Goal: Information Seeking & Learning: Learn about a topic

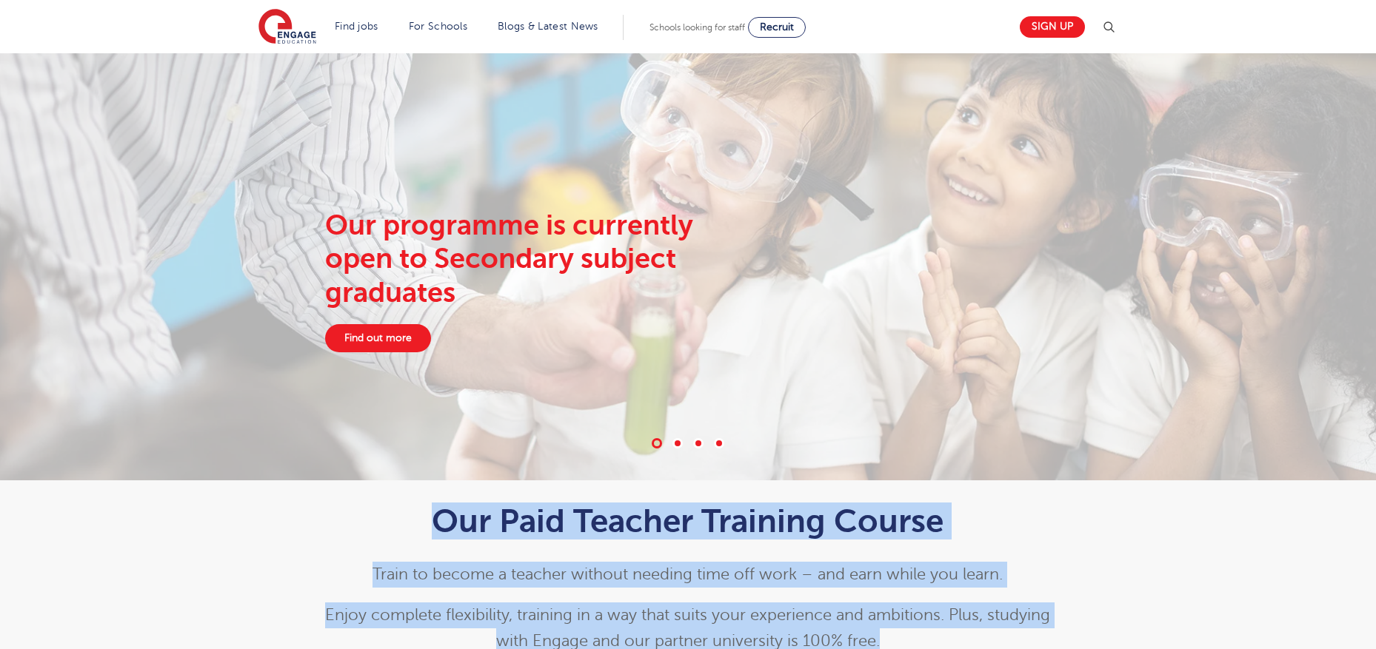
drag, startPoint x: 278, startPoint y: 332, endPoint x: 586, endPoint y: 478, distance: 340.5
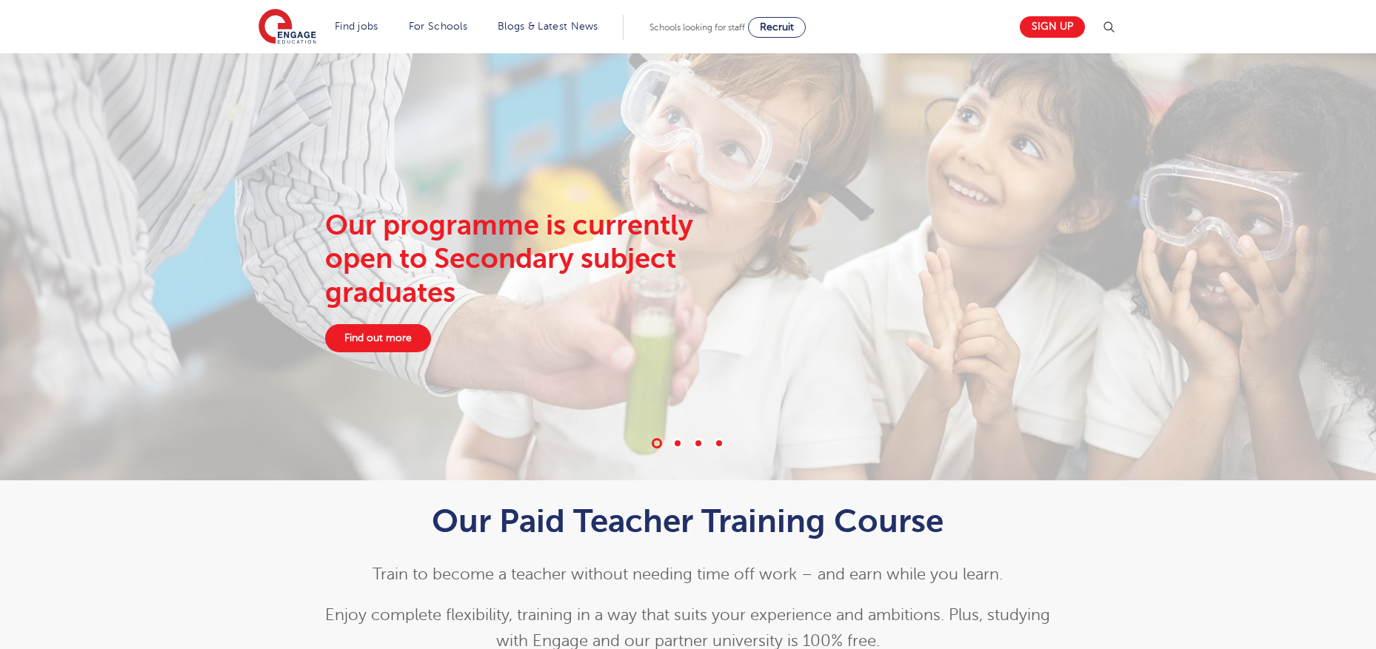
click at [935, 409] on div "Our programme is currently open to Secondary subject graduates Find out more" at bounding box center [688, 280] width 876 height 432
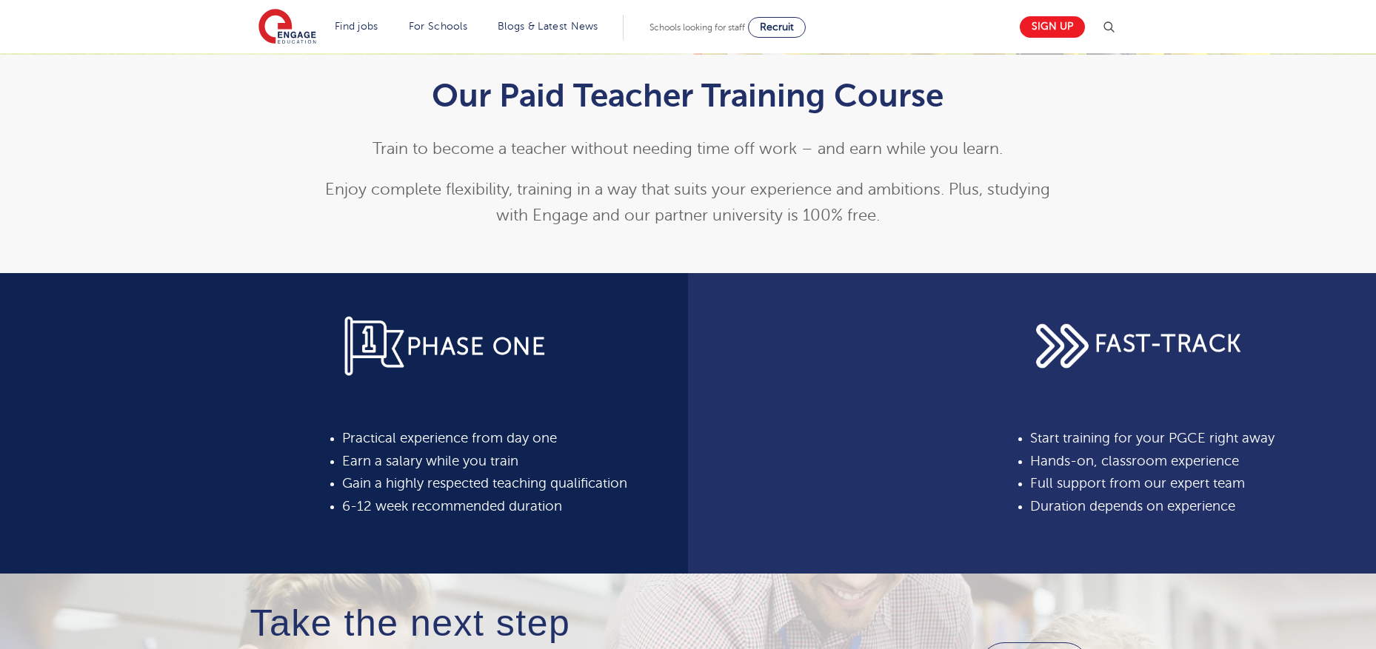
scroll to position [443, 0]
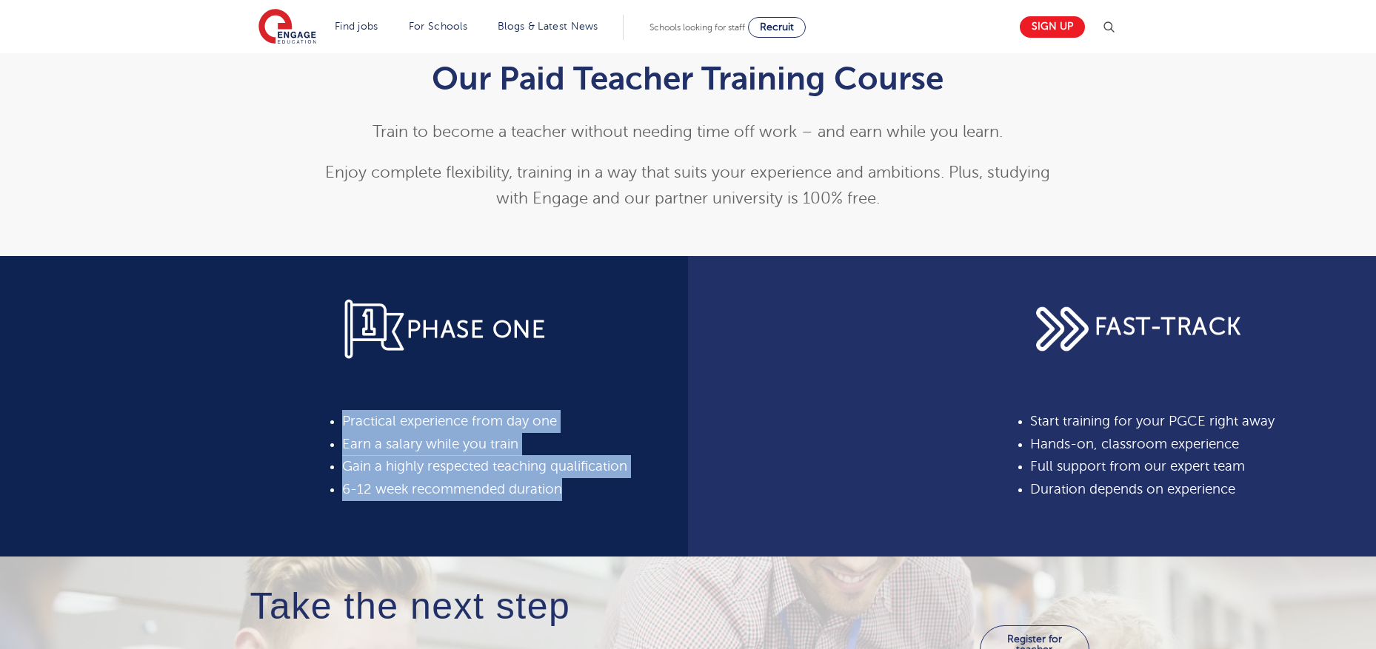
drag, startPoint x: 389, startPoint y: 396, endPoint x: 603, endPoint y: 512, distance: 243.8
click at [603, 512] on div "PHASE ONE Practical experience from day one Earn a salary while you train Gain …" at bounding box center [503, 406] width 348 height 301
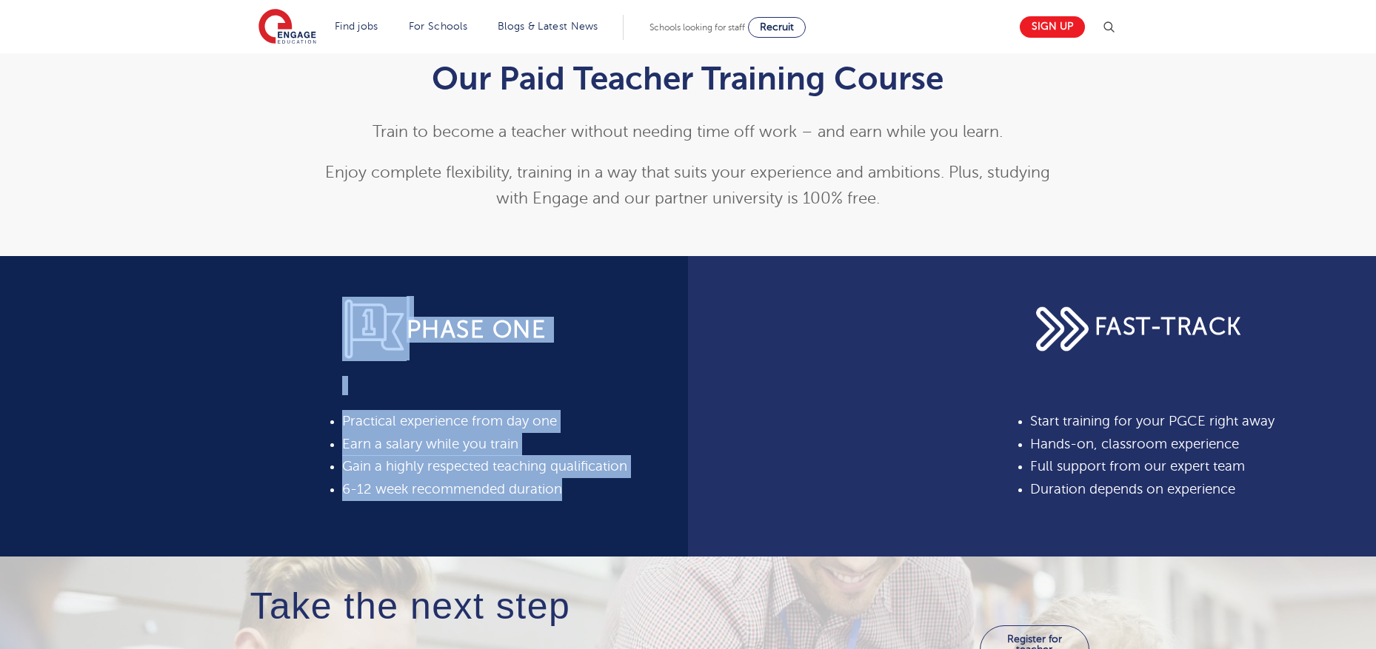
drag, startPoint x: 597, startPoint y: 505, endPoint x: 311, endPoint y: 264, distance: 374.6
click at [311, 264] on div "PHASE ONE Practical experience from day one Earn a salary while you train Gain …" at bounding box center [344, 406] width 688 height 301
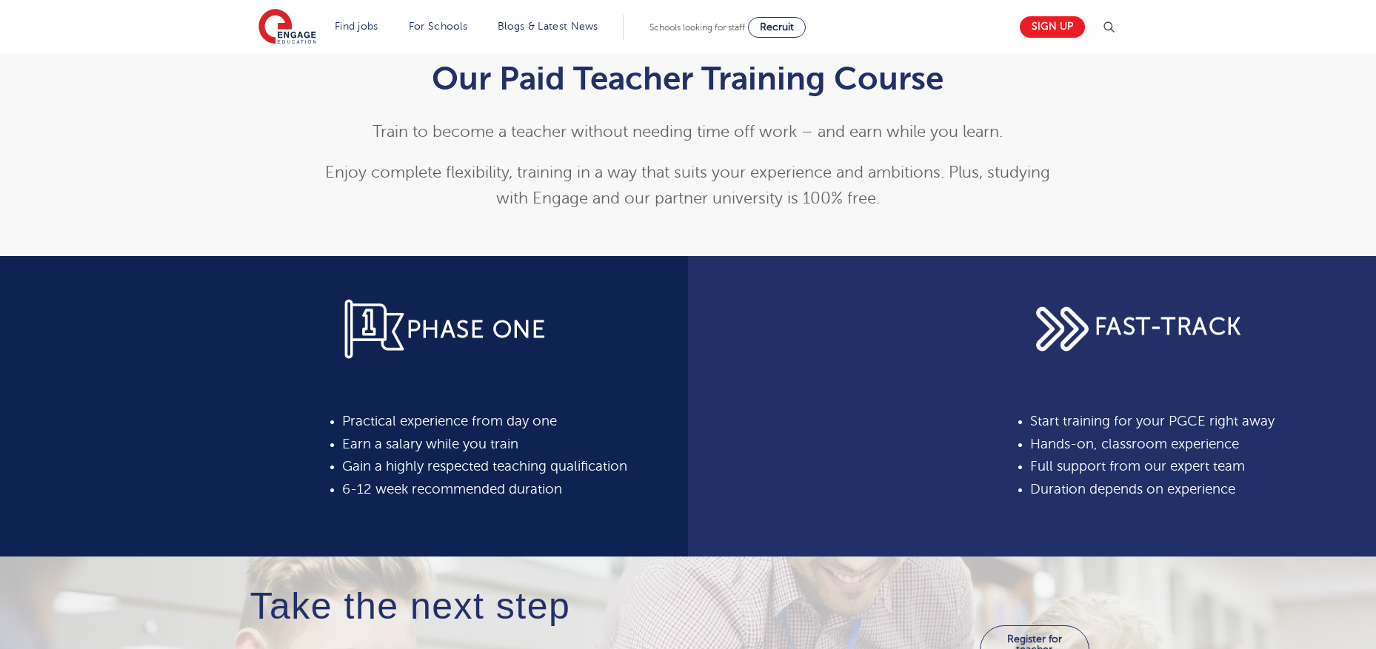
click at [311, 264] on div "PHASE ONE Practical experience from day one Earn a salary while you train Gain …" at bounding box center [344, 406] width 688 height 301
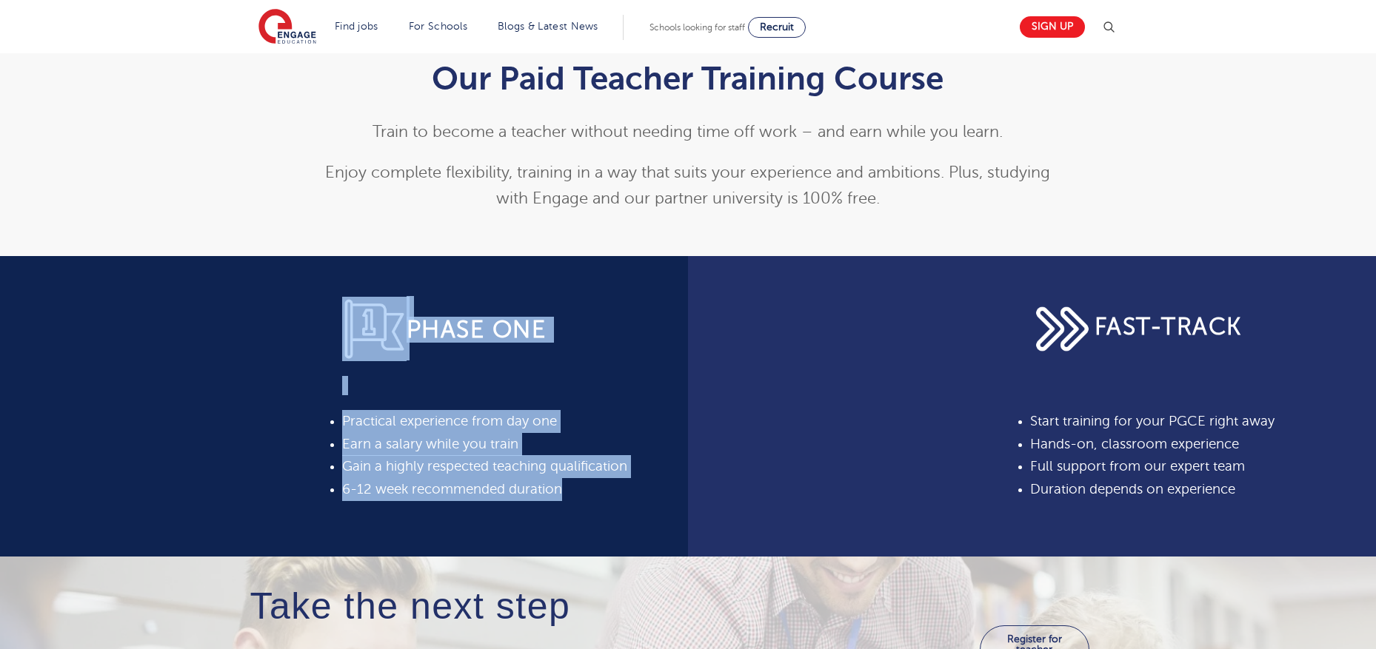
drag, startPoint x: 292, startPoint y: 280, endPoint x: 698, endPoint y: 546, distance: 485.7
click at [699, 546] on div "PHASE ONE Practical experience from day one Earn a salary while you train Gain …" at bounding box center [688, 406] width 1376 height 301
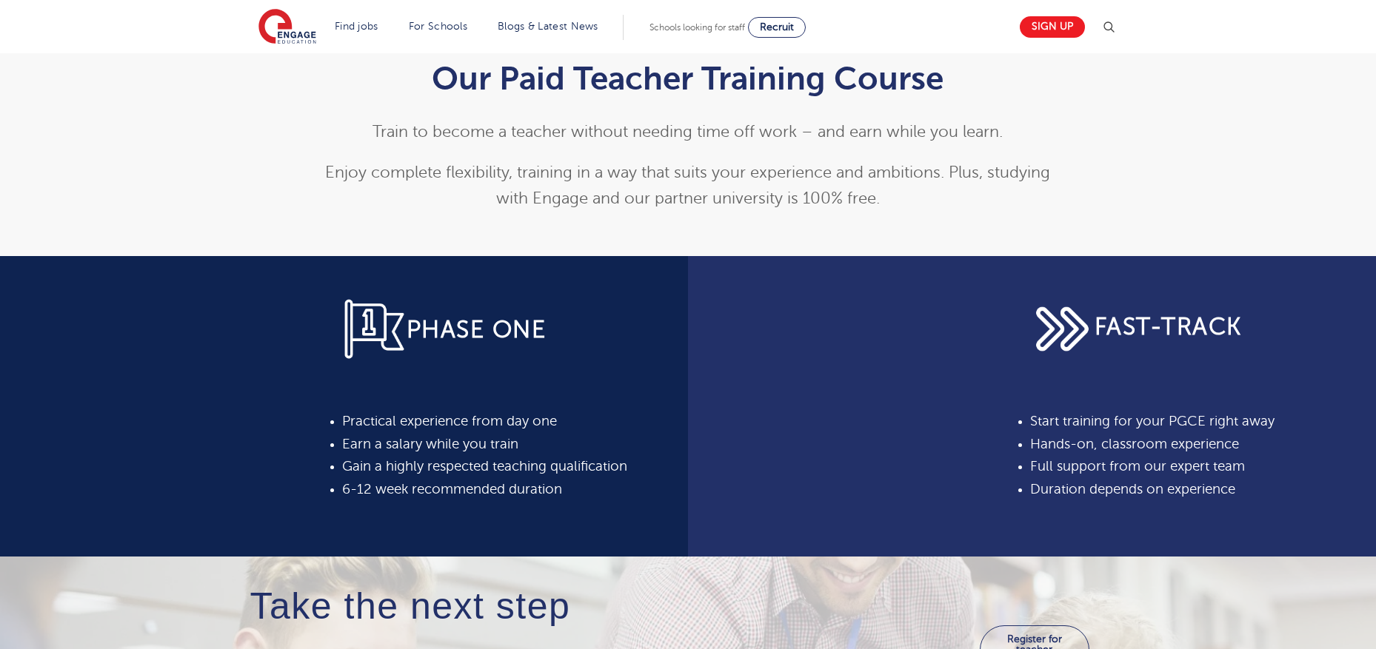
drag, startPoint x: 697, startPoint y: 546, endPoint x: 640, endPoint y: 486, distance: 83.3
click at [697, 546] on div "FAST-TRACK Start training for your PGCE right away Hands-on, classroom experien…" at bounding box center [1032, 406] width 688 height 301
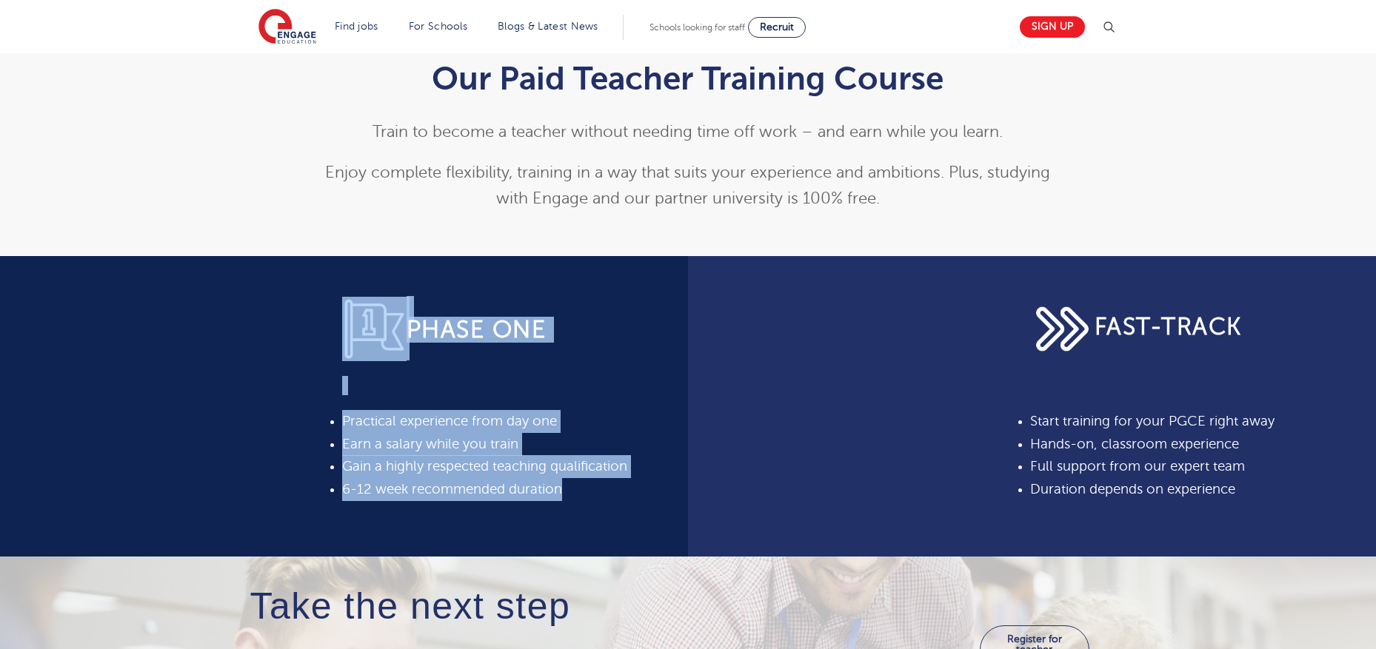
drag, startPoint x: 638, startPoint y: 485, endPoint x: 392, endPoint y: 321, distance: 295.3
click at [392, 321] on div "PHASE ONE Practical experience from day one Earn a salary while you train Gain …" at bounding box center [502, 399] width 321 height 204
click at [392, 321] on img at bounding box center [374, 329] width 64 height 64
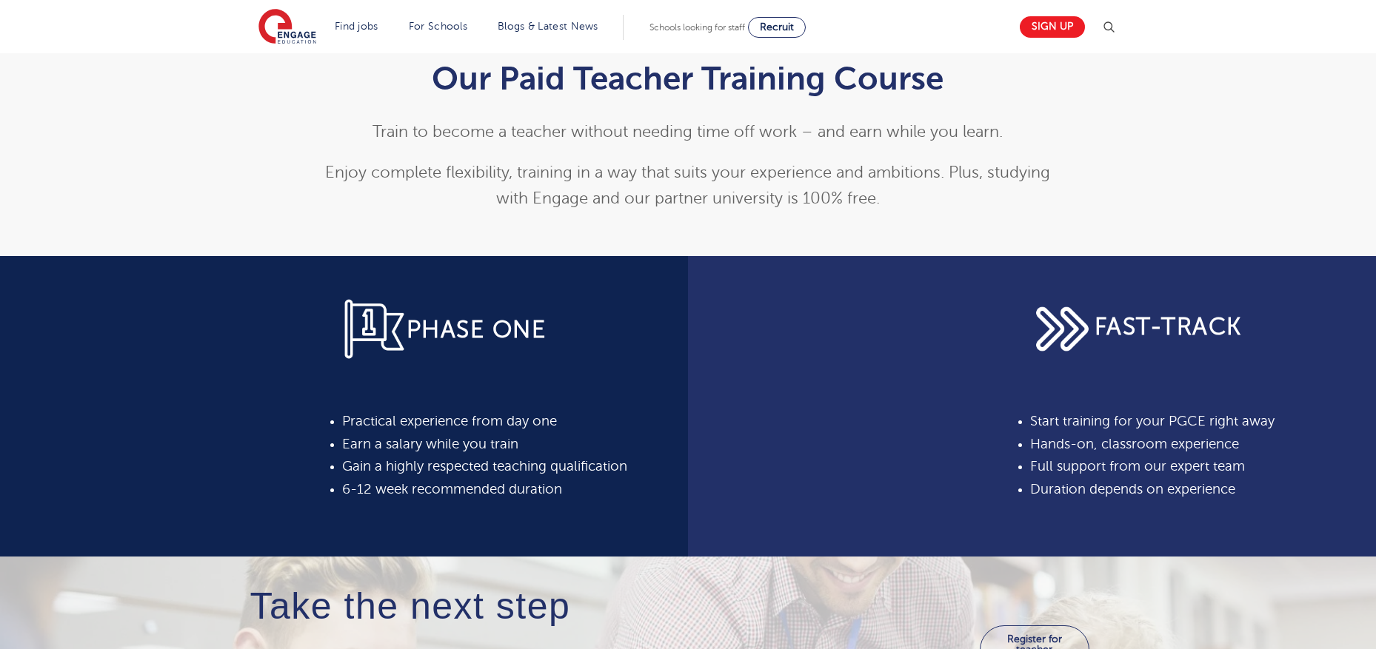
click at [230, 309] on div "PHASE ONE Practical experience from day one Earn a salary while you train Gain …" at bounding box center [344, 406] width 688 height 301
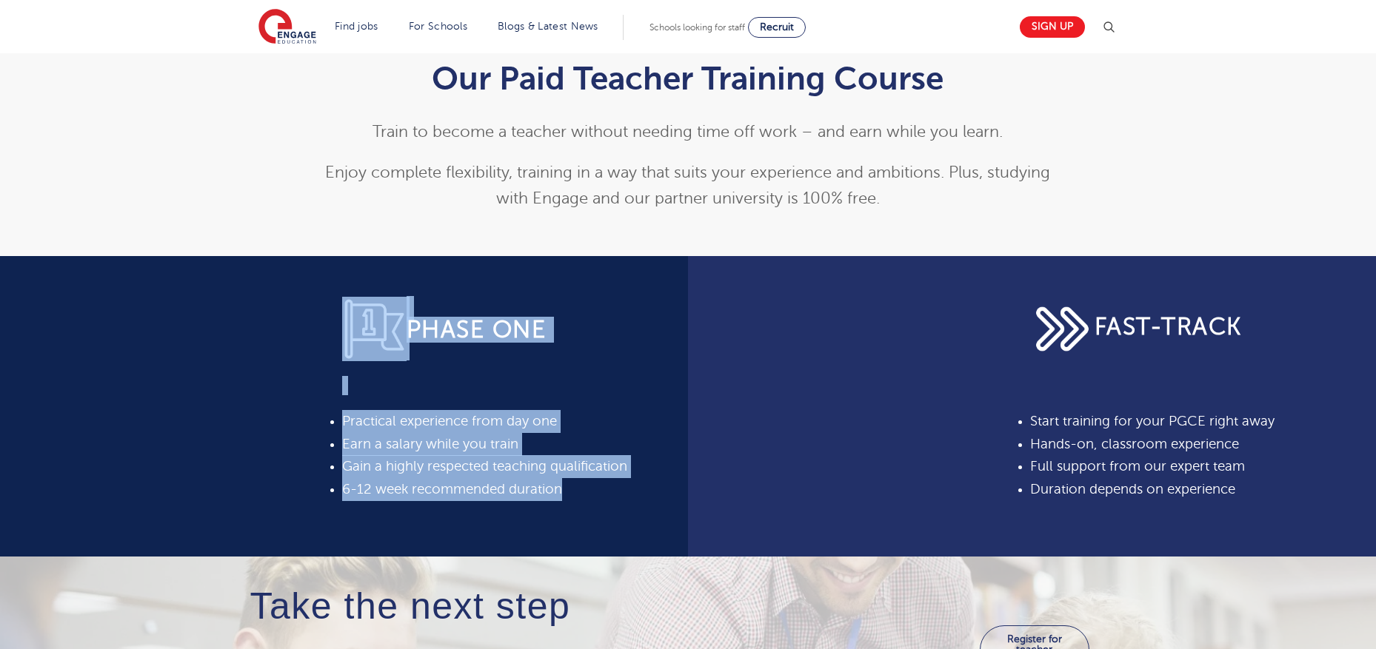
drag, startPoint x: 230, startPoint y: 306, endPoint x: 592, endPoint y: 501, distance: 411.4
click at [592, 501] on div "PHASE ONE Practical experience from day one Earn a salary while you train Gain …" at bounding box center [344, 406] width 688 height 301
click at [592, 501] on div "PHASE ONE Practical experience from day one Earn a salary while you train Gain …" at bounding box center [503, 406] width 348 height 301
drag, startPoint x: 590, startPoint y: 499, endPoint x: 204, endPoint y: 296, distance: 435.8
click at [204, 296] on div "PHASE ONE Practical experience from day one Earn a salary while you train Gain …" at bounding box center [344, 406] width 688 height 301
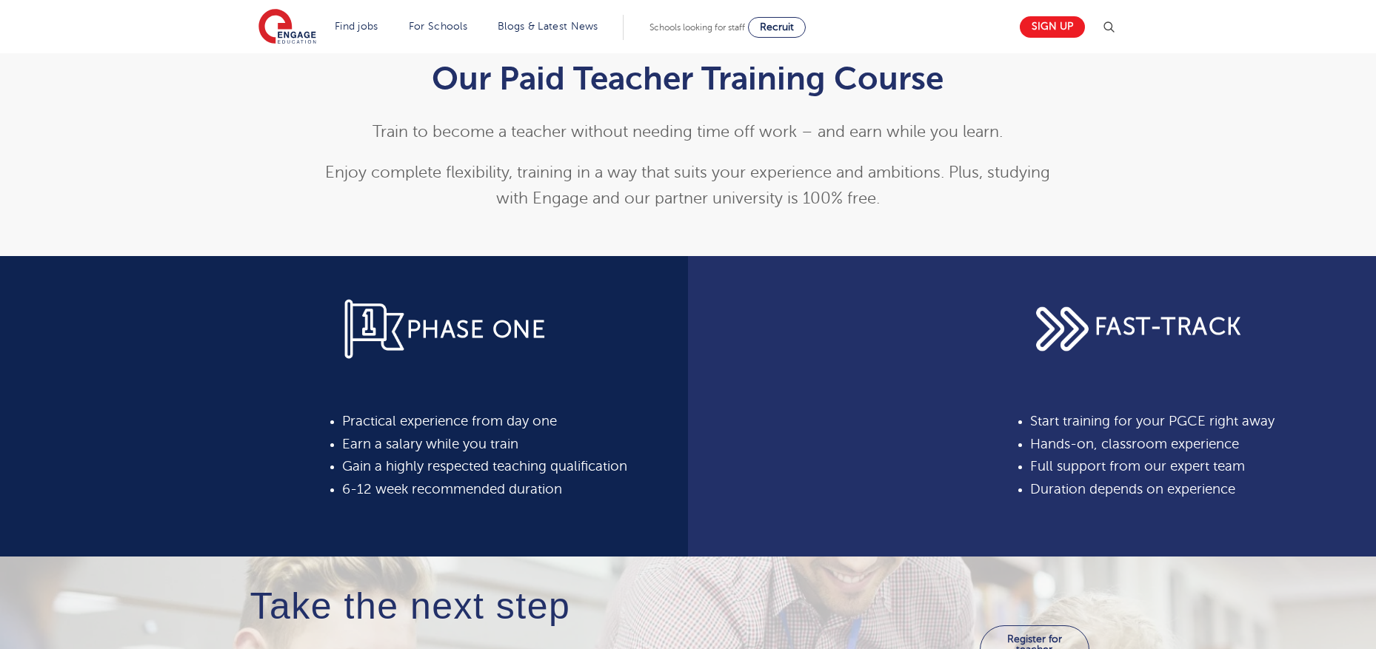
click at [204, 296] on div "PHASE ONE Practical experience from day one Earn a salary while you train Gain …" at bounding box center [344, 406] width 688 height 301
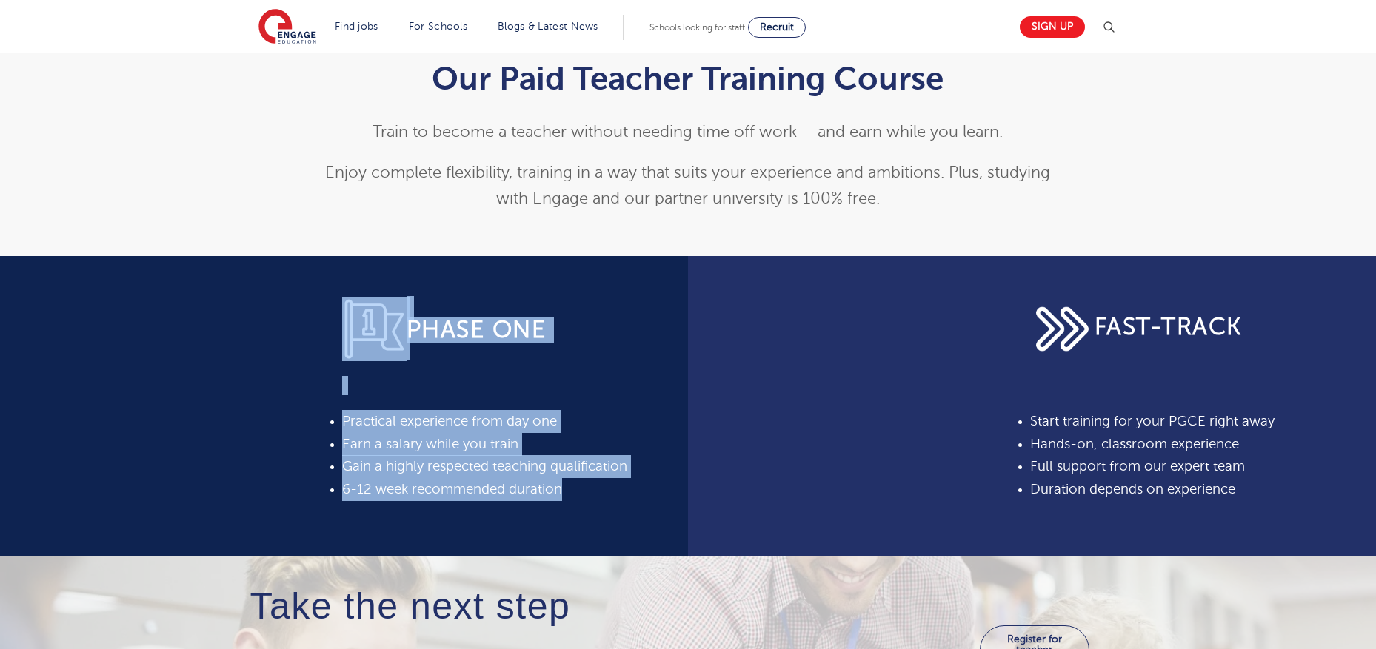
drag, startPoint x: 602, startPoint y: 500, endPoint x: 330, endPoint y: 316, distance: 328.4
click at [330, 316] on div "PHASE ONE Practical experience from day one Earn a salary while you train Gain …" at bounding box center [503, 406] width 348 height 301
drag, startPoint x: 329, startPoint y: 316, endPoint x: 314, endPoint y: 304, distance: 19.5
click at [329, 316] on div "PHASE ONE Practical experience from day one Earn a salary while you train Gain …" at bounding box center [503, 406] width 348 height 301
drag, startPoint x: 314, startPoint y: 304, endPoint x: 601, endPoint y: 509, distance: 352.5
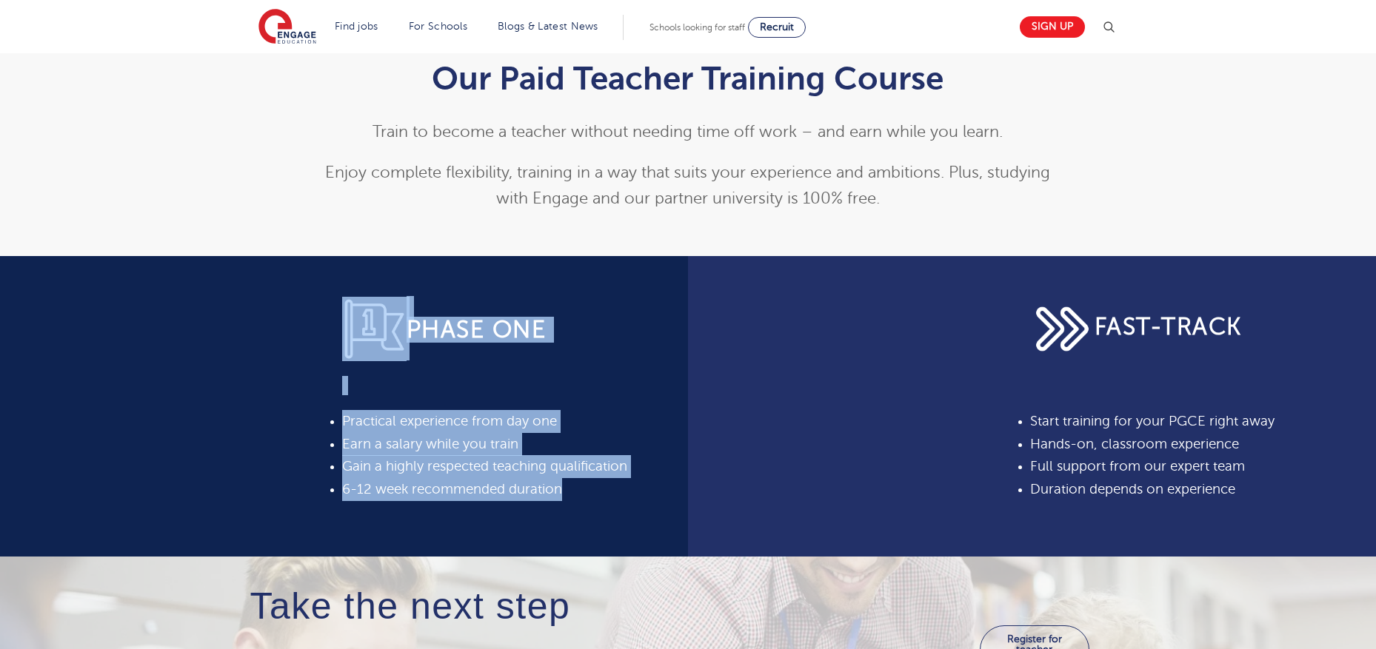
click at [600, 508] on div "PHASE ONE Practical experience from day one Earn a salary while you train Gain …" at bounding box center [344, 406] width 688 height 301
click at [601, 509] on div "PHASE ONE Practical experience from day one Earn a salary while you train Gain …" at bounding box center [503, 406] width 348 height 301
drag, startPoint x: 605, startPoint y: 506, endPoint x: 233, endPoint y: 284, distance: 433.0
click at [233, 284] on div "PHASE ONE Practical experience from day one Earn a salary while you train Gain …" at bounding box center [344, 406] width 688 height 301
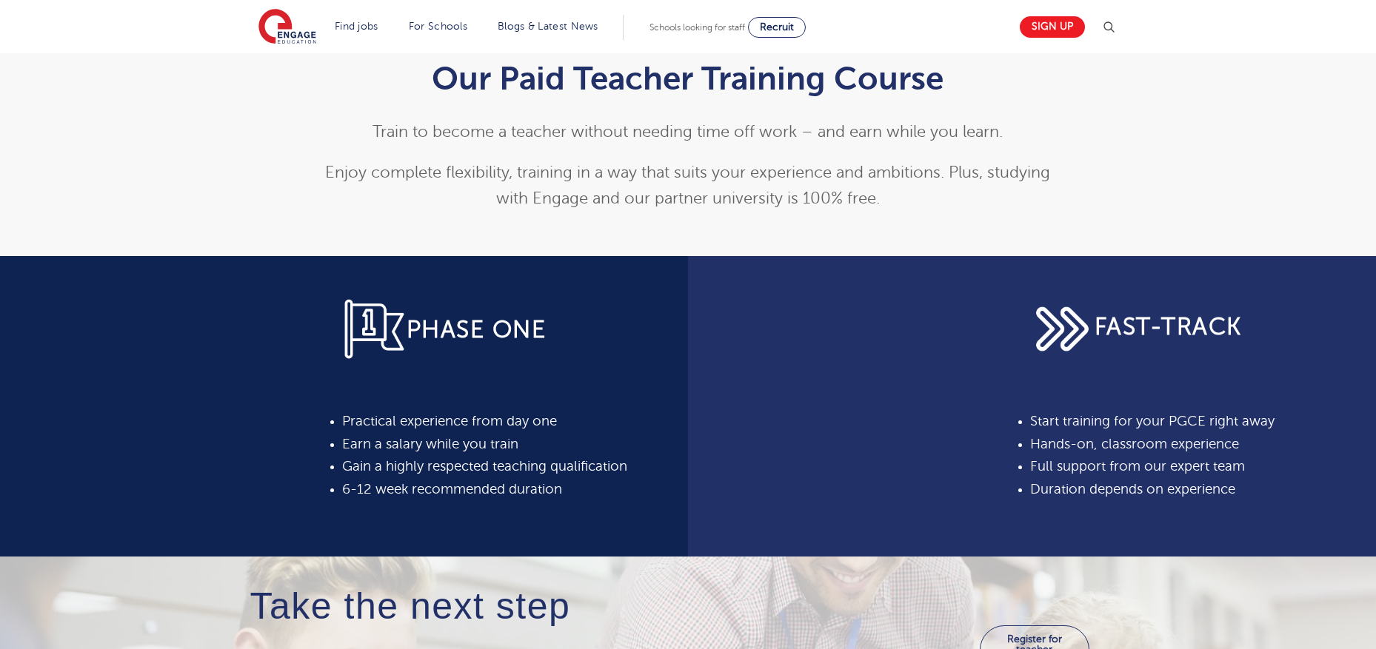
click at [234, 284] on div "PHASE ONE Practical experience from day one Earn a salary while you train Gain …" at bounding box center [344, 406] width 688 height 301
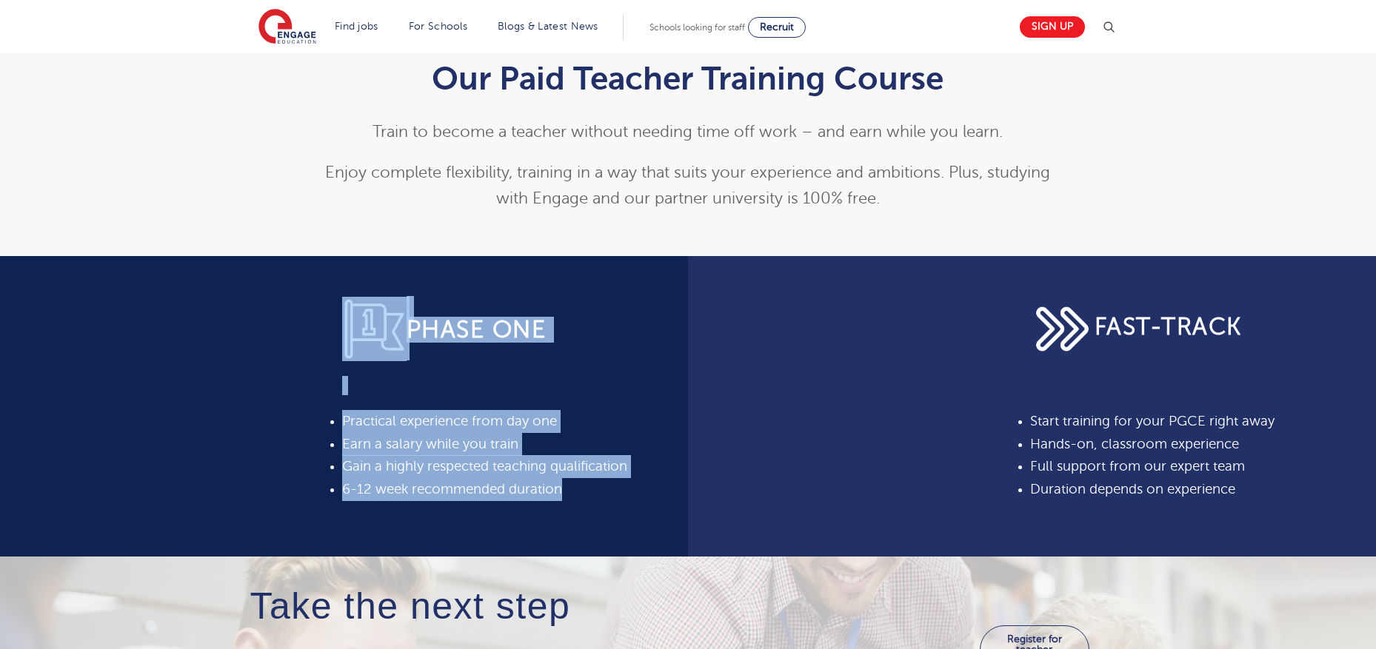
drag, startPoint x: 270, startPoint y: 297, endPoint x: 640, endPoint y: 512, distance: 428.3
click at [640, 512] on div "PHASE ONE Practical experience from day one Earn a salary while you train Gain …" at bounding box center [344, 406] width 688 height 301
click at [640, 512] on div "PHASE ONE Practical experience from day one Earn a salary while you train Gain …" at bounding box center [503, 406] width 348 height 301
drag, startPoint x: 627, startPoint y: 507, endPoint x: 228, endPoint y: 292, distance: 453.2
click at [227, 292] on div "PHASE ONE Practical experience from day one Earn a salary while you train Gain …" at bounding box center [344, 406] width 688 height 301
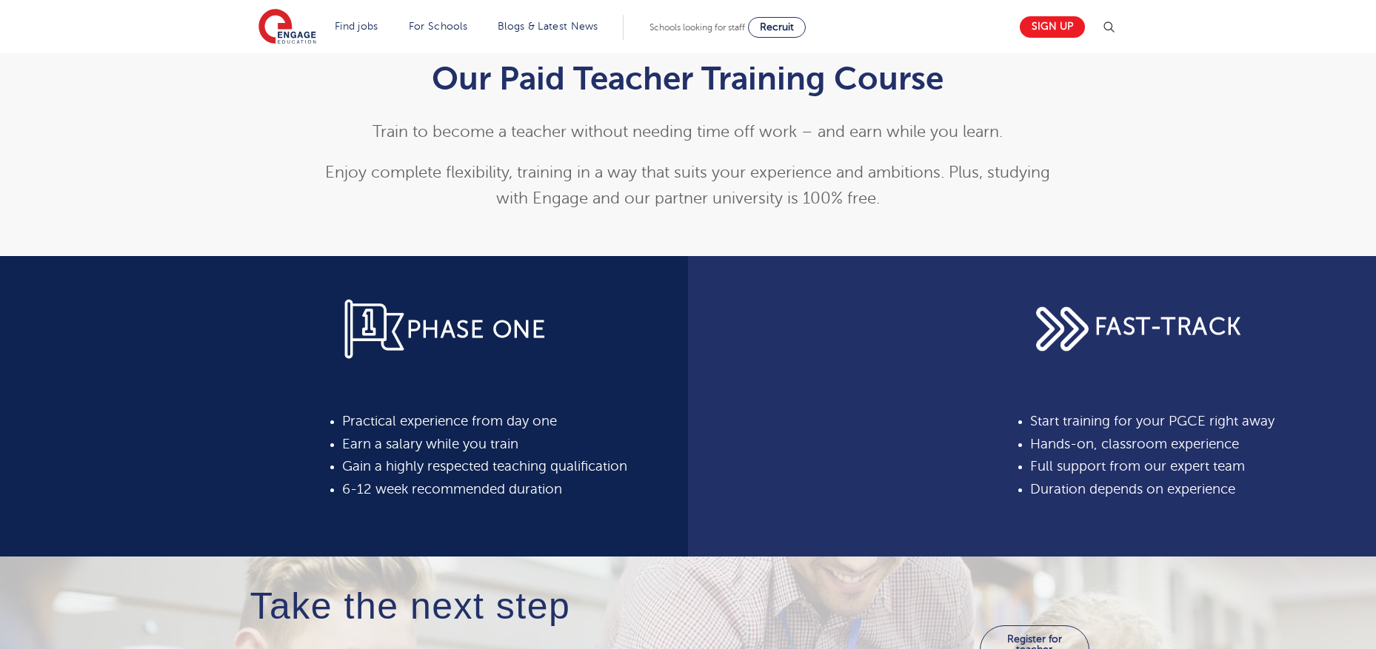
click at [228, 292] on div "PHASE ONE Practical experience from day one Earn a salary while you train Gain …" at bounding box center [344, 406] width 688 height 301
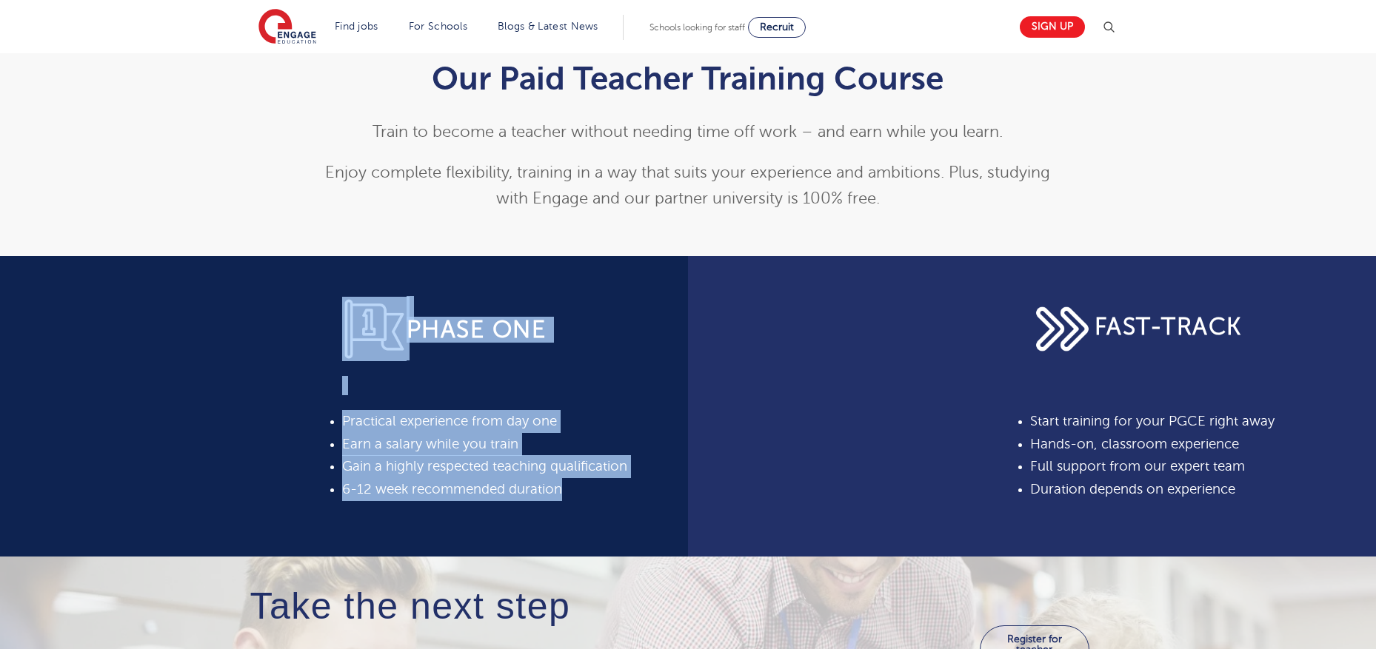
drag, startPoint x: 232, startPoint y: 295, endPoint x: 607, endPoint y: 503, distance: 428.2
click at [607, 503] on div "PHASE ONE Practical experience from day one Earn a salary while you train Gain …" at bounding box center [344, 406] width 688 height 301
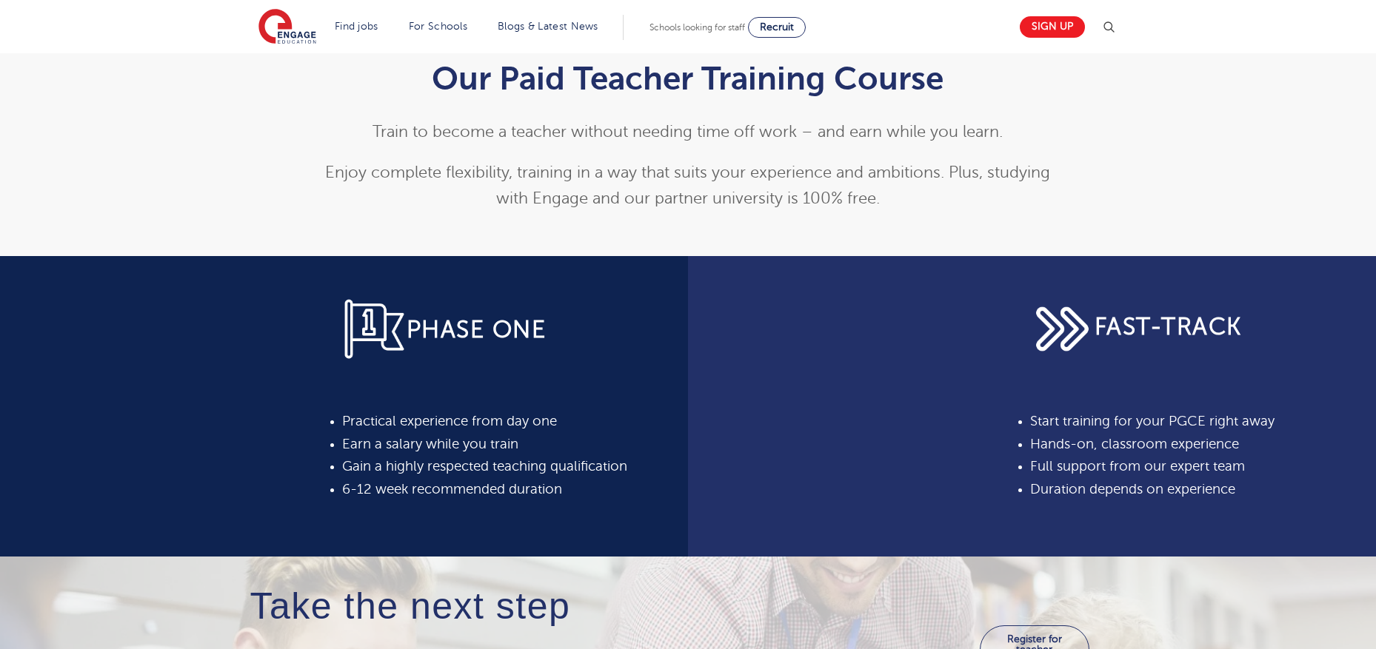
click at [607, 503] on div "PHASE ONE Practical experience from day one Earn a salary while you train Gain …" at bounding box center [503, 406] width 348 height 301
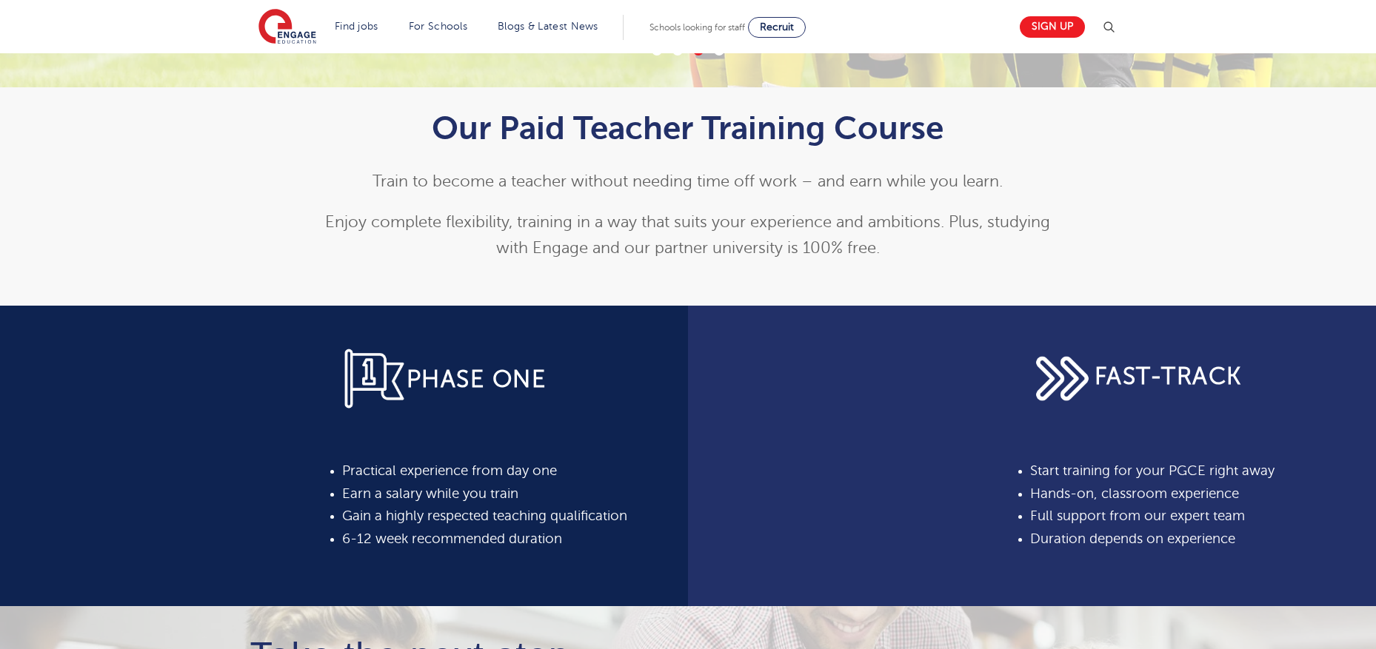
scroll to position [396, 0]
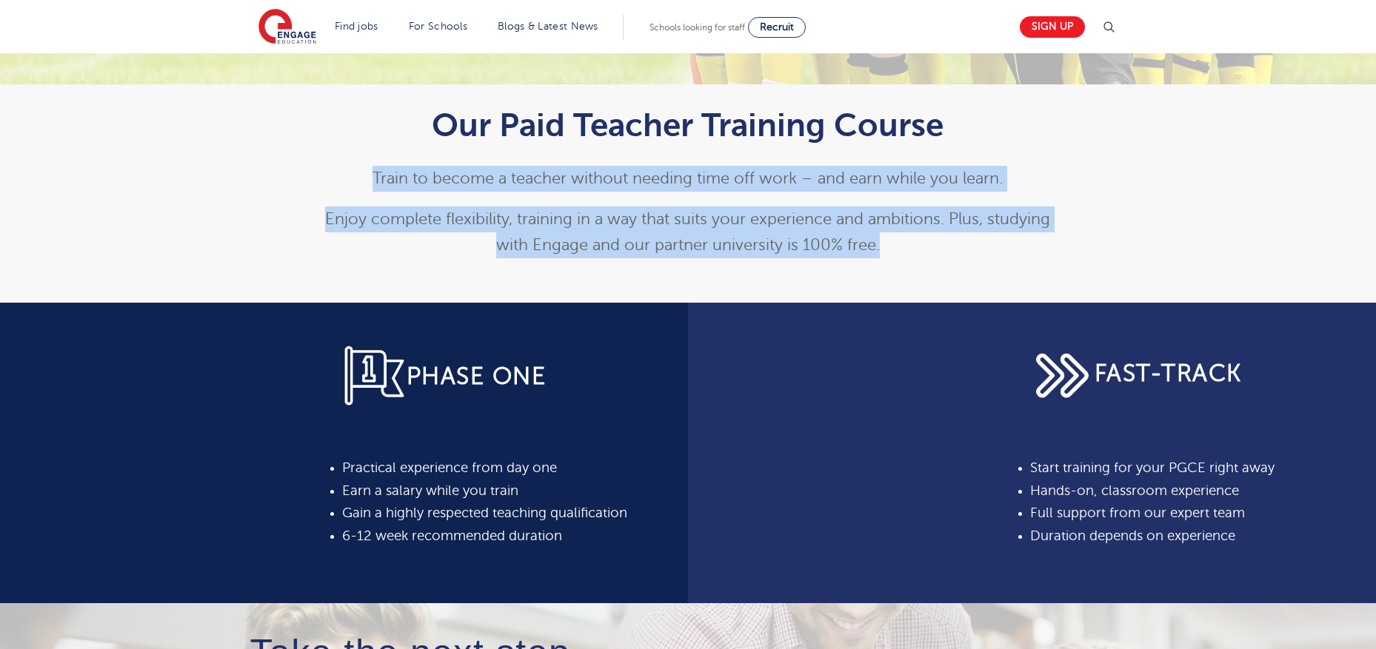
drag, startPoint x: 290, startPoint y: 150, endPoint x: 1012, endPoint y: 261, distance: 730.3
click at [1012, 261] on div "Our Paid Teacher Training Course Train to become a teacher without needing time…" at bounding box center [688, 178] width 898 height 189
click at [1012, 261] on div "Our Paid Teacher Training Course Train to become a teacher without needing time…" at bounding box center [688, 178] width 749 height 189
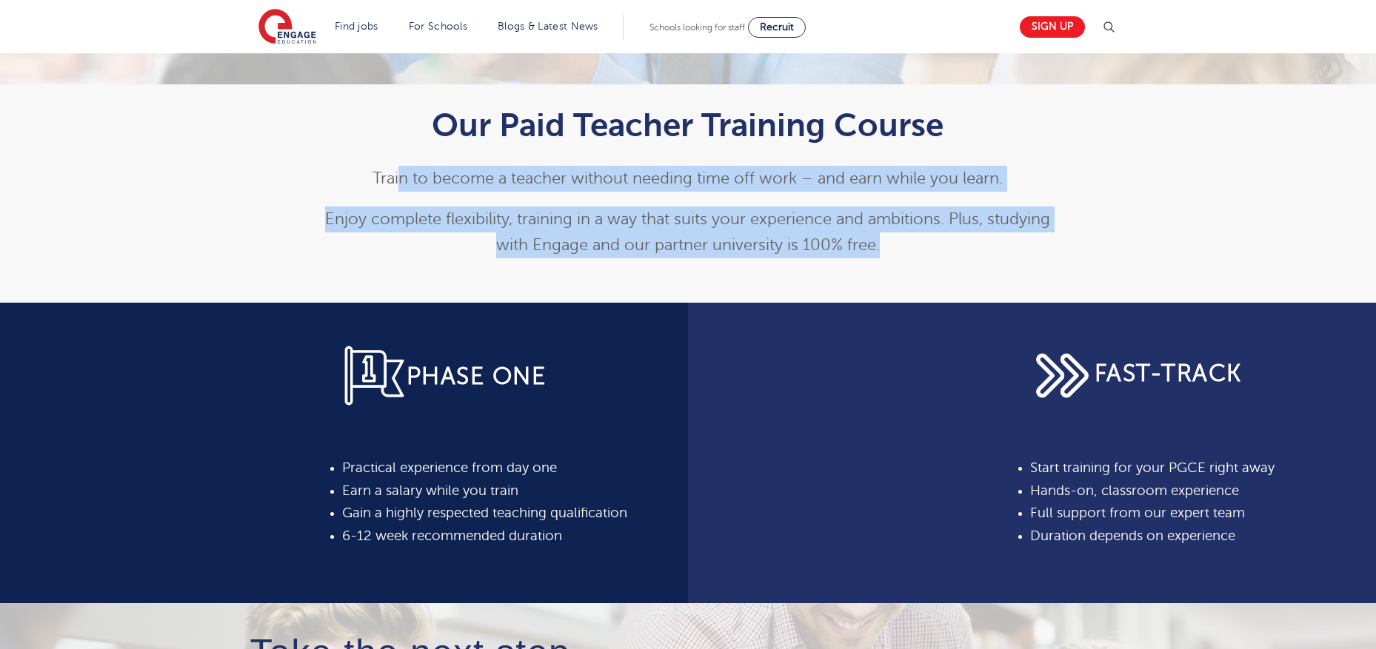
drag, startPoint x: 1020, startPoint y: 259, endPoint x: 397, endPoint y: 167, distance: 630.2
click at [397, 167] on div "Our Paid Teacher Training Course Train to become a teacher without needing time…" at bounding box center [688, 178] width 749 height 189
click at [397, 167] on p "Train to become a teacher without needing time off work – and earn while you le…" at bounding box center [688, 179] width 726 height 26
drag, startPoint x: 275, startPoint y: 171, endPoint x: 967, endPoint y: 275, distance: 699.2
click at [967, 275] on div "Our Paid Teacher Training Course Train to become a teacher without needing time…" at bounding box center [688, 193] width 1376 height 218
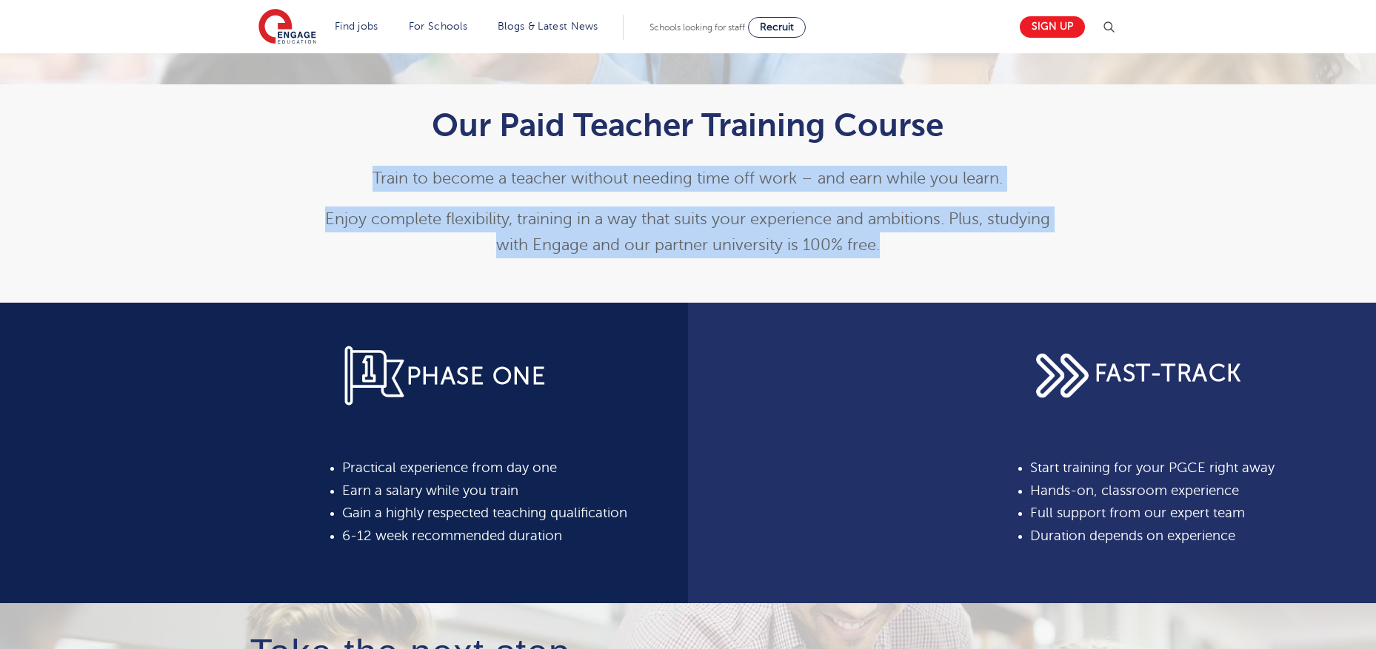
click at [967, 275] on div "Our Paid Teacher Training Course Train to become a teacher without needing time…" at bounding box center [688, 193] width 1376 height 218
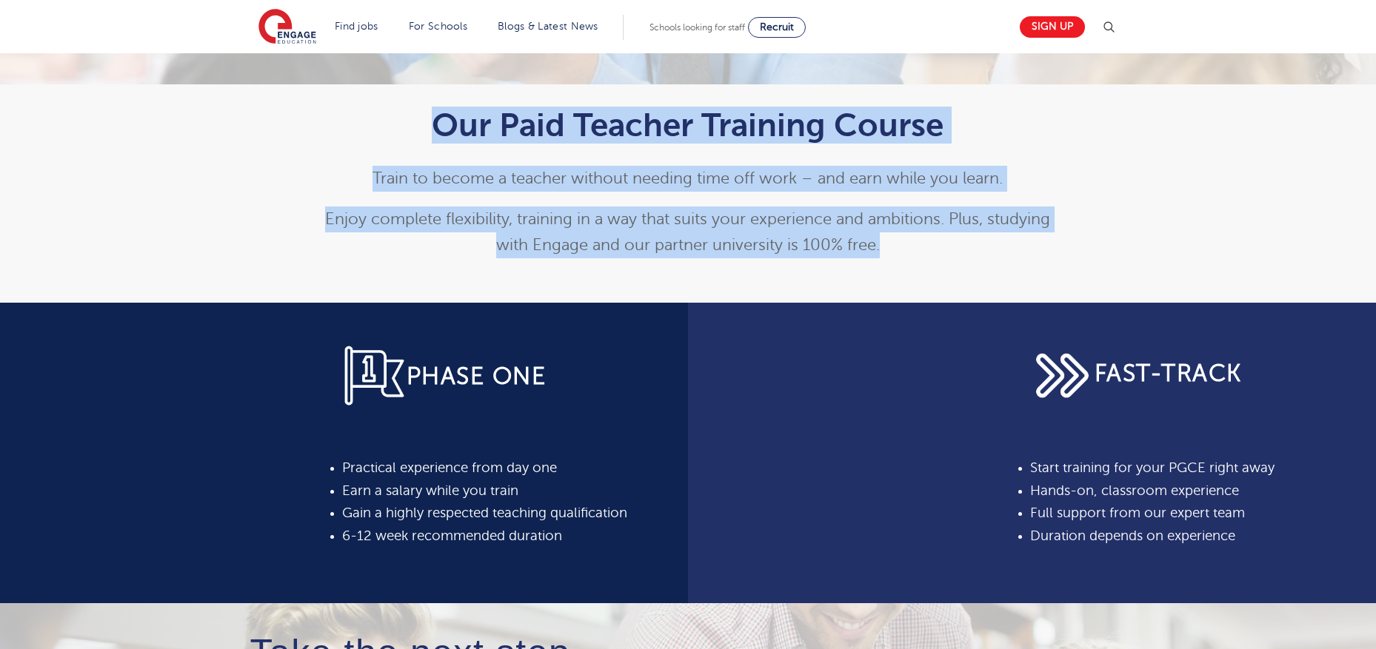
drag, startPoint x: 960, startPoint y: 280, endPoint x: 272, endPoint y: 138, distance: 701.5
click at [272, 138] on div "Our Paid Teacher Training Course Train to become a teacher without needing time…" at bounding box center [688, 193] width 1376 height 218
click at [272, 138] on div "Our Paid Teacher Training Course Train to become a teacher without needing time…" at bounding box center [688, 178] width 898 height 189
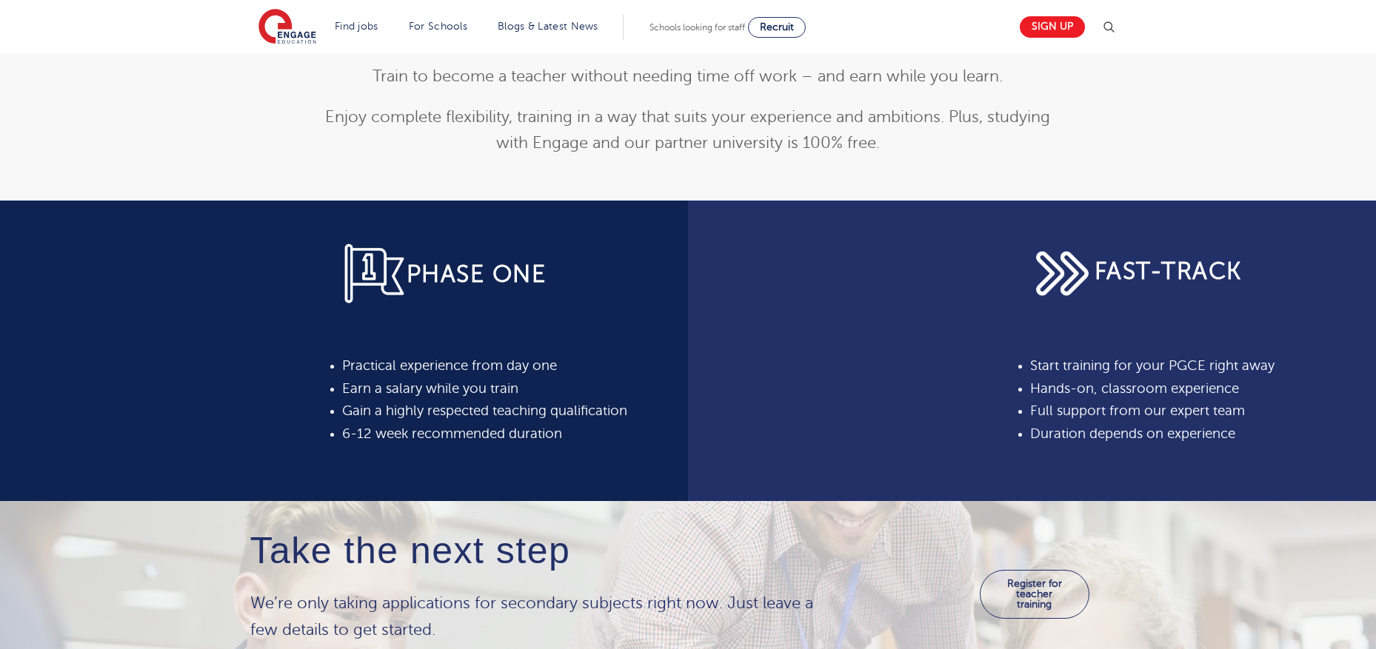
scroll to position [644, 0]
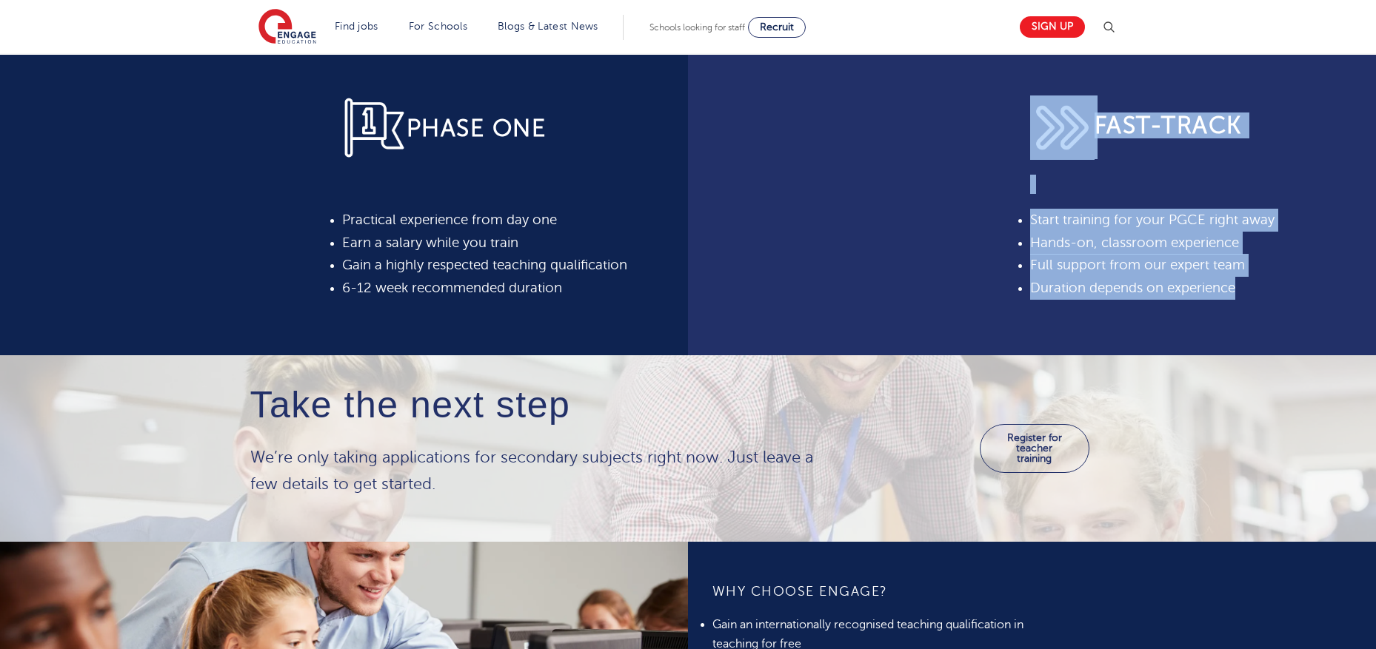
drag, startPoint x: 1257, startPoint y: 295, endPoint x: 1023, endPoint y: 141, distance: 280.1
click at [1023, 141] on div "FAST-TRACK Start training for your PGCE right away Hands-on, classroom experien…" at bounding box center [1191, 205] width 348 height 301
drag, startPoint x: 971, startPoint y: 111, endPoint x: 1285, endPoint y: 293, distance: 363.6
click at [1285, 293] on div "FAST-TRACK Start training for your PGCE right away Hands-on, classroom experien…" at bounding box center [1032, 205] width 688 height 301
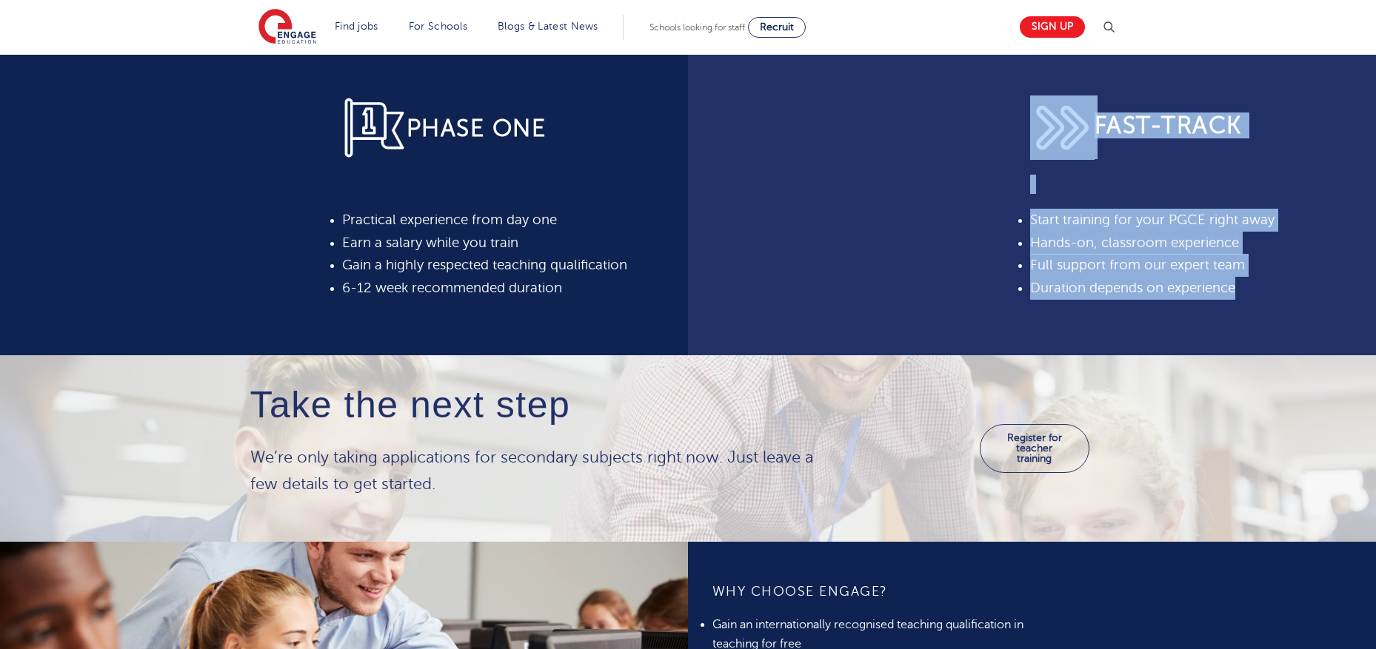
click at [1285, 293] on li "Duration depends on experience" at bounding box center [1190, 288] width 321 height 23
drag, startPoint x: 1285, startPoint y: 295, endPoint x: 937, endPoint y: 101, distance: 398.4
click at [939, 101] on div "FAST-TRACK Start training for your PGCE right away Hands-on, classroom experien…" at bounding box center [1032, 205] width 688 height 301
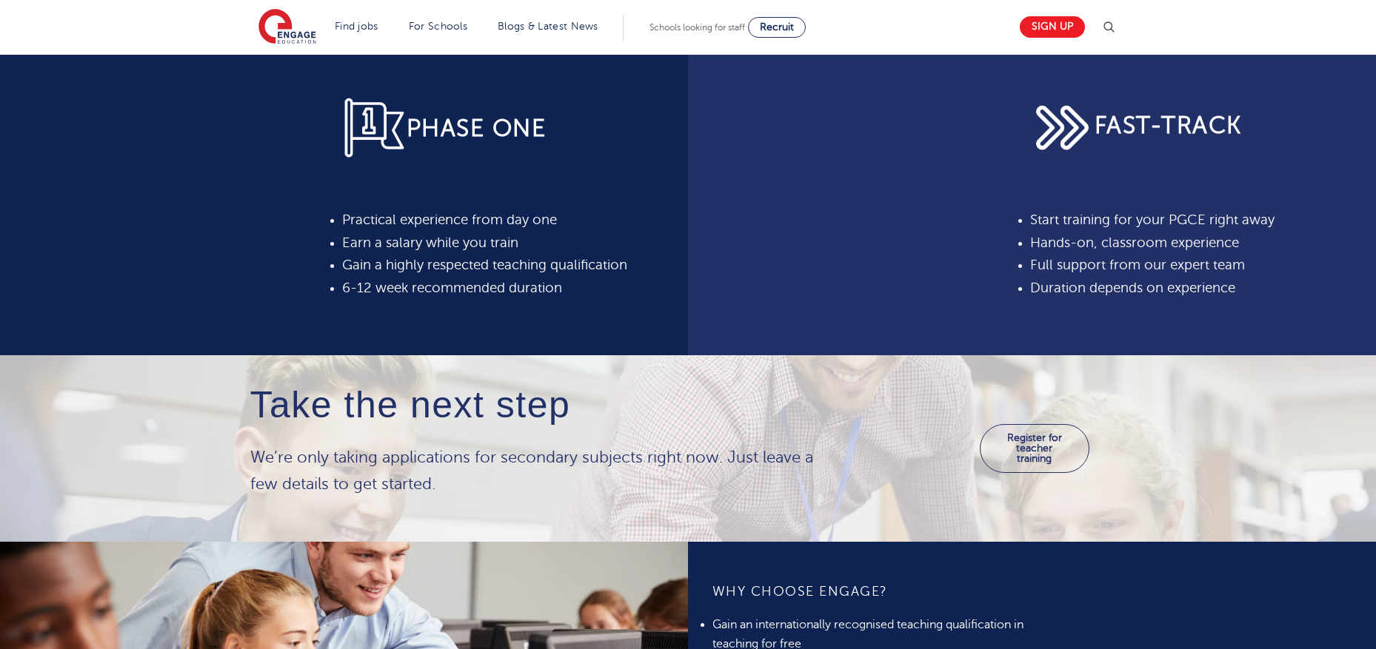
click at [937, 100] on div "FAST-TRACK Start training for your PGCE right away Hands-on, classroom experien…" at bounding box center [1032, 205] width 688 height 301
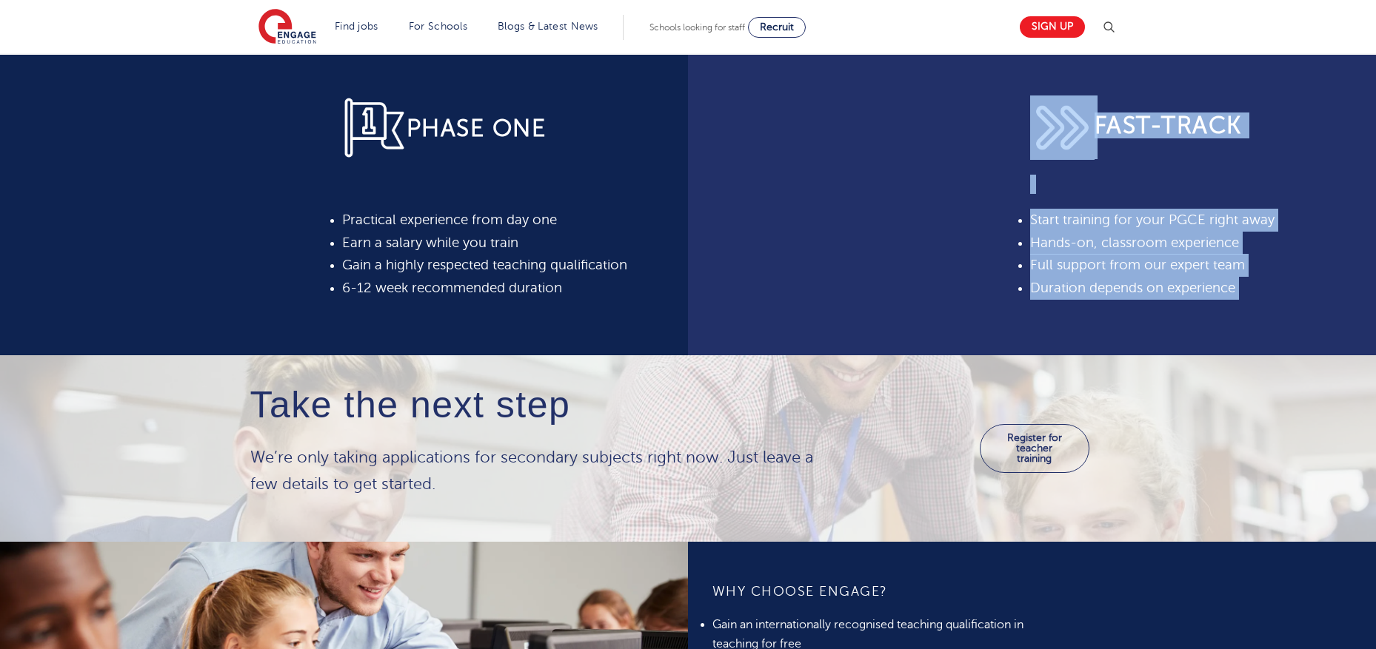
drag, startPoint x: 960, startPoint y: 99, endPoint x: 1310, endPoint y: 301, distance: 403.3
click at [1310, 301] on div "FAST-TRACK Start training for your PGCE right away Hands-on, classroom experien…" at bounding box center [1032, 205] width 688 height 301
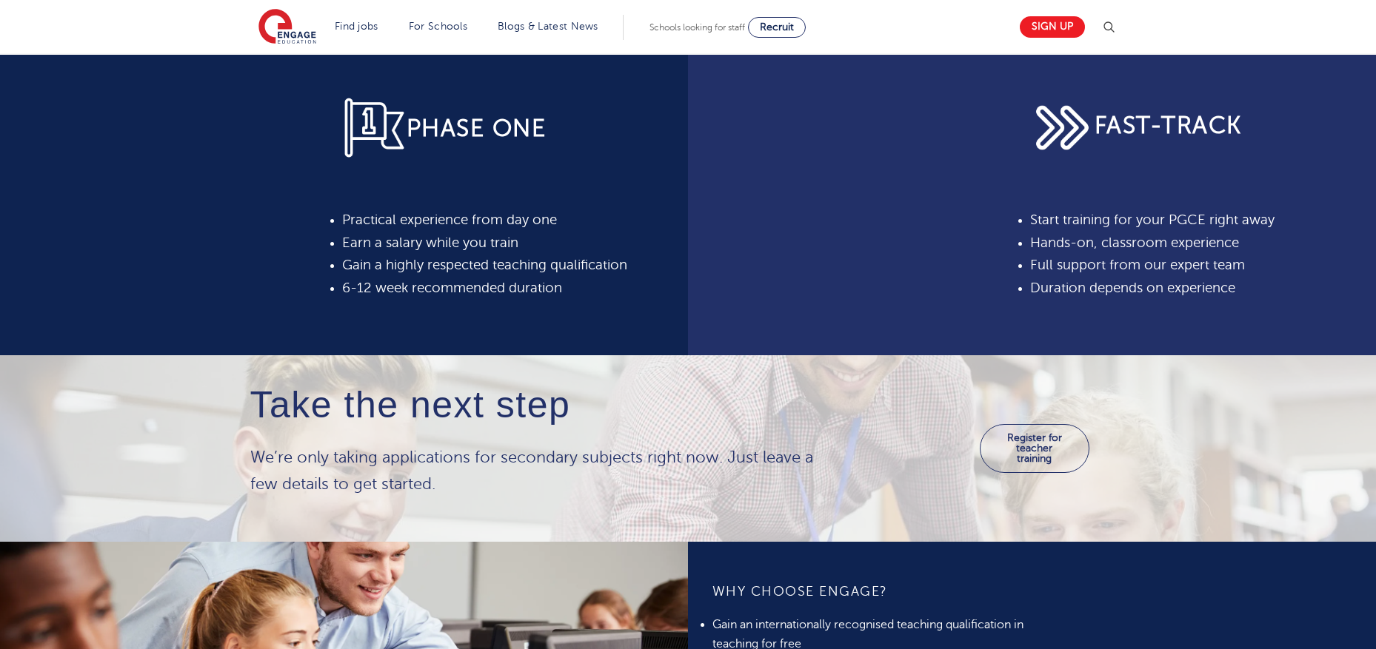
click at [1308, 300] on div "FAST-TRACK Start training for your PGCE right away Hands-on, classroom experien…" at bounding box center [1191, 205] width 348 height 301
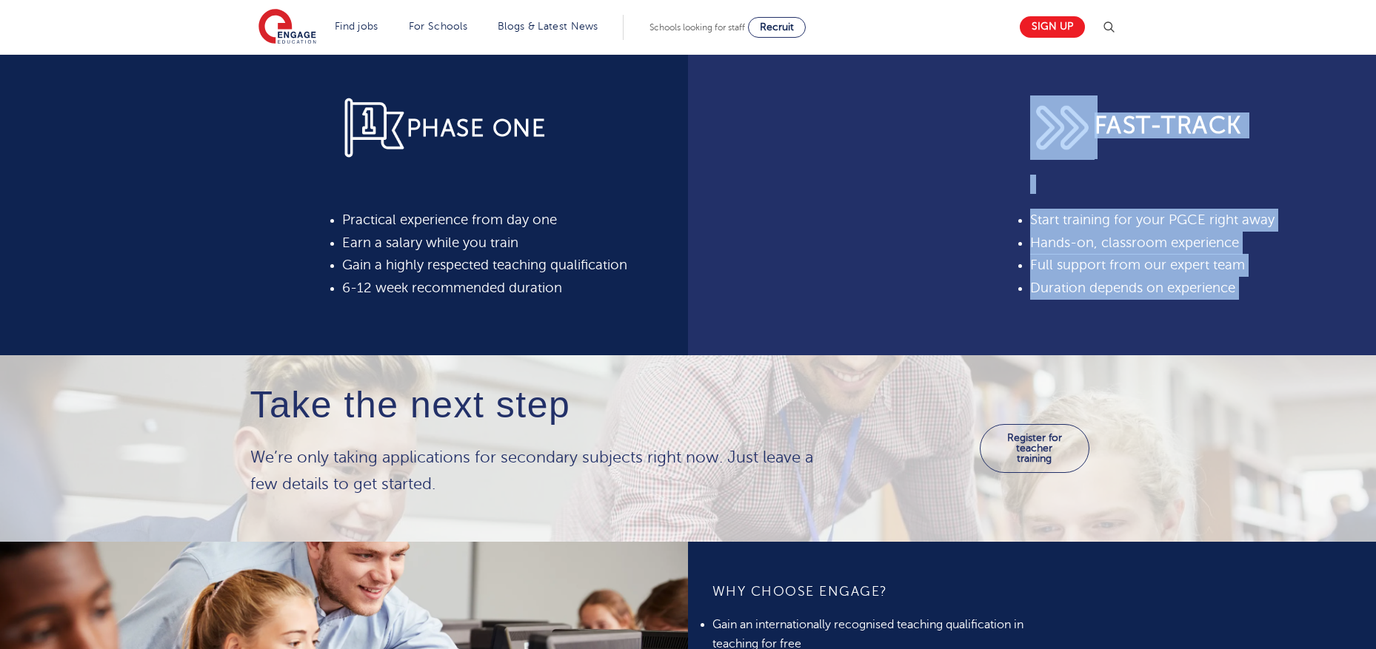
drag, startPoint x: 1308, startPoint y: 305, endPoint x: 991, endPoint y: 101, distance: 376.0
click at [991, 101] on div "FAST-TRACK Start training for your PGCE right away Hands-on, classroom experien…" at bounding box center [1032, 205] width 688 height 301
drag, startPoint x: 970, startPoint y: 107, endPoint x: 1313, endPoint y: 301, distance: 393.9
click at [1312, 300] on div "FAST-TRACK Start training for your PGCE right away Hands-on, classroom experien…" at bounding box center [1032, 205] width 688 height 301
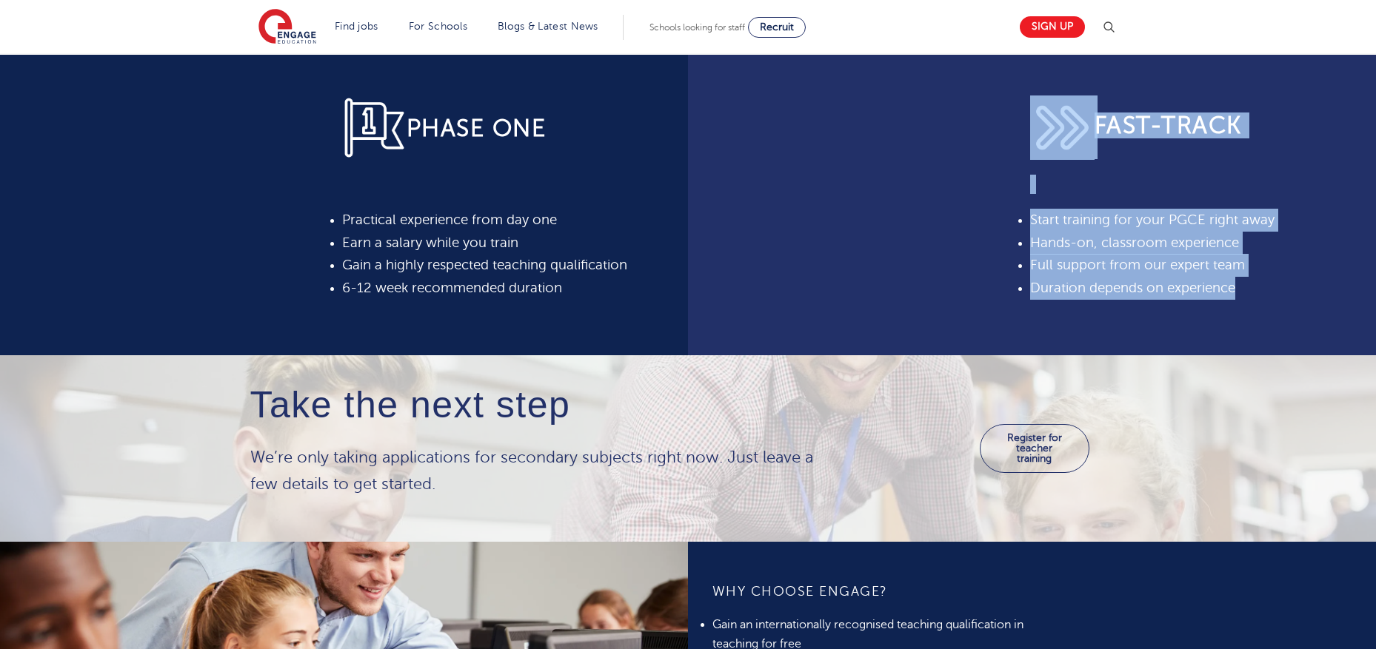
click at [1313, 301] on div "FAST-TRACK Start training for your PGCE right away Hands-on, classroom experien…" at bounding box center [1191, 205] width 348 height 301
drag, startPoint x: 1313, startPoint y: 301, endPoint x: 976, endPoint y: 108, distance: 388.0
click at [976, 108] on div "FAST-TRACK Start training for your PGCE right away Hands-on, classroom experien…" at bounding box center [1032, 205] width 688 height 301
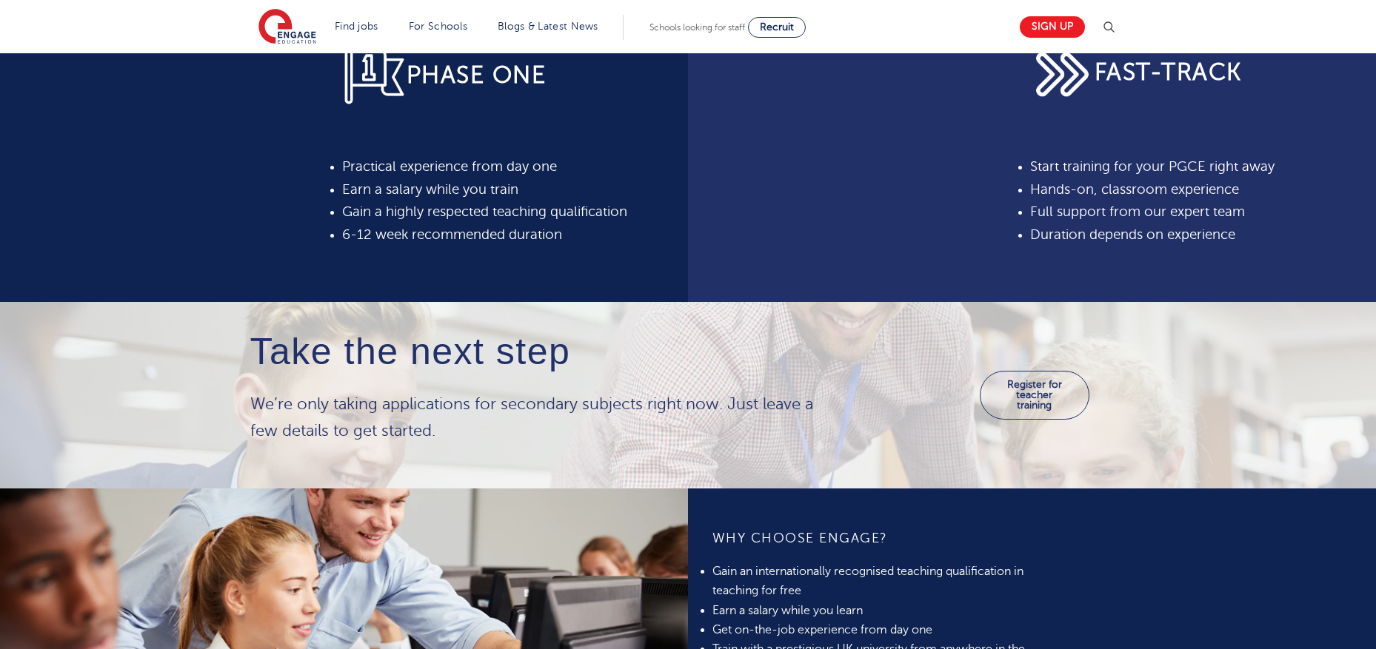
scroll to position [796, 0]
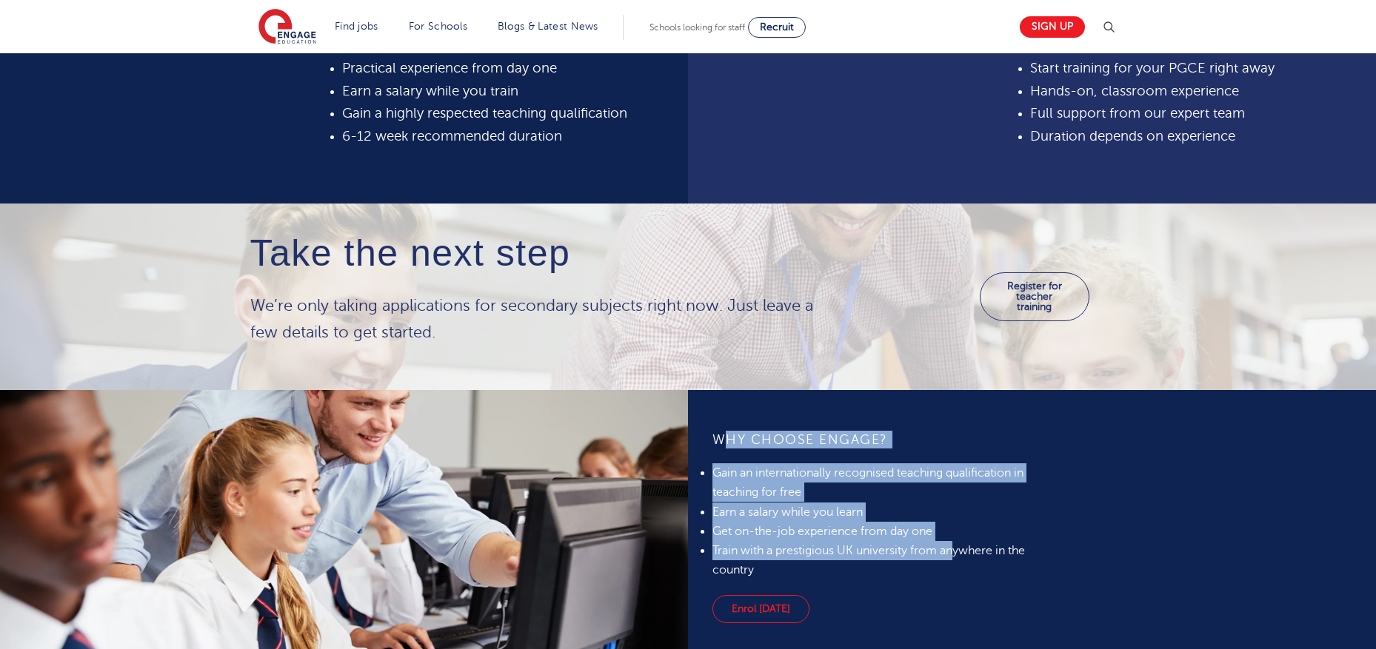
drag, startPoint x: 728, startPoint y: 437, endPoint x: 951, endPoint y: 558, distance: 254.1
click at [951, 558] on div "WHY CHOOSE ENGAGE? Gain an internationally recognised teaching qualification in…" at bounding box center [872, 506] width 321 height 150
click at [951, 558] on li "Train with a prestigious UK university from anywhere in the country" at bounding box center [872, 560] width 321 height 39
drag, startPoint x: 916, startPoint y: 570, endPoint x: 704, endPoint y: 432, distance: 252.6
click at [704, 432] on div "WHY CHOOSE ENGAGE? Gain an internationally recognised teaching qualification in…" at bounding box center [873, 529] width 348 height 278
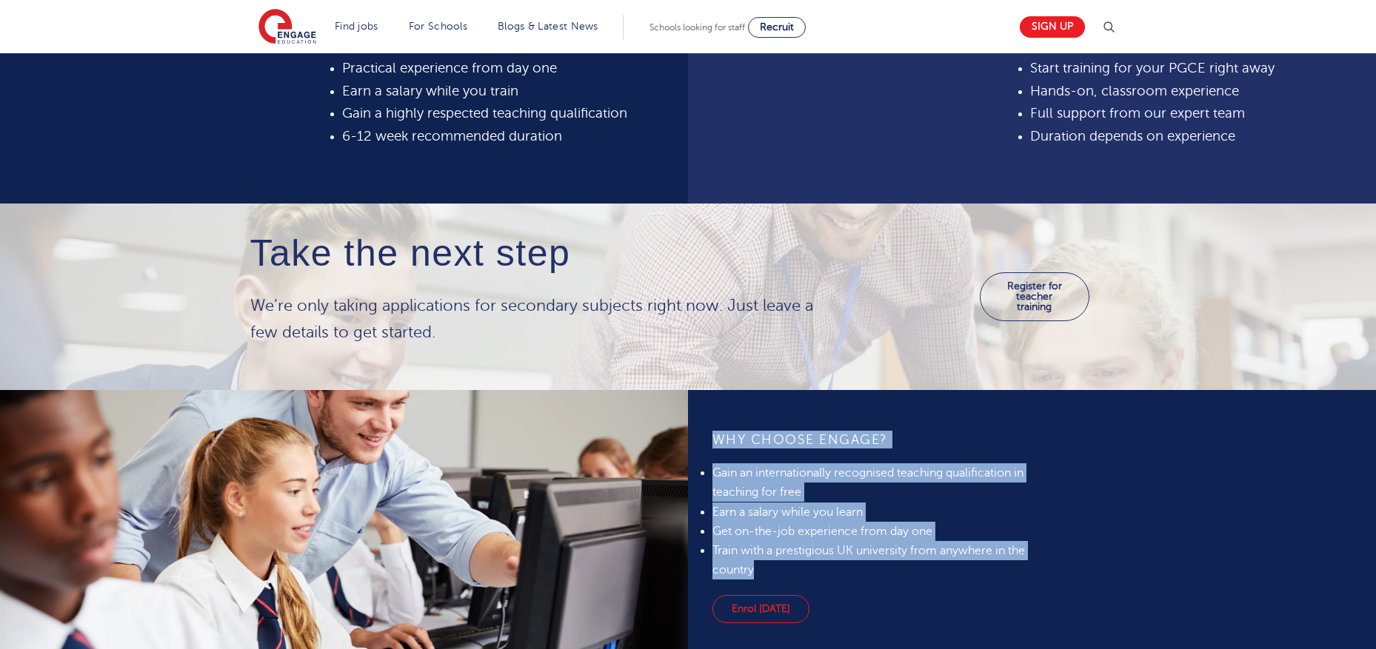
click at [704, 432] on div "WHY CHOOSE ENGAGE? Gain an internationally recognised teaching qualification in…" at bounding box center [873, 529] width 348 height 278
drag, startPoint x: 712, startPoint y: 428, endPoint x: 808, endPoint y: 565, distance: 167.4
click at [808, 565] on div "WHY CHOOSE ENGAGE? Gain an internationally recognised teaching qualification in…" at bounding box center [873, 529] width 348 height 278
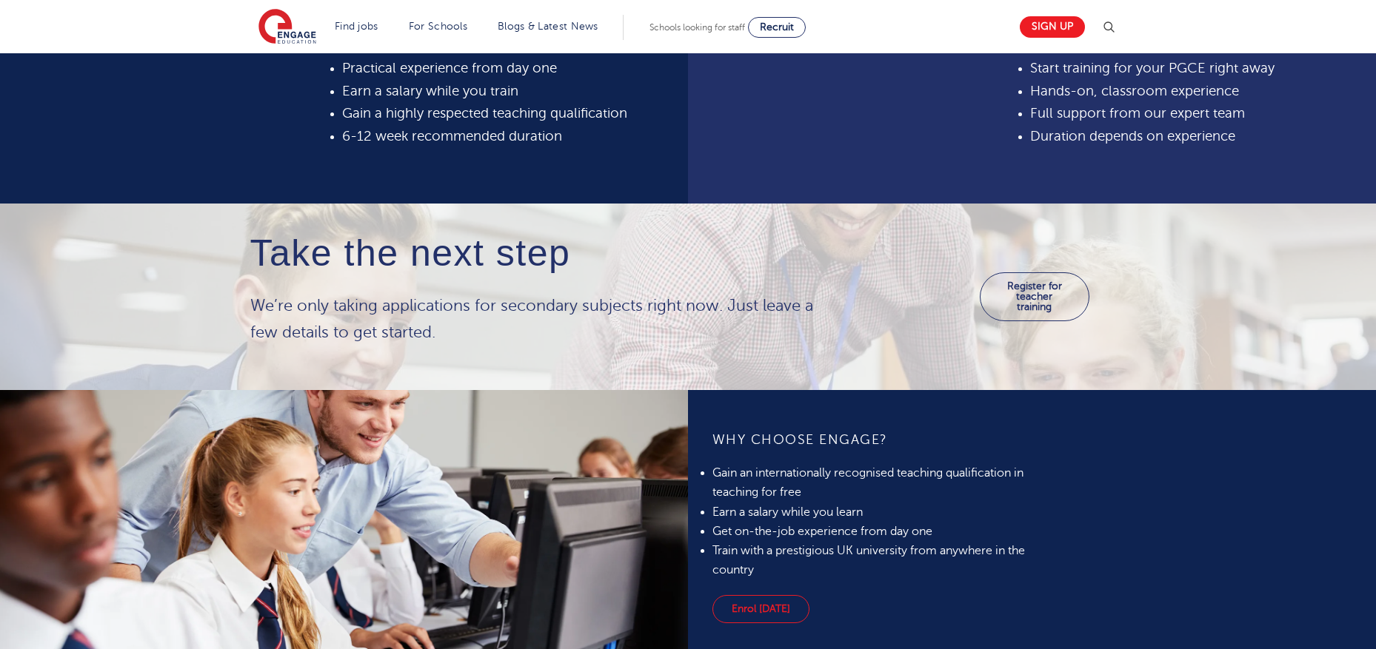
click at [808, 566] on li "Train with a prestigious UK university from anywhere in the country" at bounding box center [872, 560] width 321 height 39
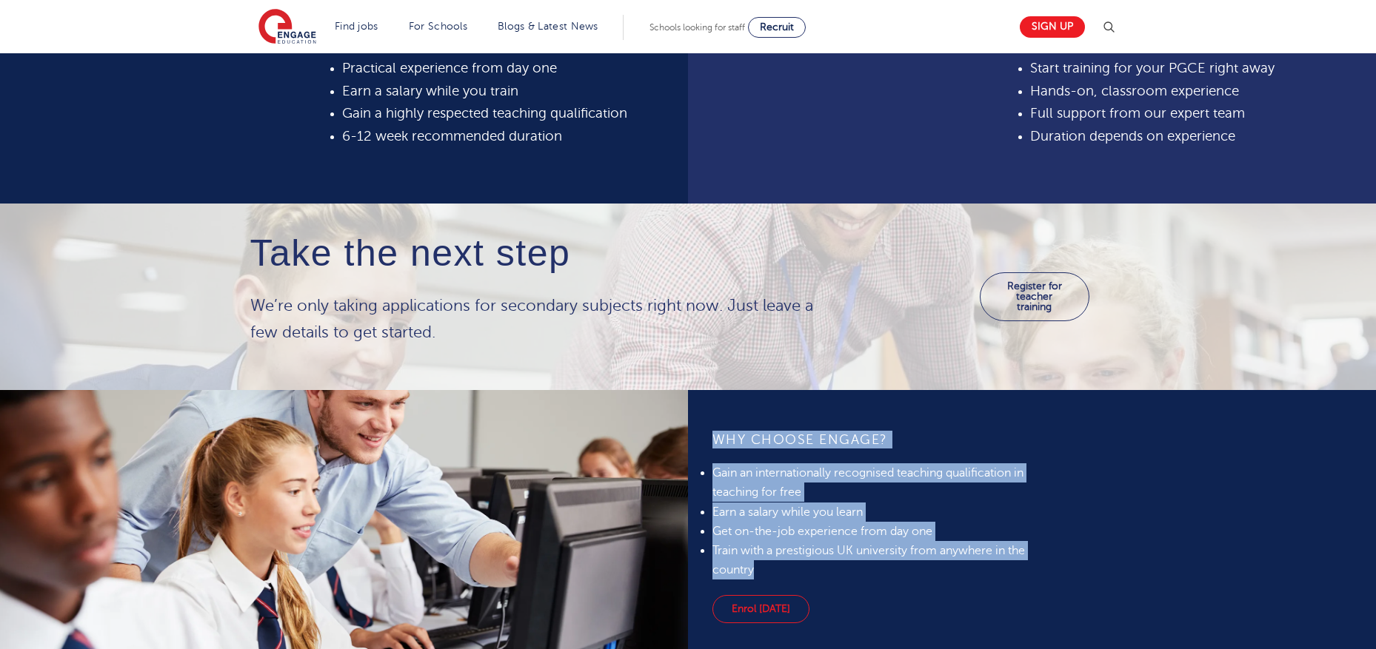
drag, startPoint x: 826, startPoint y: 567, endPoint x: 689, endPoint y: 418, distance: 202.8
click at [689, 420] on div "WHY CHOOSE ENGAGE? Gain an internationally recognised teaching qualification in…" at bounding box center [1032, 529] width 688 height 278
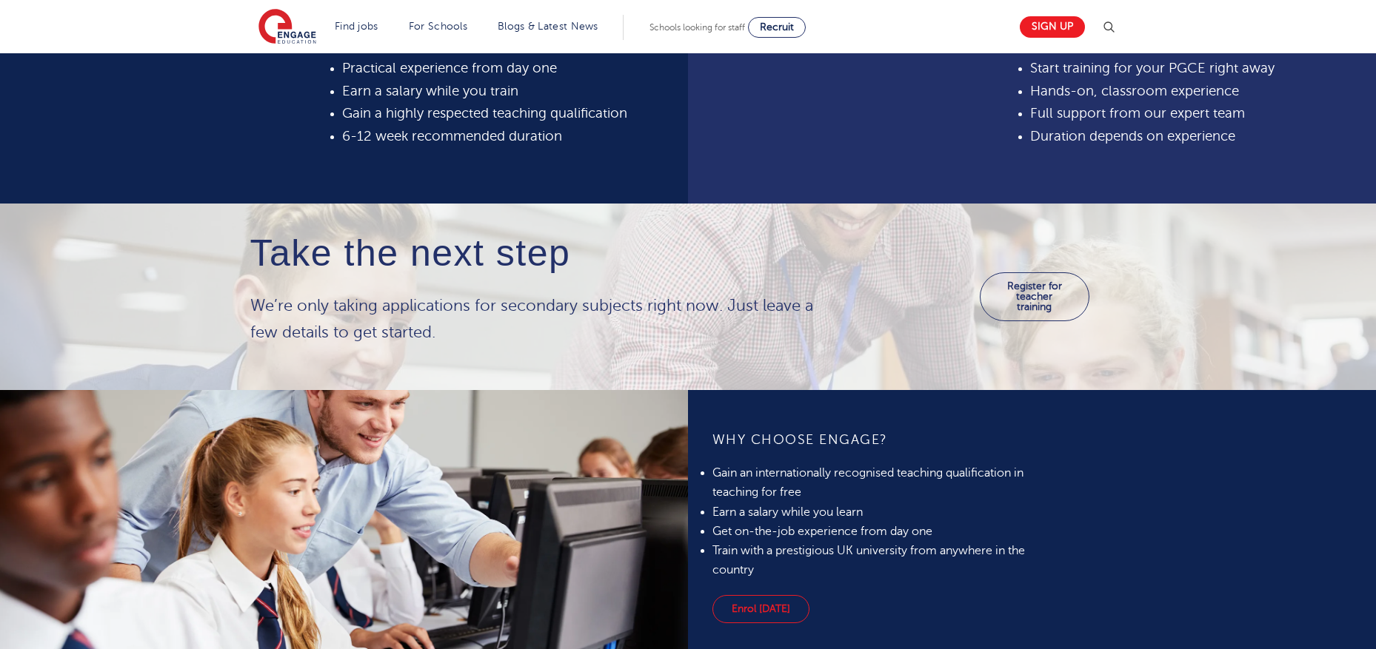
click at [689, 418] on div "WHY CHOOSE ENGAGE? Gain an internationally recognised teaching qualification in…" at bounding box center [1032, 529] width 688 height 278
drag, startPoint x: 697, startPoint y: 408, endPoint x: 772, endPoint y: 461, distance: 92.0
click at [772, 461] on div "WHY CHOOSE ENGAGE? Gain an internationally recognised teaching qualification in…" at bounding box center [1032, 529] width 688 height 278
click at [772, 461] on div "WHY CHOOSE ENGAGE? Gain an internationally recognised teaching qualification in…" at bounding box center [872, 506] width 321 height 150
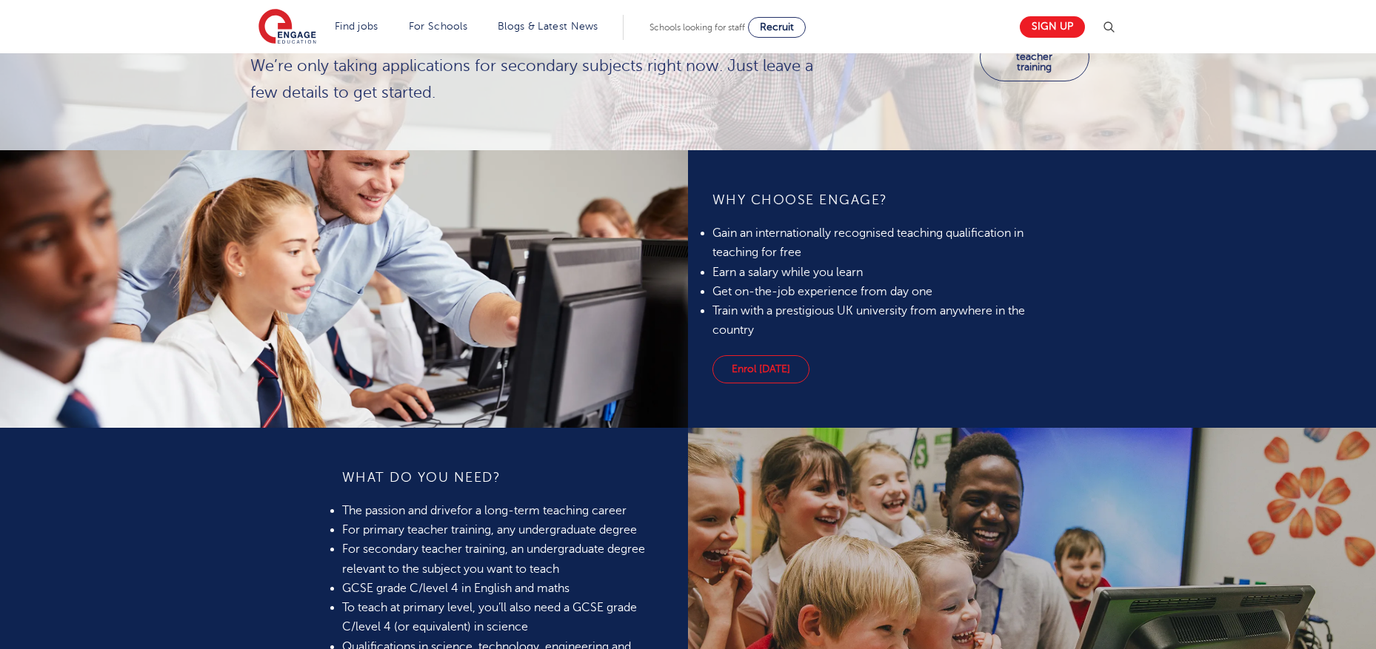
scroll to position [1079, 0]
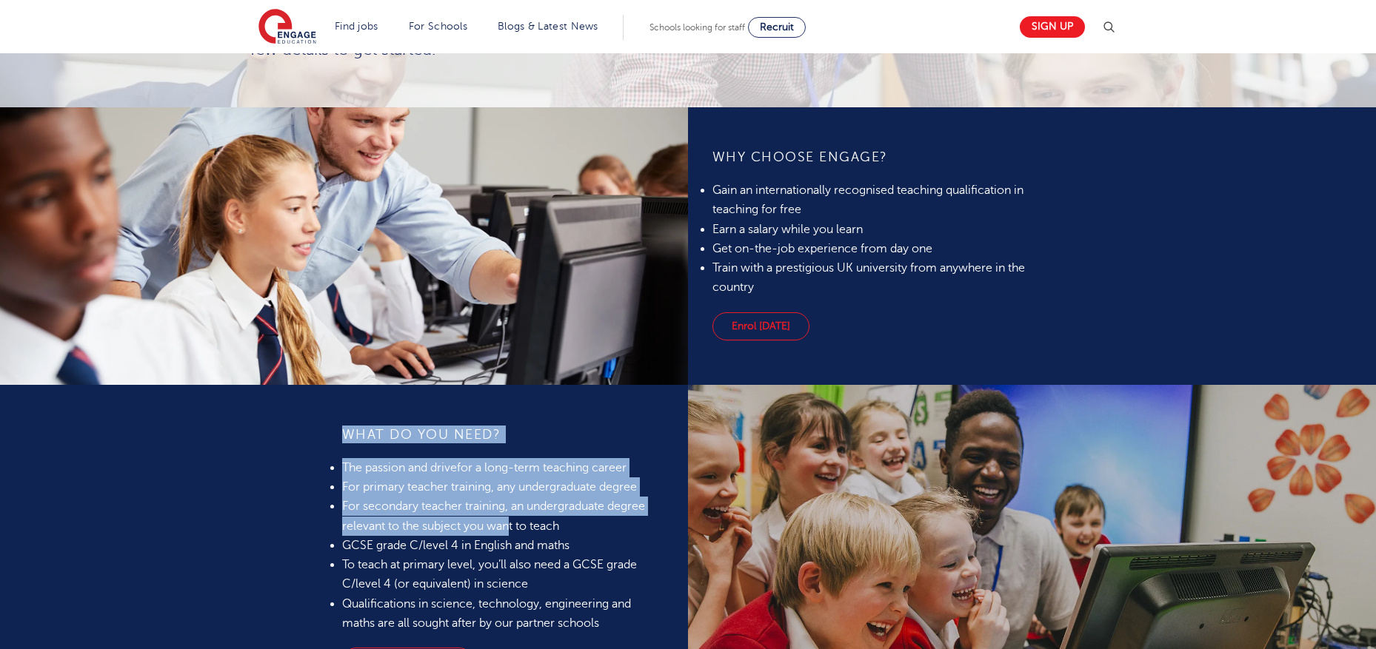
drag
click at [509, 532] on div "What do you need? The passion and drive for a long-term teaching career For pri…" at bounding box center [344, 553] width 688 height 336
click at [509, 532] on li "For secondary teacher training, an undergraduate degree relevant to the subject…" at bounding box center [502, 516] width 321 height 39
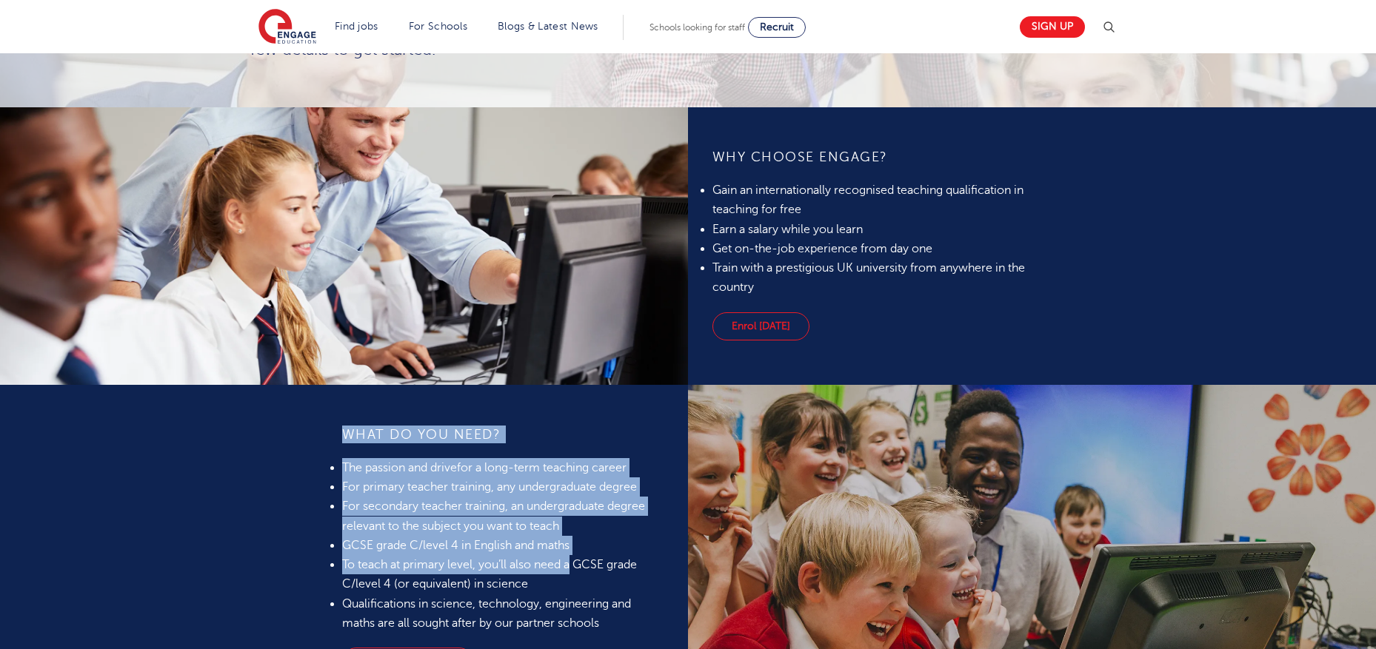
click at [307, 432] on div "What do you need? The passion and drive for a long-term teaching career For pri…" at bounding box center [344, 553] width 688 height 336
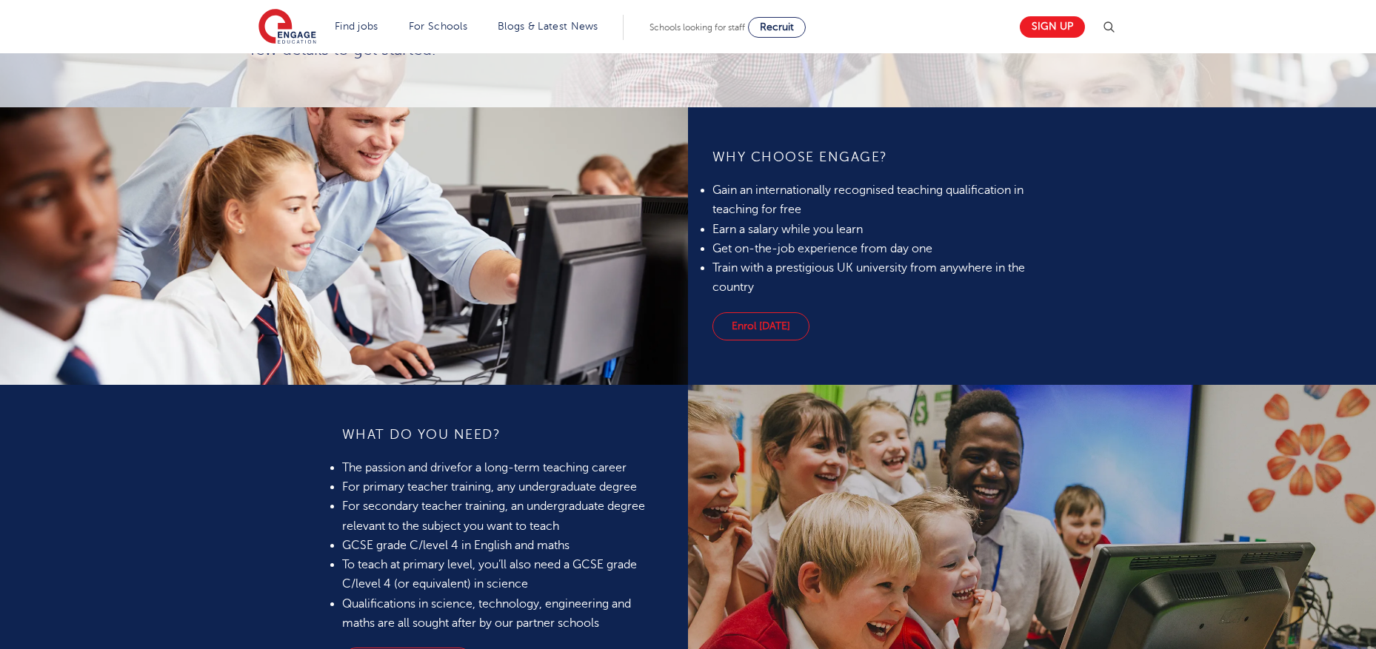
click at [307, 432] on div "What do you need? The passion and drive for a long-term teaching career For pri…" at bounding box center [344, 553] width 688 height 336
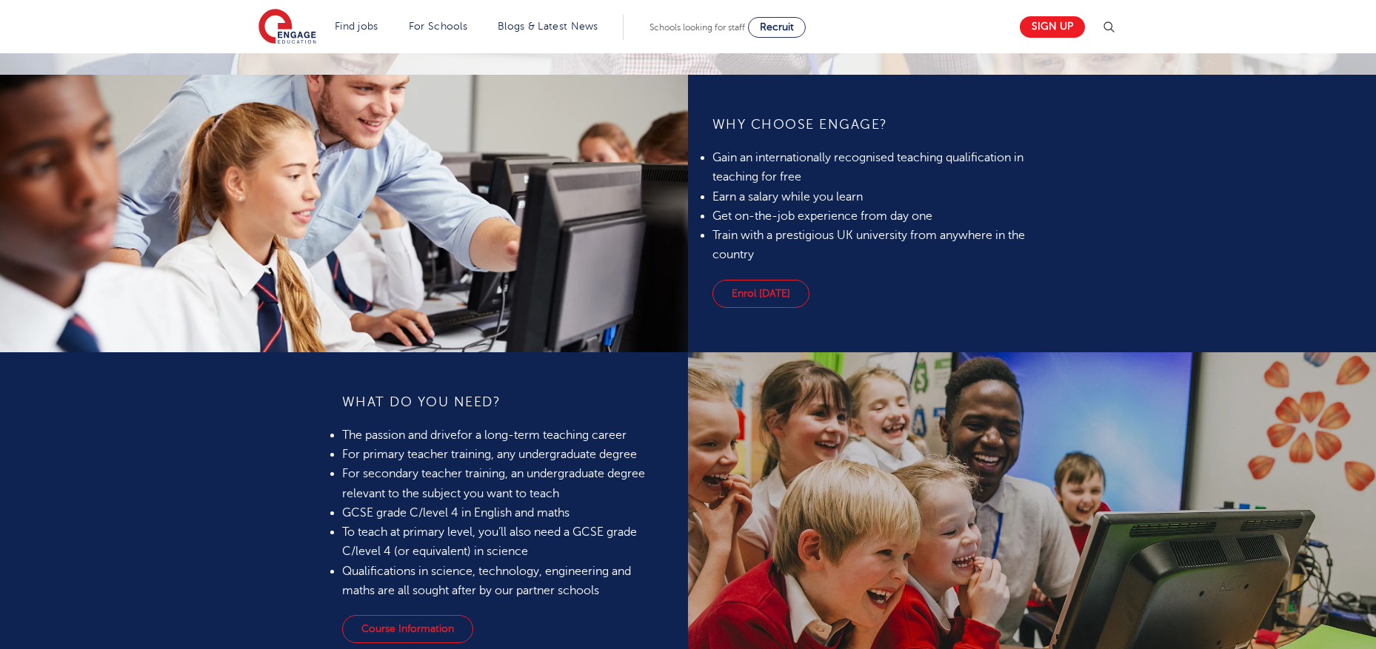
scroll to position [1119, 0]
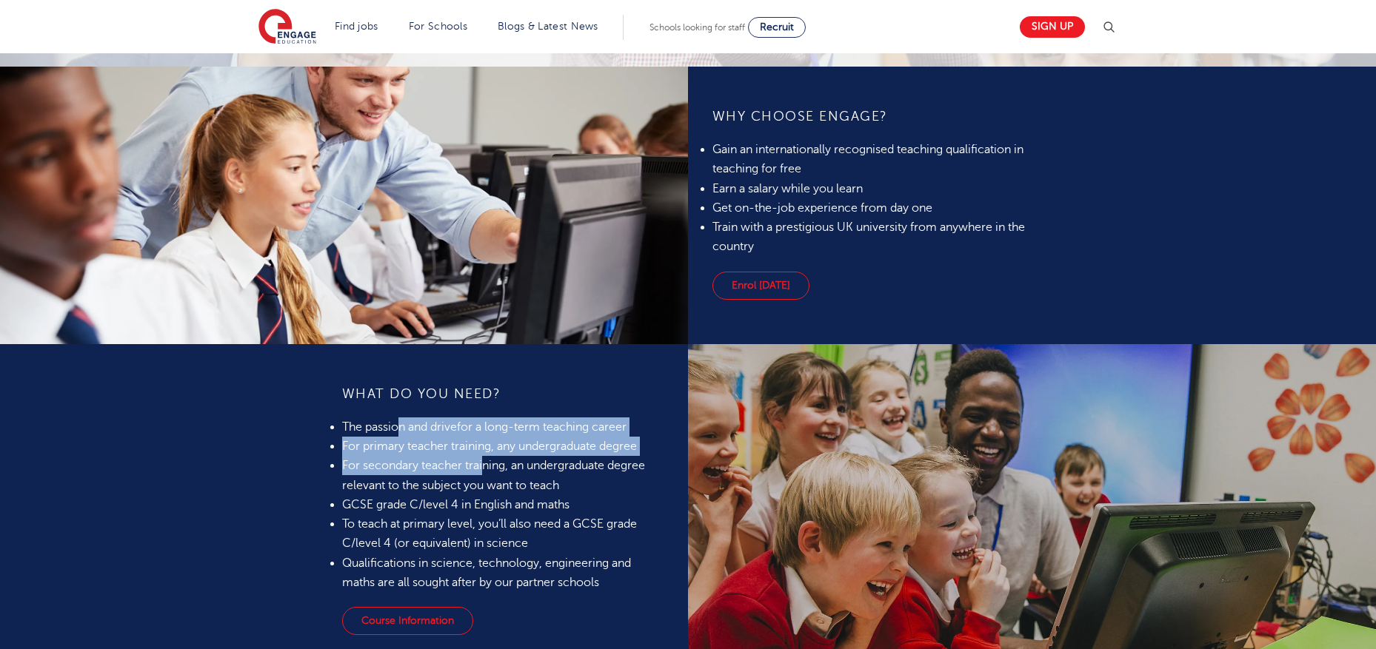
click at [483, 457] on ul "The passion and drive for a long-term teaching career For primary teacher train…" at bounding box center [502, 505] width 321 height 175
click at [483, 457] on li "For secondary teacher training, an undergraduate degree relevant to the subject…" at bounding box center [502, 475] width 321 height 39
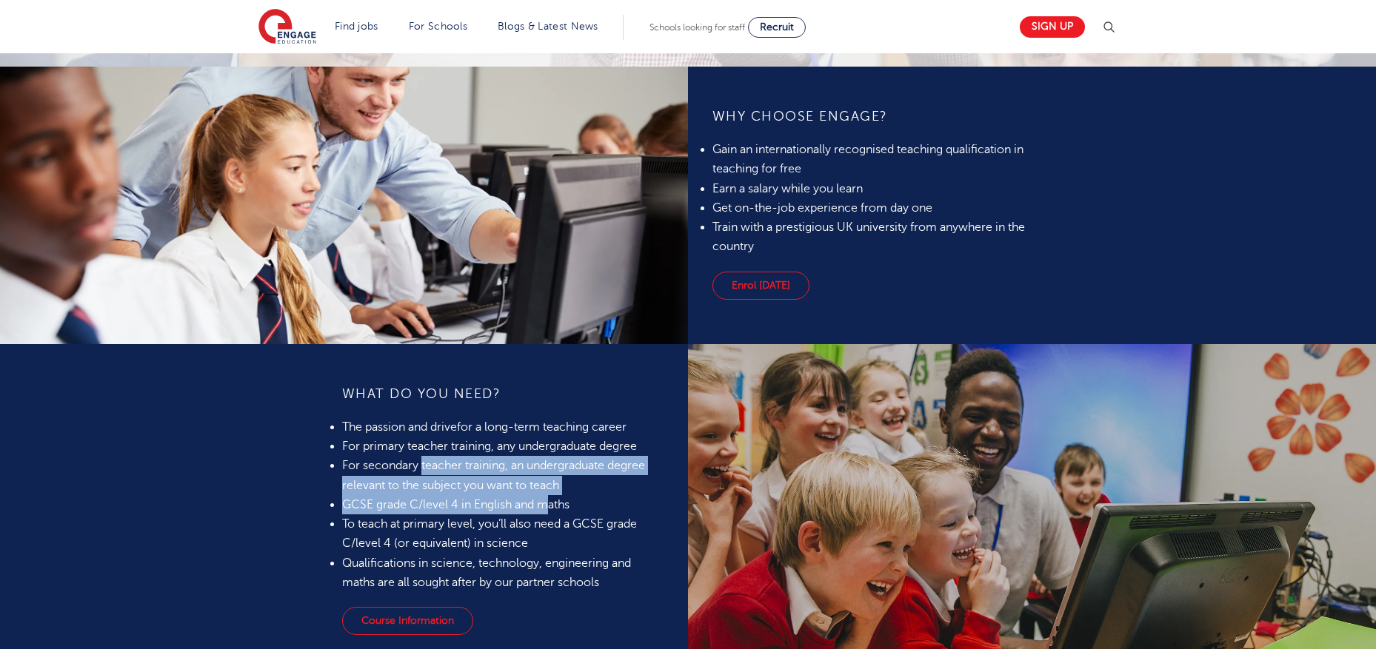
click at [421, 464] on ul "The passion and drive for a long-term teaching career For primary teacher train…" at bounding box center [502, 505] width 321 height 175
click at [421, 464] on li "For secondary teacher training, an undergraduate degree relevant to the subject…" at bounding box center [502, 475] width 321 height 39
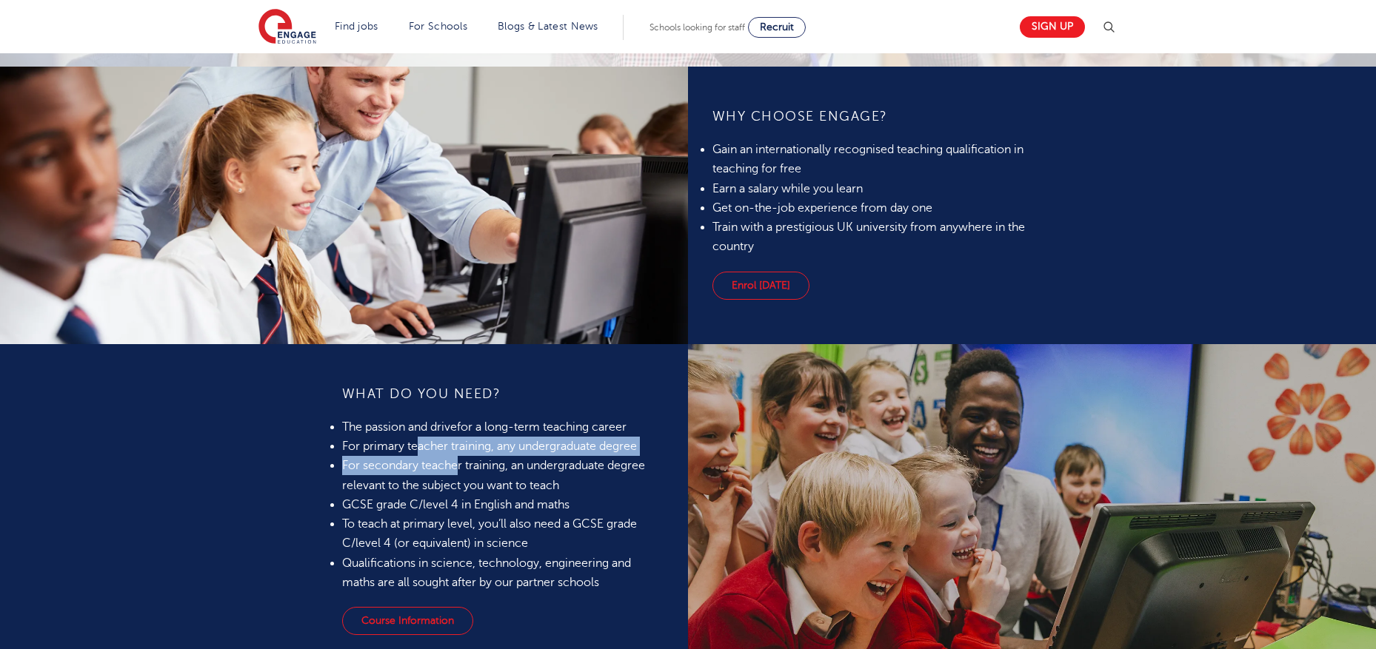
click at [475, 470] on ul "The passion and drive for a long-term teaching career For primary teacher train…" at bounding box center [502, 505] width 321 height 175
click at [478, 471] on li "For secondary teacher training, an undergraduate degree relevant to the subject…" at bounding box center [502, 475] width 321 height 39
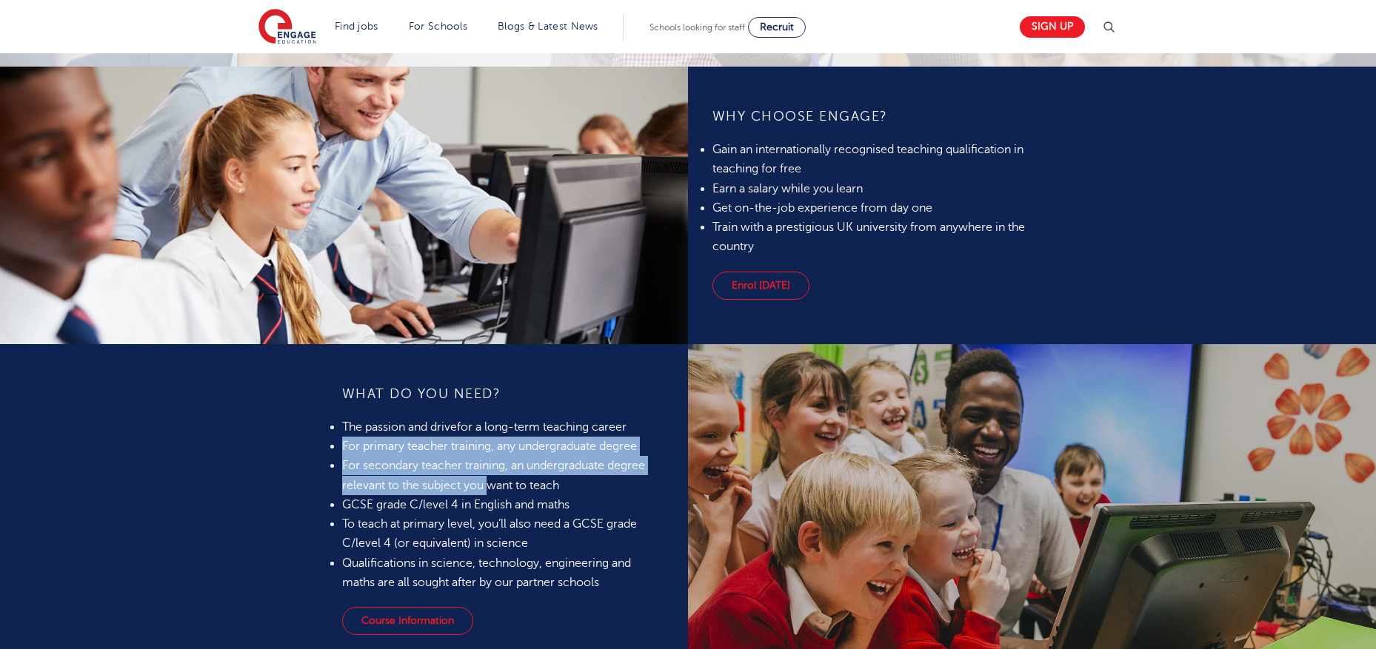
click at [335, 441] on div "What do you need? The passion and drive for a long-term teaching career For pri…" at bounding box center [503, 512] width 348 height 336
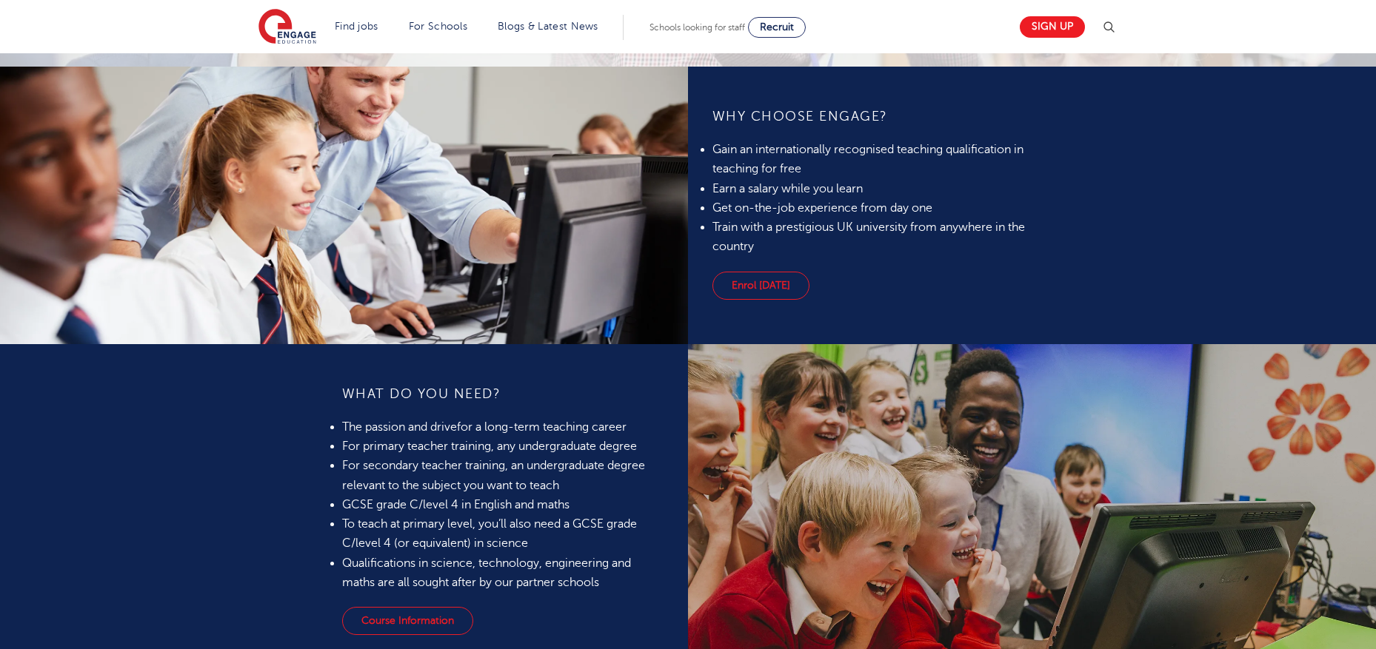
click at [336, 441] on div "What do you need? The passion and drive for a long-term teaching career For pri…" at bounding box center [503, 512] width 348 height 336
click at [552, 476] on li "For secondary teacher training, an undergraduate degree relevant to the subject…" at bounding box center [502, 475] width 321 height 39
click at [563, 478] on li "For secondary teacher training, an undergraduate degree relevant to the subject…" at bounding box center [502, 475] width 321 height 39
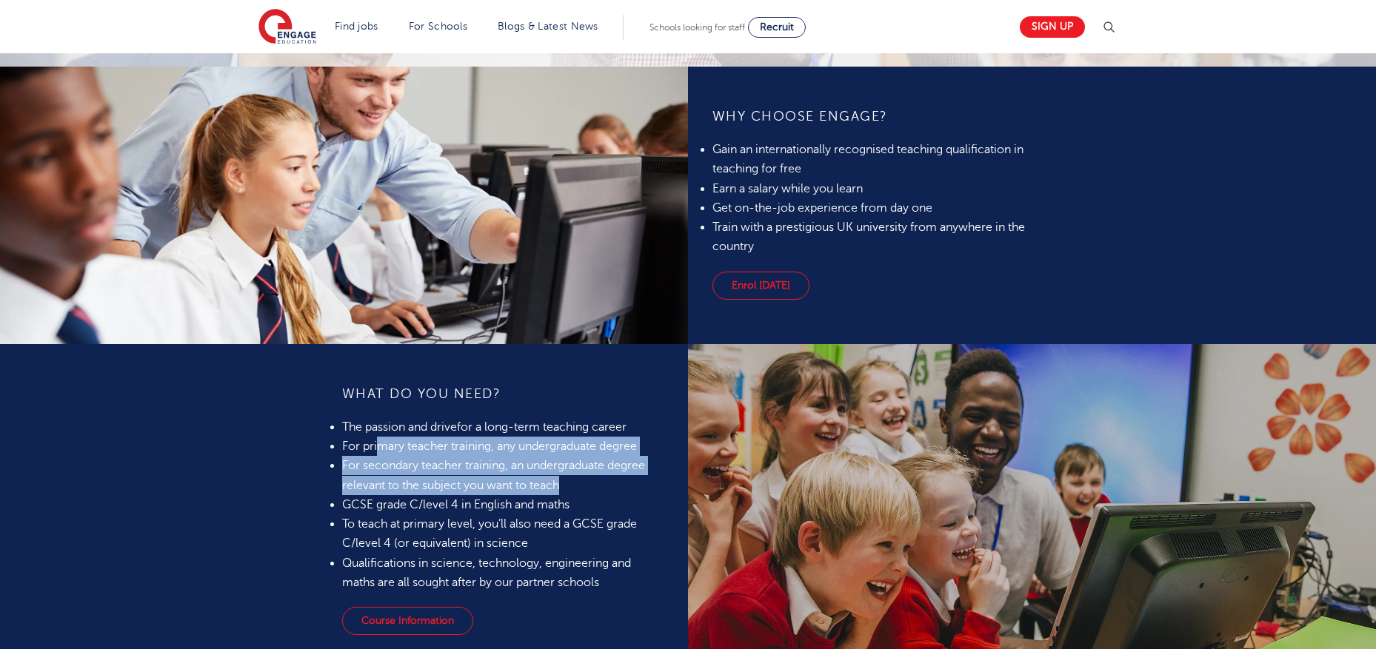
click at [379, 455] on ul "The passion and drive for a long-term teaching career For primary teacher train…" at bounding box center [502, 505] width 321 height 175
click at [379, 455] on li "For primary teacher training, any undergraduate degree" at bounding box center [502, 446] width 321 height 19
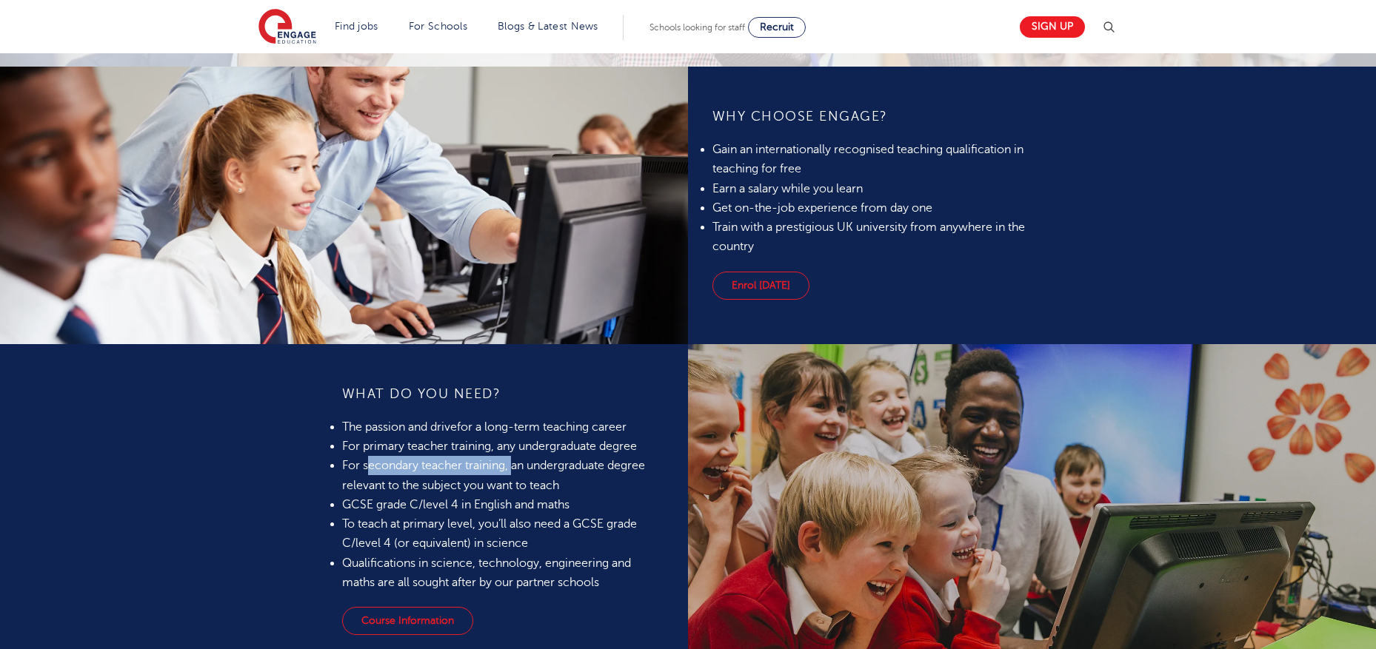
click at [519, 467] on li "For secondary teacher training, an undergraduate degree relevant to the subject…" at bounding box center [502, 475] width 321 height 39
click at [521, 467] on li "For secondary teacher training, an undergraduate degree relevant to the subject…" at bounding box center [502, 475] width 321 height 39
click at [461, 475] on li "For secondary teacher training, an undergraduate degree relevant to the subject…" at bounding box center [502, 475] width 321 height 39
click at [460, 474] on li "For secondary teacher training, an undergraduate degree relevant to the subject…" at bounding box center [502, 475] width 321 height 39
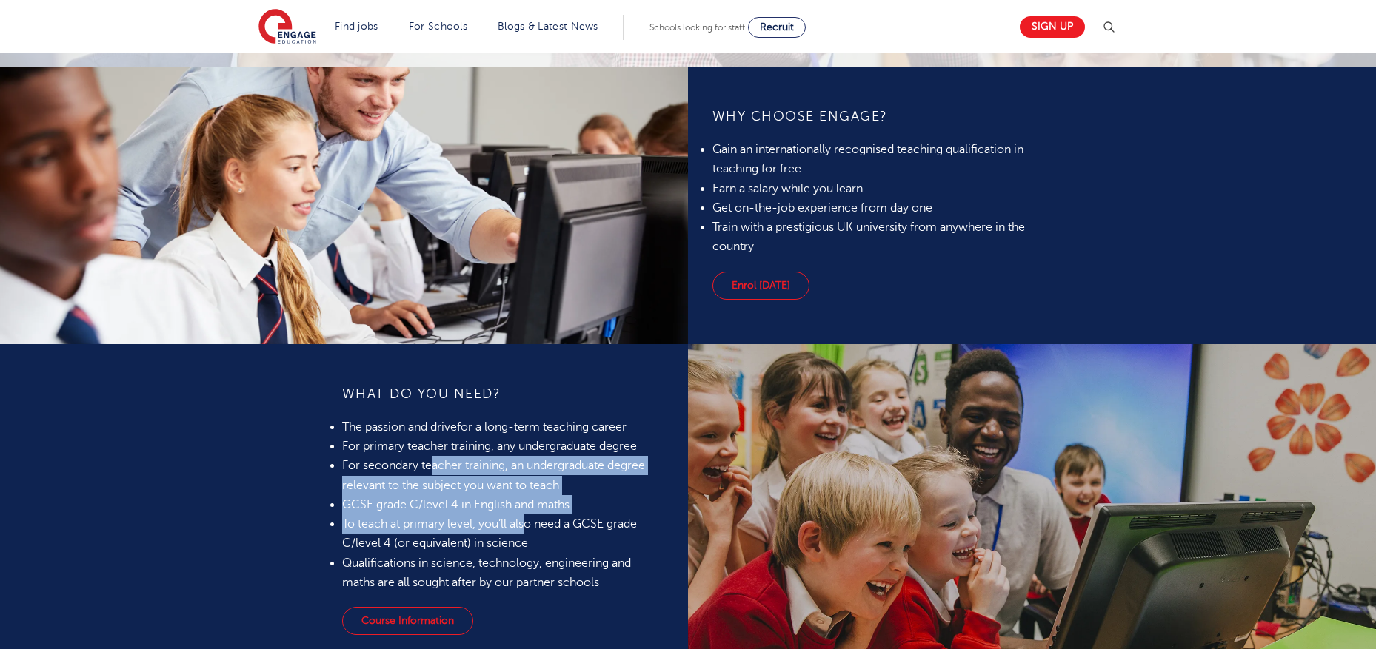
click at [532, 528] on ul "The passion and drive for a long-term teaching career For primary teacher train…" at bounding box center [502, 505] width 321 height 175
click at [533, 529] on span "To teach at primary level, you’ll also need a GCSE grade C/level 4 (or equivale…" at bounding box center [489, 534] width 295 height 33
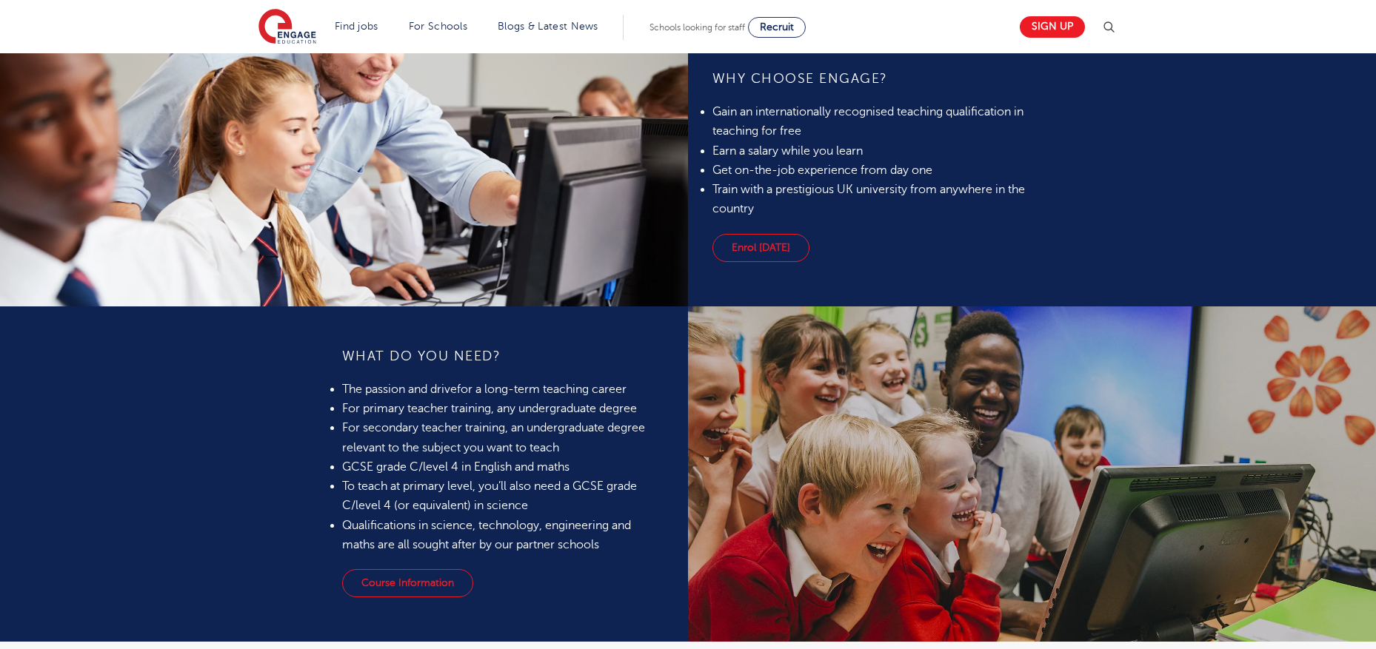
scroll to position [1159, 0]
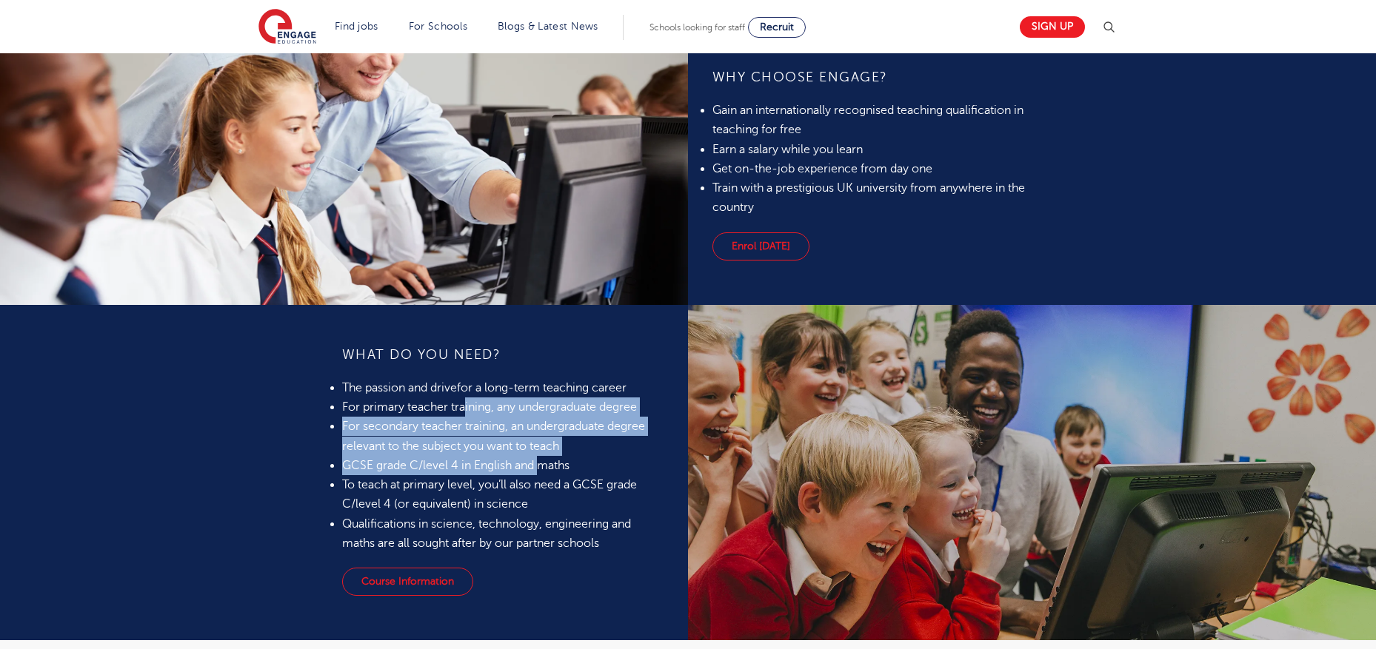
click at [543, 472] on ul "The passion and drive for a long-term teaching career For primary teacher train…" at bounding box center [502, 465] width 321 height 175
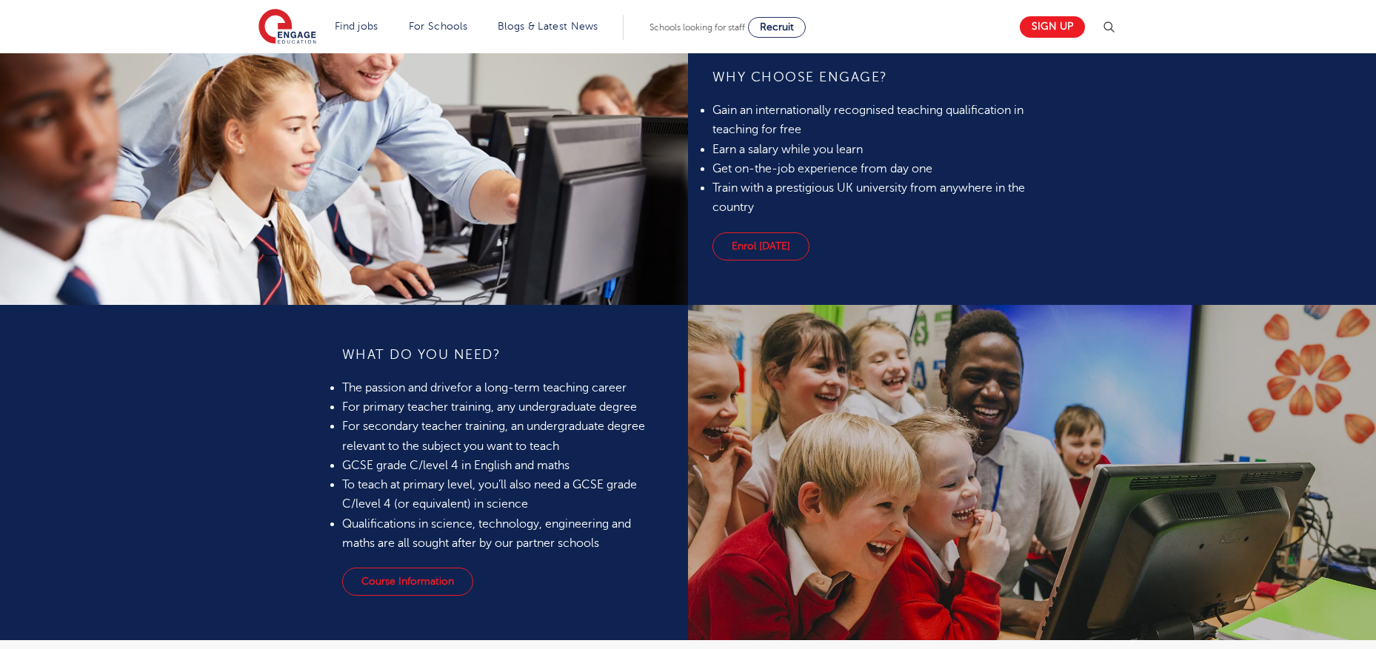
click at [586, 540] on span "Qualifications in science, technology, engineering and maths are all sought aft…" at bounding box center [486, 534] width 289 height 33
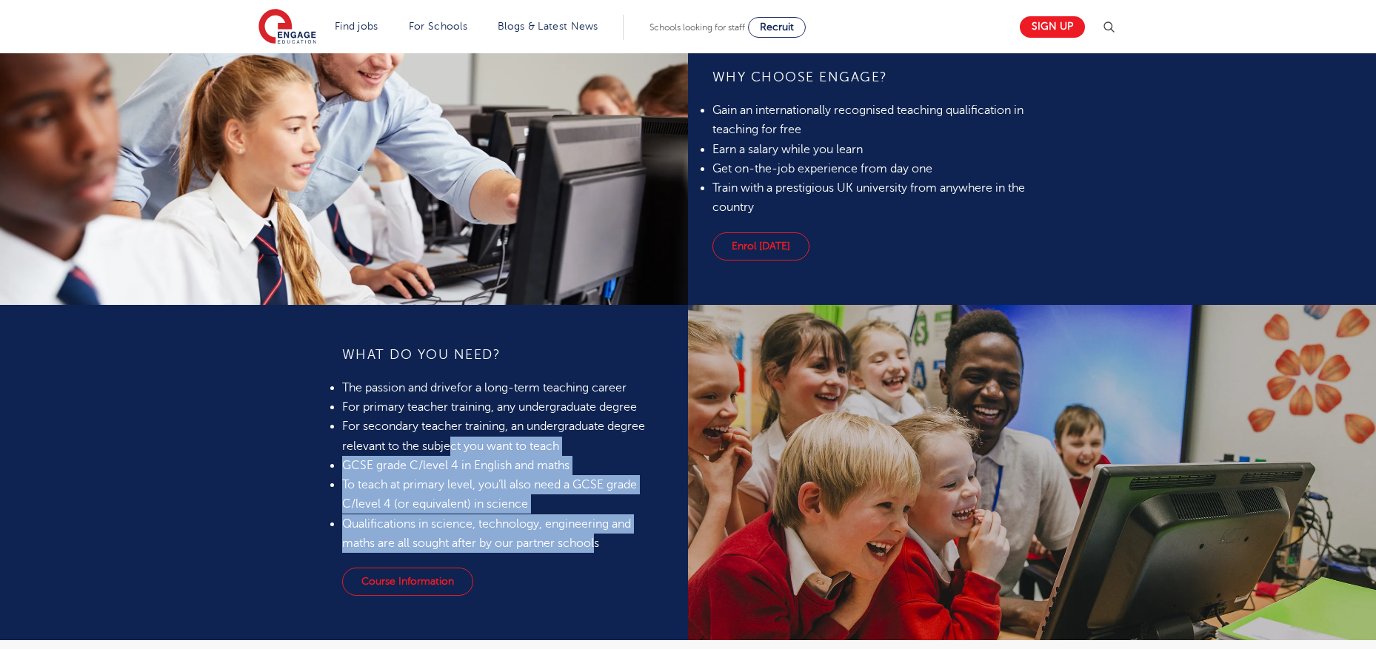
click at [452, 439] on ul "The passion and drive for a long-term teaching career For primary teacher train…" at bounding box center [502, 465] width 321 height 175
click at [452, 439] on li "For secondary teacher training, an undergraduate degree relevant to the subject…" at bounding box center [502, 436] width 321 height 39
click at [595, 552] on ul "The passion and drive for a long-term teaching career For primary teacher train…" at bounding box center [502, 465] width 321 height 175
click at [595, 552] on li "Qualifications in science, technology, engineering and maths are all sought aft…" at bounding box center [502, 534] width 321 height 39
click at [533, 505] on ul "The passion and drive for a long-term teaching career For primary teacher train…" at bounding box center [502, 465] width 321 height 175
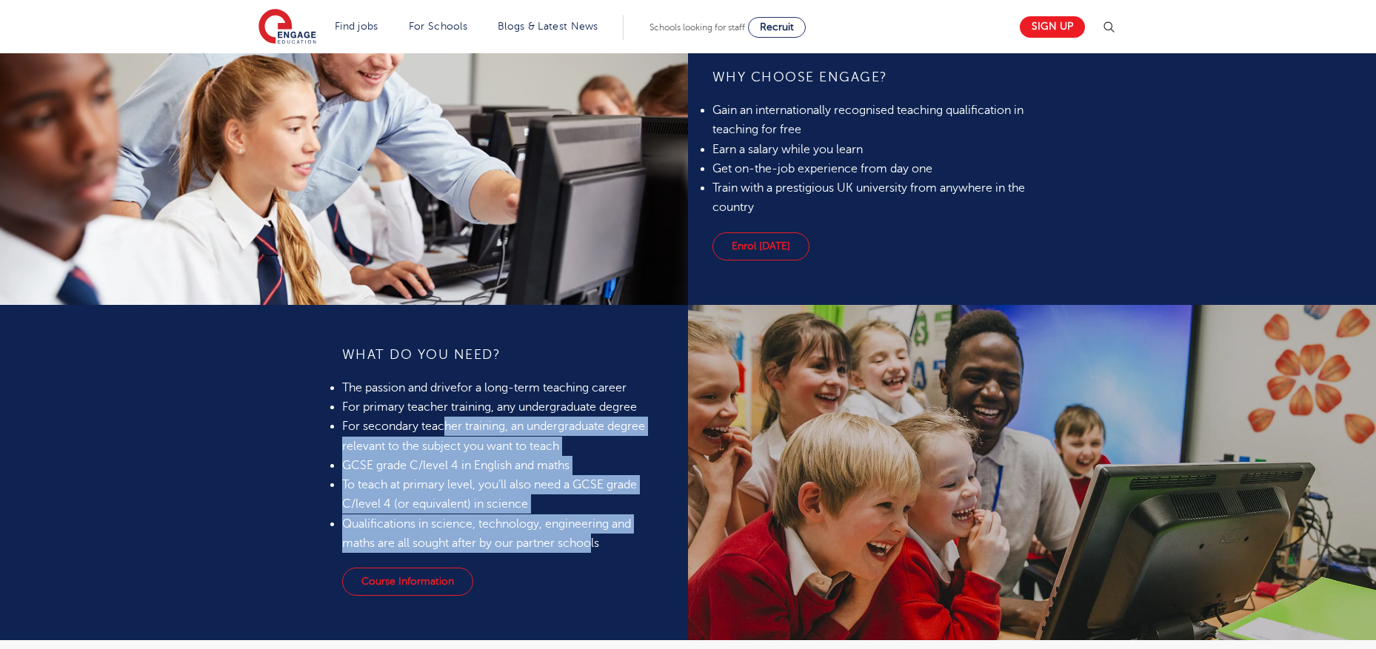
click at [532, 505] on li "To teach at primary level, you’ll also need a GCSE grade C/level 4 (or equivale…" at bounding box center [502, 494] width 321 height 39
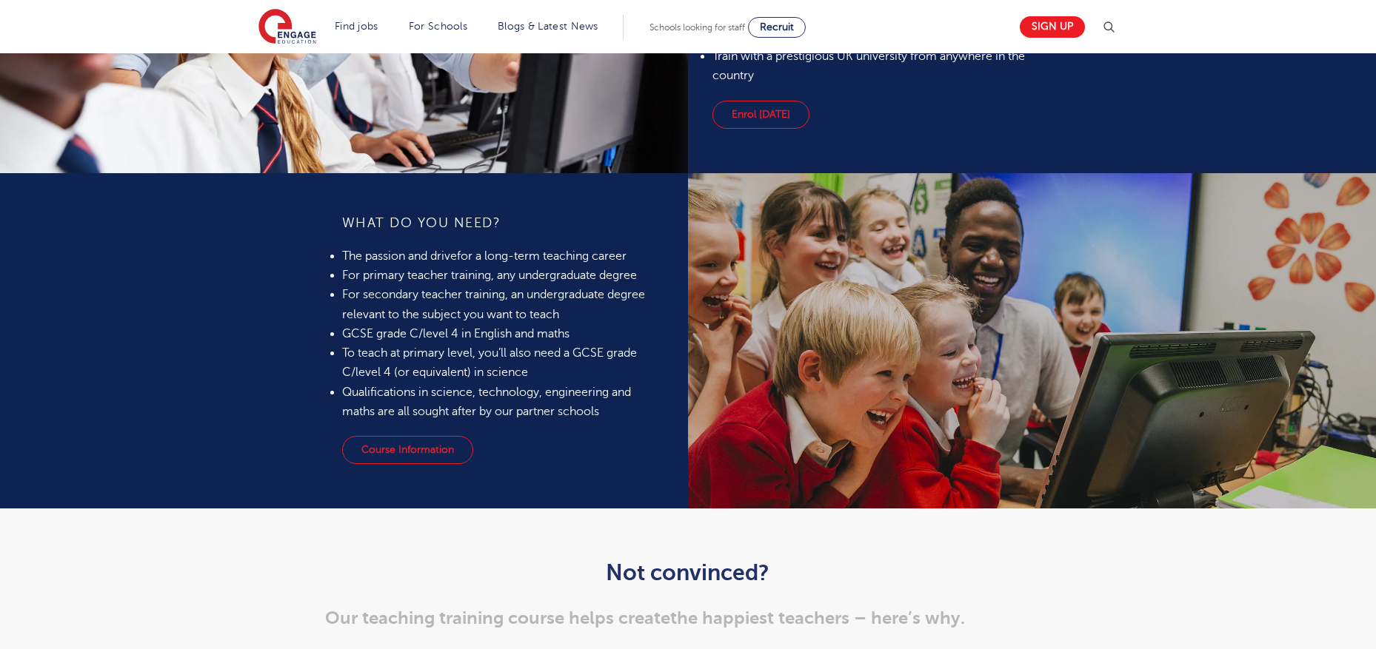
scroll to position [1437, 0]
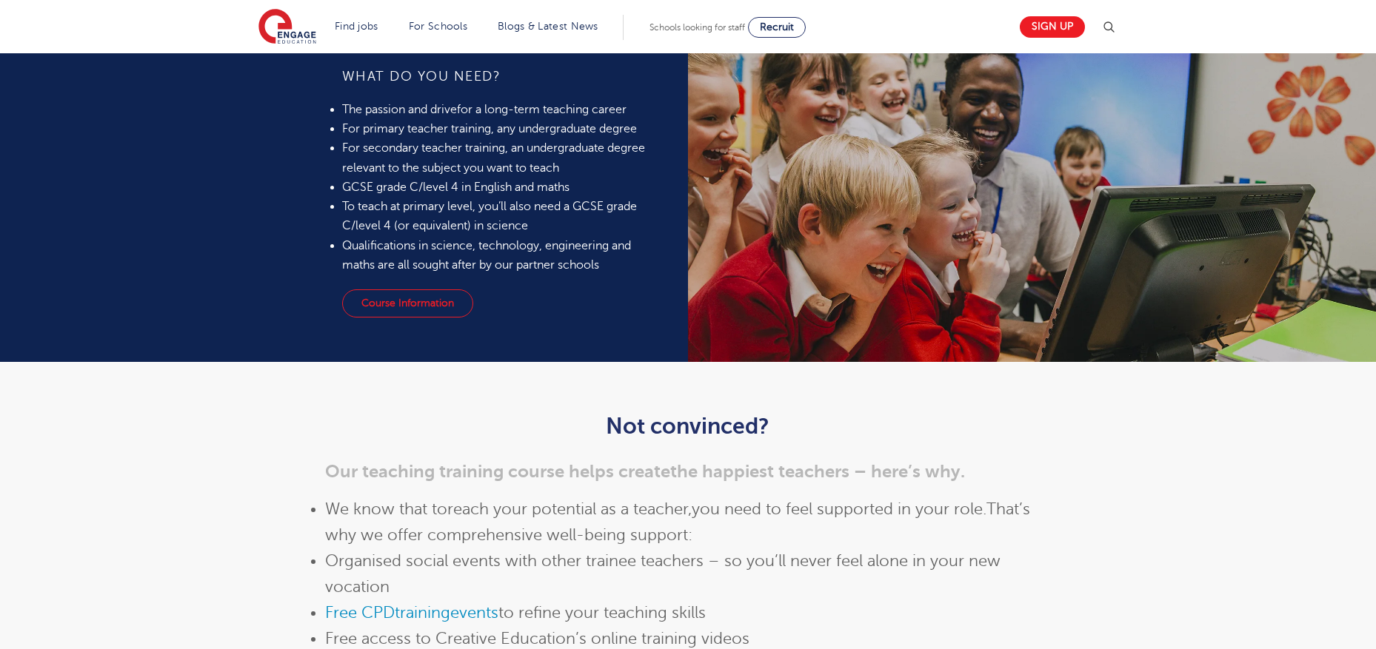
click at [838, 412] on div "Not convinced? Our teaching training course helps create the happiest teachers …" at bounding box center [688, 576] width 749 height 368
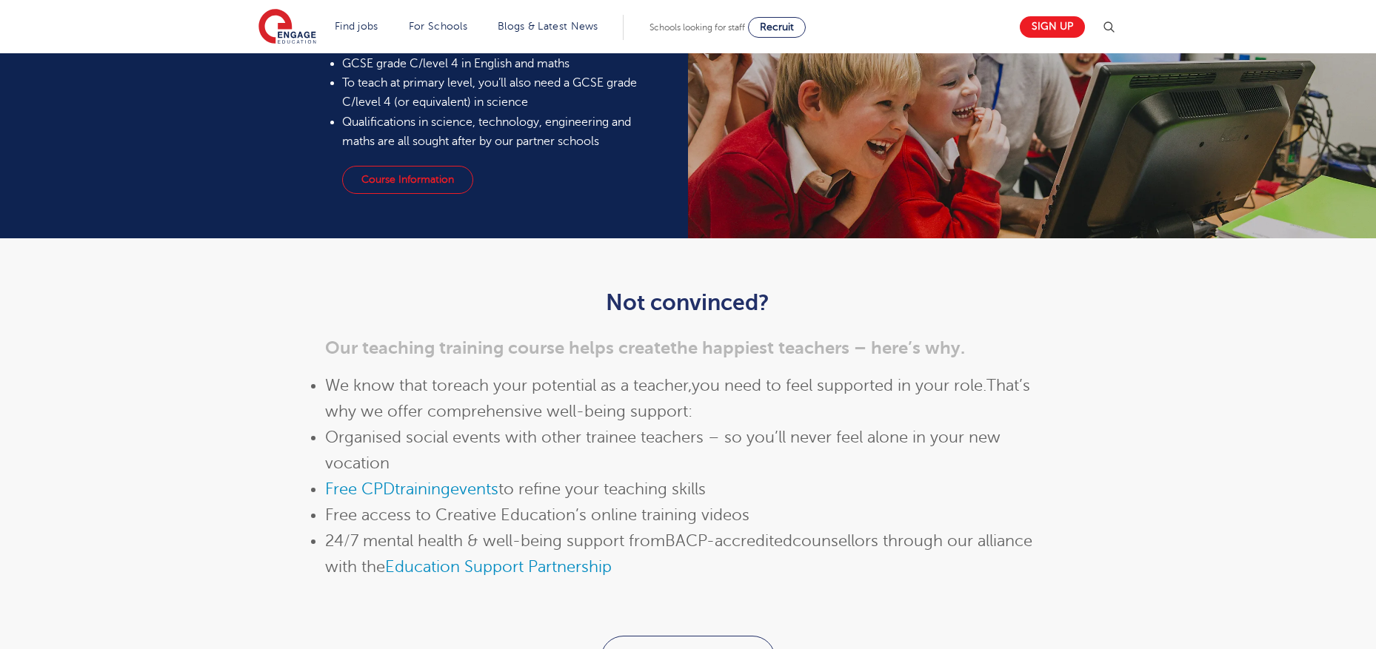
scroll to position [1721, 0]
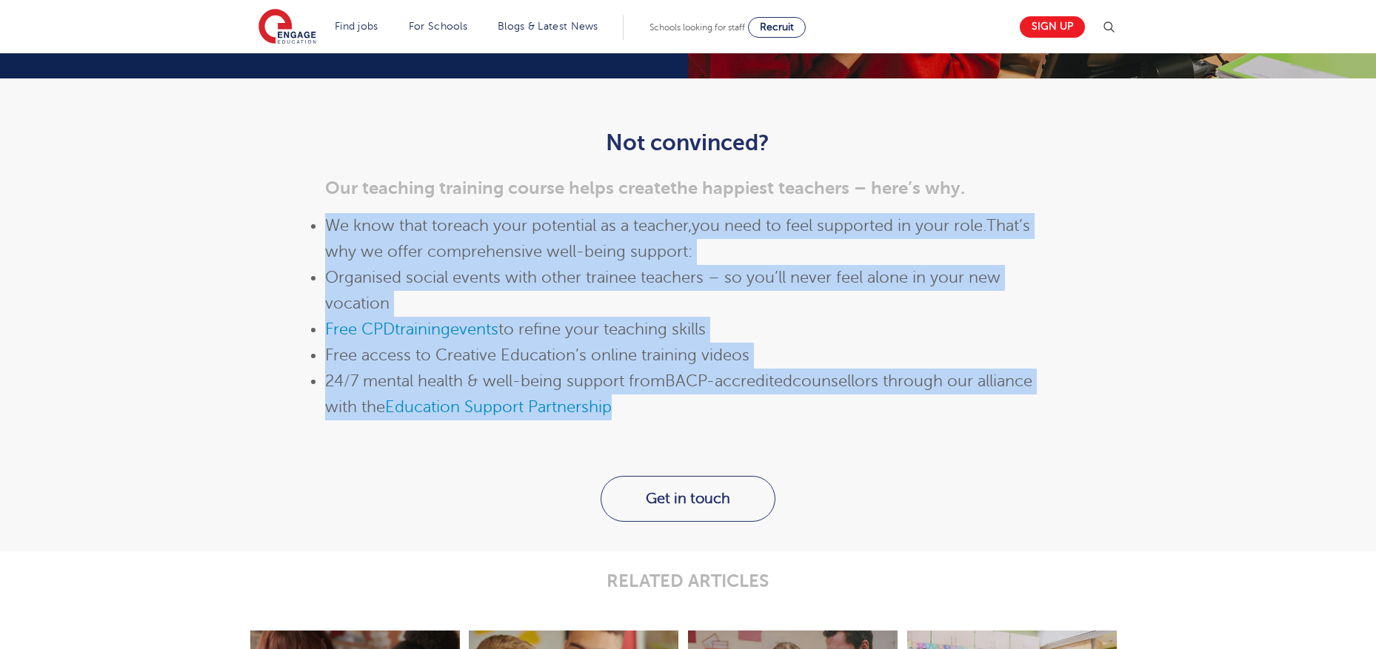
click at [747, 409] on div "Not convinced? Our teaching training course helps create the happiest teachers …" at bounding box center [688, 295] width 726 height 331
click at [747, 409] on li "24/7 mental health & well-being support from BACP-accredited counsellors throug…" at bounding box center [688, 395] width 726 height 52
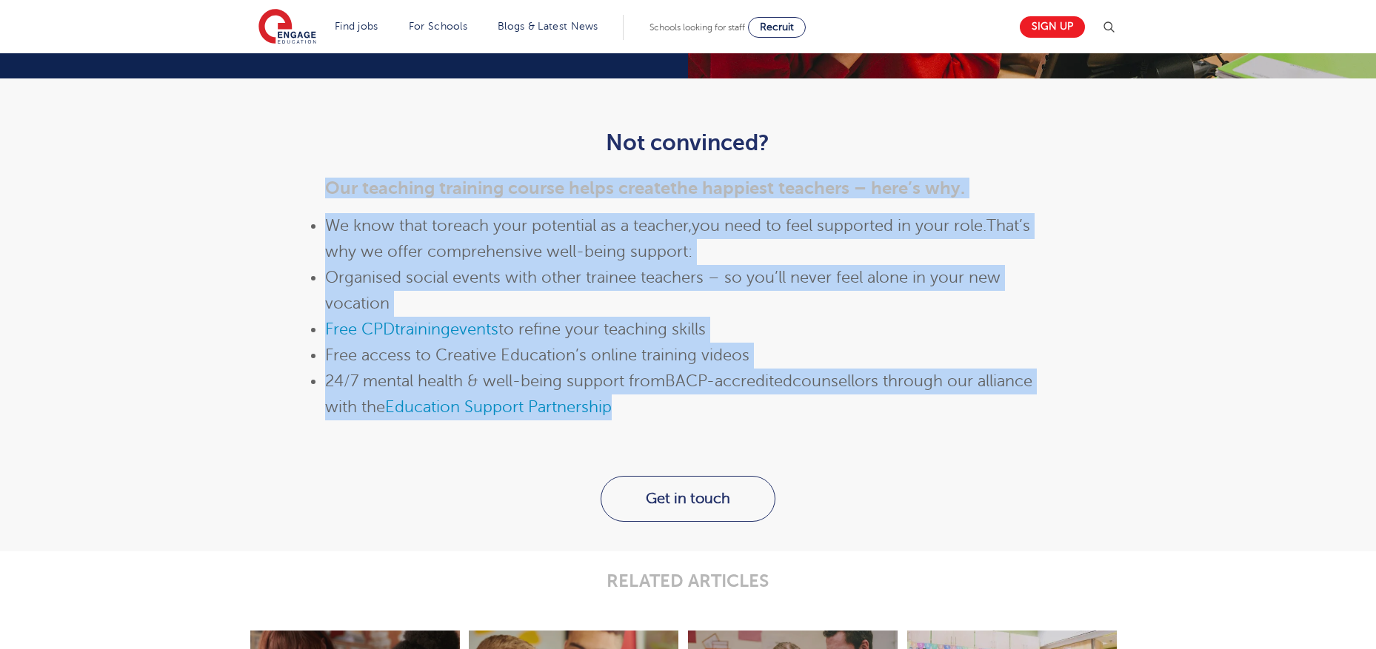
click at [258, 198] on div "Not convinced? Our teaching training course helps create the happiest teachers …" at bounding box center [688, 292] width 898 height 368
click at [803, 400] on div "Not convinced? Our teaching training course helps create the happiest teachers …" at bounding box center [688, 277] width 1376 height 398
click at [803, 400] on li "24/7 mental health & well-being support from BACP-accredited counsellors throug…" at bounding box center [688, 395] width 726 height 52
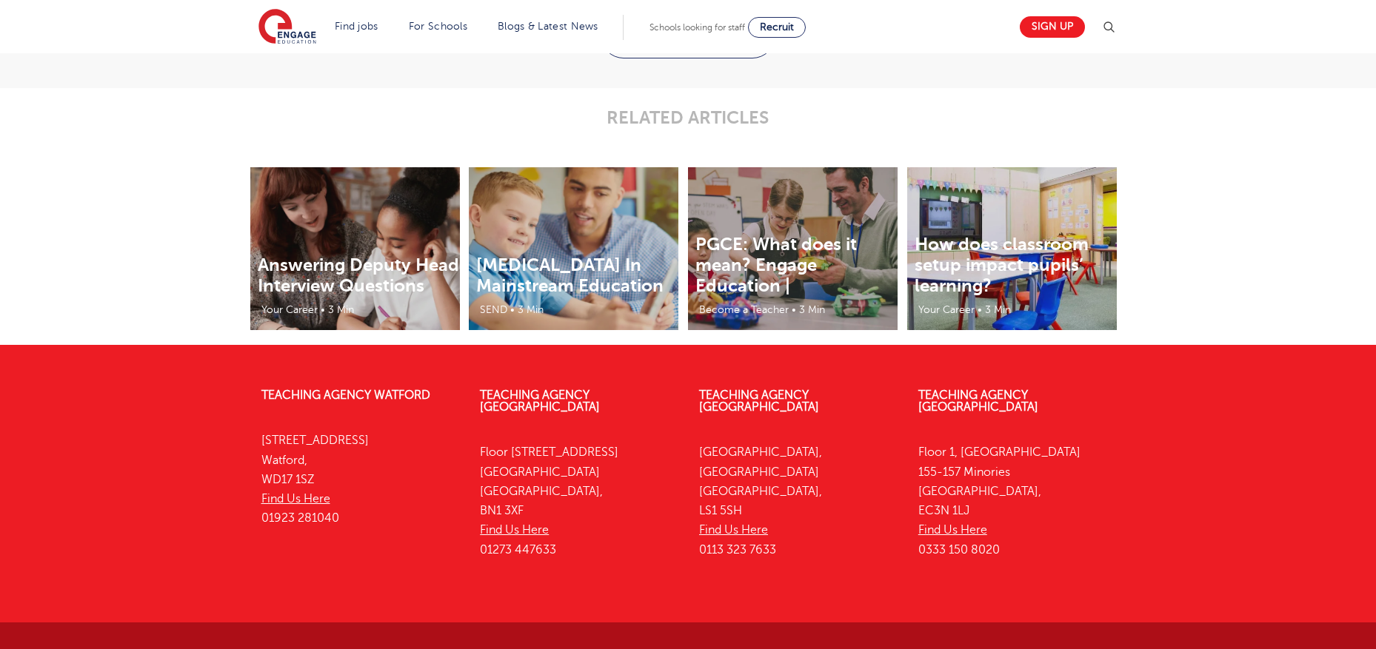
scroll to position [2180, 0]
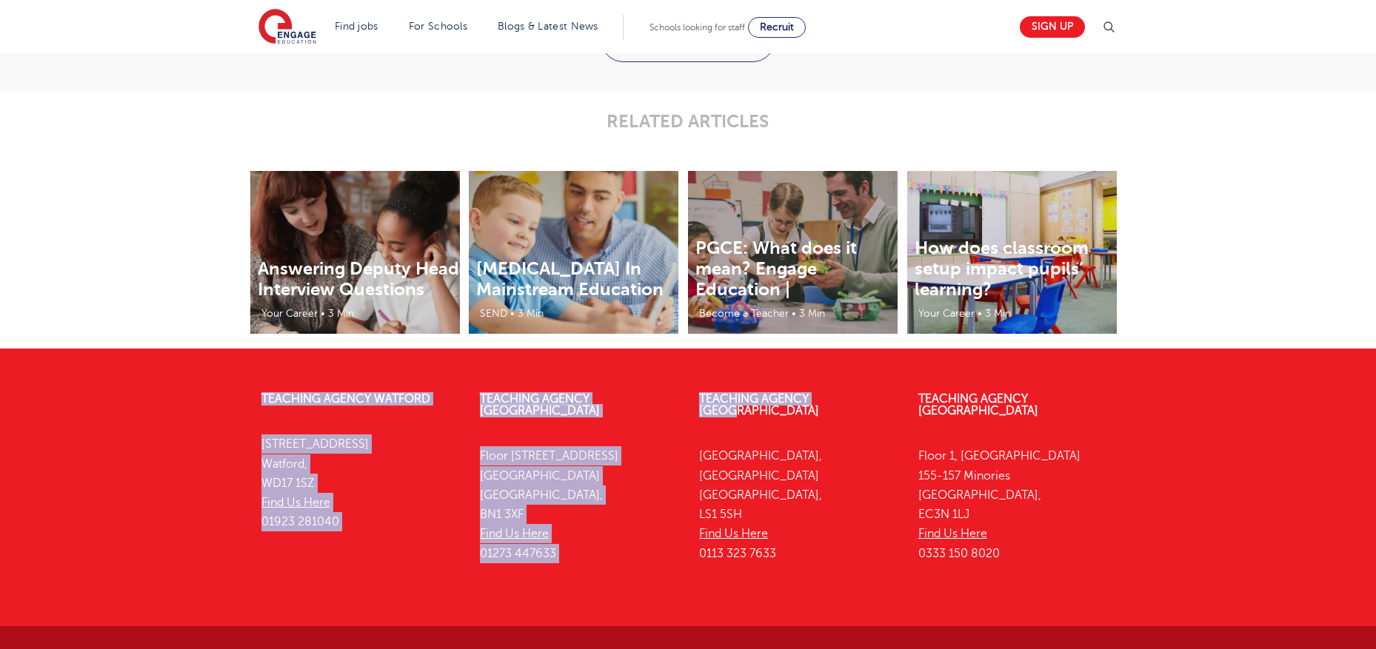
click at [1168, 401] on div "Teaching Agency Watford 4th Floor, 45 Clarendon Road Watford, WD17 1SZ Find Us …" at bounding box center [688, 558] width 1376 height 375
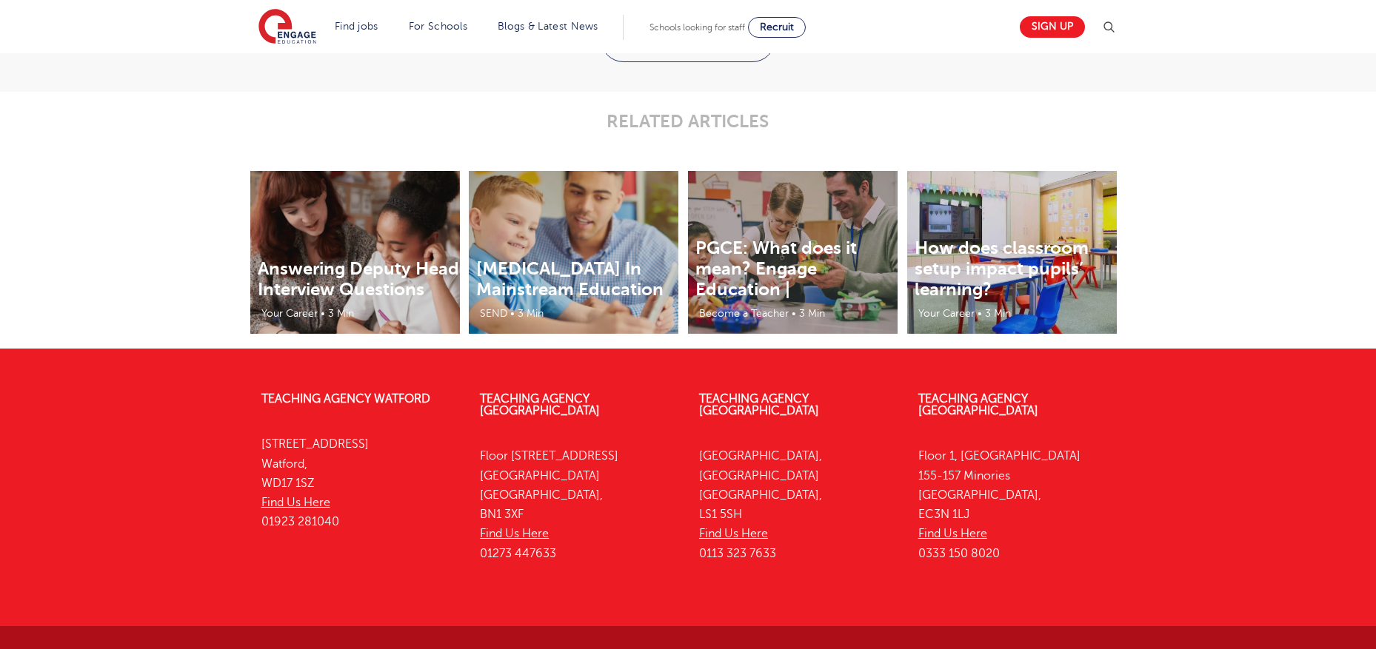
click at [1168, 401] on div "Teaching Agency Watford 4th Floor, 45 Clarendon Road Watford, WD17 1SZ Find Us …" at bounding box center [688, 558] width 1376 height 375
click at [1210, 277] on div "Answering Deputy Head Interview Questions Your Career • 3 Min Autism In Mainstr…" at bounding box center [688, 260] width 1376 height 178
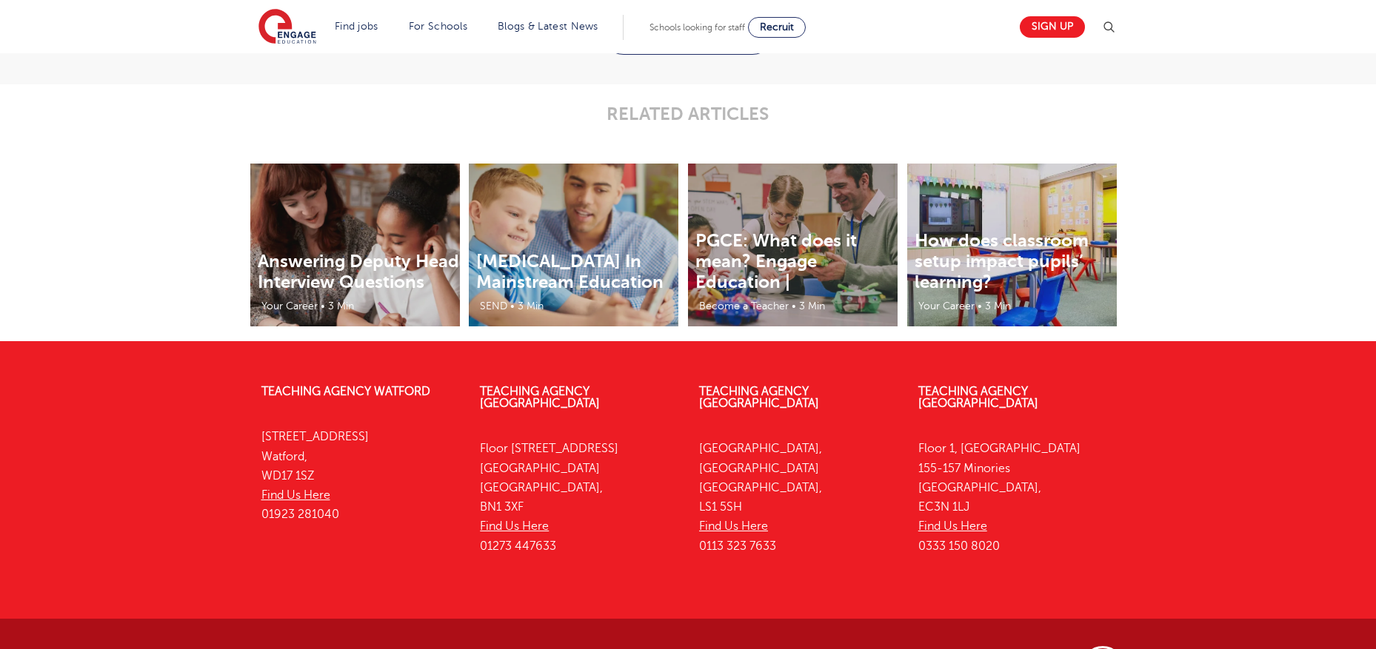
scroll to position [2191, 0]
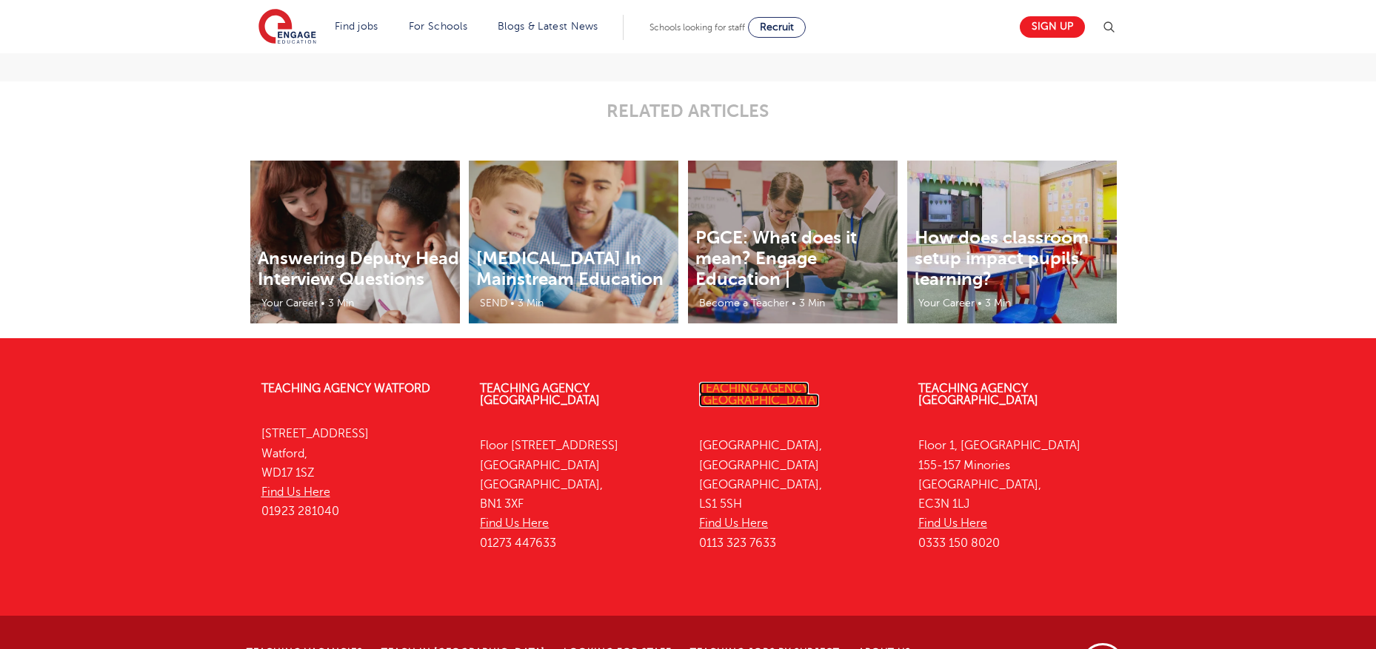
click at [865, 358] on footer "Teaching Agency Watford 4th Floor, 45 Clarendon Road Watford, WD17 1SZ Find Us …" at bounding box center [688, 537] width 1376 height 398
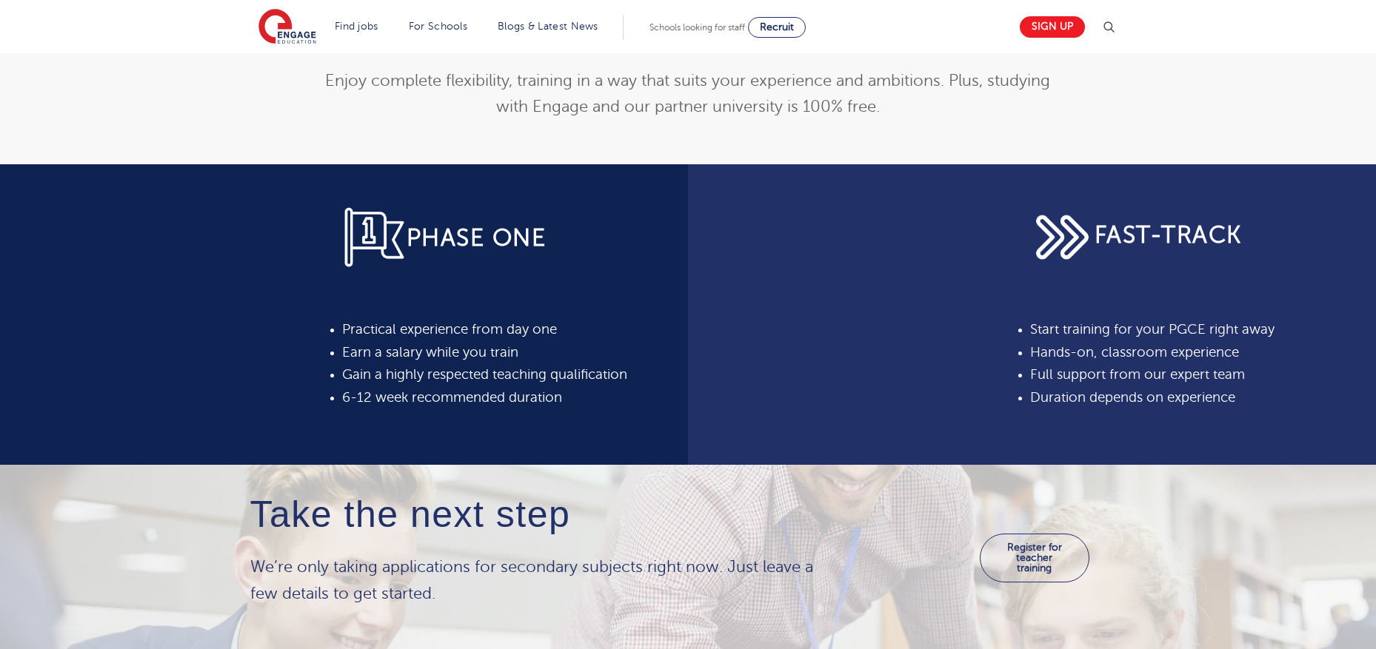
scroll to position [551, 0]
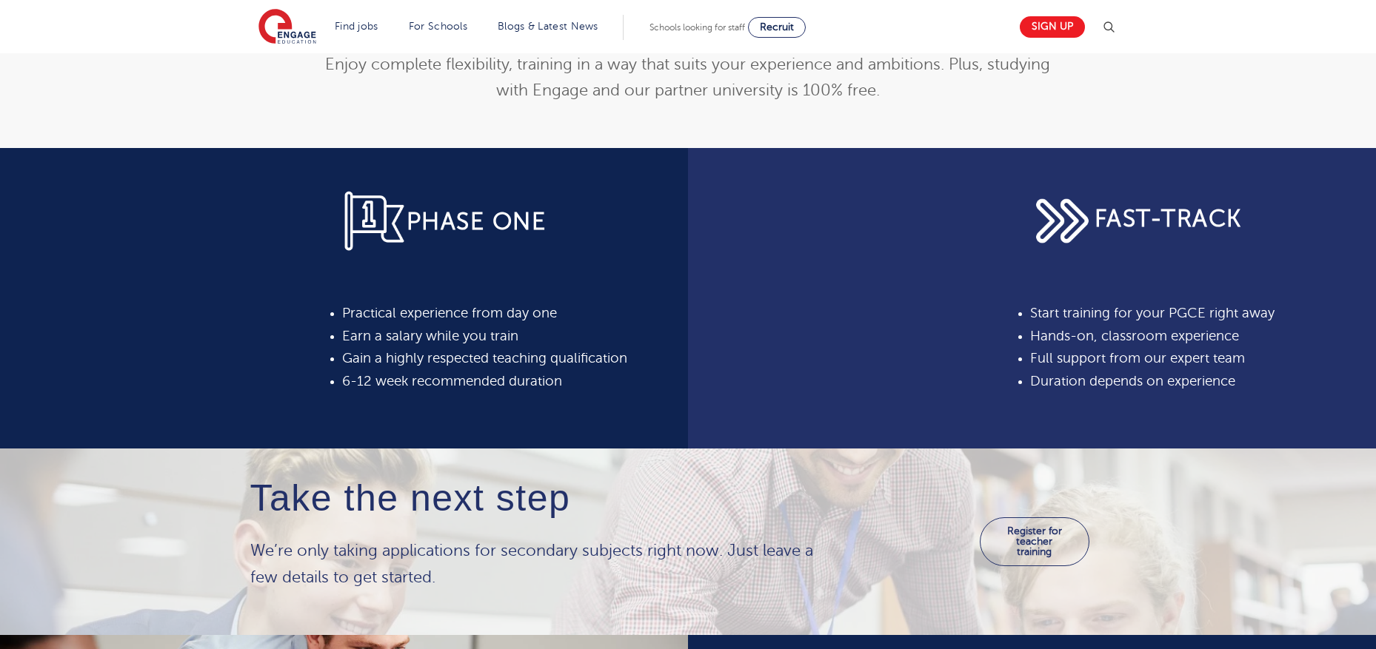
click at [1155, 312] on span "Start training for your PGCE right away" at bounding box center [1152, 313] width 244 height 15
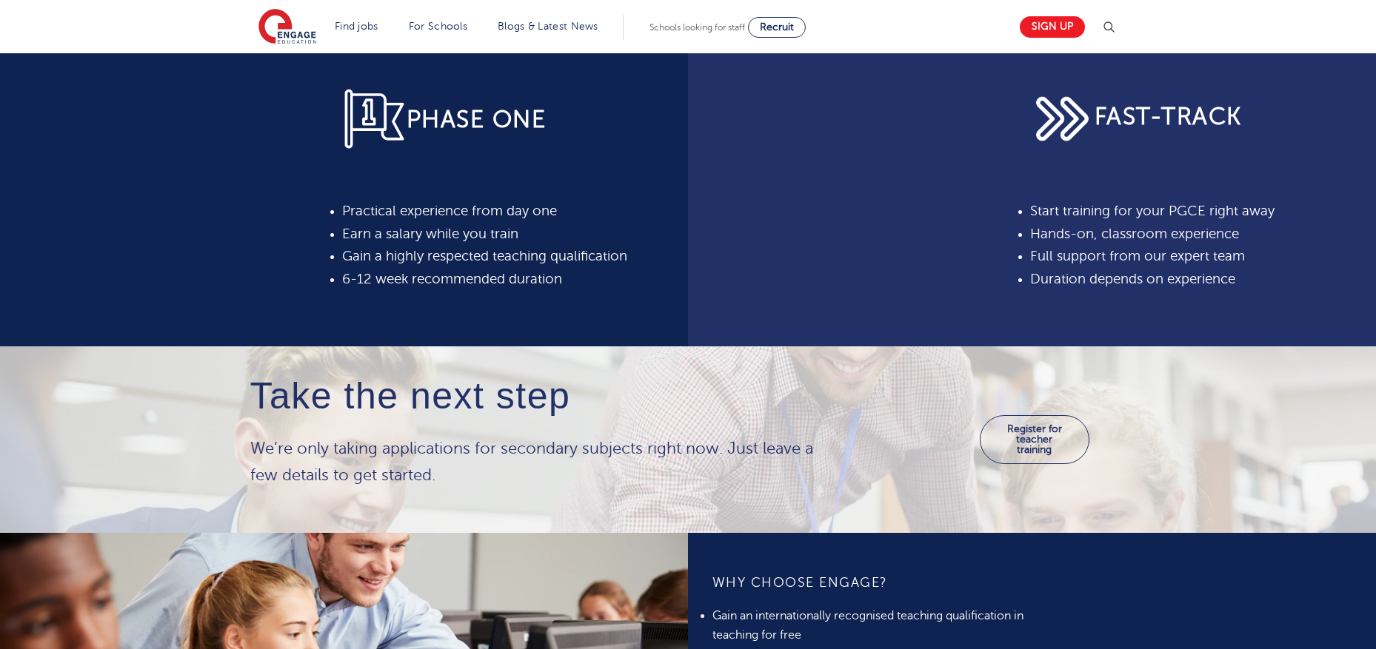
scroll to position [645, 0]
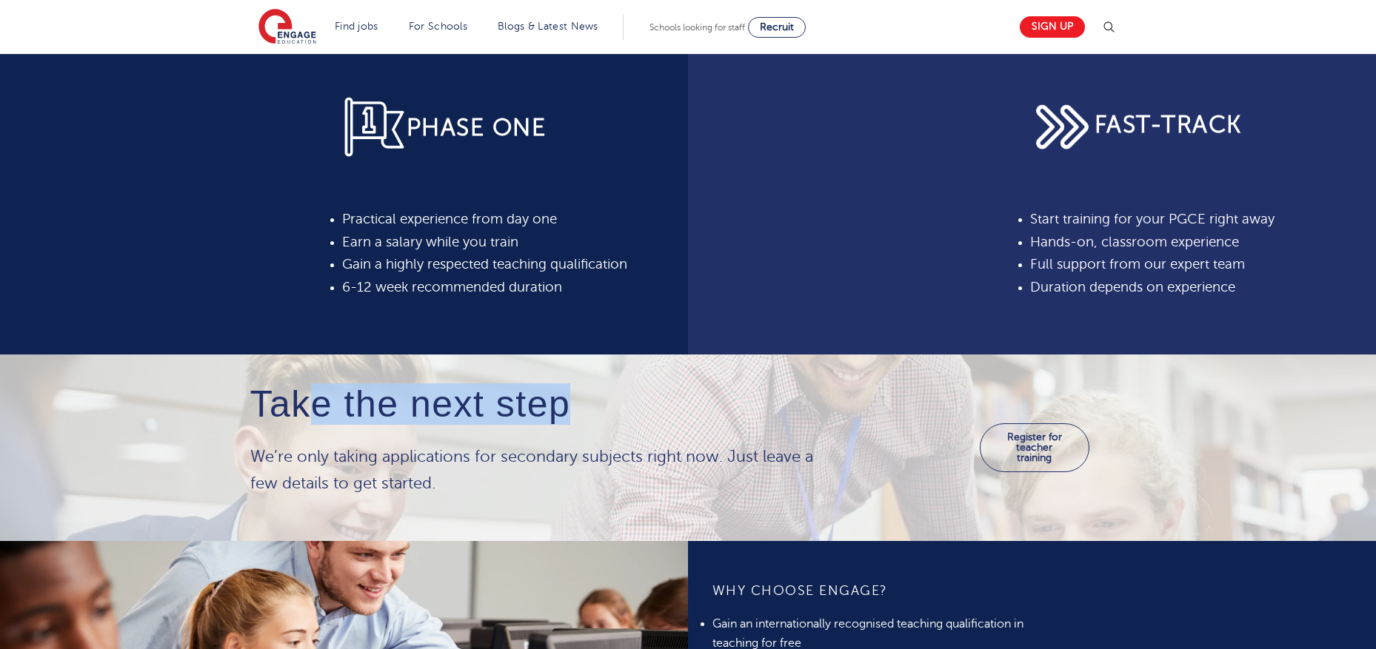
drag, startPoint x: 402, startPoint y: 411, endPoint x: 663, endPoint y: 415, distance: 260.6
click at [662, 415] on h4 "Take the next step" at bounding box center [543, 404] width 586 height 41
click at [663, 415] on h4 "Take the next step" at bounding box center [543, 404] width 586 height 41
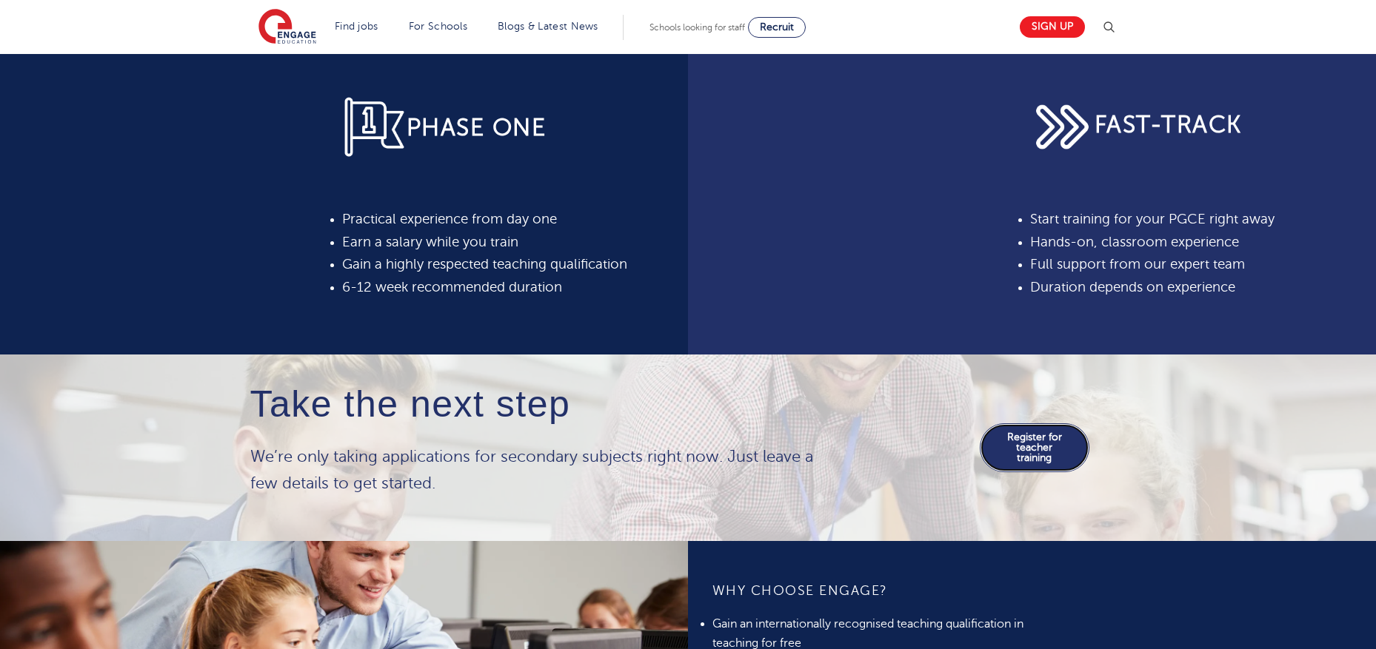
click at [1030, 445] on link "Register for teacher training" at bounding box center [1034, 447] width 109 height 49
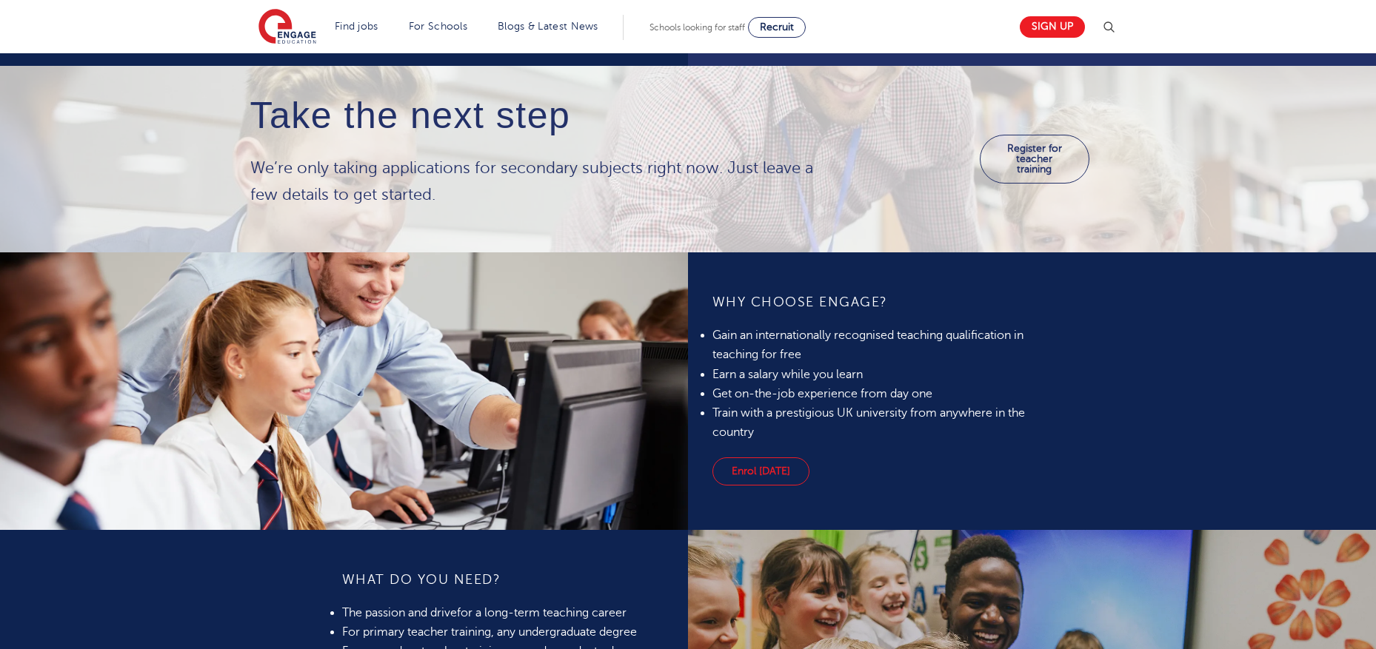
scroll to position [935, 0]
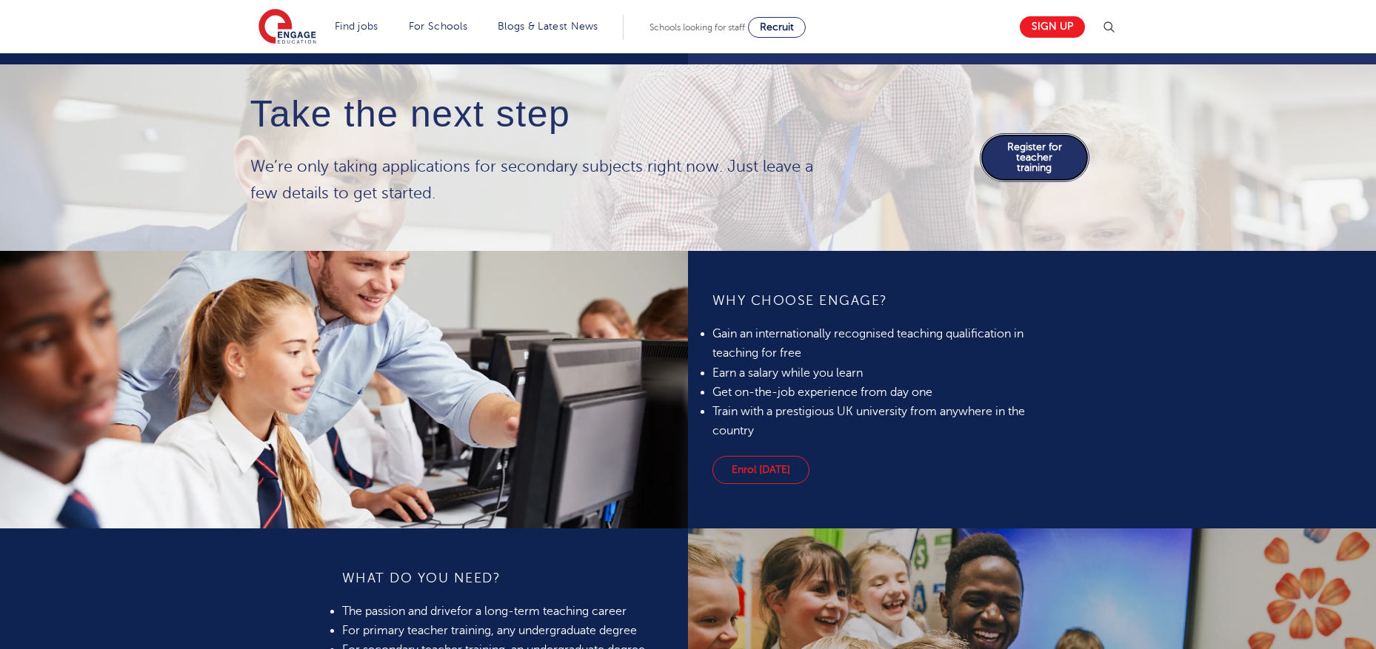
click at [1030, 163] on link "Register for teacher training" at bounding box center [1034, 157] width 109 height 49
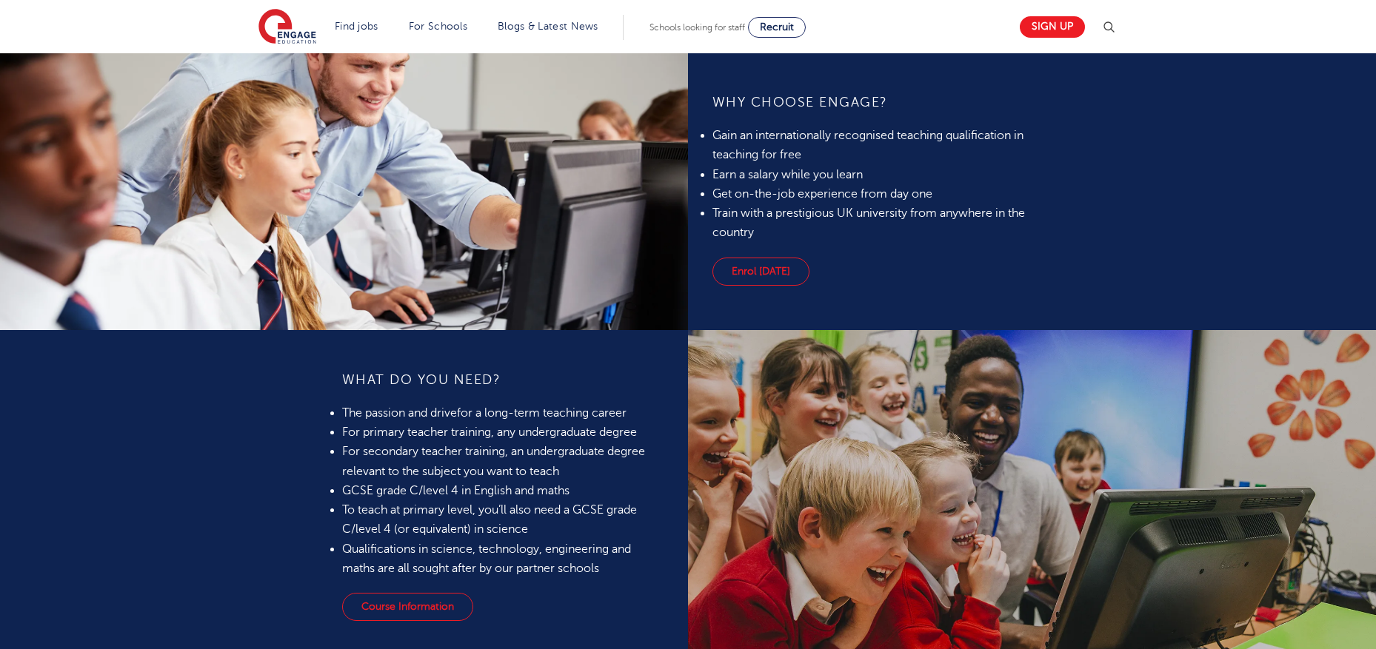
scroll to position [1313, 0]
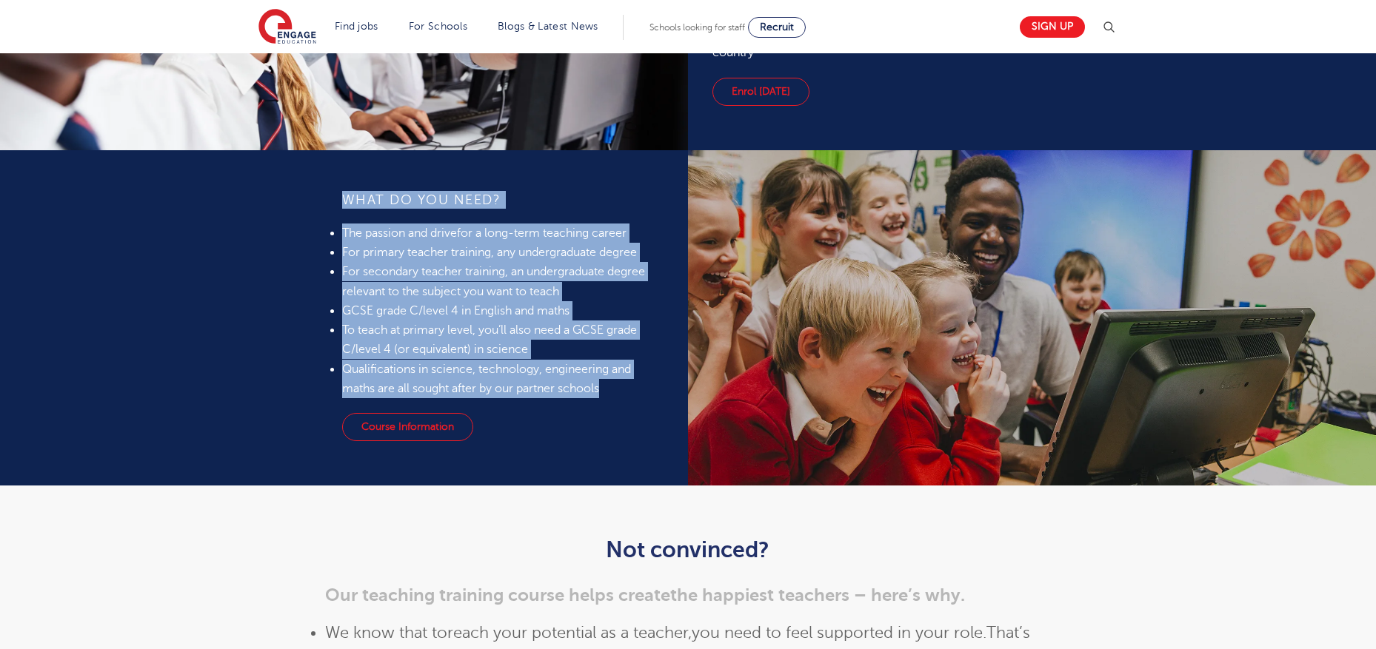
drag, startPoint x: 325, startPoint y: 205, endPoint x: 620, endPoint y: 388, distance: 347.4
click at [620, 387] on div "What do you need? The passion and drive for a long-term teaching career For pri…" at bounding box center [344, 318] width 688 height 336
click at [620, 388] on li "Qualifications in science, technology, engineering and maths are all sought aft…" at bounding box center [502, 379] width 321 height 39
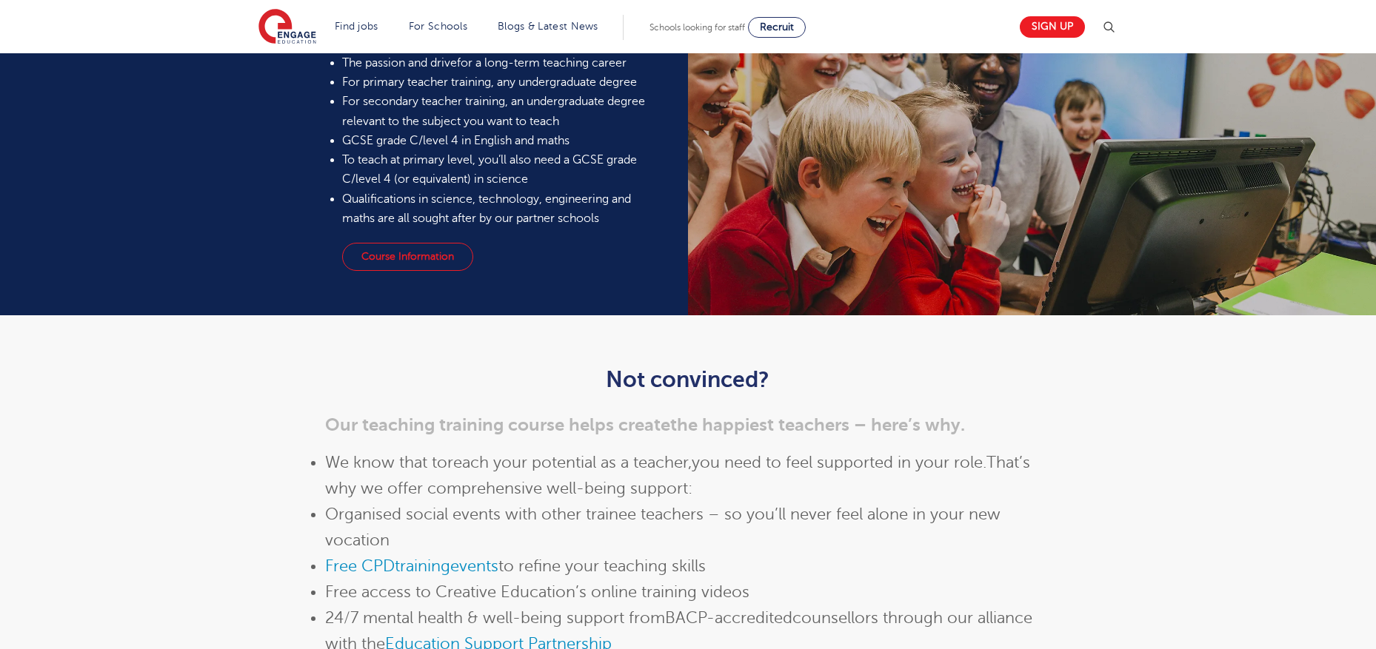
scroll to position [1559, 0]
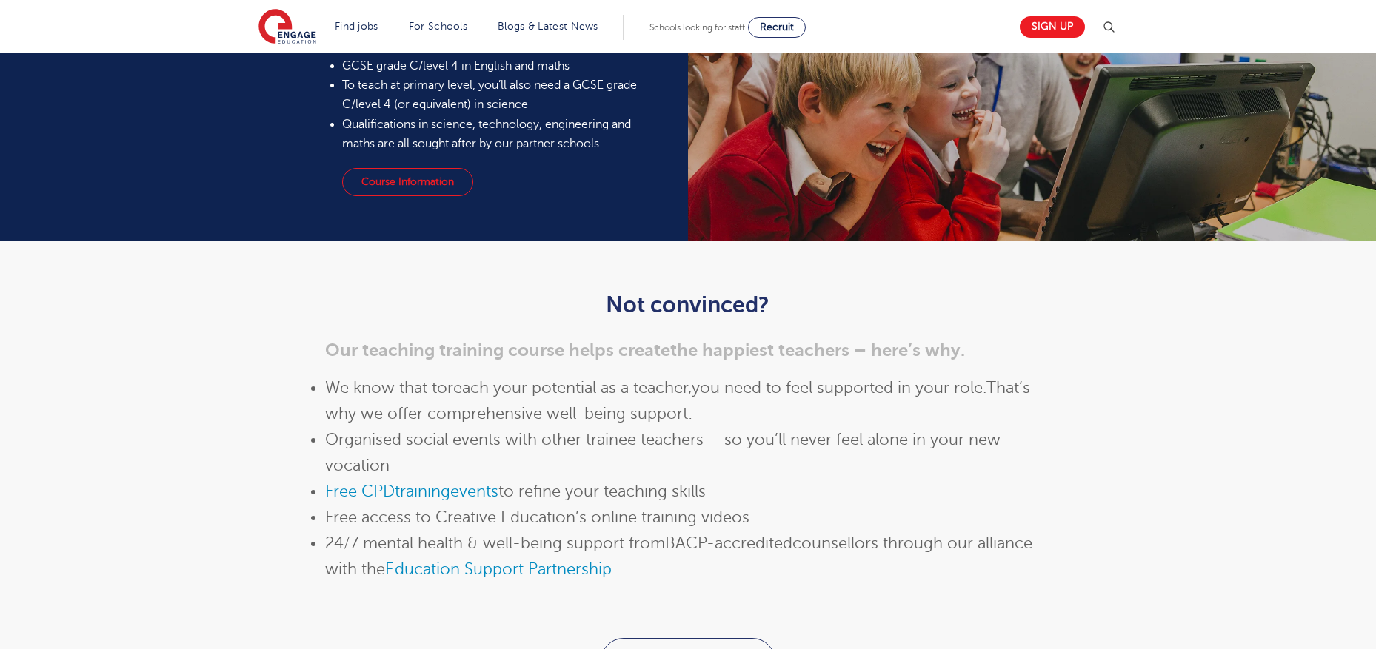
drag, startPoint x: 595, startPoint y: 325, endPoint x: 860, endPoint y: 325, distance: 265.8
click at [860, 325] on div "Not convinced? Our teaching training course helps create the happiest teachers …" at bounding box center [688, 457] width 726 height 331
click at [863, 325] on div "Not convinced? Our teaching training course helps create the happiest teachers …" at bounding box center [688, 457] width 726 height 331
drag, startPoint x: 833, startPoint y: 321, endPoint x: 552, endPoint y: 304, distance: 281.9
click at [552, 304] on div "Not convinced? Our teaching training course helps create the happiest teachers …" at bounding box center [688, 457] width 726 height 331
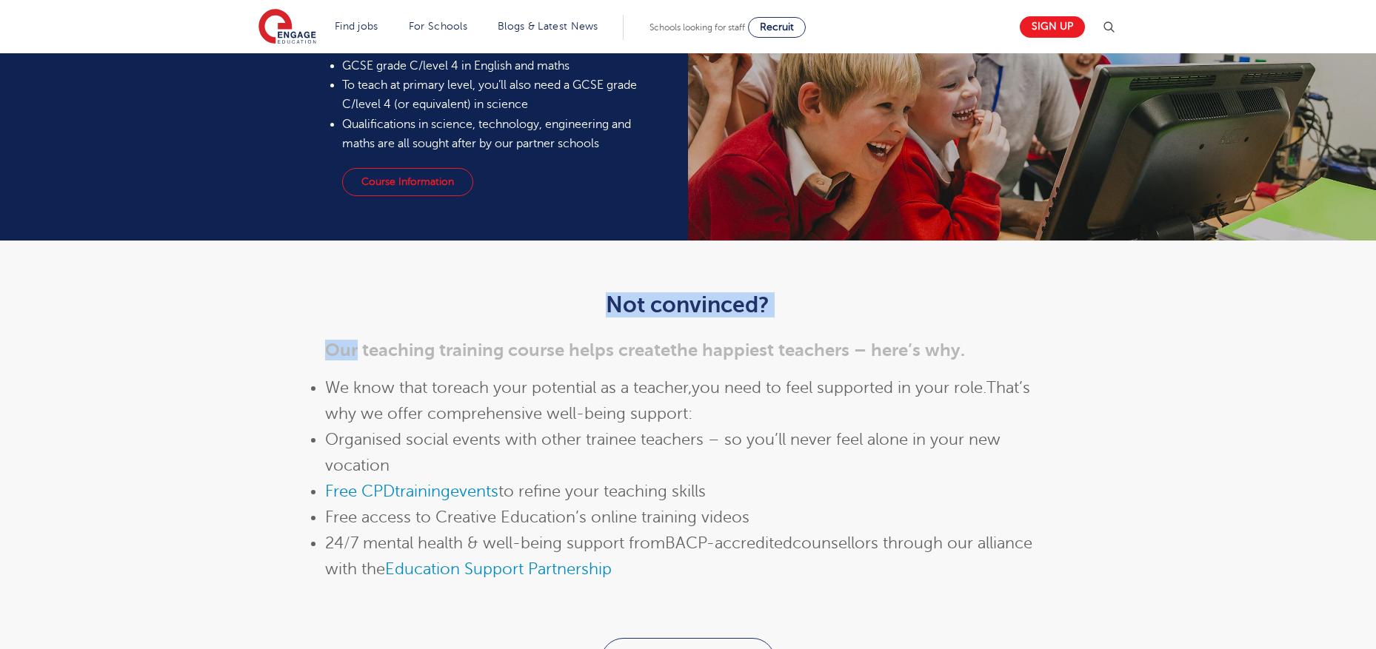
click at [552, 304] on h2 "Not convinced?" at bounding box center [688, 304] width 726 height 25
drag, startPoint x: 541, startPoint y: 298, endPoint x: 846, endPoint y: 312, distance: 305.4
click at [846, 312] on h2 "Not convinced?" at bounding box center [688, 304] width 726 height 25
drag, startPoint x: 865, startPoint y: 305, endPoint x: 489, endPoint y: 267, distance: 377.3
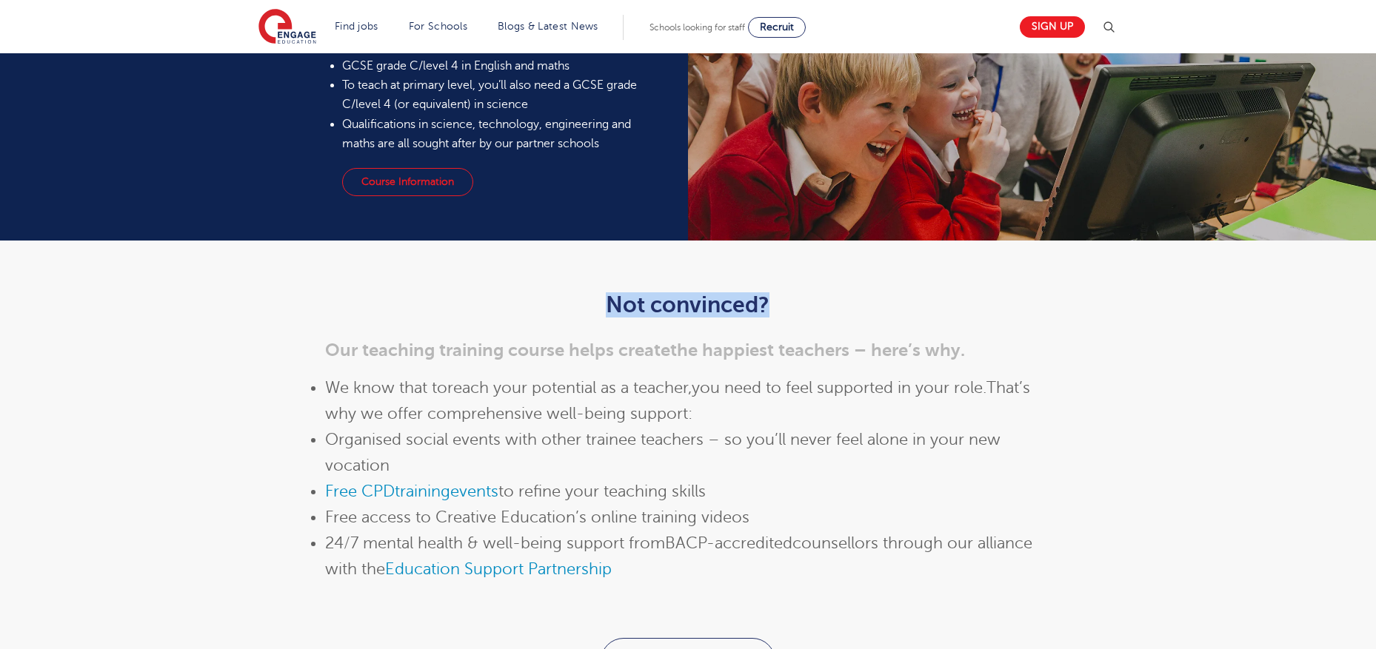
click at [489, 267] on div "Not convinced? Our teaching training course helps create the happiest teachers …" at bounding box center [688, 440] width 1376 height 398
drag, startPoint x: 489, startPoint y: 267, endPoint x: 920, endPoint y: 324, distance: 433.9
click at [920, 324] on div "Not convinced? Our teaching training course helps create the happiest teachers …" at bounding box center [688, 440] width 1376 height 398
click at [920, 324] on div "Not convinced? Our teaching training course helps create the happiest teachers …" at bounding box center [688, 457] width 726 height 331
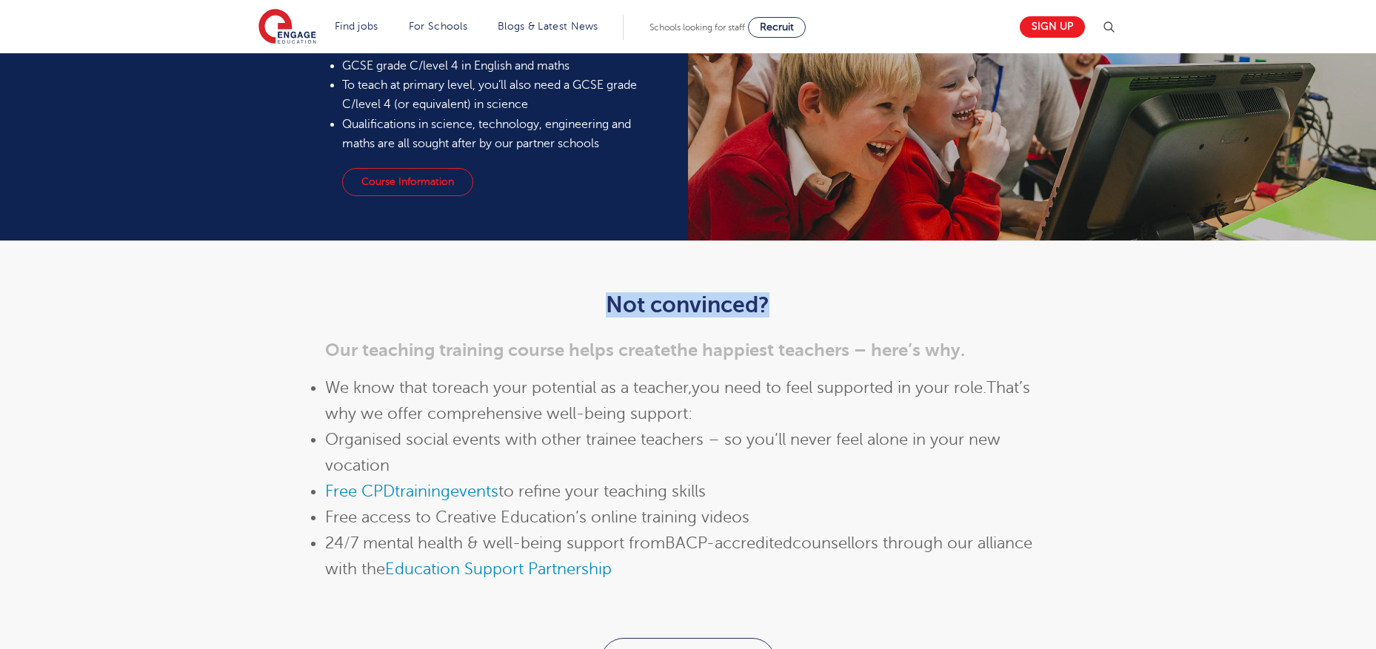
drag, startPoint x: 901, startPoint y: 315, endPoint x: 492, endPoint y: 305, distance: 408.8
click at [493, 305] on h2 "Not convinced?" at bounding box center [688, 304] width 726 height 25
click at [492, 305] on h2 "Not convinced?" at bounding box center [688, 304] width 726 height 25
drag, startPoint x: 762, startPoint y: 310, endPoint x: 863, endPoint y: 310, distance: 101.4
click at [863, 310] on h2 "Not convinced?" at bounding box center [688, 304] width 726 height 25
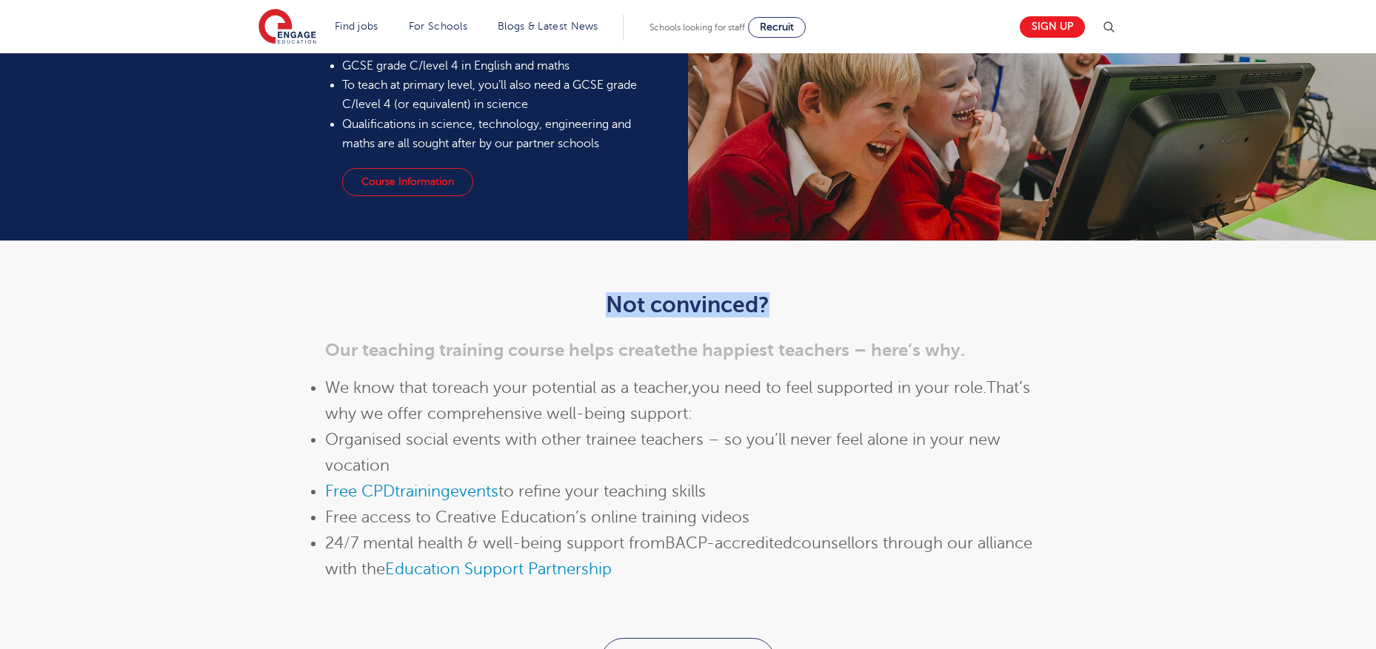
click at [863, 310] on h2 "Not convinced?" at bounding box center [688, 304] width 726 height 25
drag, startPoint x: 865, startPoint y: 308, endPoint x: 409, endPoint y: 287, distance: 456.6
click at [409, 287] on div "Not convinced? Our teaching training course helps create the happiest teachers …" at bounding box center [688, 454] width 749 height 368
drag, startPoint x: 478, startPoint y: 298, endPoint x: 965, endPoint y: 324, distance: 487.8
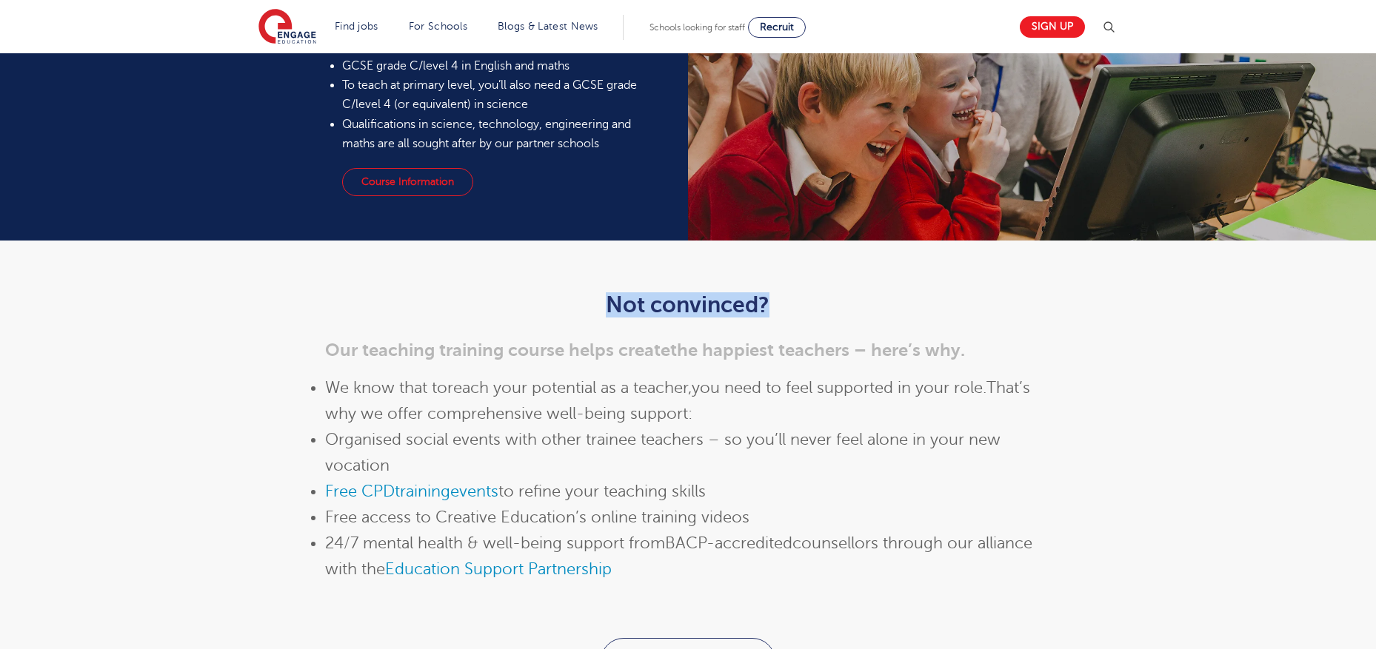
click at [965, 324] on div "Not convinced? Our teaching training course helps create the happiest teachers …" at bounding box center [688, 457] width 726 height 331
drag, startPoint x: 920, startPoint y: 321, endPoint x: 540, endPoint y: 315, distance: 379.9
click at [540, 315] on div "Not convinced? Our teaching training course helps create the happiest teachers …" at bounding box center [688, 457] width 726 height 331
click at [540, 315] on h2 "Not convinced?" at bounding box center [688, 304] width 726 height 25
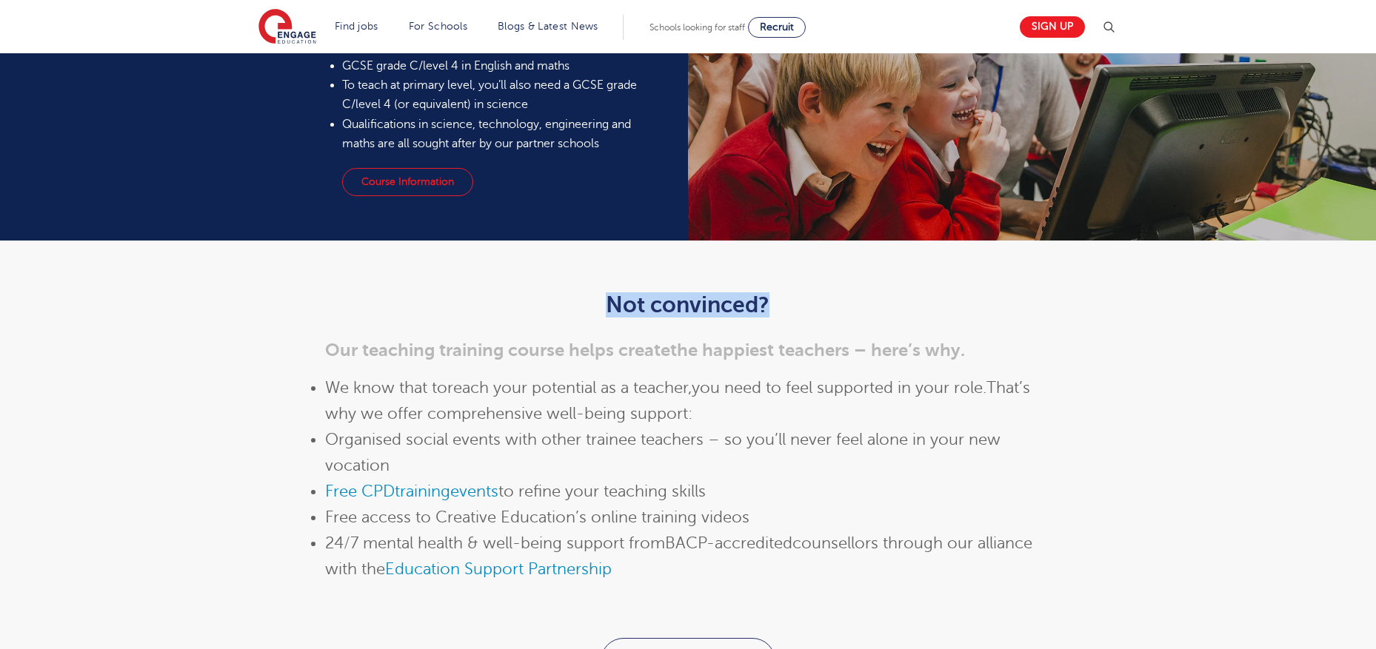
drag, startPoint x: 531, startPoint y: 272, endPoint x: 954, endPoint y: 308, distance: 424.3
click at [954, 308] on div "Not convinced? Our teaching training course helps create the happiest teachers …" at bounding box center [688, 440] width 1376 height 398
click at [954, 308] on h2 "Not convinced?" at bounding box center [688, 304] width 726 height 25
drag, startPoint x: 962, startPoint y: 315, endPoint x: 516, endPoint y: 292, distance: 446.3
click at [518, 292] on h2 "Not convinced?" at bounding box center [688, 304] width 726 height 25
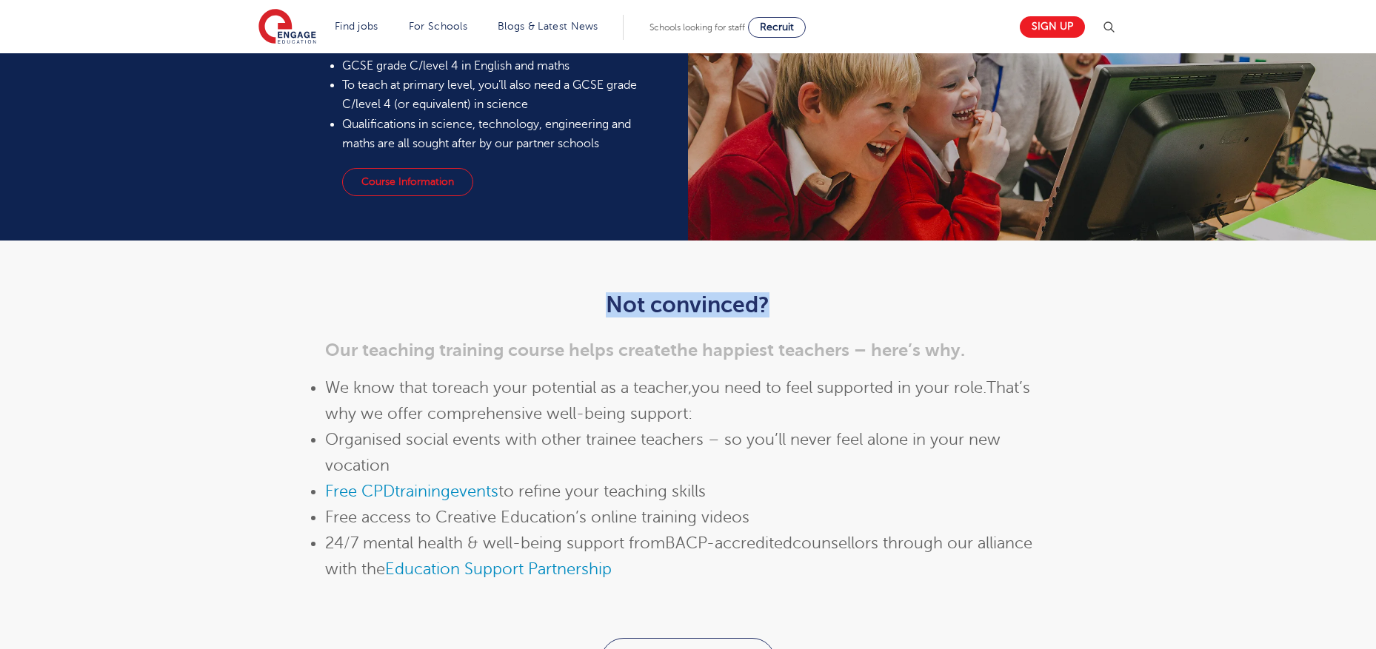
click at [514, 291] on div "Not convinced? Our teaching training course helps create the happiest teachers …" at bounding box center [688, 454] width 749 height 368
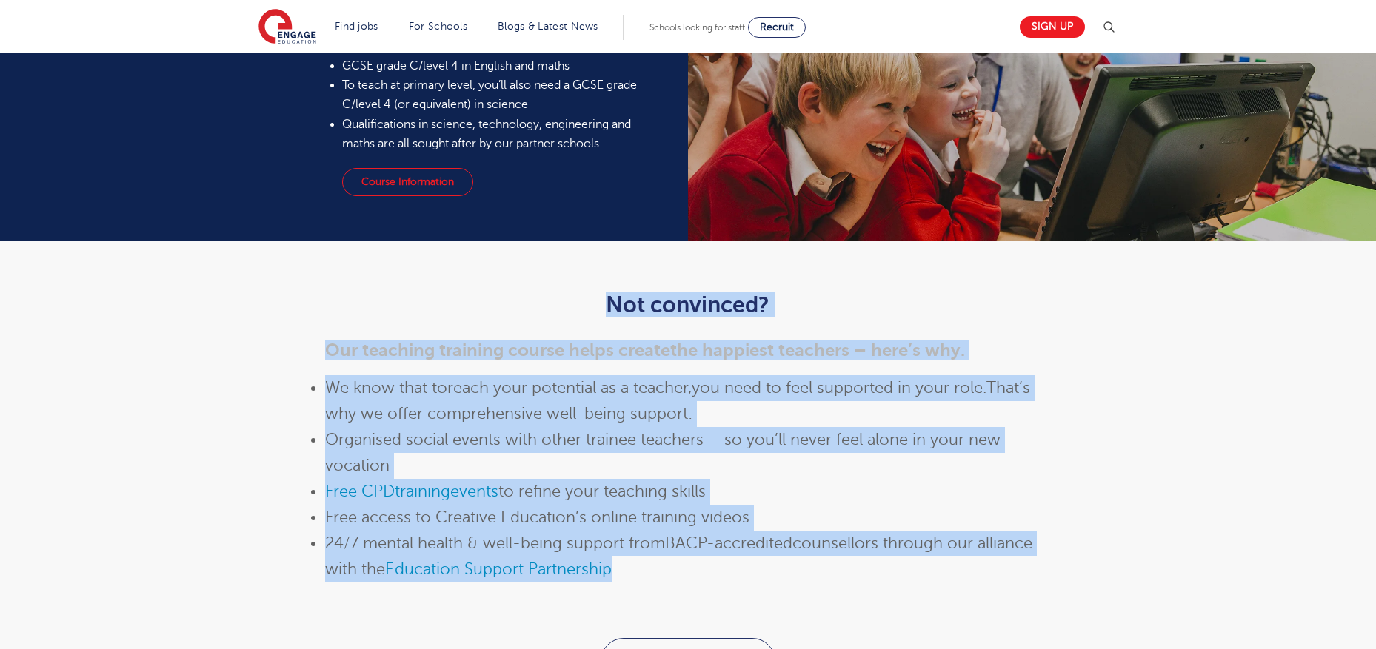
drag, startPoint x: 751, startPoint y: 565, endPoint x: 544, endPoint y: 289, distance: 344.9
click at [544, 289] on div "Not convinced? Our teaching training course helps create the happiest teachers …" at bounding box center [688, 454] width 749 height 368
drag, startPoint x: 532, startPoint y: 279, endPoint x: 689, endPoint y: 566, distance: 327.1
click at [689, 566] on div "Not convinced? Our teaching training course helps create the happiest teachers …" at bounding box center [688, 454] width 749 height 368
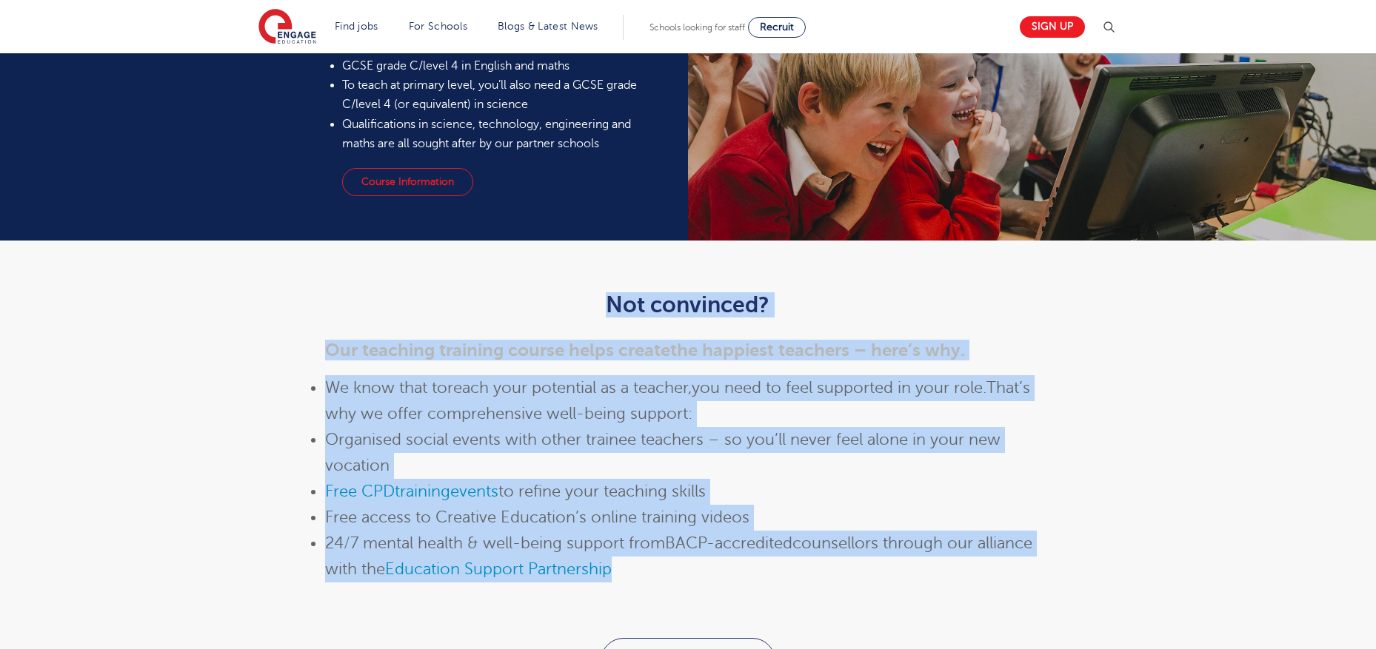
click at [689, 566] on li "24/7 mental health & well-being support from BACP-accredited counsellors throug…" at bounding box center [688, 557] width 726 height 52
drag, startPoint x: 699, startPoint y: 569, endPoint x: 578, endPoint y: 307, distance: 288.5
click at [578, 307] on div "Not convinced? Our teaching training course helps create the happiest teachers …" at bounding box center [688, 457] width 726 height 331
click at [578, 307] on h2 "Not convinced?" at bounding box center [688, 304] width 726 height 25
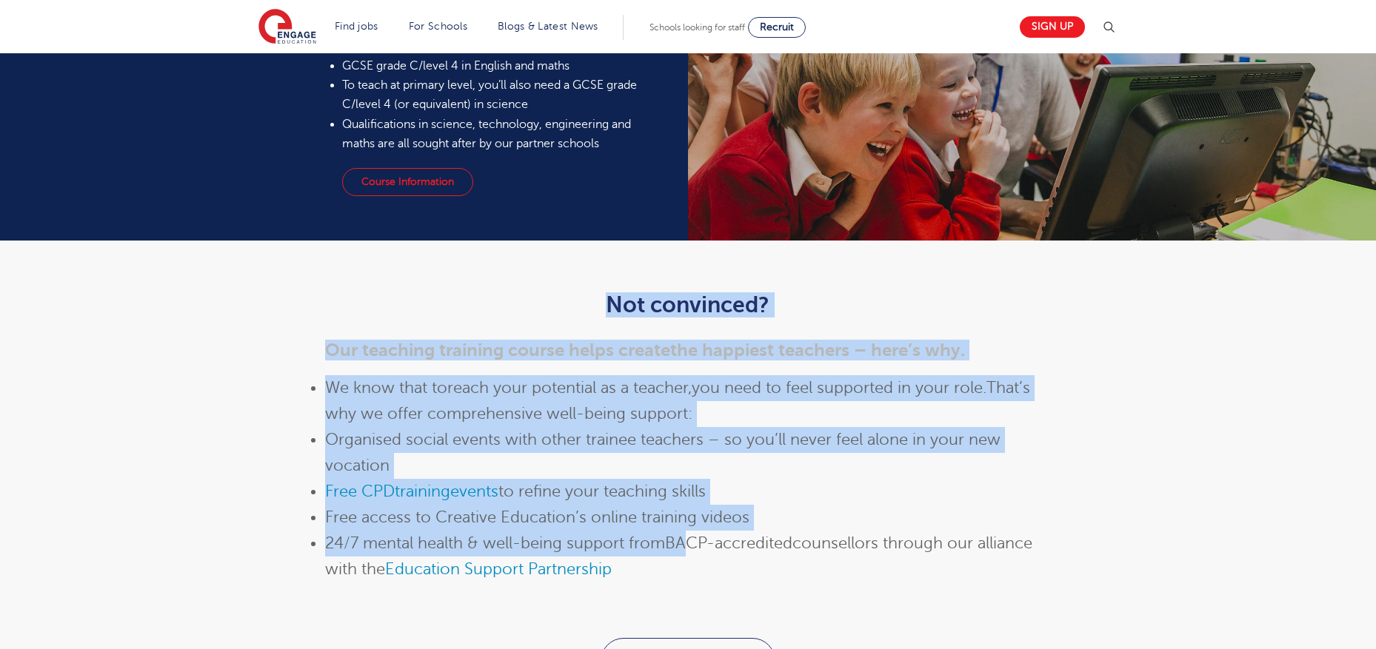
drag, startPoint x: 578, startPoint y: 281, endPoint x: 694, endPoint y: 570, distance: 311.3
click at [694, 566] on div "Not convinced? Our teaching training course helps create the happiest teachers …" at bounding box center [688, 454] width 749 height 368
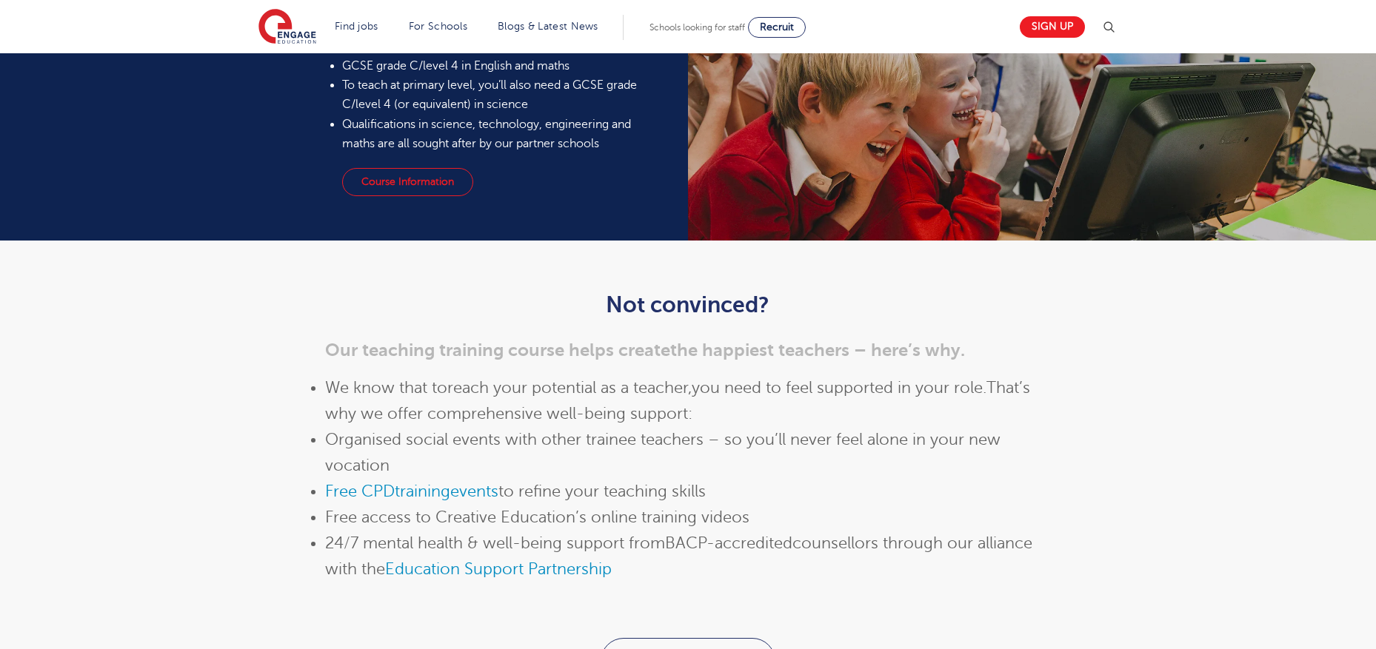
click at [696, 575] on li "24/7 mental health & well-being support from BACP-accredited counsellors throug…" at bounding box center [688, 557] width 726 height 52
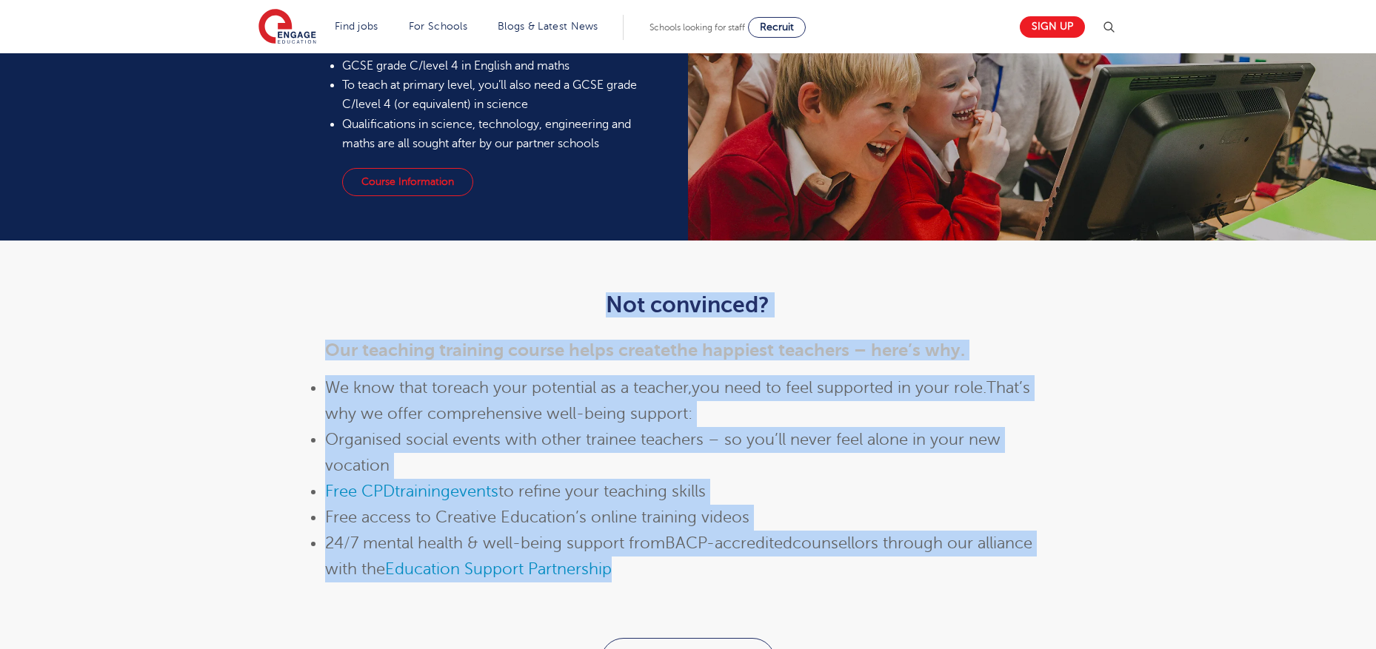
drag, startPoint x: 697, startPoint y: 575, endPoint x: 565, endPoint y: 267, distance: 336.0
click at [565, 267] on div "Not convinced? Our teaching training course helps create the happiest teachers …" at bounding box center [688, 440] width 1376 height 398
drag, startPoint x: 519, startPoint y: 278, endPoint x: 741, endPoint y: 576, distance: 372.0
click at [741, 576] on div "Not convinced? Our teaching training course helps create the happiest teachers …" at bounding box center [688, 454] width 749 height 368
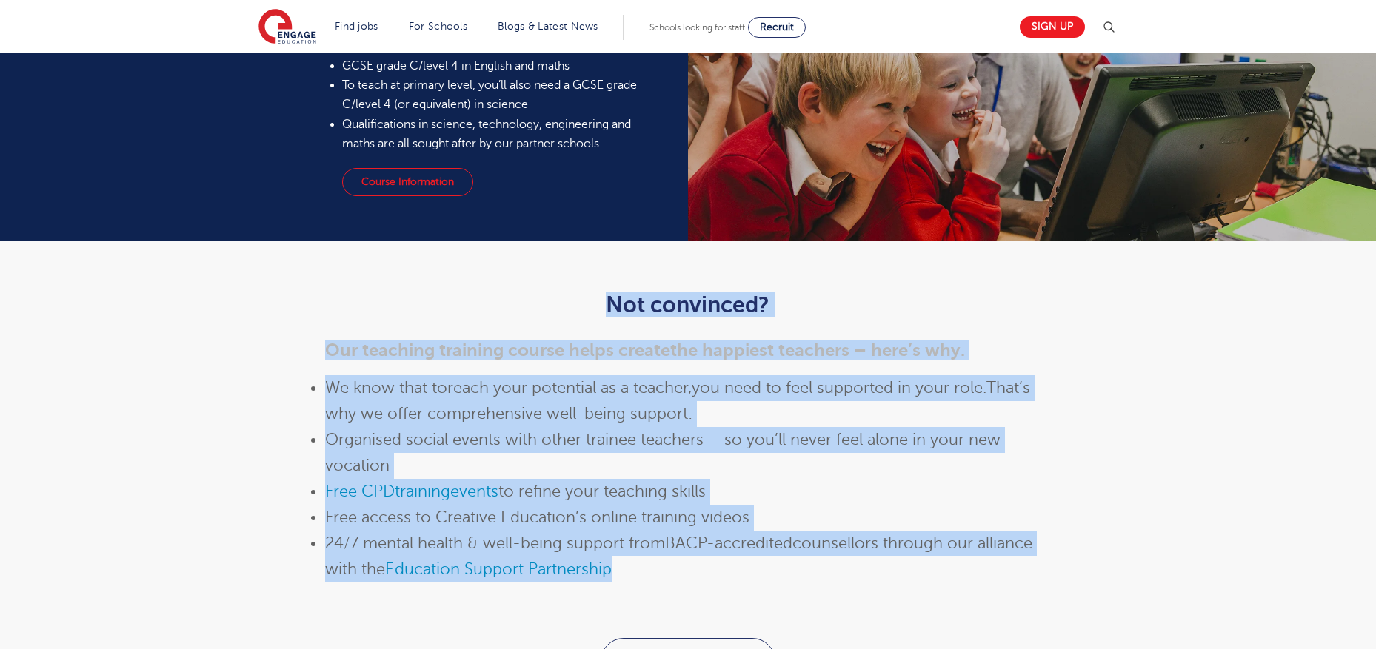
click at [741, 576] on li "24/7 mental health & well-being support from BACP-accredited counsellors throug…" at bounding box center [688, 557] width 726 height 52
drag, startPoint x: 754, startPoint y: 578, endPoint x: 566, endPoint y: 255, distance: 373.9
click at [566, 255] on div "Not convinced? Our teaching training course helps create the happiest teachers …" at bounding box center [688, 440] width 1376 height 398
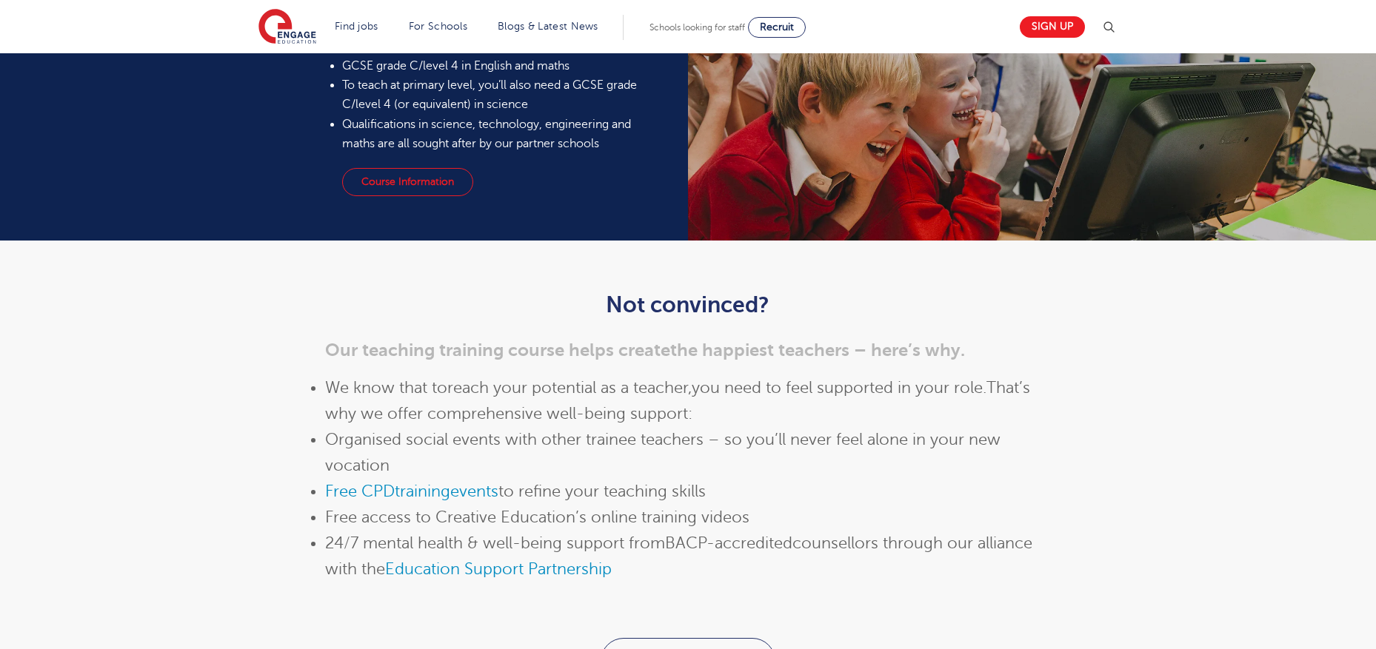
click at [1205, 407] on div "Not convinced? Our teaching training course helps create the happiest teachers …" at bounding box center [688, 440] width 1376 height 398
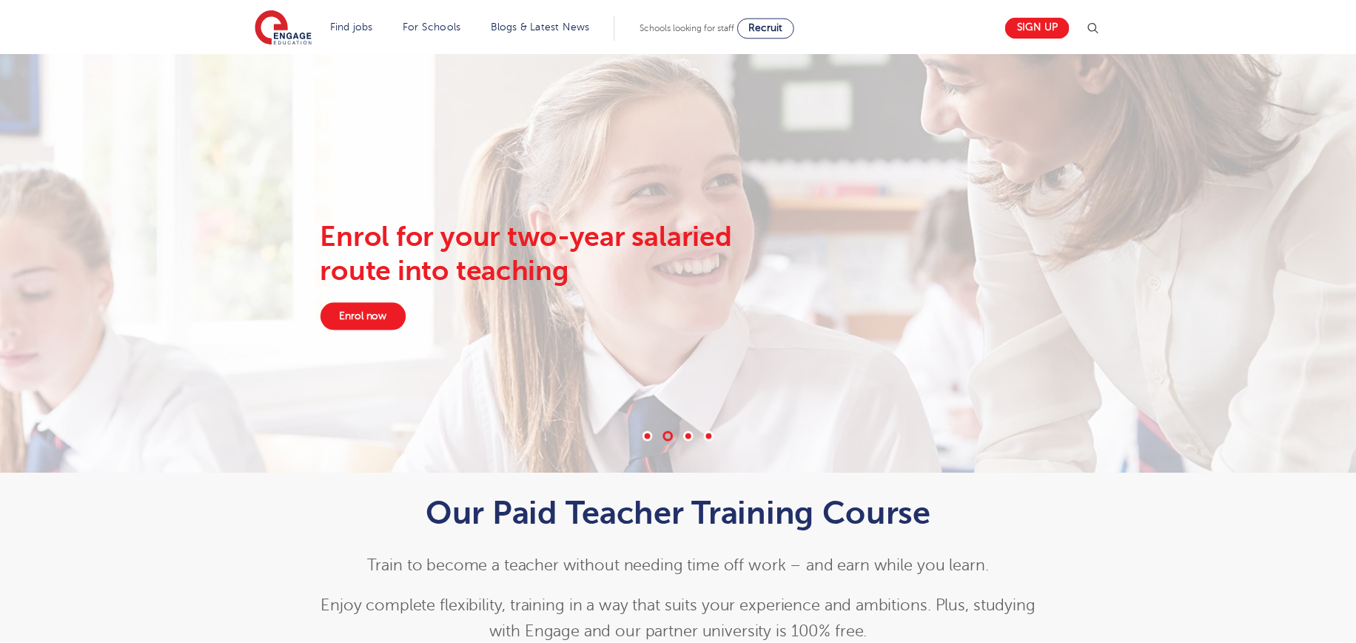
scroll to position [0, 0]
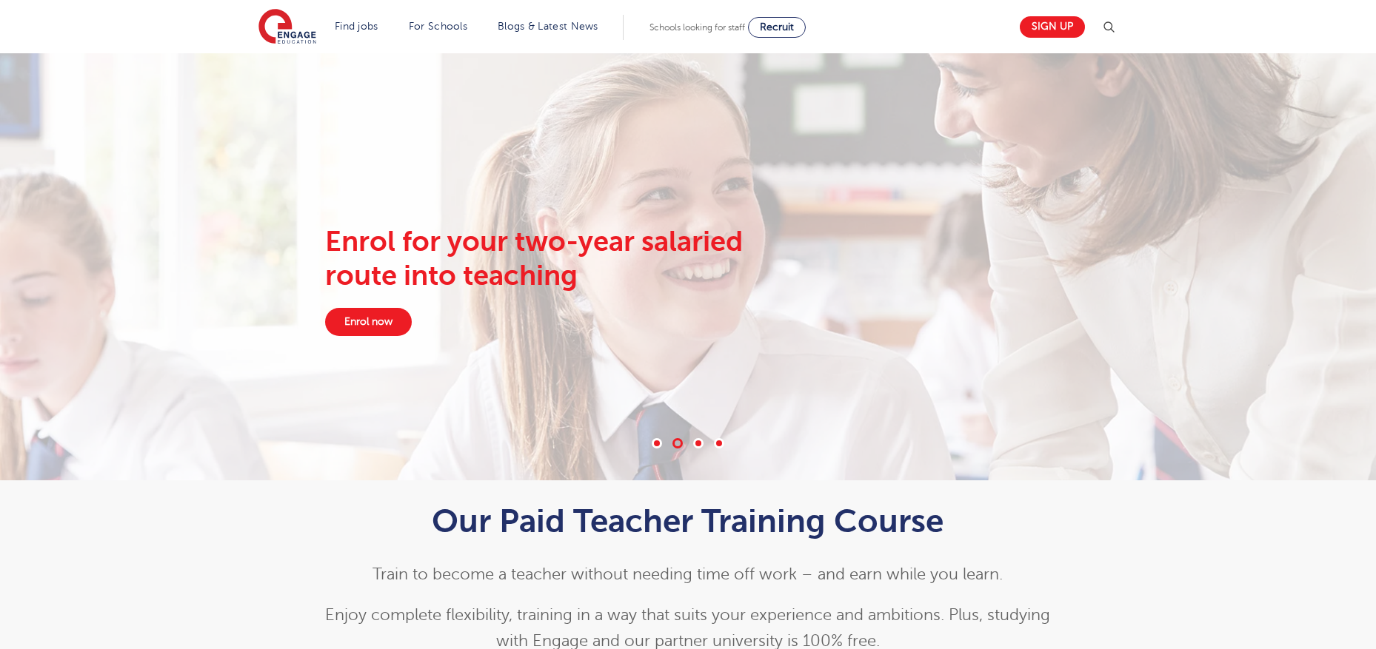
click at [1192, 535] on div "Our Paid Teacher Training Course Train to become a teacher without needing time…" at bounding box center [688, 590] width 1376 height 218
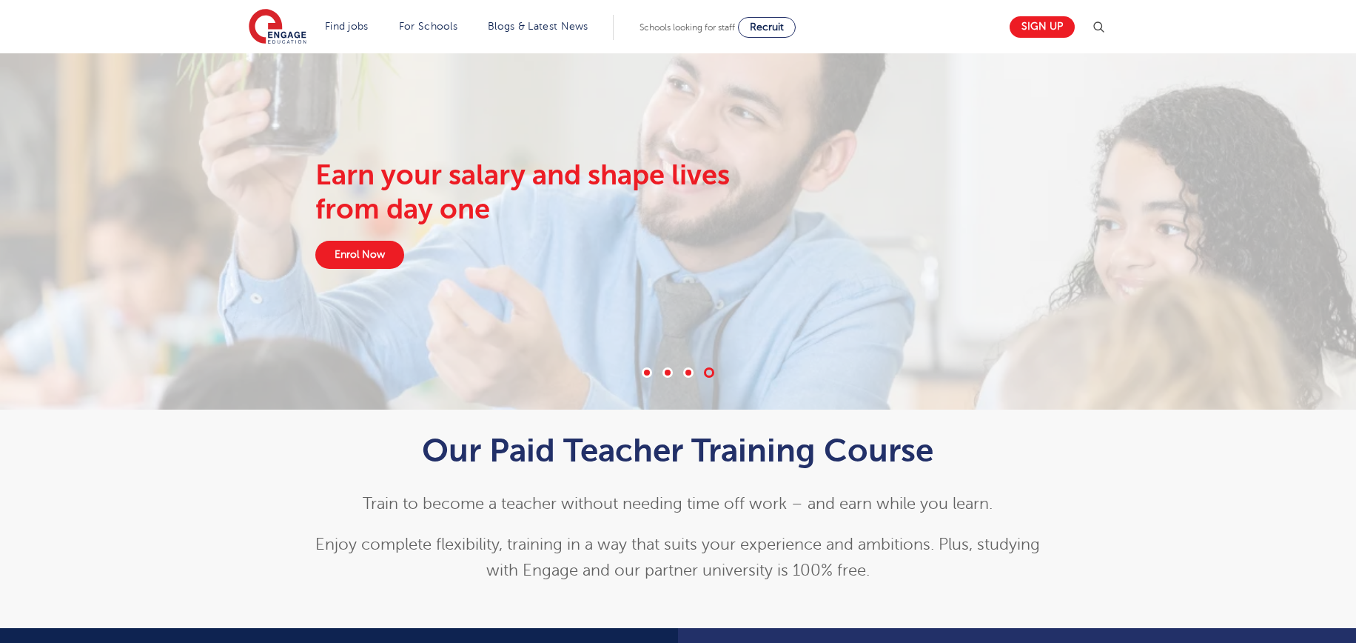
scroll to position [78, 0]
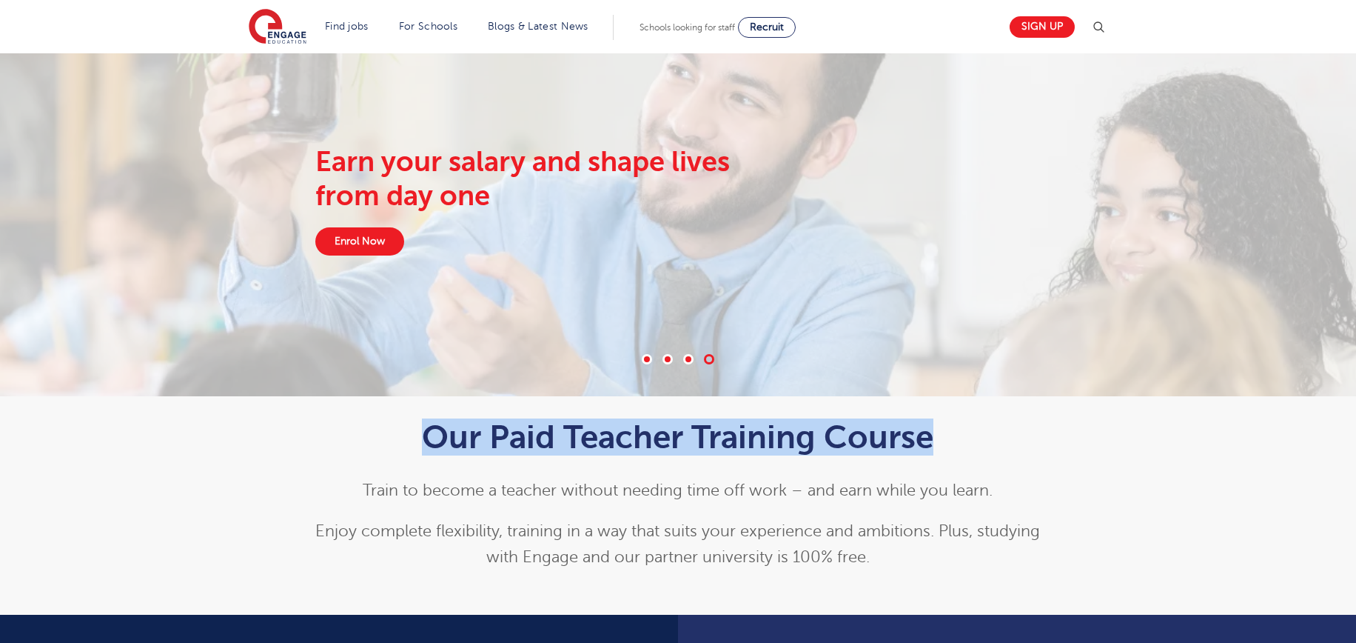
drag, startPoint x: 233, startPoint y: 460, endPoint x: 927, endPoint y: 455, distance: 693.8
click at [890, 470] on div "Our Paid Teacher Training Course Train to become a teacher without needing time…" at bounding box center [679, 490] width 898 height 189
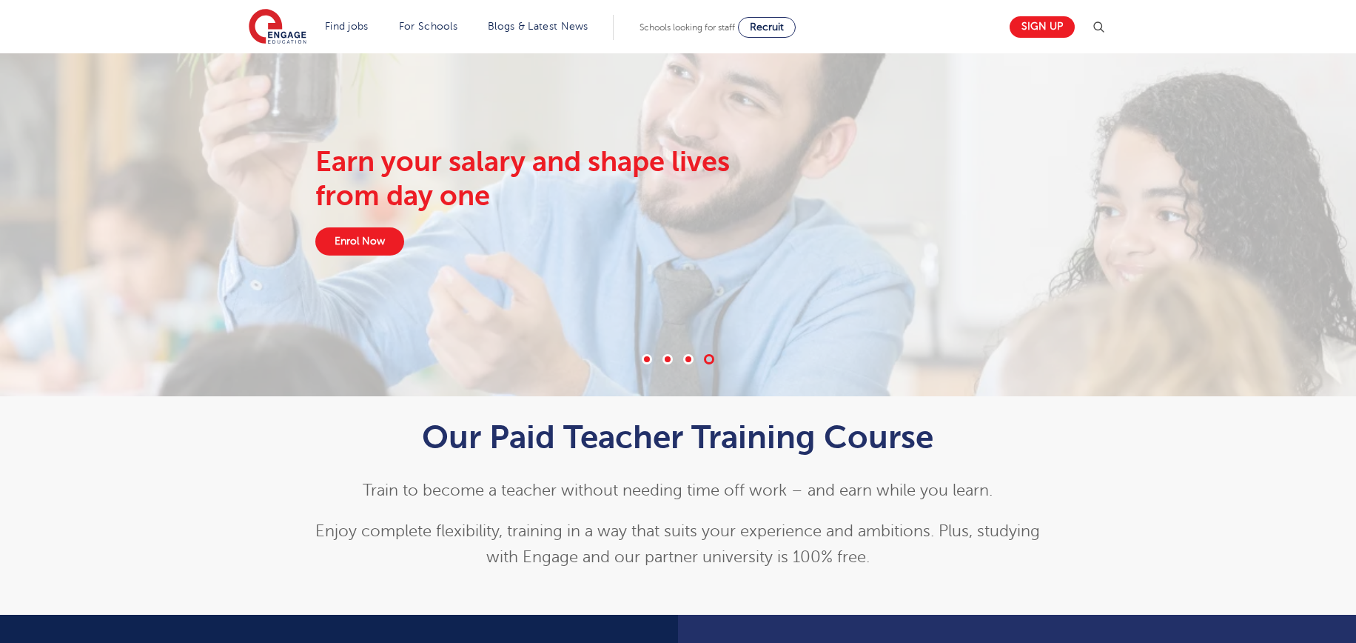
click at [945, 450] on h1 "Our Paid Teacher Training Course" at bounding box center [678, 436] width 726 height 37
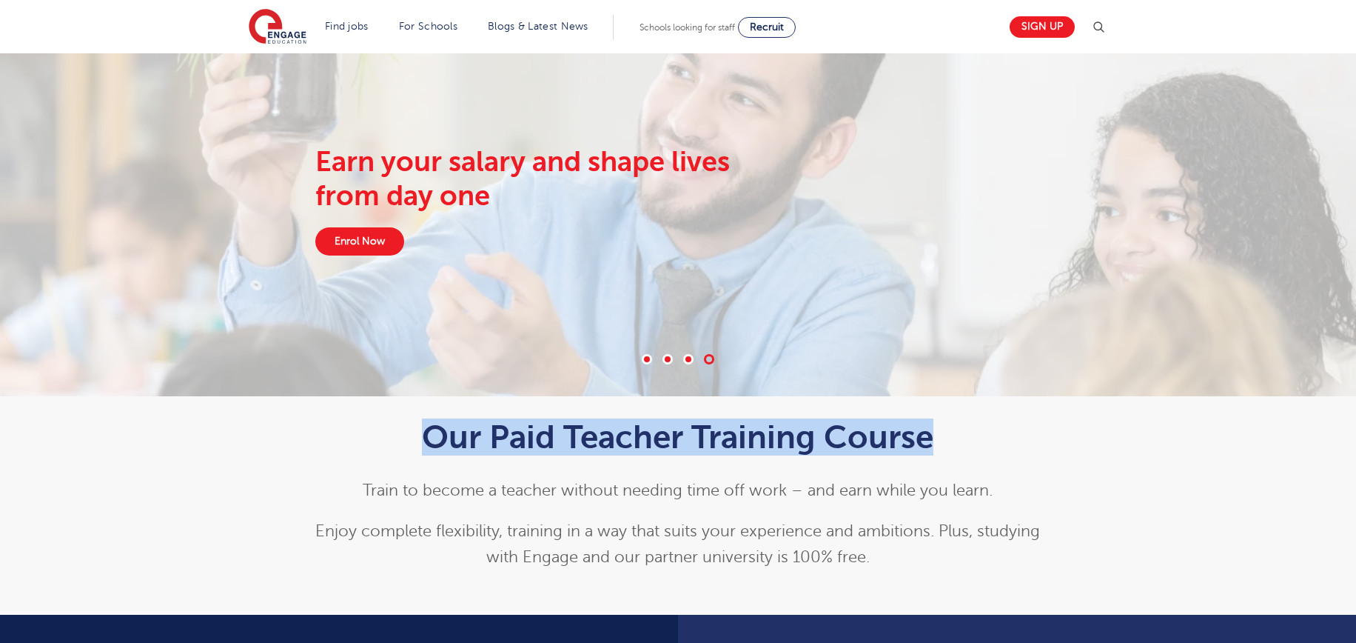
drag, startPoint x: 985, startPoint y: 441, endPoint x: 257, endPoint y: 429, distance: 728.6
click at [257, 429] on div "Our Paid Teacher Training Course Train to become a teacher without needing time…" at bounding box center [679, 490] width 898 height 189
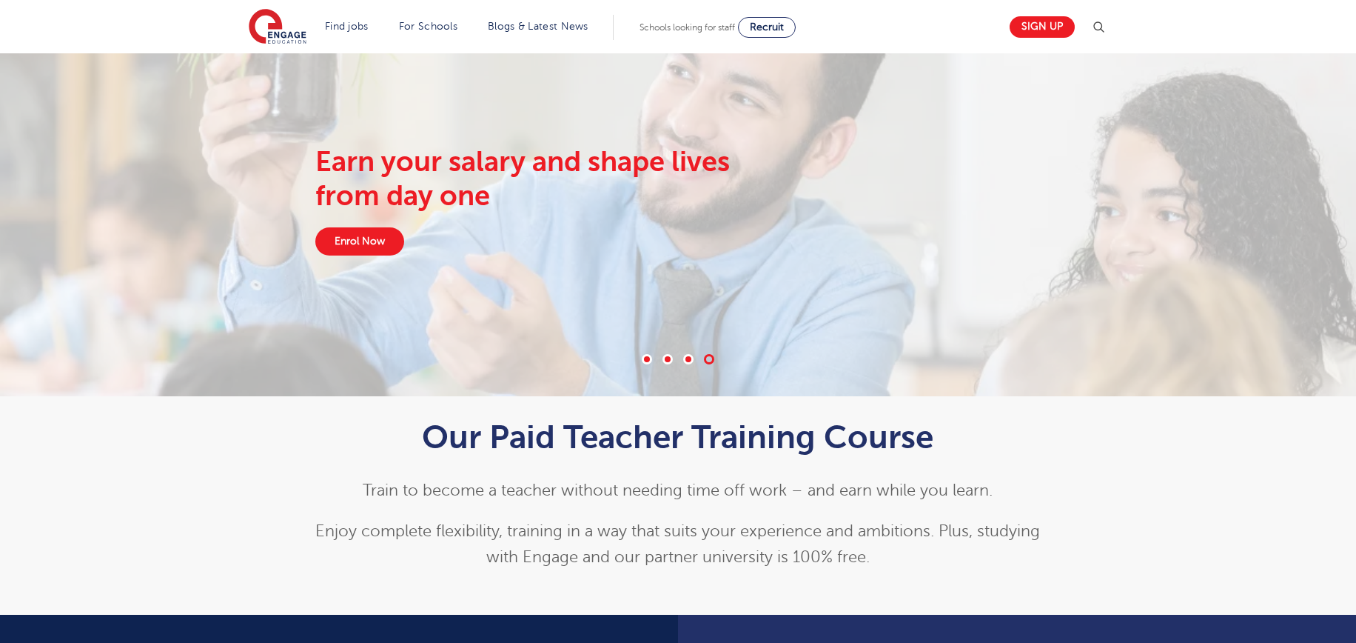
click at [257, 429] on div "Our Paid Teacher Training Course Train to become a teacher without needing time…" at bounding box center [679, 490] width 898 height 189
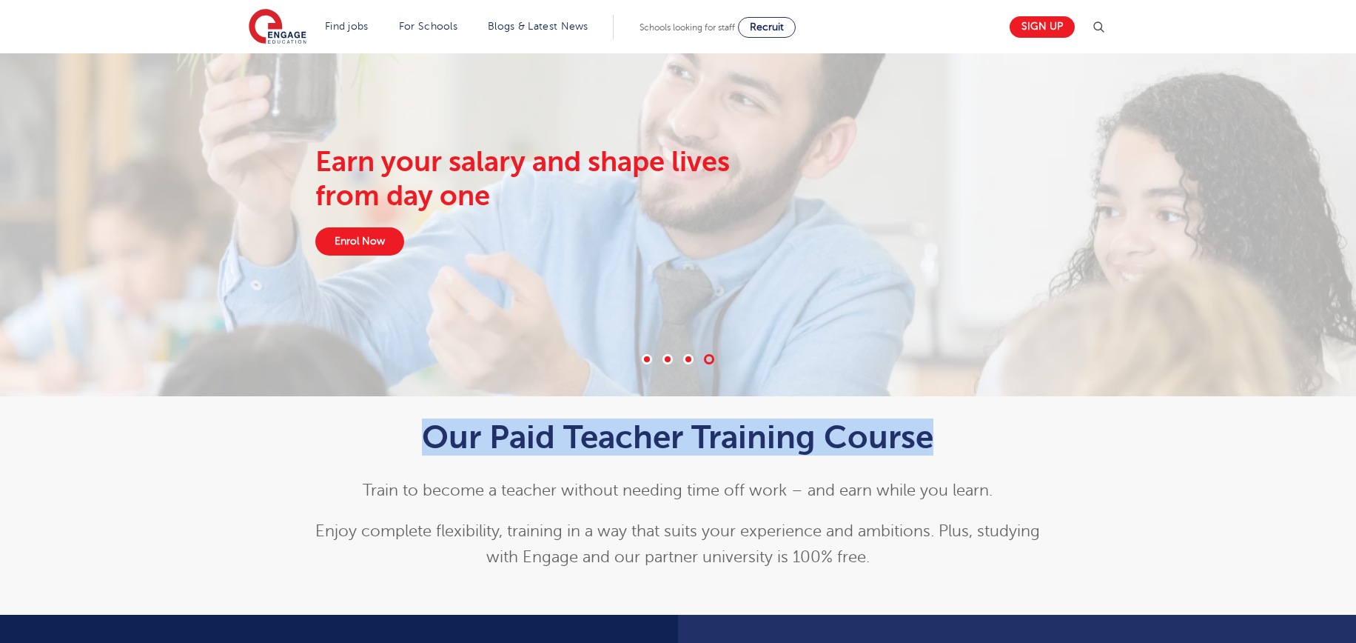
drag, startPoint x: 257, startPoint y: 429, endPoint x: 942, endPoint y: 447, distance: 685.1
click at [941, 446] on div "Our Paid Teacher Training Course Train to become a teacher without needing time…" at bounding box center [679, 490] width 898 height 189
click at [943, 447] on h1 "Our Paid Teacher Training Course" at bounding box center [678, 436] width 726 height 37
drag, startPoint x: 941, startPoint y: 444, endPoint x: 362, endPoint y: 438, distance: 579.0
click at [362, 438] on h1 "Our Paid Teacher Training Course" at bounding box center [678, 436] width 726 height 37
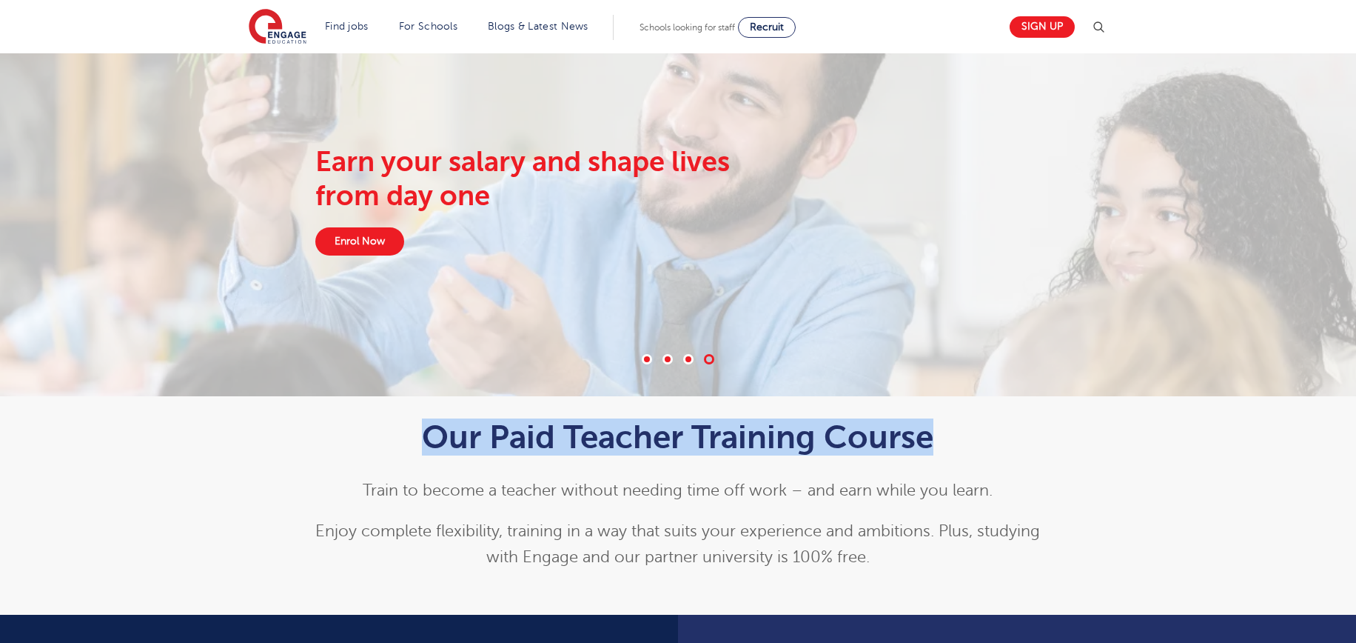
click at [362, 438] on h1 "Our Paid Teacher Training Course" at bounding box center [678, 436] width 726 height 37
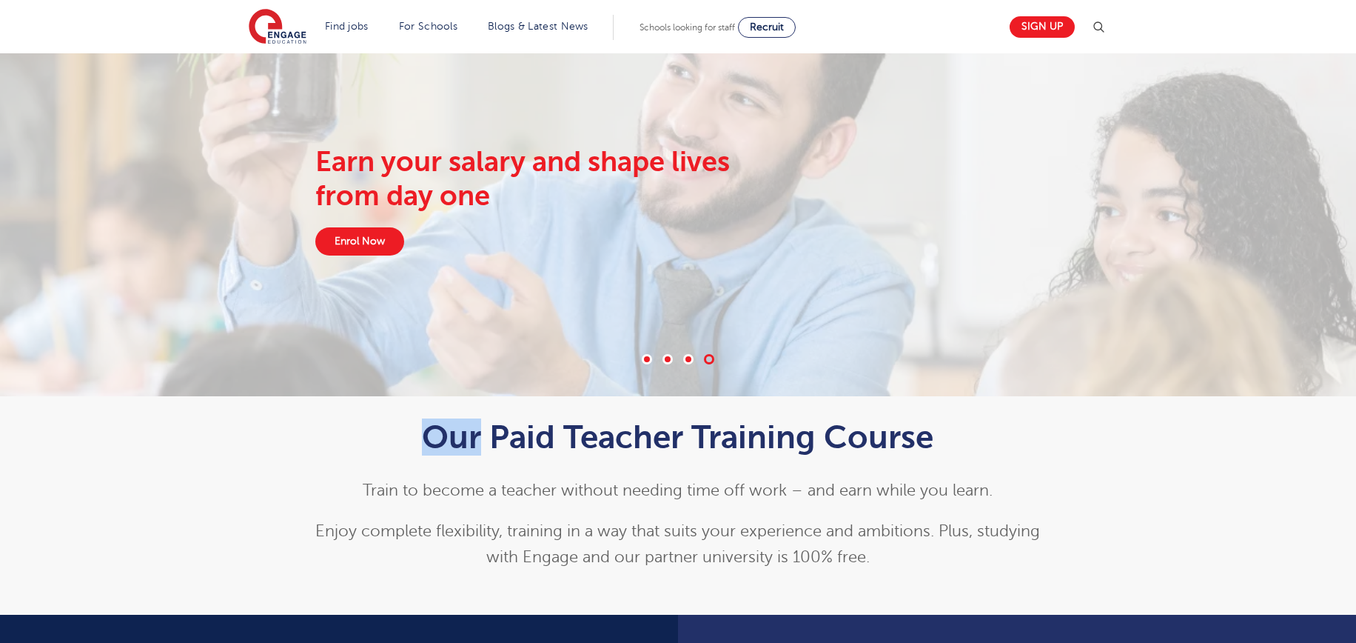
click at [362, 438] on h1 "Our Paid Teacher Training Course" at bounding box center [678, 436] width 726 height 37
drag, startPoint x: 339, startPoint y: 443, endPoint x: 351, endPoint y: 443, distance: 11.9
click at [346, 443] on h1 "Our Paid Teacher Training Course" at bounding box center [678, 436] width 726 height 37
click at [348, 443] on h1 "Our Paid Teacher Training Course" at bounding box center [678, 436] width 726 height 37
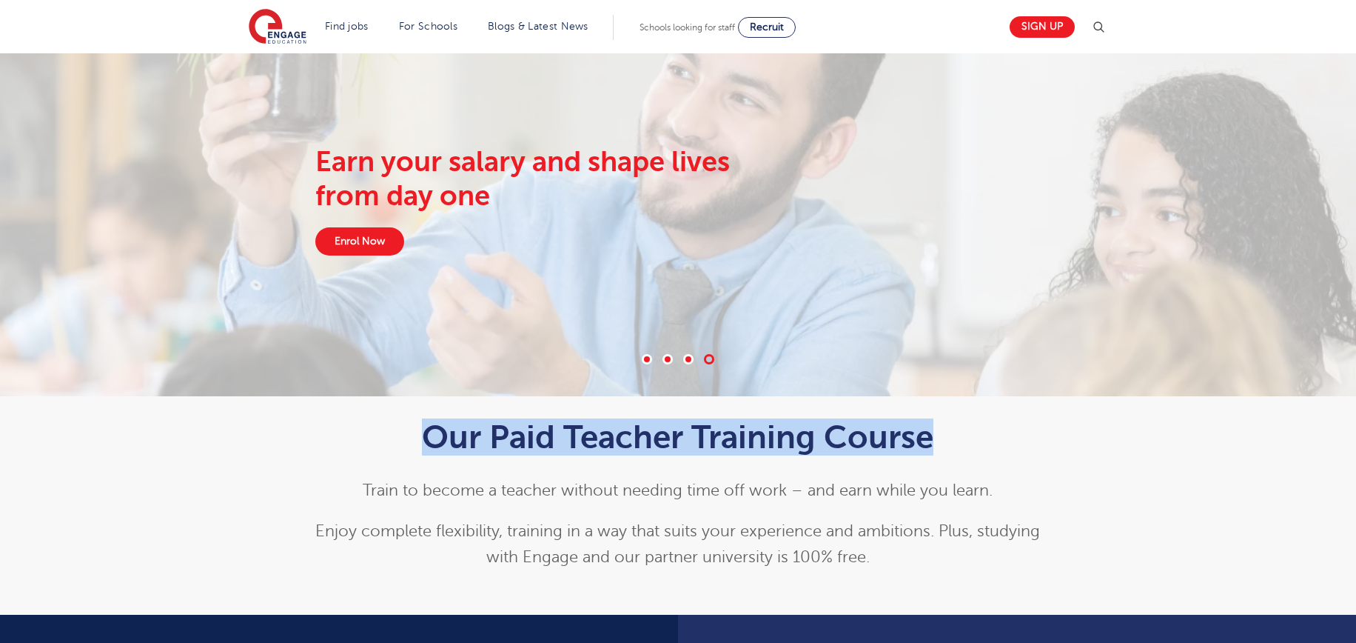
drag, startPoint x: 288, startPoint y: 441, endPoint x: 1062, endPoint y: 440, distance: 773.7
click at [1043, 440] on div "Our Paid Teacher Training Course Train to become a teacher without needing time…" at bounding box center [679, 490] width 898 height 189
click at [1062, 440] on div "Our Paid Teacher Training Course Train to become a teacher without needing time…" at bounding box center [679, 490] width 898 height 189
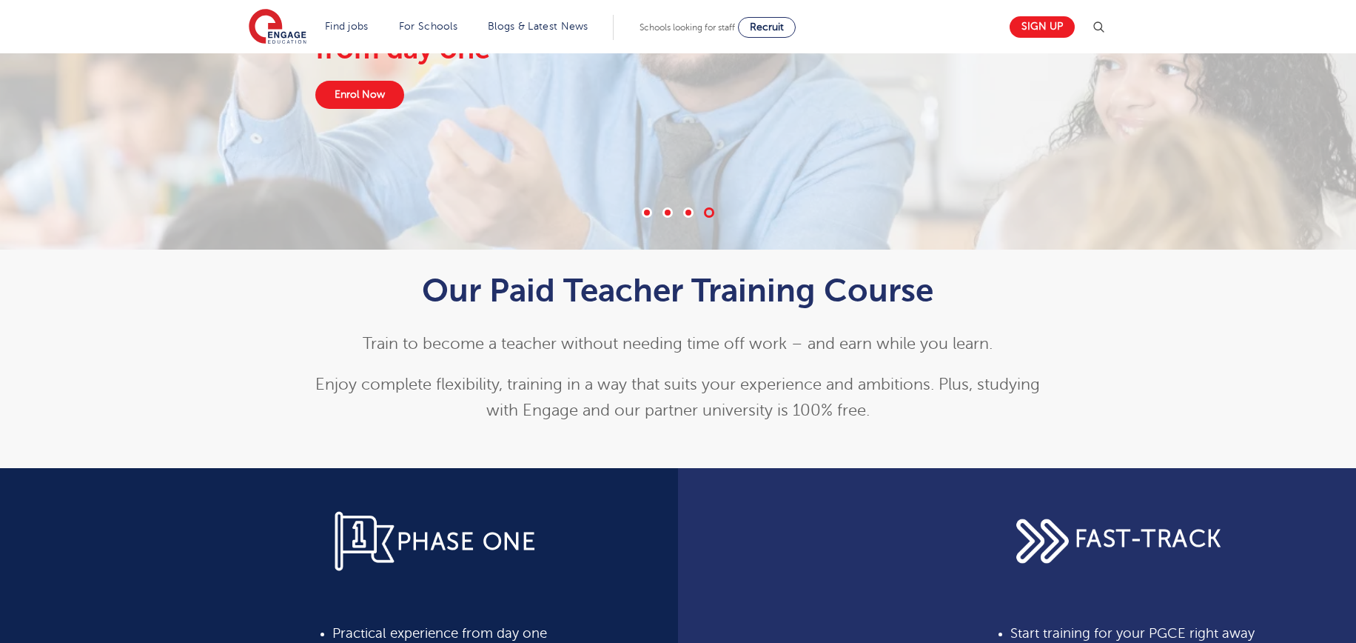
scroll to position [236, 0]
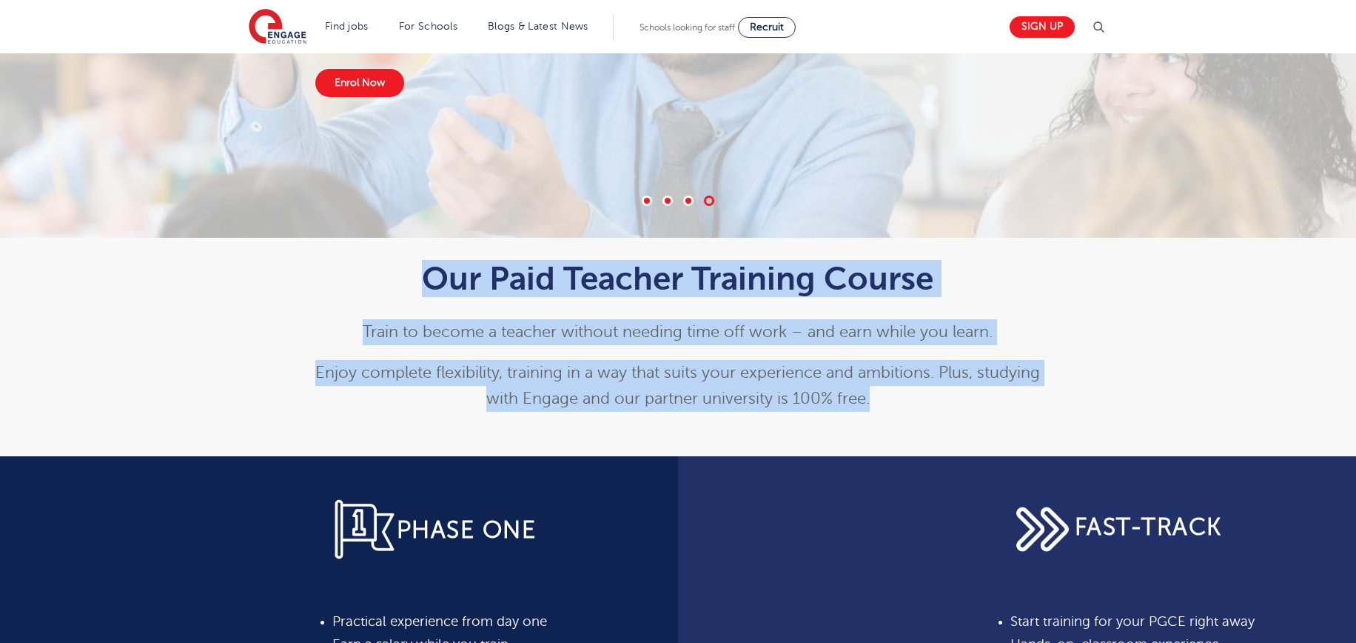
drag, startPoint x: 381, startPoint y: 272, endPoint x: 934, endPoint y: 398, distance: 567.2
click at [933, 398] on div "Our Paid Teacher Training Course Train to become a teacher without needing time…" at bounding box center [678, 336] width 726 height 152
click at [934, 398] on p "Enjoy complete flexibility, training in a way that suits your experience and am…" at bounding box center [678, 386] width 726 height 52
drag, startPoint x: 947, startPoint y: 399, endPoint x: 375, endPoint y: 267, distance: 586.6
click at [375, 267] on div "Our Paid Teacher Training Course Train to become a teacher without needing time…" at bounding box center [678, 336] width 726 height 152
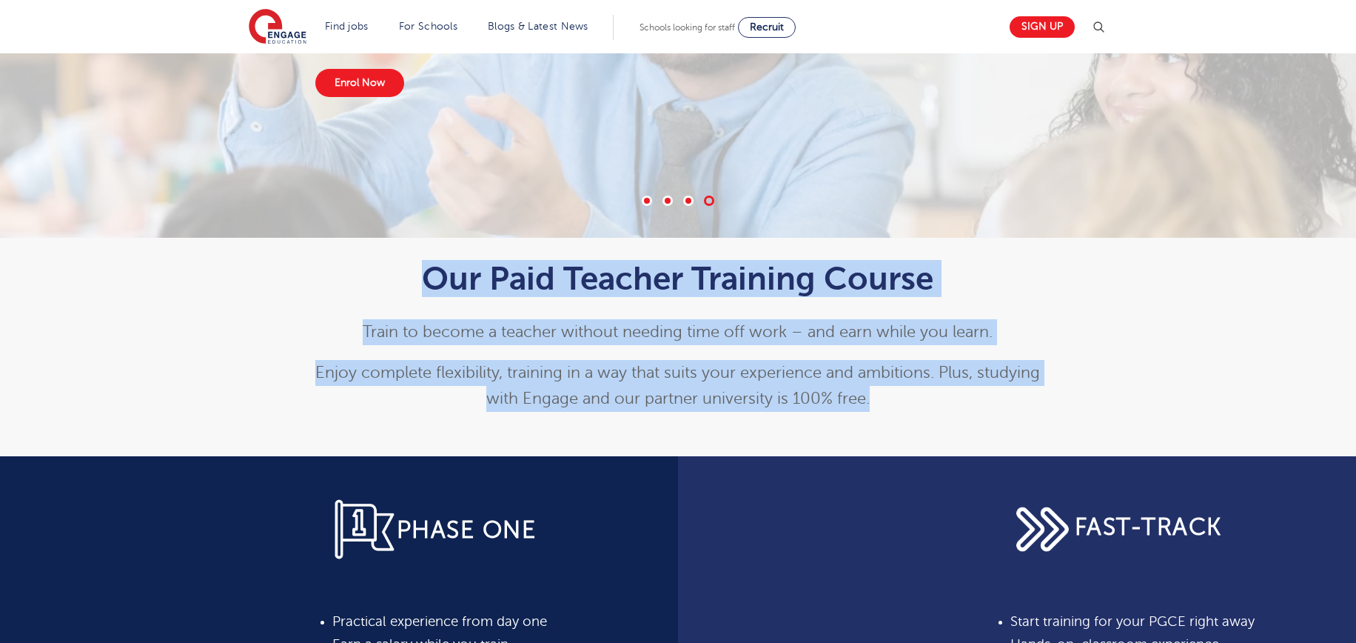
click at [375, 267] on h1 "Our Paid Teacher Training Course" at bounding box center [678, 278] width 726 height 37
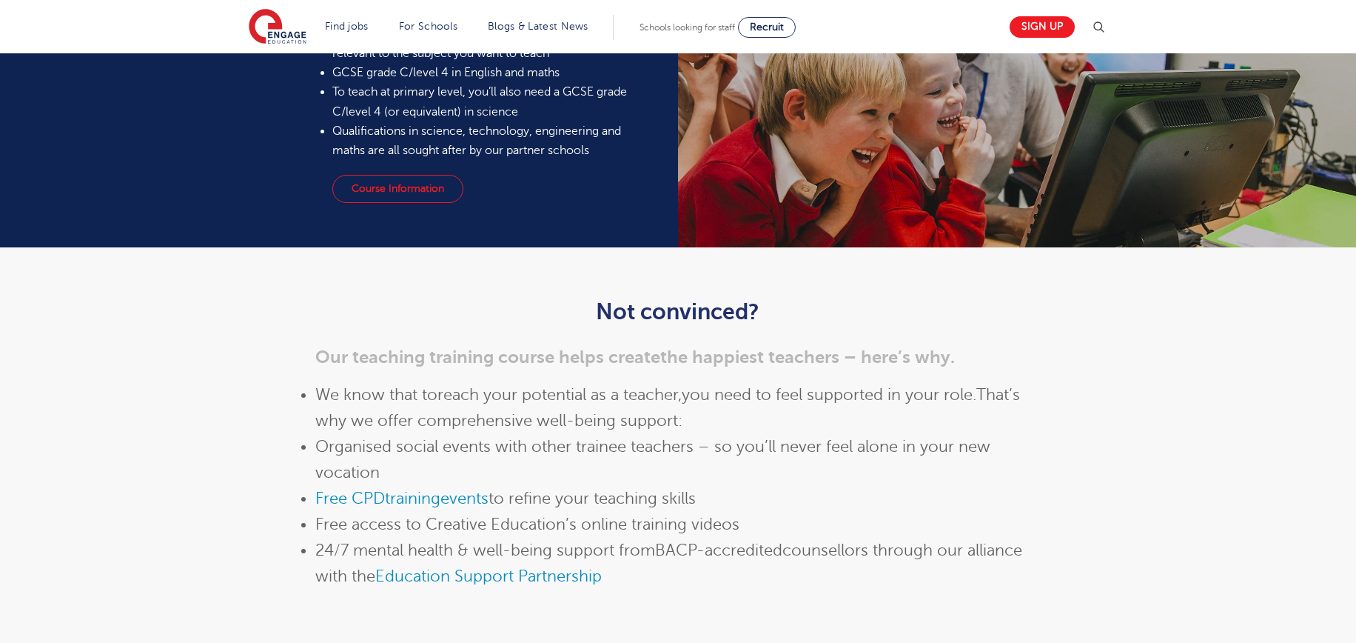
scroll to position [1410, 0]
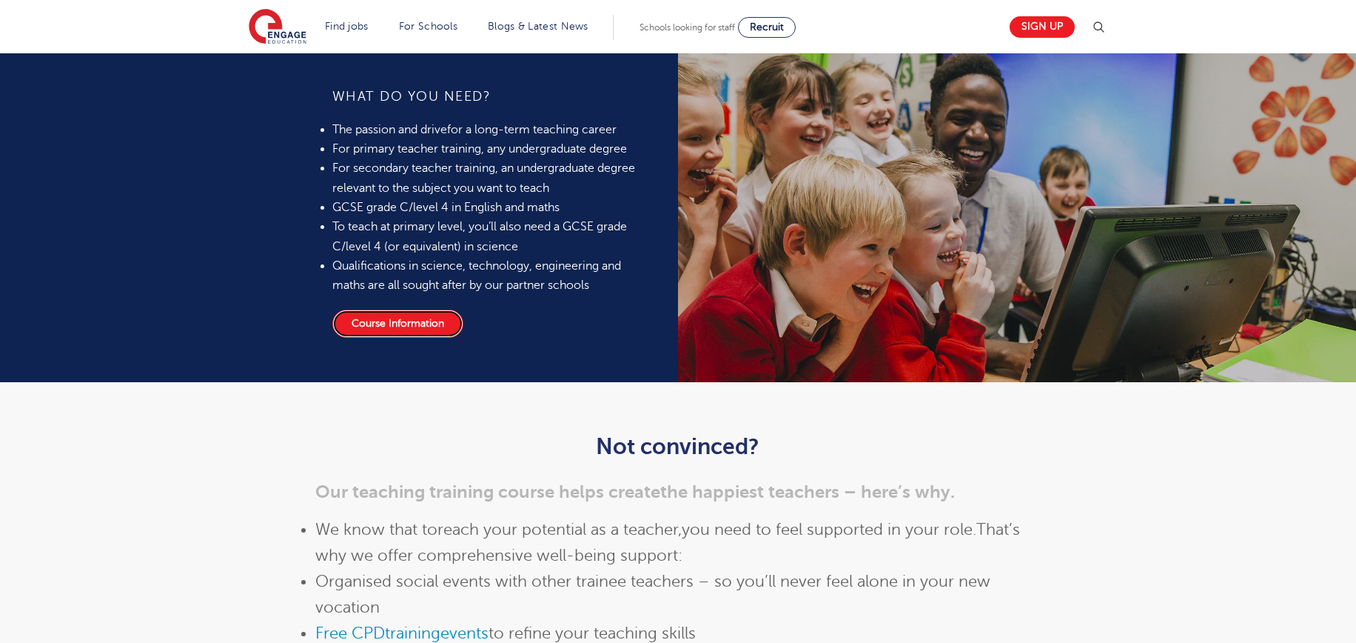
click at [407, 333] on link "Course Information" at bounding box center [397, 323] width 131 height 28
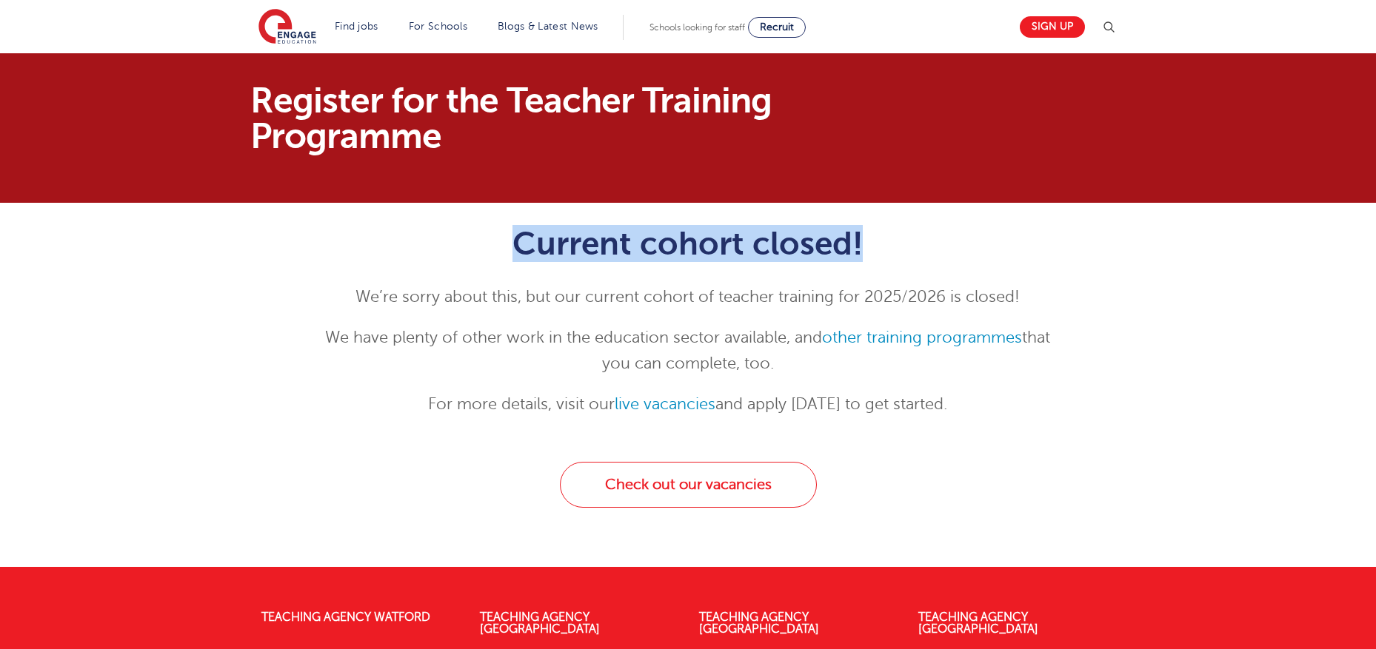
drag, startPoint x: 432, startPoint y: 212, endPoint x: 924, endPoint y: 258, distance: 494.6
click at [924, 258] on div "Current cohort closed! We’re sorry about this, but our current cohort of teache…" at bounding box center [688, 318] width 749 height 230
click at [924, 258] on h1 "Current cohort closed!" at bounding box center [688, 243] width 726 height 37
drag, startPoint x: 962, startPoint y: 251, endPoint x: 509, endPoint y: 253, distance: 453.1
click at [509, 253] on h1 "Current cohort closed!" at bounding box center [688, 243] width 726 height 37
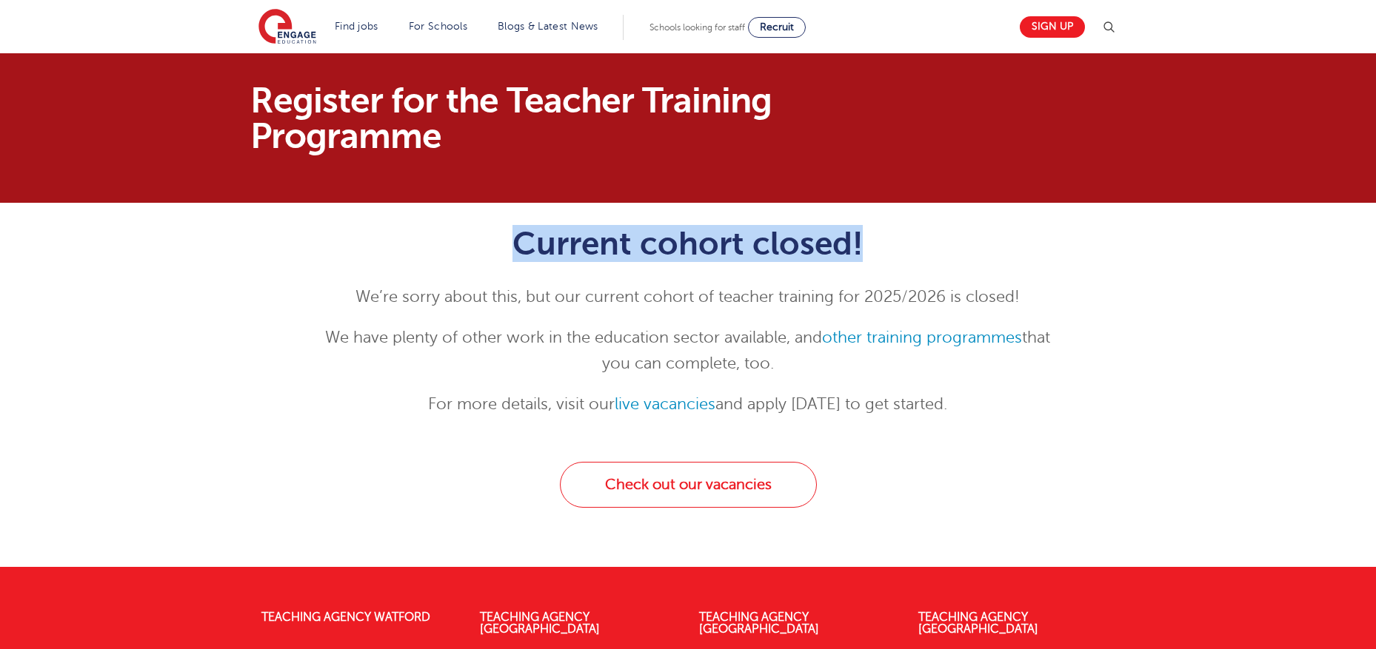
click at [509, 253] on h1 "Current cohort closed!" at bounding box center [688, 243] width 726 height 37
drag, startPoint x: 479, startPoint y: 252, endPoint x: 931, endPoint y: 255, distance: 451.6
click at [931, 255] on h1 "Current cohort closed!" at bounding box center [688, 243] width 726 height 37
drag, startPoint x: 1049, startPoint y: 254, endPoint x: 386, endPoint y: 241, distance: 662.8
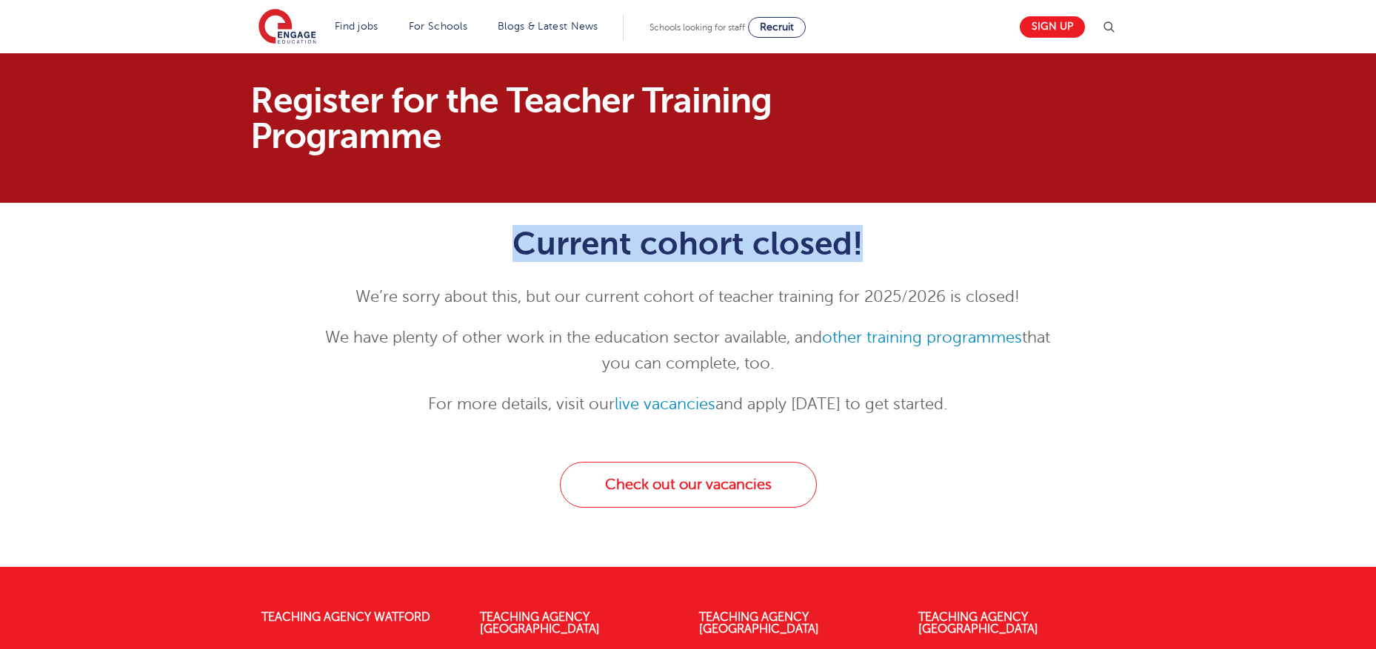
click at [388, 241] on h1 "Current cohort closed!" at bounding box center [688, 243] width 726 height 37
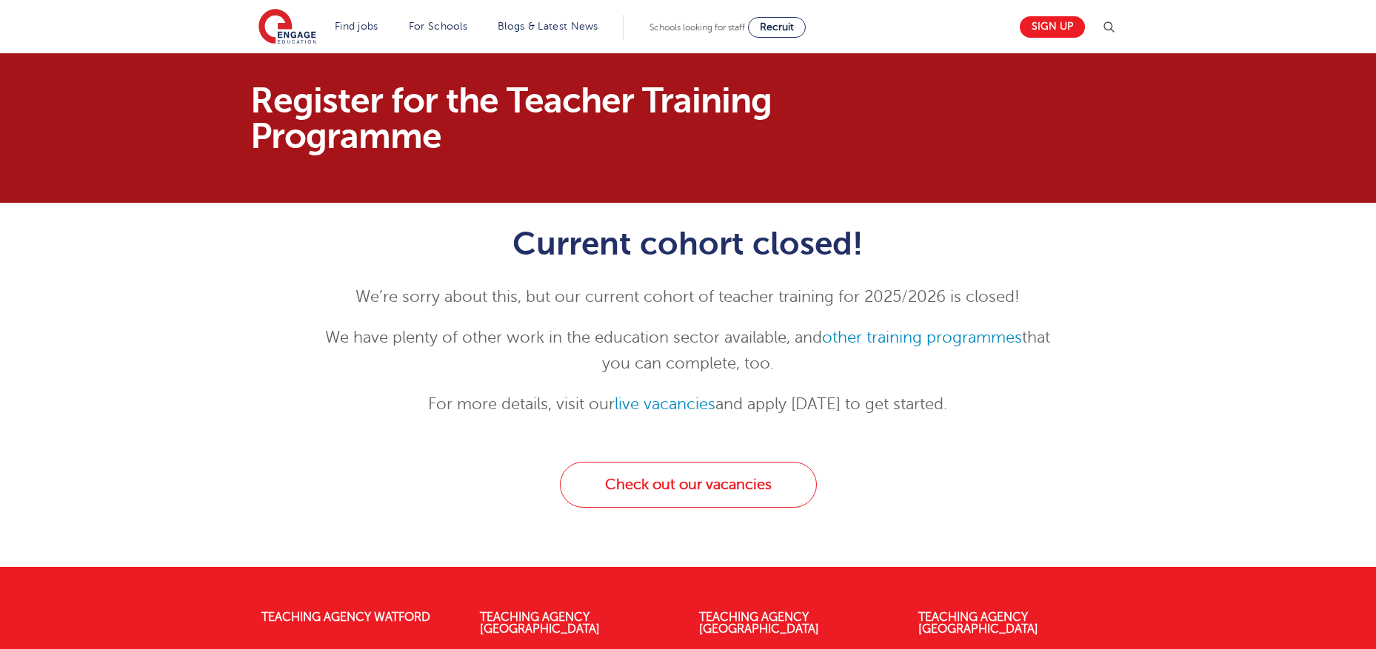
click at [386, 241] on h1 "Current cohort closed!" at bounding box center [688, 243] width 726 height 37
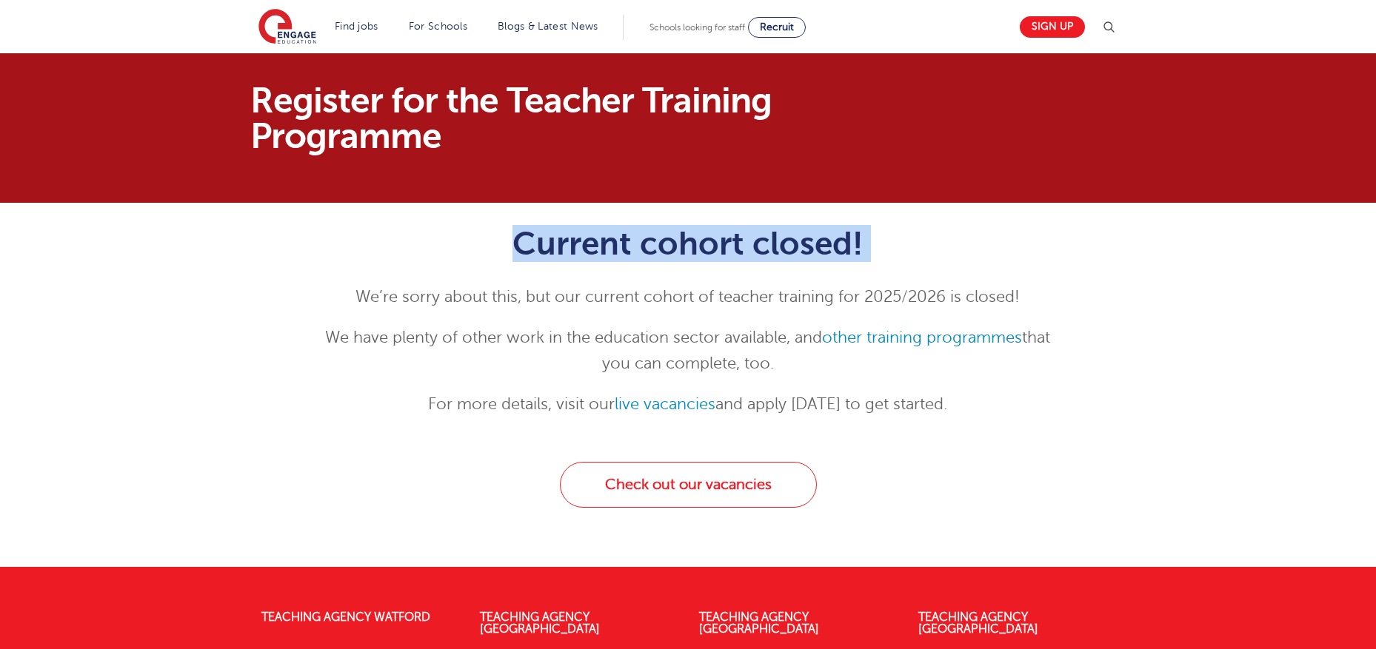
drag, startPoint x: 386, startPoint y: 241, endPoint x: 948, endPoint y: 248, distance: 562.7
click at [948, 248] on h1 "Current cohort closed!" at bounding box center [688, 243] width 726 height 37
click at [949, 248] on h1 "Current cohort closed!" at bounding box center [688, 243] width 726 height 37
drag, startPoint x: 956, startPoint y: 252, endPoint x: 394, endPoint y: 234, distance: 562.3
click at [394, 234] on h1 "Current cohort closed!" at bounding box center [688, 243] width 726 height 37
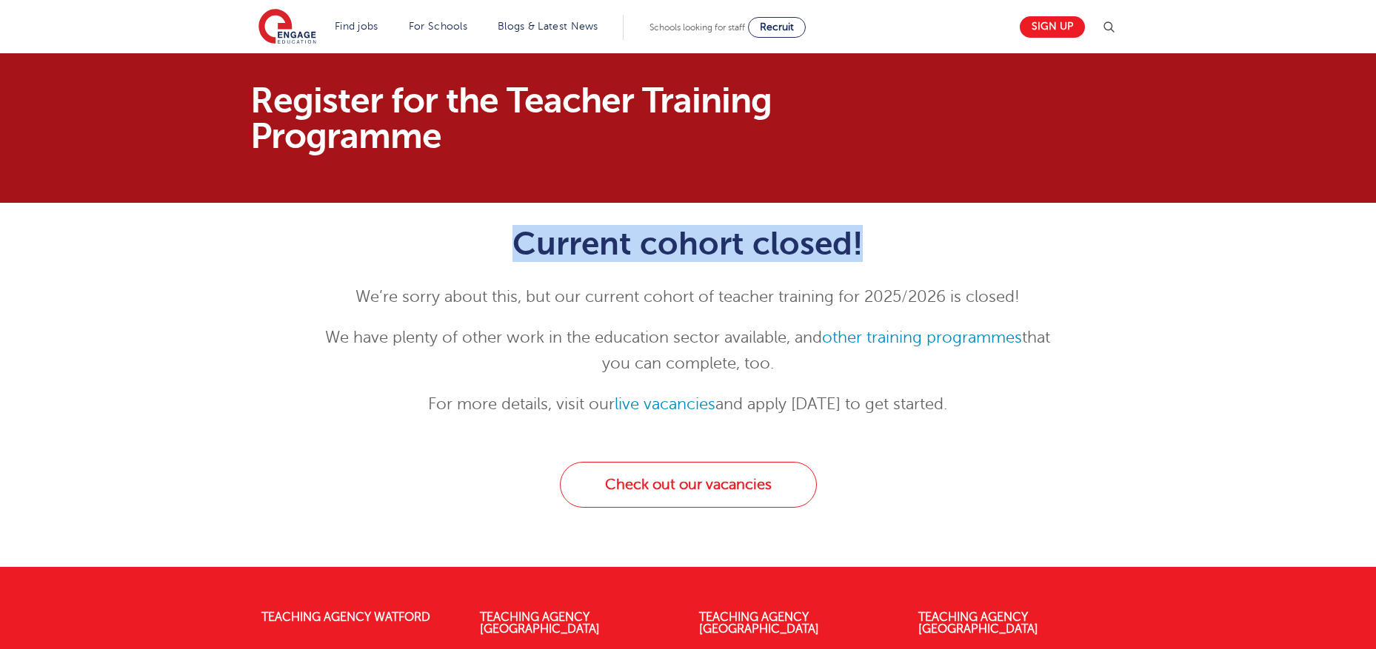
click at [394, 234] on h1 "Current cohort closed!" at bounding box center [688, 243] width 726 height 37
drag, startPoint x: 404, startPoint y: 237, endPoint x: 961, endPoint y: 260, distance: 557.2
click at [961, 260] on h1 "Current cohort closed!" at bounding box center [688, 243] width 726 height 37
drag, startPoint x: 970, startPoint y: 263, endPoint x: 364, endPoint y: 232, distance: 607.1
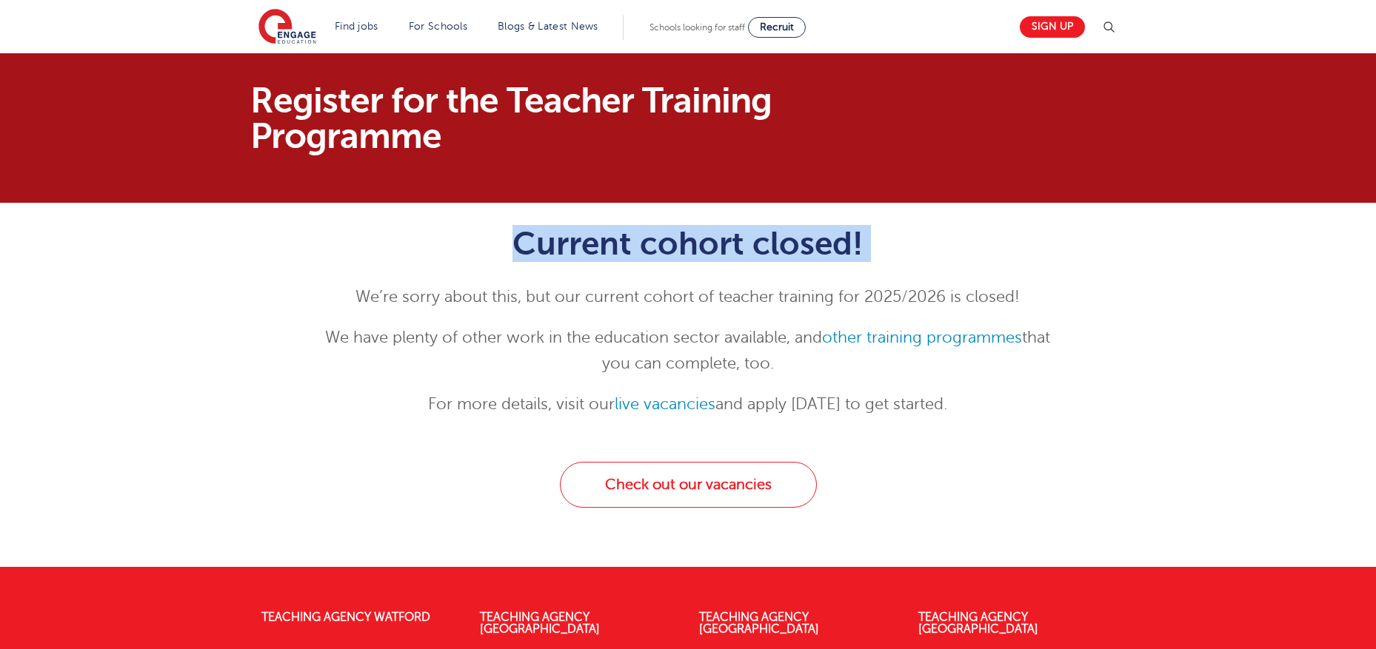
click at [364, 232] on div "Current cohort closed! We’re sorry about this, but our current cohort of teache…" at bounding box center [688, 321] width 726 height 192
click at [363, 232] on h1 "Current cohort closed!" at bounding box center [688, 243] width 726 height 37
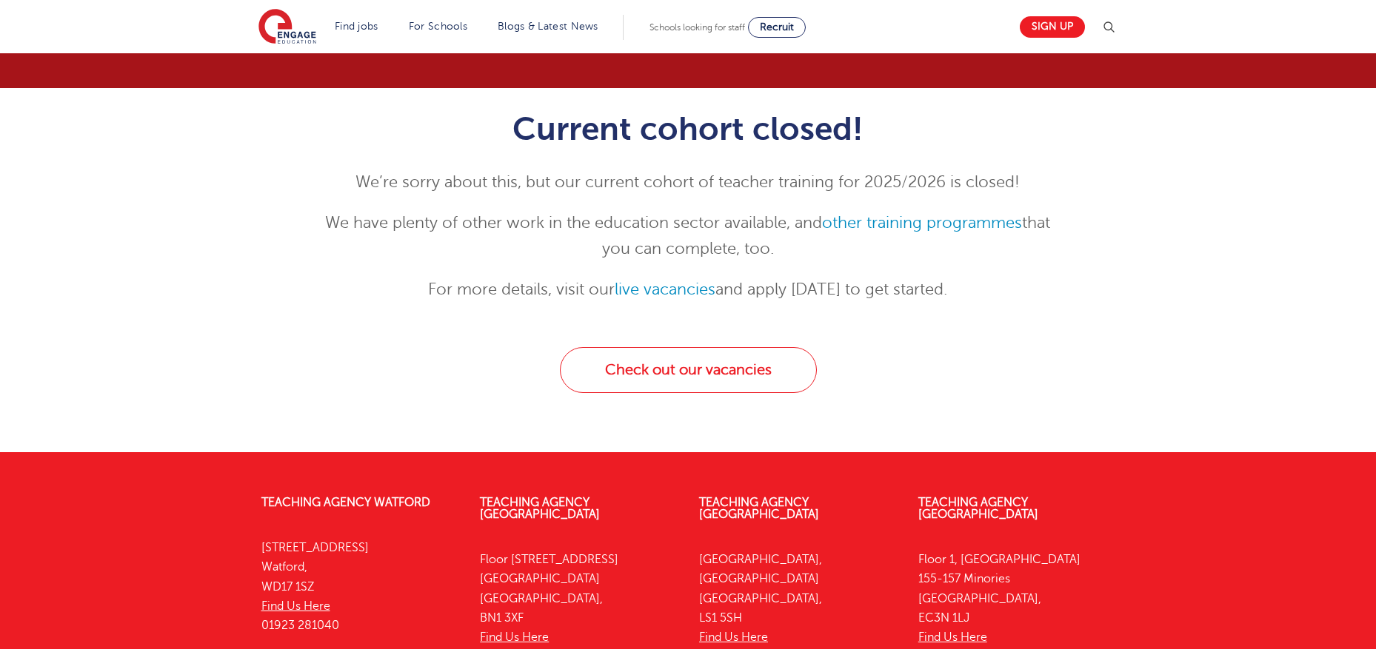
scroll to position [54, 0]
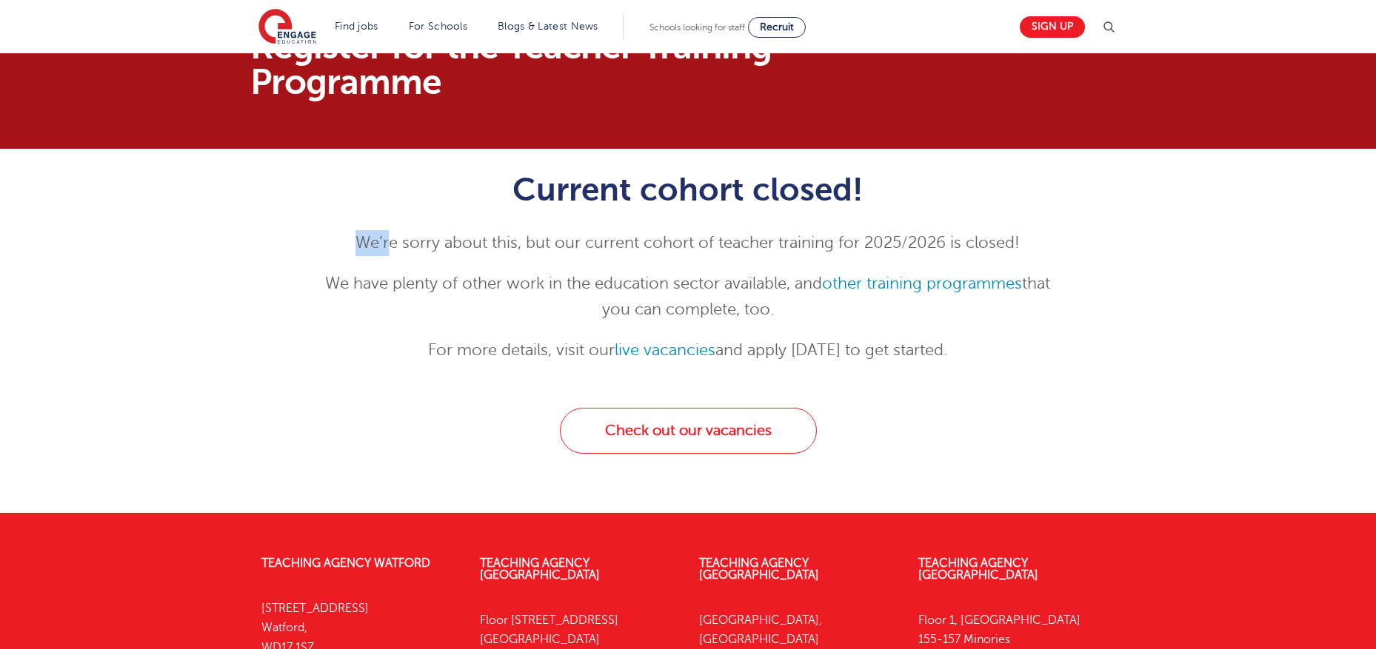
drag, startPoint x: 390, startPoint y: 230, endPoint x: 754, endPoint y: 212, distance: 364.7
click at [754, 212] on div "Current cohort closed! We’re sorry about this, but our current cohort of teache…" at bounding box center [688, 267] width 726 height 192
click at [755, 211] on div "Current cohort closed! We’re sorry about this, but our current cohort of teache…" at bounding box center [688, 267] width 726 height 192
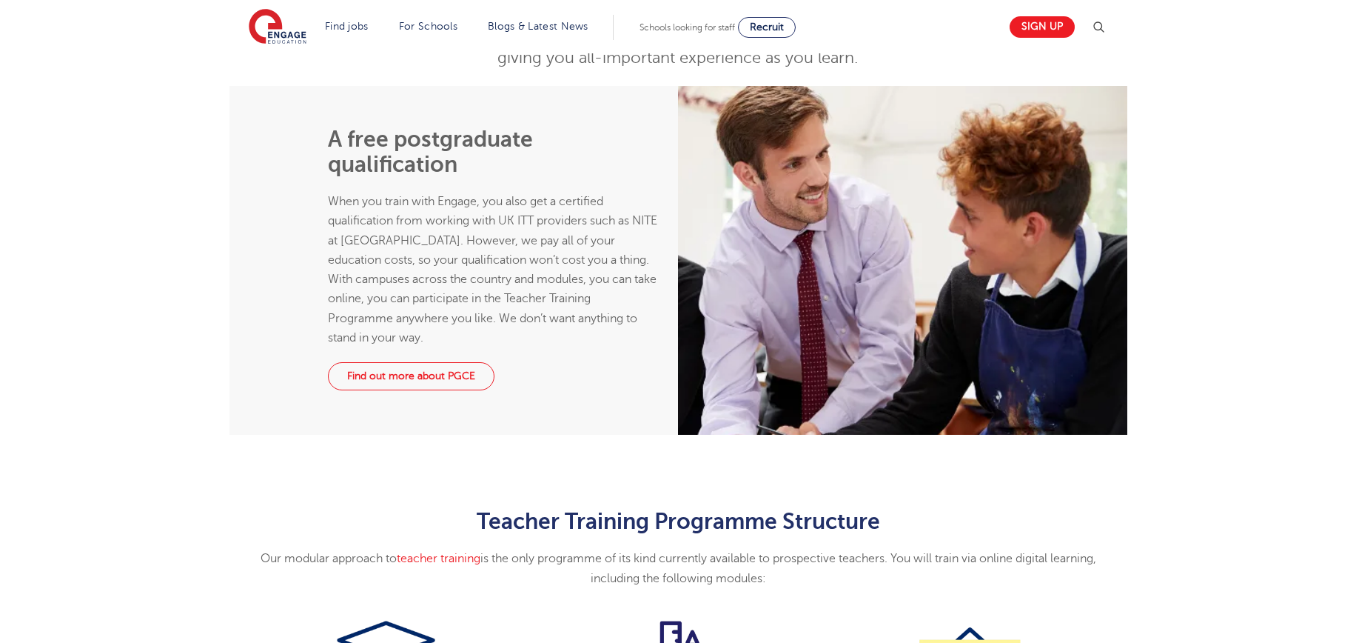
scroll to position [811, 0]
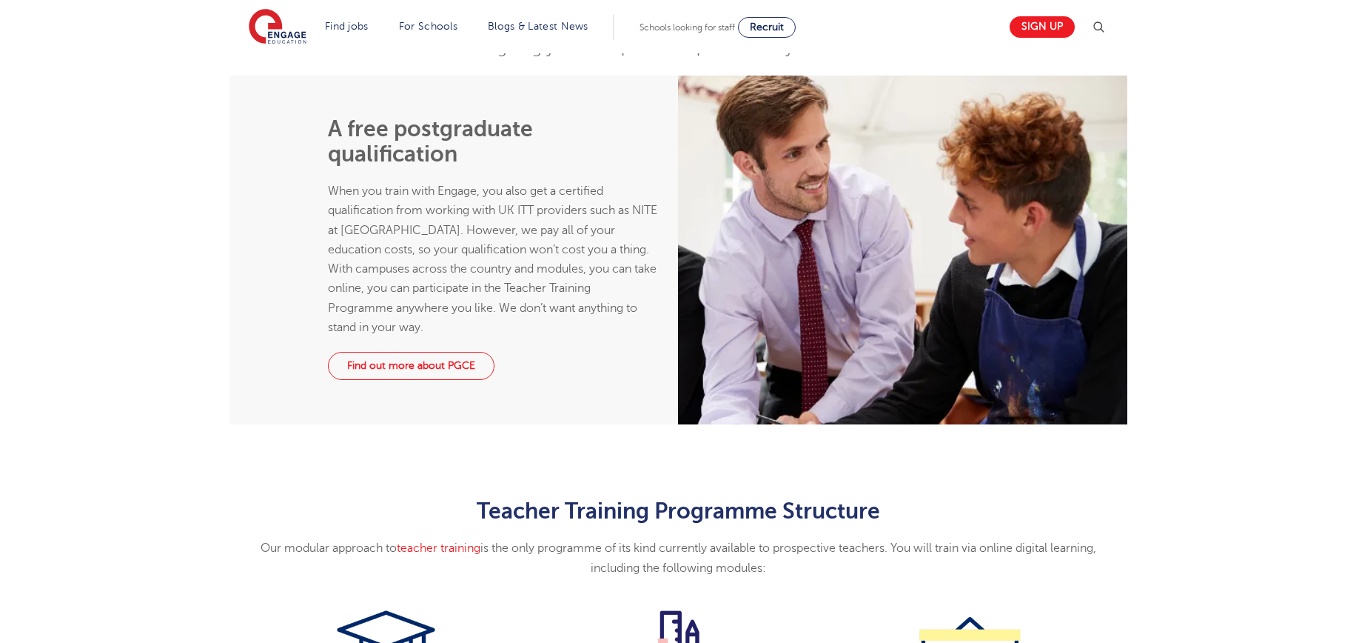
click at [1160, 346] on div "A free postgraduate qualification When you train with Engage, you also get a ce…" at bounding box center [678, 250] width 1356 height 349
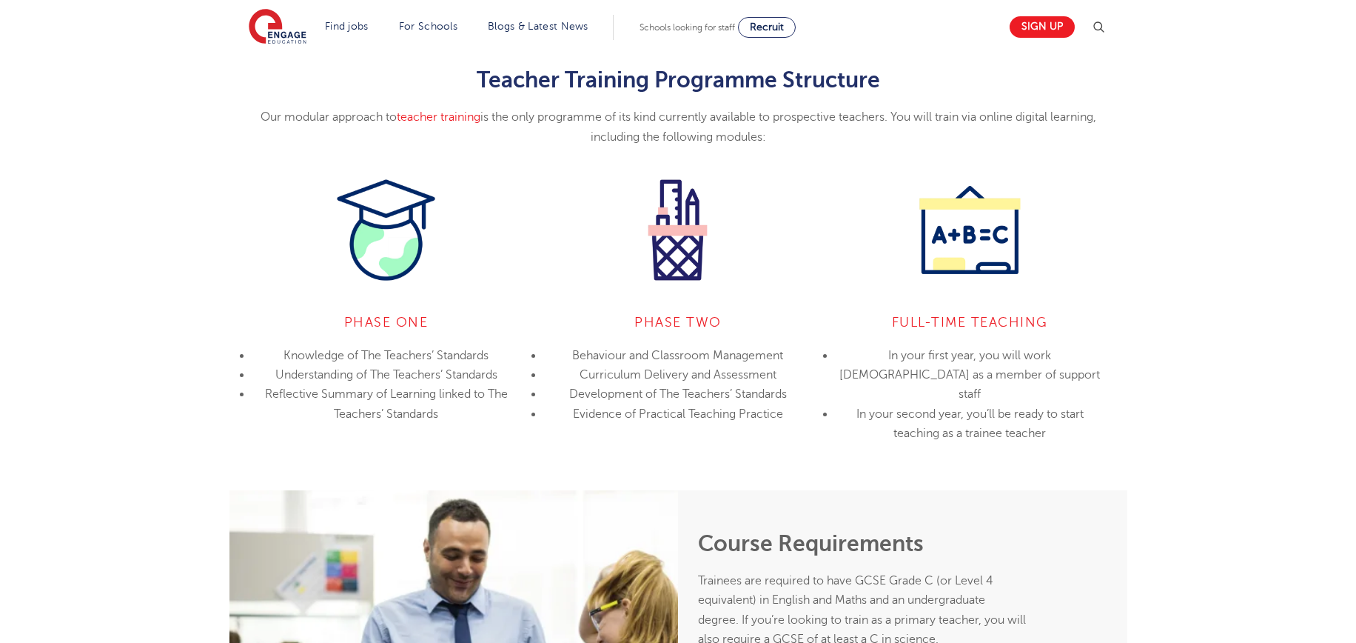
scroll to position [1248, 0]
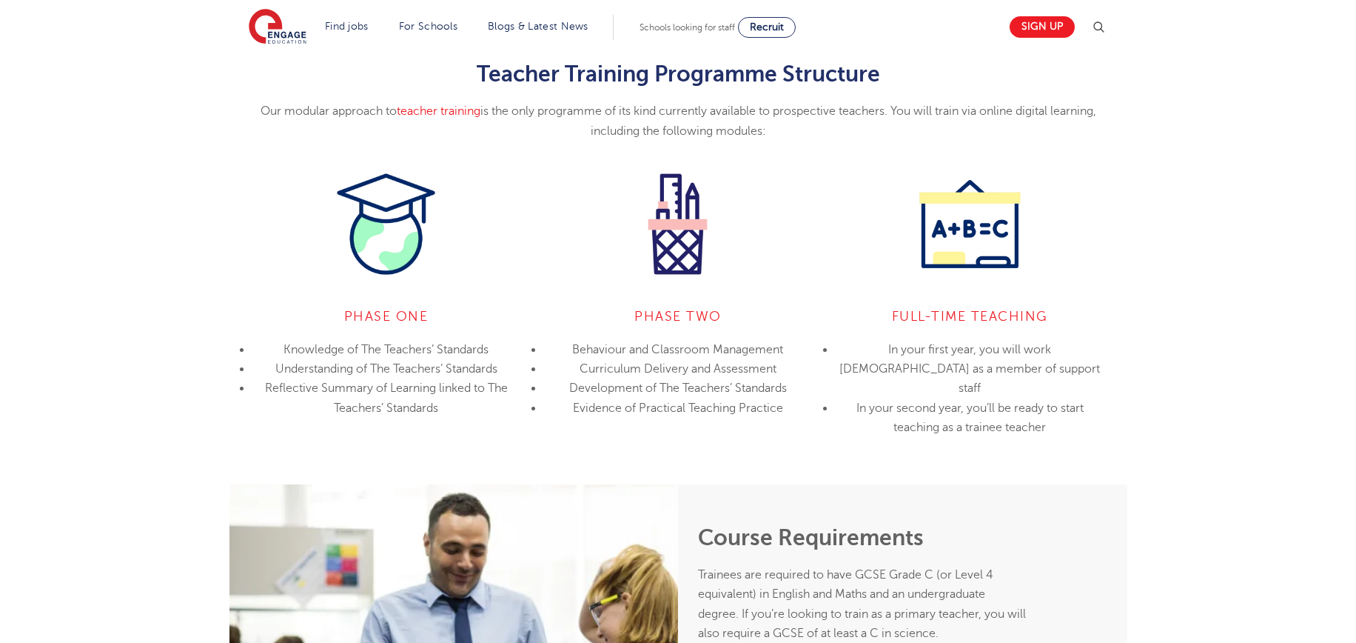
drag, startPoint x: 472, startPoint y: 70, endPoint x: 803, endPoint y: 140, distance: 338.2
click at [803, 140] on div "Teacher Training Programme Structure Our modular approach to teacher training i…" at bounding box center [679, 100] width 876 height 79
click at [803, 140] on p "Our modular approach to teacher training is the only programme of its kind curr…" at bounding box center [679, 120] width 876 height 39
drag, startPoint x: 810, startPoint y: 136, endPoint x: 480, endPoint y: 71, distance: 336.6
click at [480, 71] on div "Teacher Training Programme Structure Our modular approach to teacher training i…" at bounding box center [679, 100] width 876 height 79
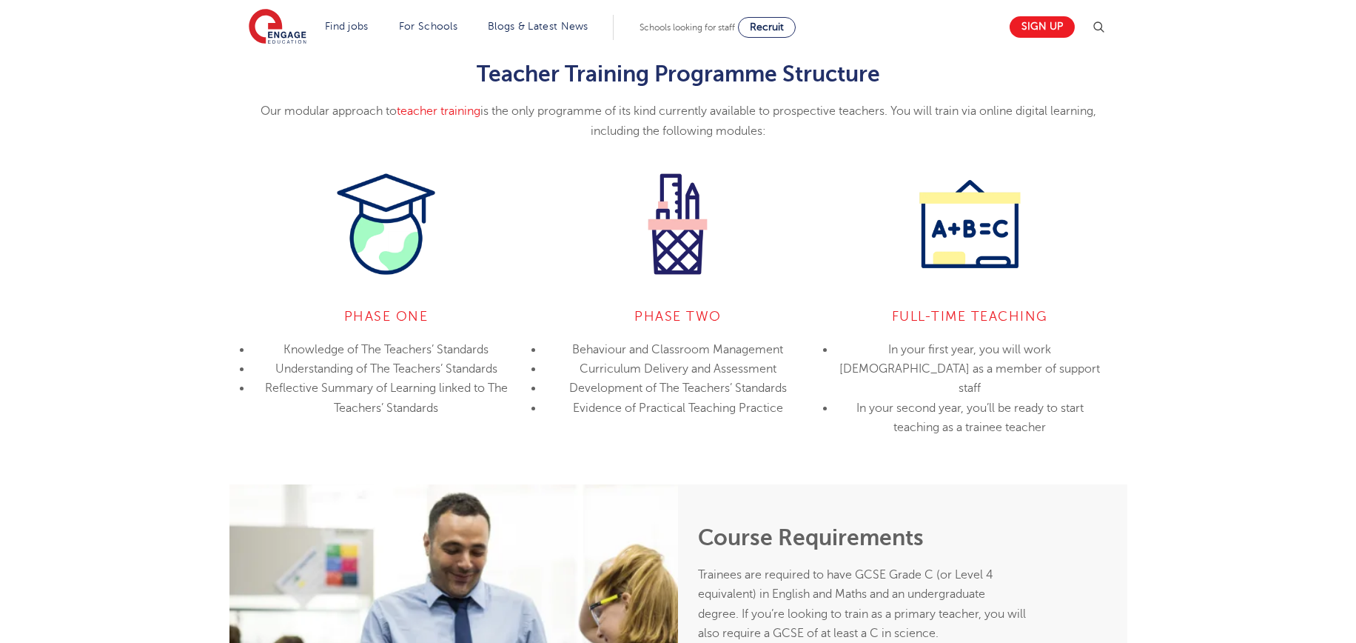
click at [479, 70] on h2 "Teacher Training Programme Structure" at bounding box center [679, 73] width 876 height 25
drag, startPoint x: 477, startPoint y: 70, endPoint x: 886, endPoint y: 139, distance: 415.3
click at [889, 140] on div "Teacher Training Programme Structure Our modular approach to teacher training i…" at bounding box center [679, 100] width 876 height 79
click at [883, 138] on p "Our modular approach to teacher training is the only programme of its kind curr…" at bounding box center [679, 120] width 876 height 39
drag, startPoint x: 874, startPoint y: 138, endPoint x: 450, endPoint y: 69, distance: 429.2
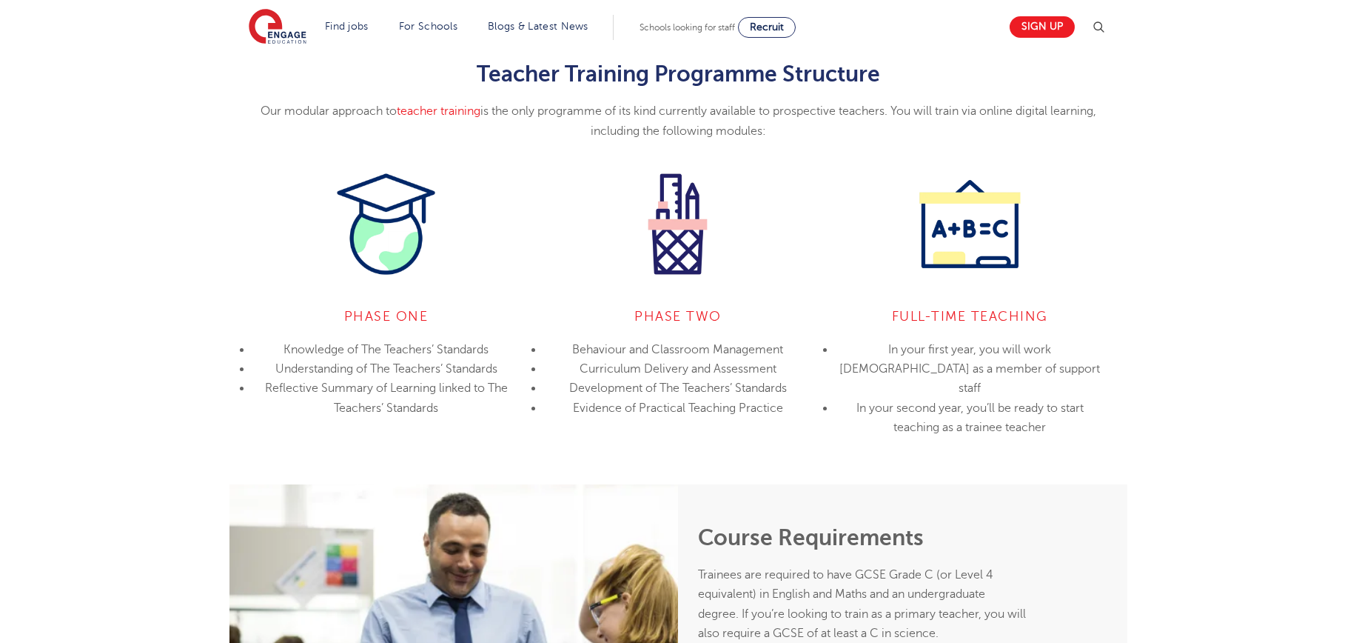
click at [450, 69] on div "Teacher Training Programme Structure Our modular approach to teacher training i…" at bounding box center [679, 100] width 876 height 79
click at [450, 69] on h2 "Teacher Training Programme Structure" at bounding box center [679, 73] width 876 height 25
click at [1240, 329] on div "Teacher Training Programme Structure Our modular approach to teacher training i…" at bounding box center [678, 235] width 1356 height 497
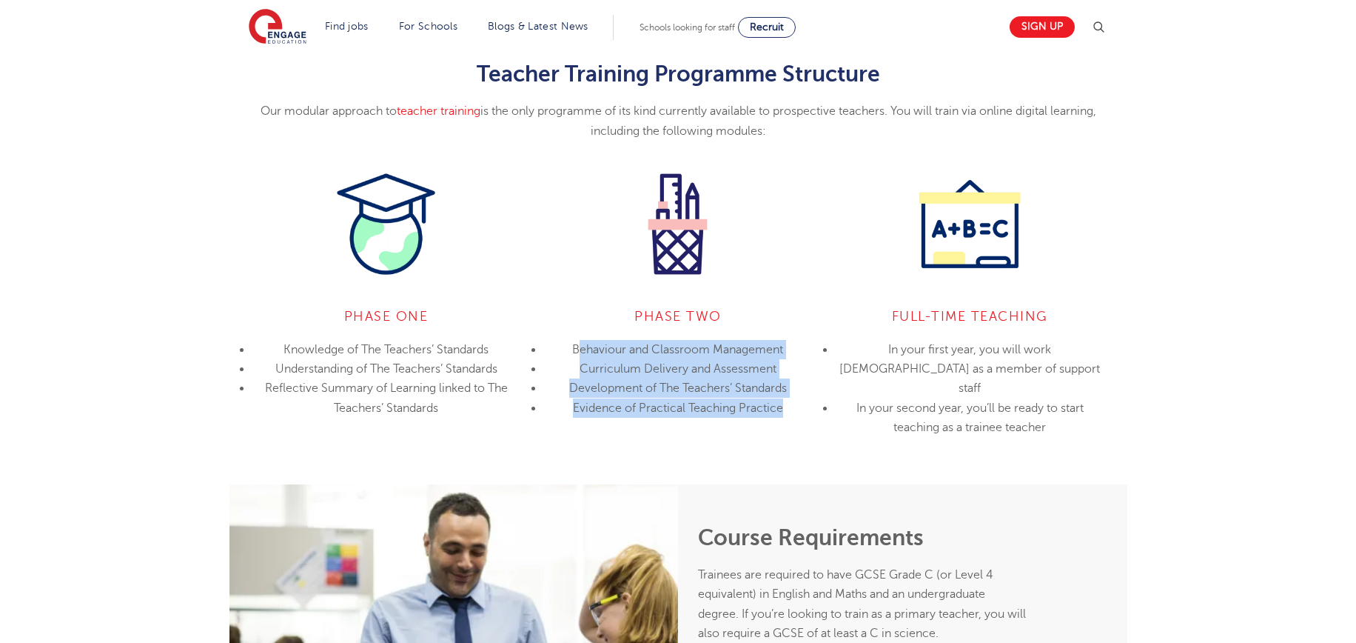
drag, startPoint x: 583, startPoint y: 350, endPoint x: 783, endPoint y: 399, distance: 205.8
click at [783, 399] on ul "Behaviour and Classroom Management Curriculum Delivery and Assessment Developme…" at bounding box center [677, 379] width 269 height 78
click at [783, 399] on li "Evidence of Practical Teaching Practice" at bounding box center [677, 407] width 269 height 19
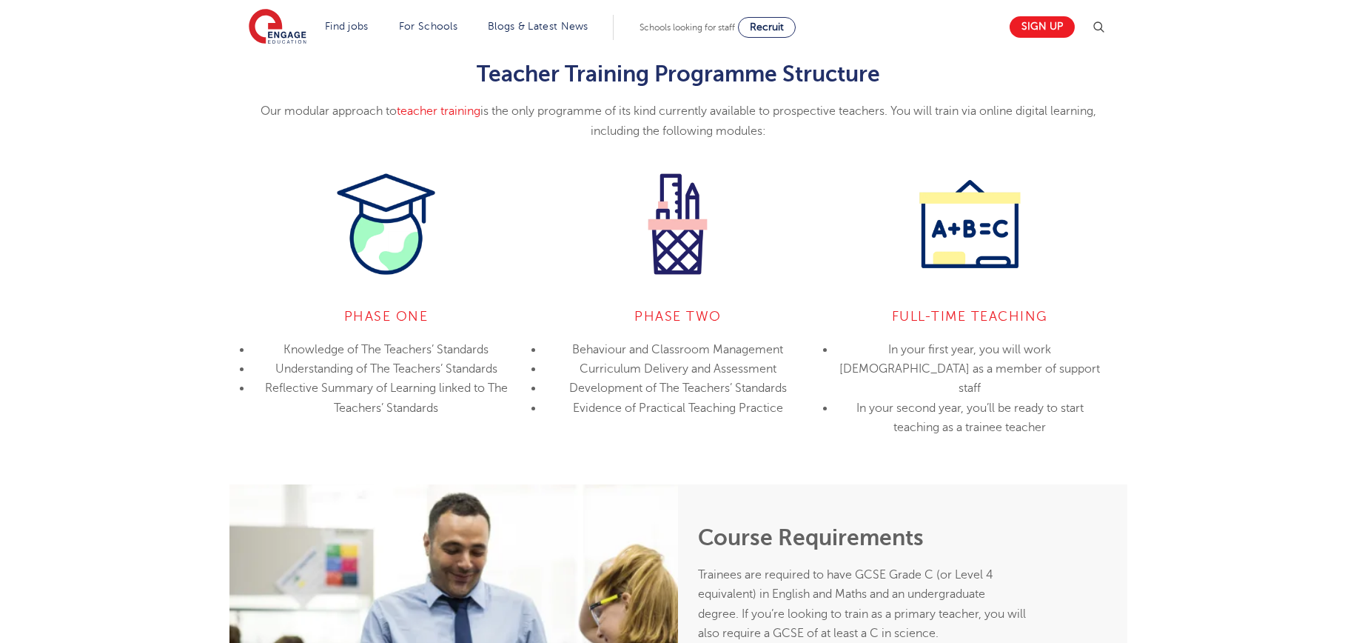
click at [1181, 348] on div "Teacher Training Programme Structure Our modular approach to teacher training i…" at bounding box center [678, 235] width 1356 height 497
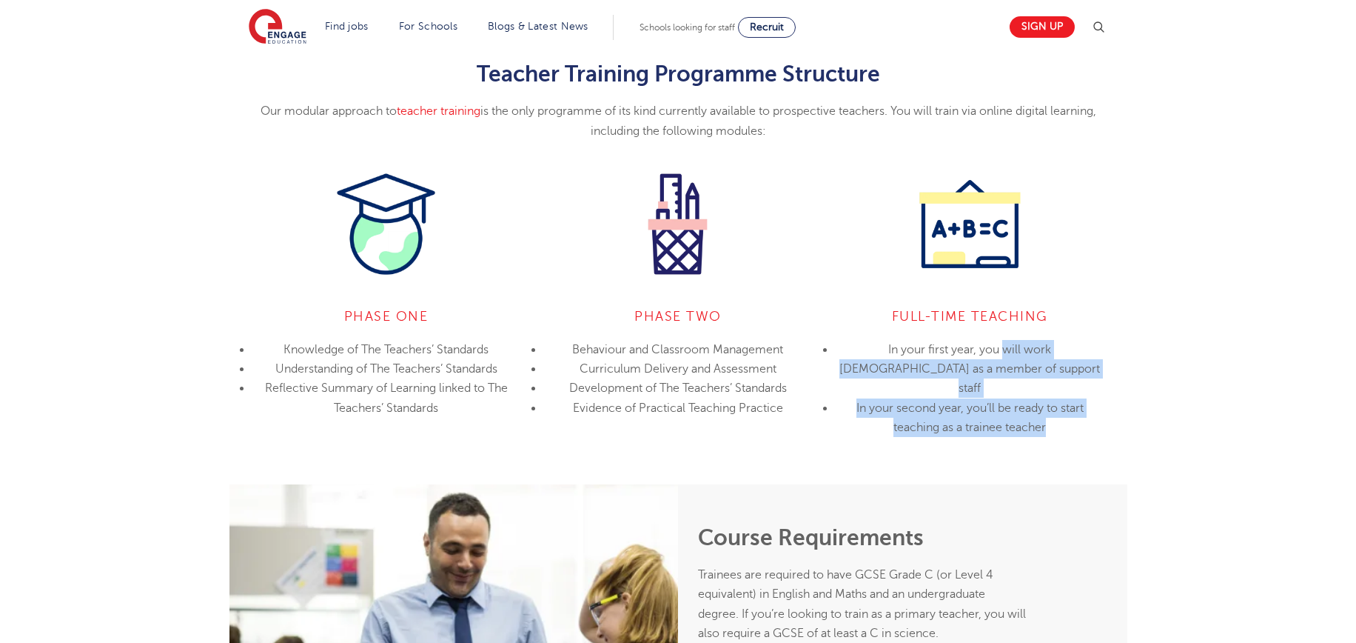
drag, startPoint x: 969, startPoint y: 354, endPoint x: 1085, endPoint y: 410, distance: 129.1
click at [1085, 410] on ul "In your first year, you will work full-time as a member of support staff In you…" at bounding box center [969, 388] width 269 height 97
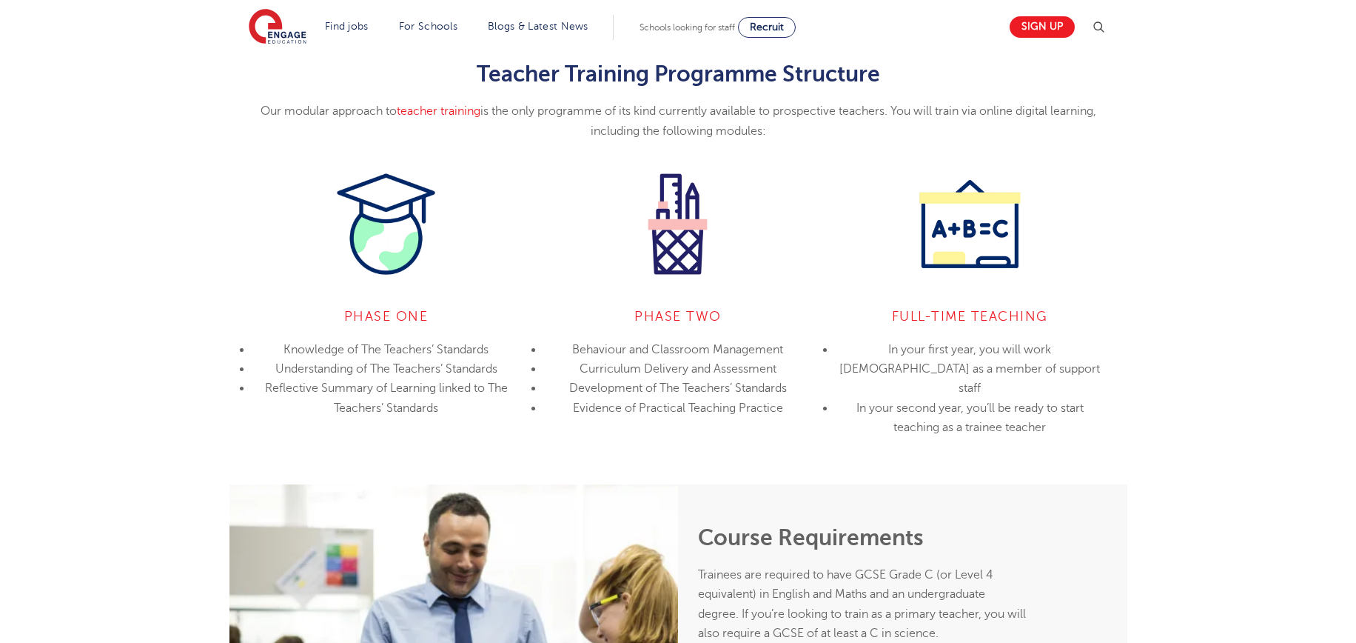
click at [1086, 410] on li "In your second year, you’ll be ready to start teaching as a trainee teacher" at bounding box center [969, 417] width 269 height 39
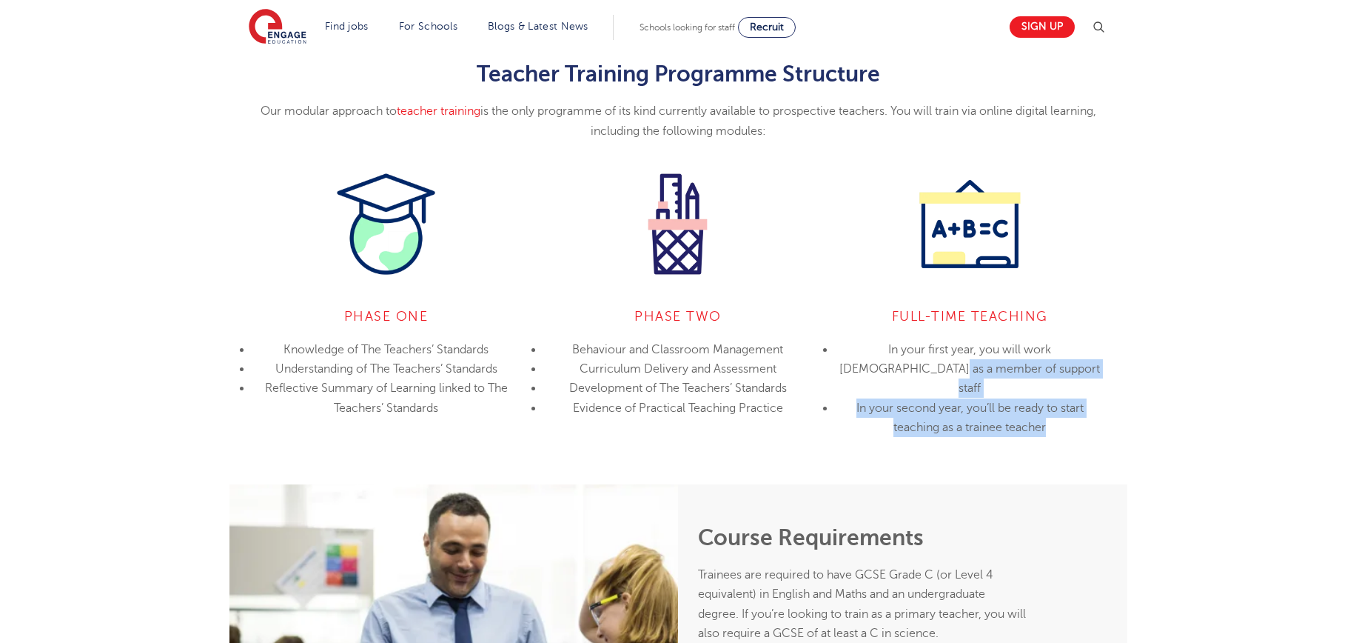
drag, startPoint x: 1062, startPoint y: 401, endPoint x: 929, endPoint y: 363, distance: 138.7
click at [929, 363] on ul "In your first year, you will work full-time as a member of support staff In you…" at bounding box center [969, 388] width 269 height 97
click at [929, 363] on li "In your first year, you will work full-time as a member of support staff" at bounding box center [969, 369] width 269 height 58
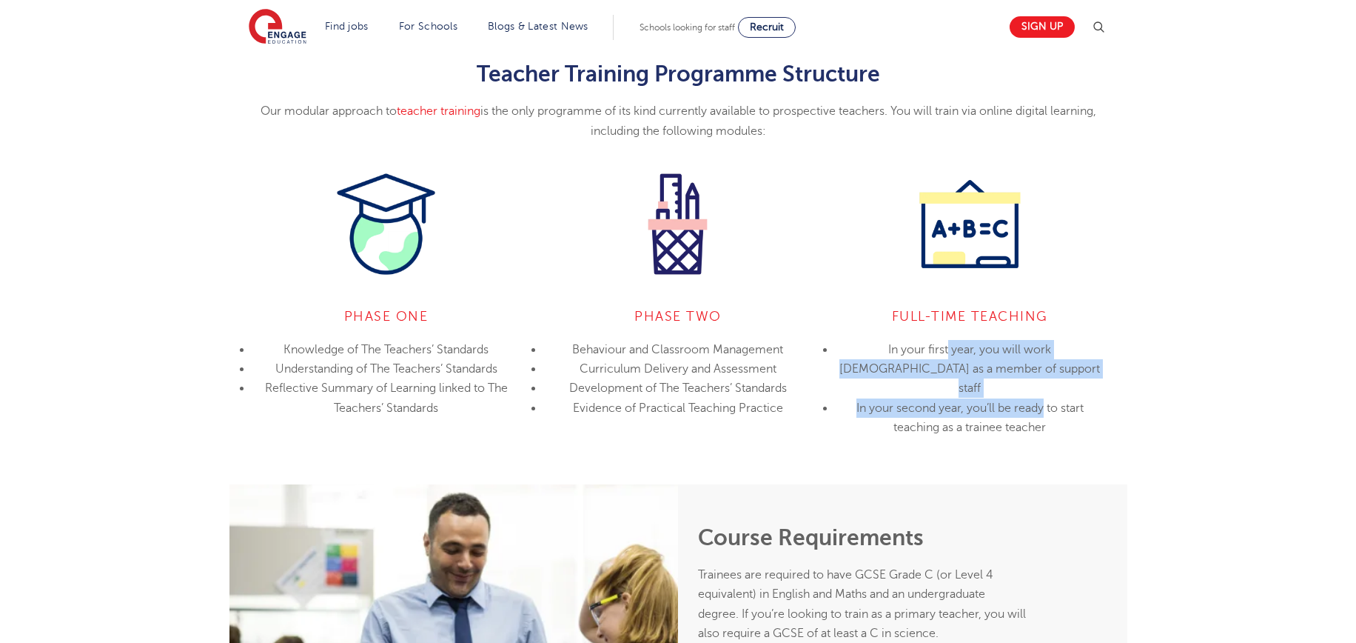
drag, startPoint x: 913, startPoint y: 354, endPoint x: 1050, endPoint y: 397, distance: 143.5
click at [1045, 396] on ul "In your first year, you will work full-time as a member of support staff In you…" at bounding box center [969, 388] width 269 height 97
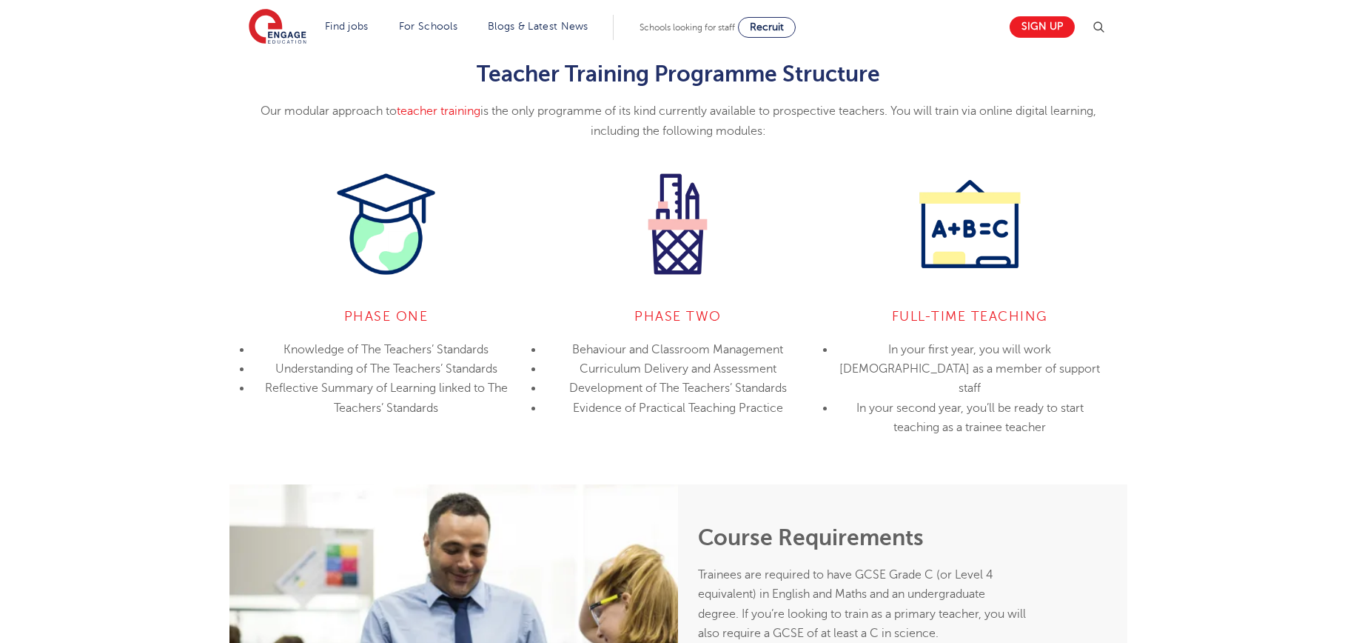
click at [1051, 398] on li "In your second year, you’ll be ready to start teaching as a trainee teacher" at bounding box center [969, 417] width 269 height 39
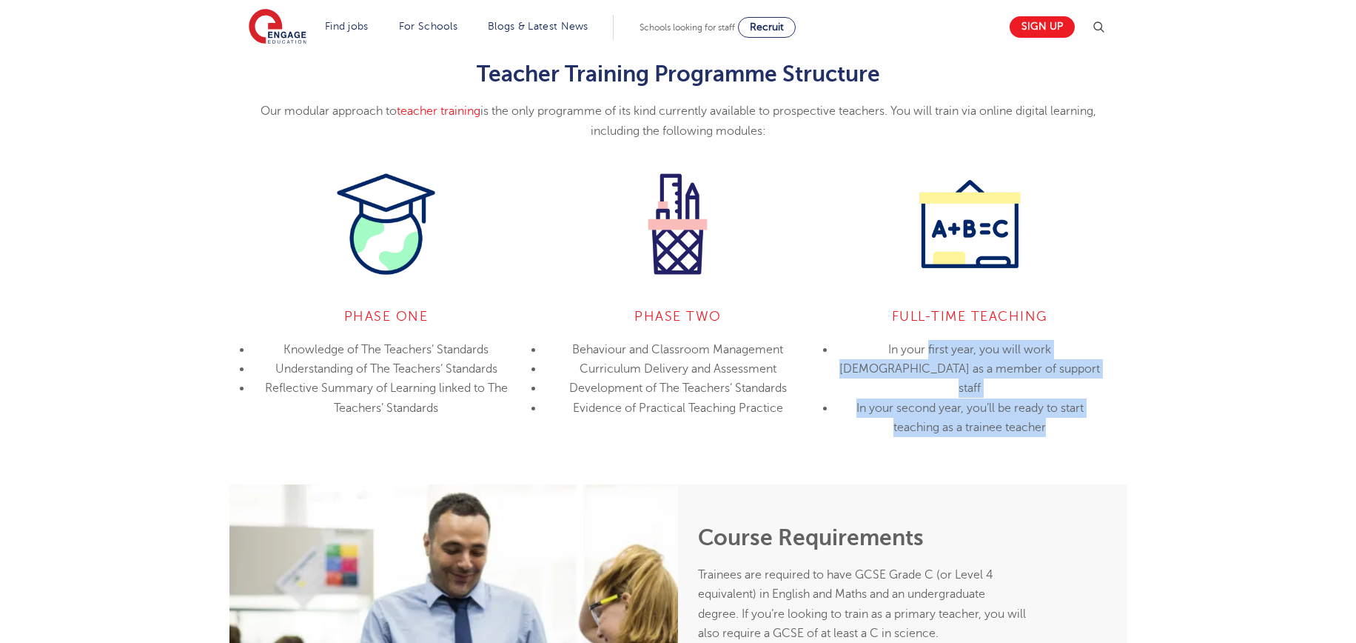
drag, startPoint x: 1062, startPoint y: 408, endPoint x: 870, endPoint y: 337, distance: 205.2
click at [870, 337] on div "Full-Time Teaching In your first year, you will work full-time as a member of s…" at bounding box center [970, 301] width 292 height 262
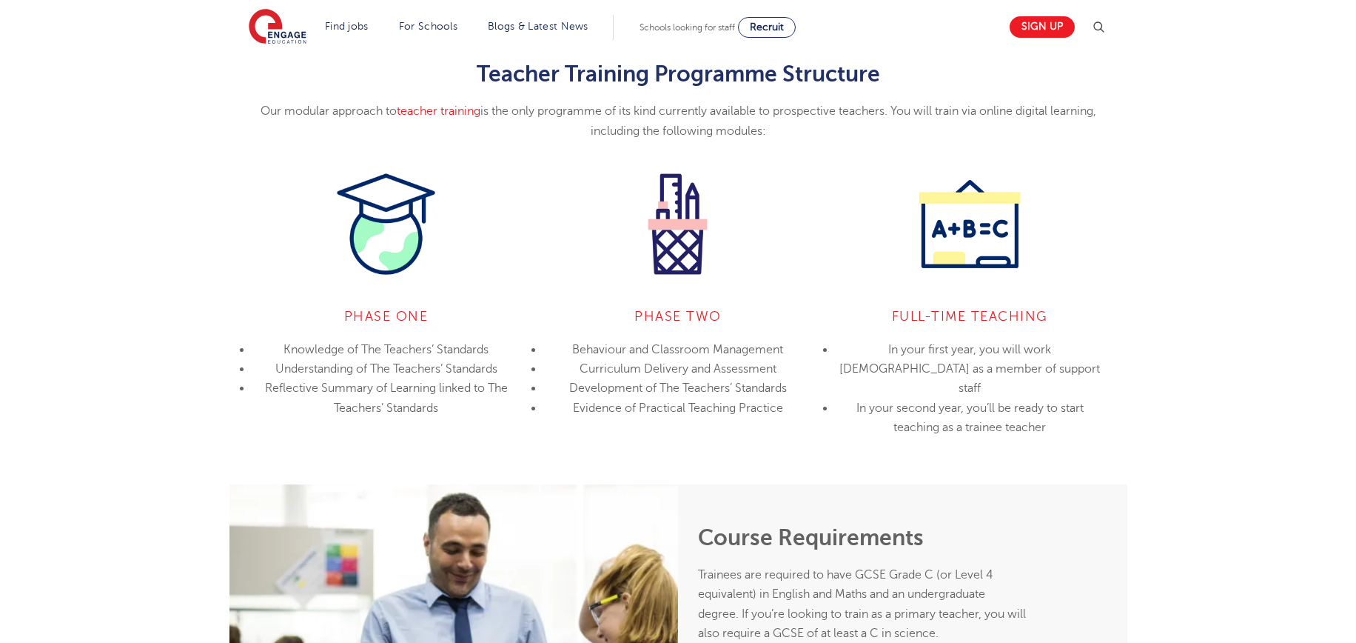
click at [1140, 360] on div "Teacher Training Programme Structure Our modular approach to teacher training i…" at bounding box center [678, 235] width 1356 height 497
click at [1264, 327] on div "Teacher Training Programme Structure Our modular approach to teacher training i…" at bounding box center [678, 235] width 1356 height 497
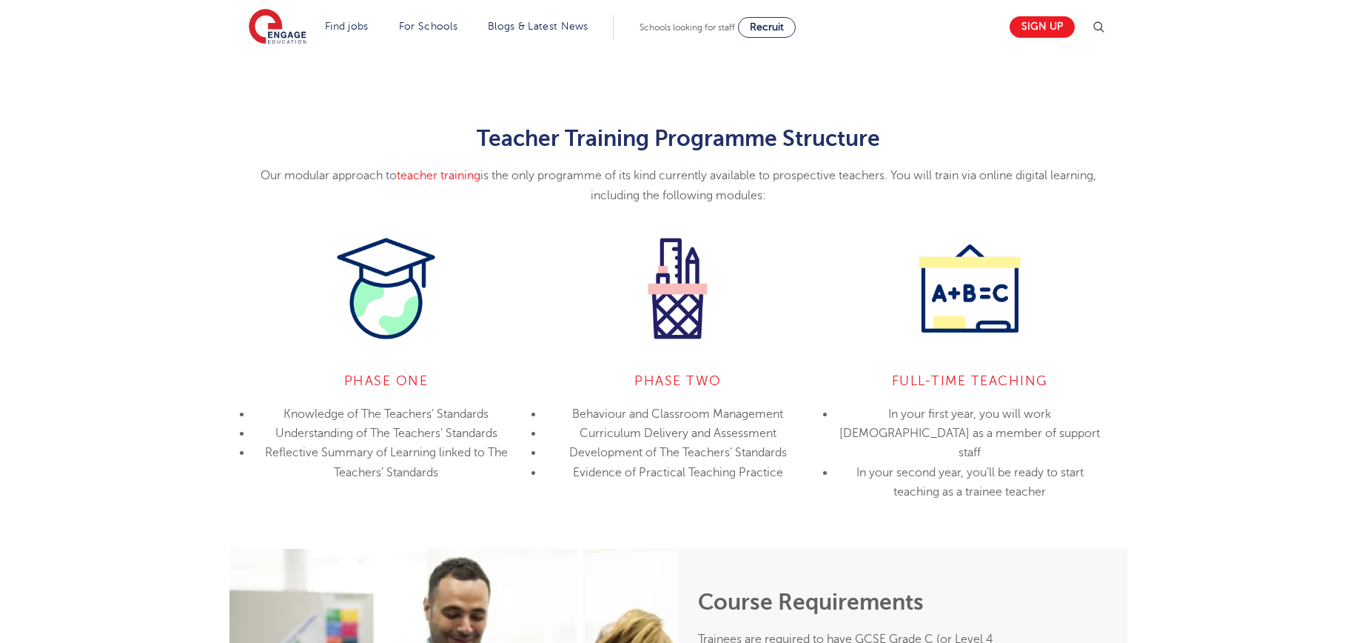
scroll to position [1192, 0]
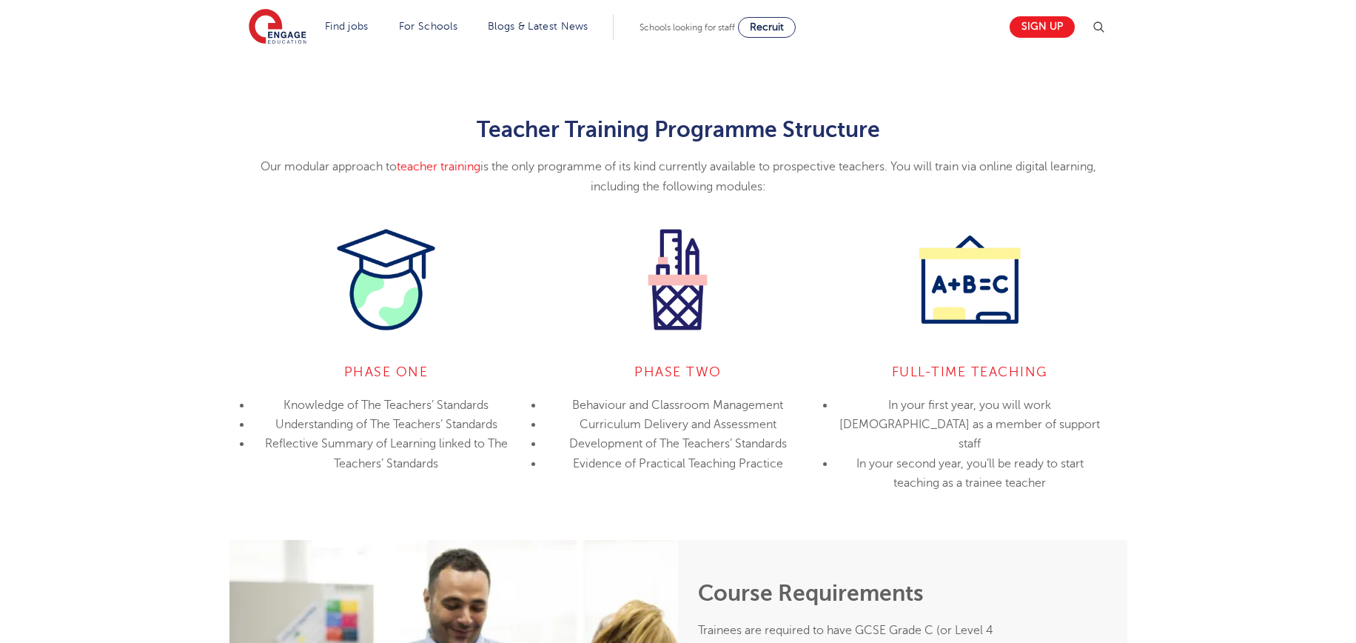
drag, startPoint x: 672, startPoint y: 138, endPoint x: 846, endPoint y: 190, distance: 182.3
click at [842, 189] on div "Teacher Training Programme Structure Our modular approach to teacher training i…" at bounding box center [679, 156] width 876 height 79
click at [846, 190] on p "Our modular approach to teacher training is the only programme of its kind curr…" at bounding box center [679, 176] width 876 height 39
drag, startPoint x: 862, startPoint y: 190, endPoint x: 430, endPoint y: 116, distance: 437.8
click at [430, 117] on div "Teacher Training Programme Structure Our modular approach to teacher training i…" at bounding box center [679, 156] width 876 height 79
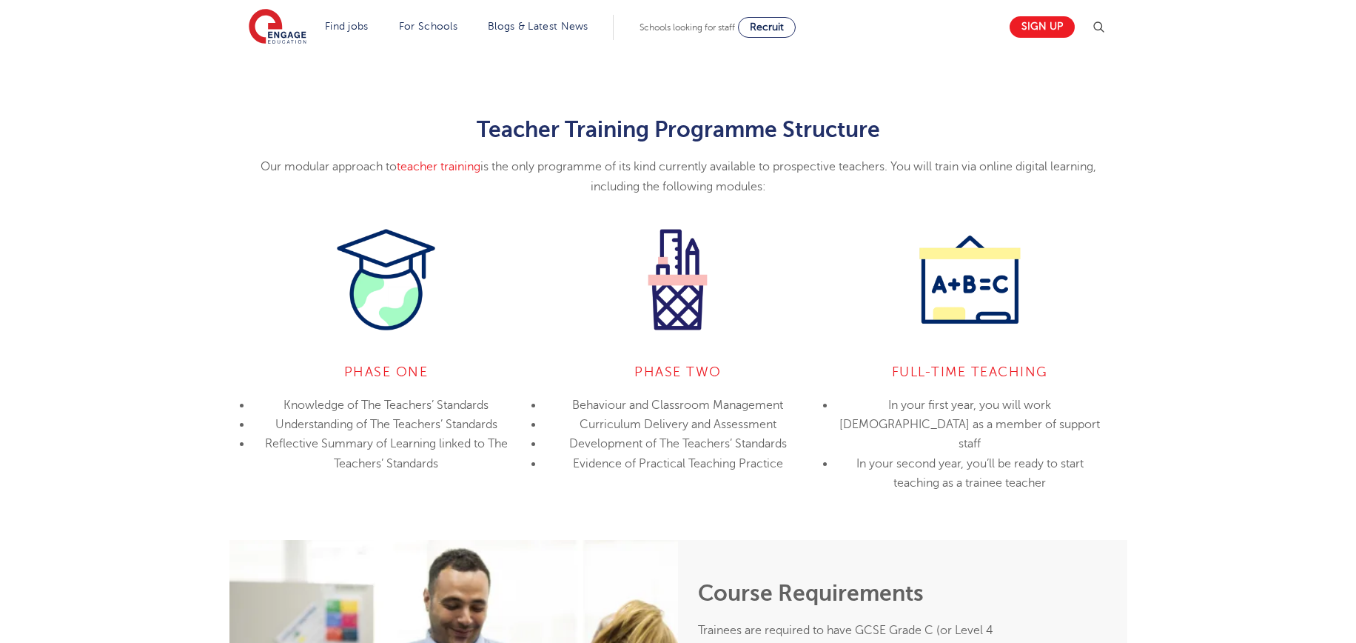
click at [429, 116] on div "Teacher Training Programme Structure Our modular approach to teacher training i…" at bounding box center [678, 291] width 1356 height 497
drag, startPoint x: 416, startPoint y: 115, endPoint x: 931, endPoint y: 189, distance: 520.6
click at [931, 189] on div "Teacher Training Programme Structure Our modular approach to teacher training i…" at bounding box center [678, 291] width 1356 height 497
click at [931, 189] on p "Our modular approach to teacher training is the only programme of its kind curr…" at bounding box center [679, 176] width 876 height 39
drag, startPoint x: 974, startPoint y: 183, endPoint x: 398, endPoint y: 115, distance: 579.9
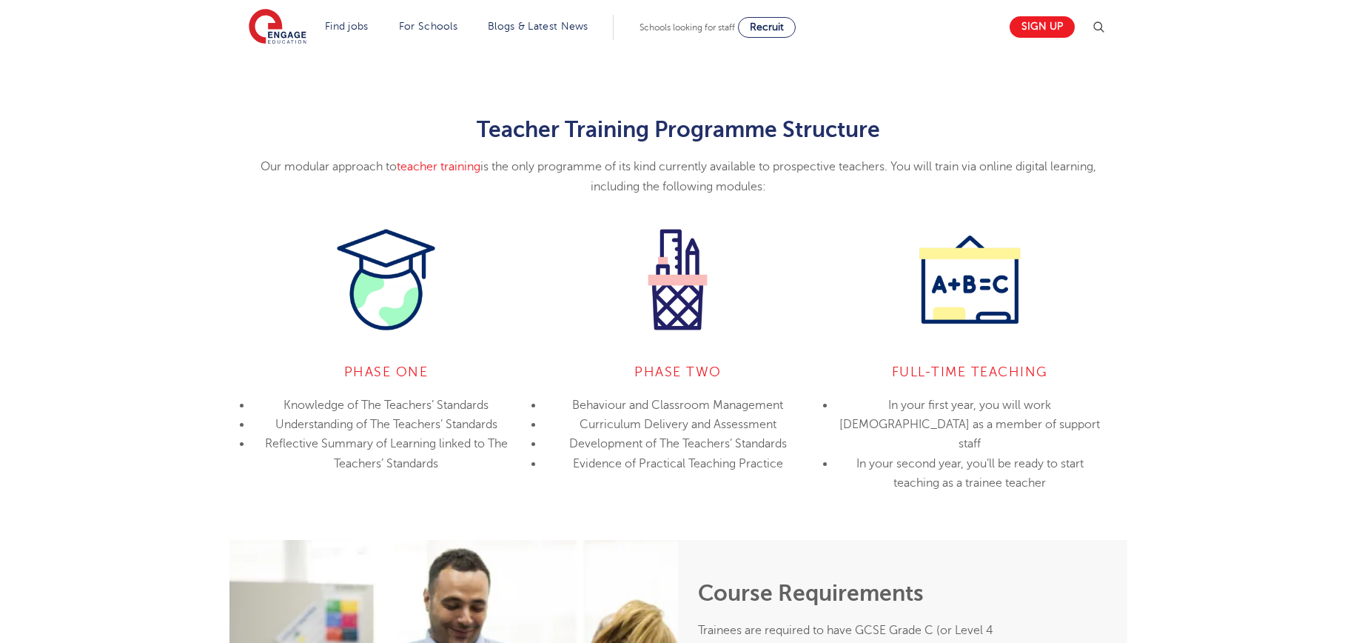
click at [398, 115] on div "Teacher Training Programme Structure Our modular approach to teacher training i…" at bounding box center [678, 291] width 1356 height 497
drag, startPoint x: 397, startPoint y: 115, endPoint x: 883, endPoint y: 198, distance: 492.6
click at [883, 198] on div "Teacher Training Programme Structure Our modular approach to teacher training i…" at bounding box center [678, 291] width 1356 height 497
click at [883, 198] on div "Teacher Training Programme Structure Our modular approach to teacher training i…" at bounding box center [679, 313] width 898 height 393
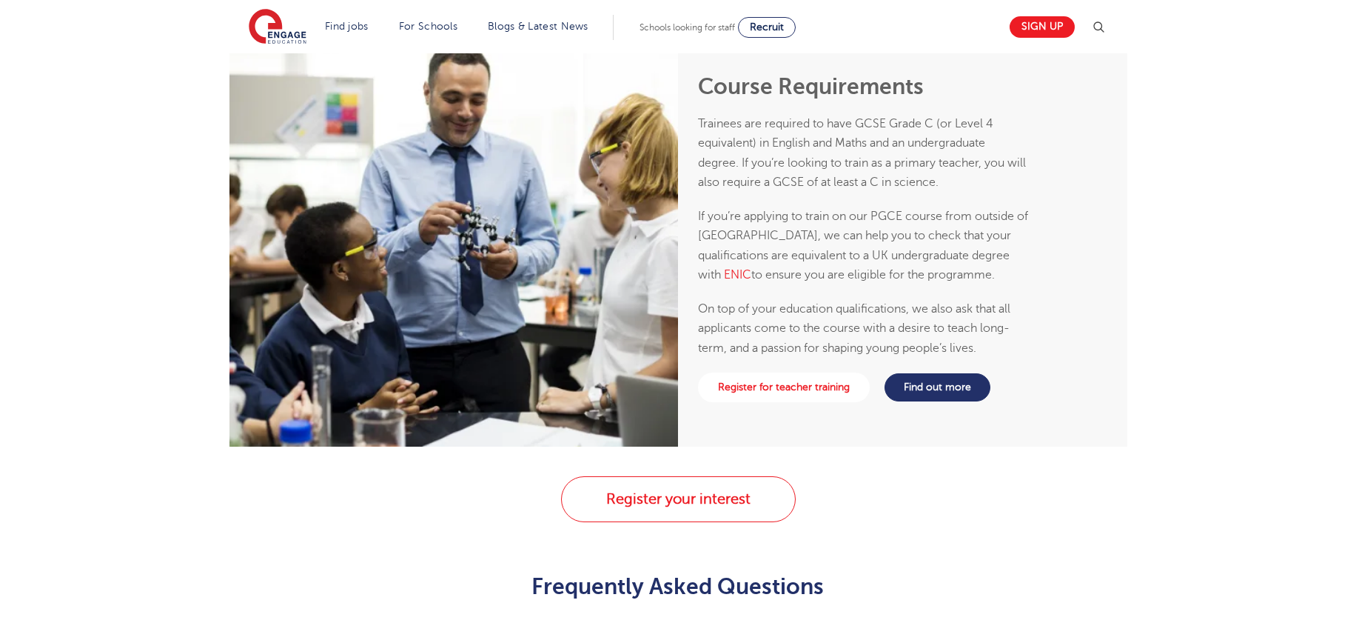
scroll to position [1701, 0]
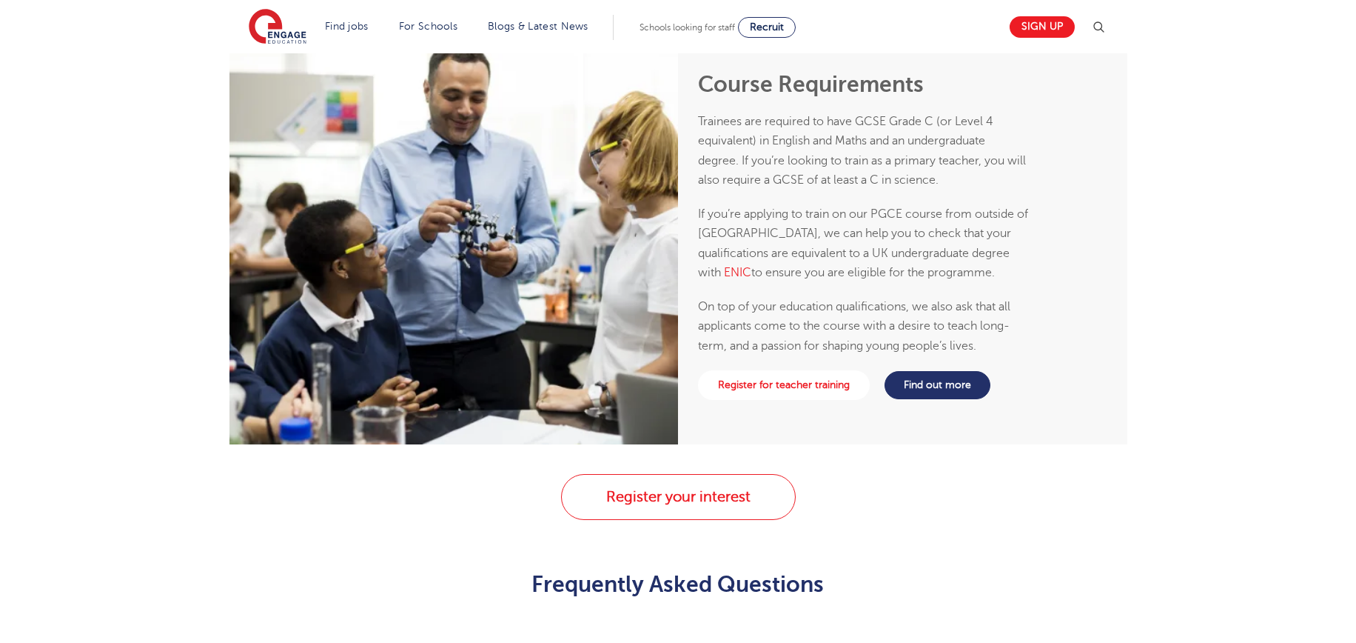
drag, startPoint x: 770, startPoint y: 206, endPoint x: 971, endPoint y: 274, distance: 211.9
click at [971, 274] on p "If you’re applying to train on our PGCE course from outside of the UK, we can h…" at bounding box center [863, 243] width 331 height 78
drag, startPoint x: 971, startPoint y: 274, endPoint x: 769, endPoint y: 243, distance: 204.5
click at [771, 244] on p "If you’re applying to train on our PGCE course from outside of the UK, we can h…" at bounding box center [863, 243] width 331 height 78
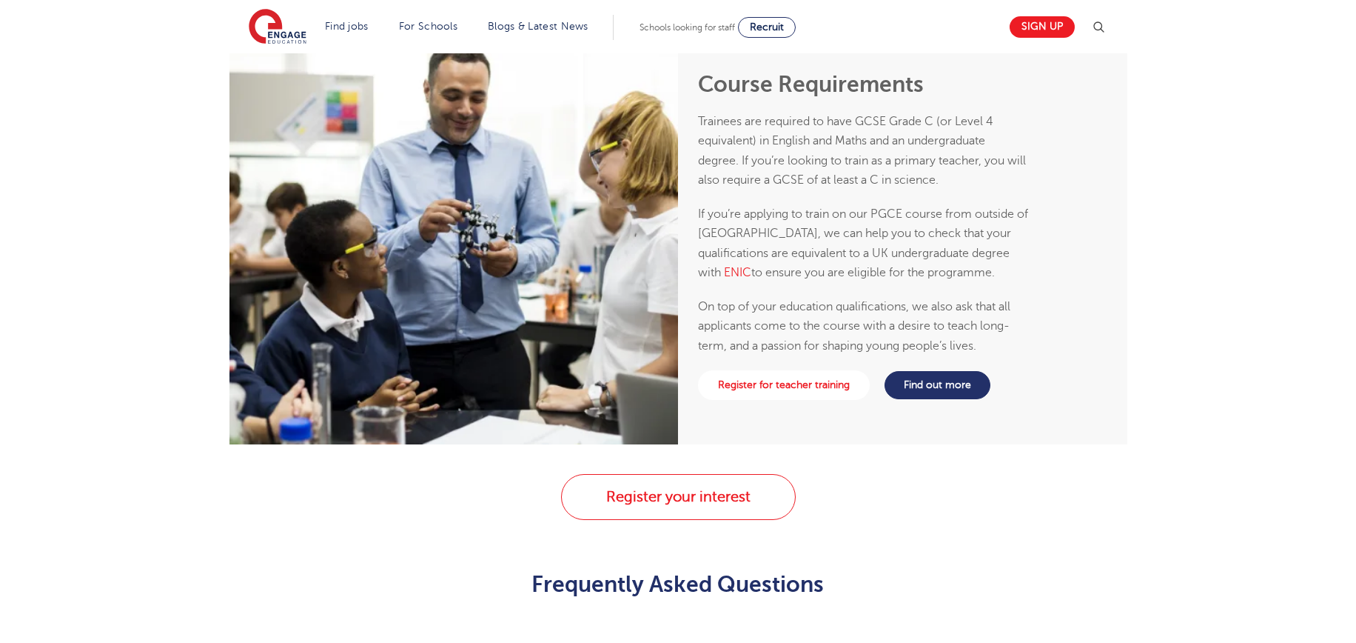
click at [751, 226] on span "If you’re applying to train on our PGCE course from outside of the UK, we can h…" at bounding box center [863, 243] width 330 height 72
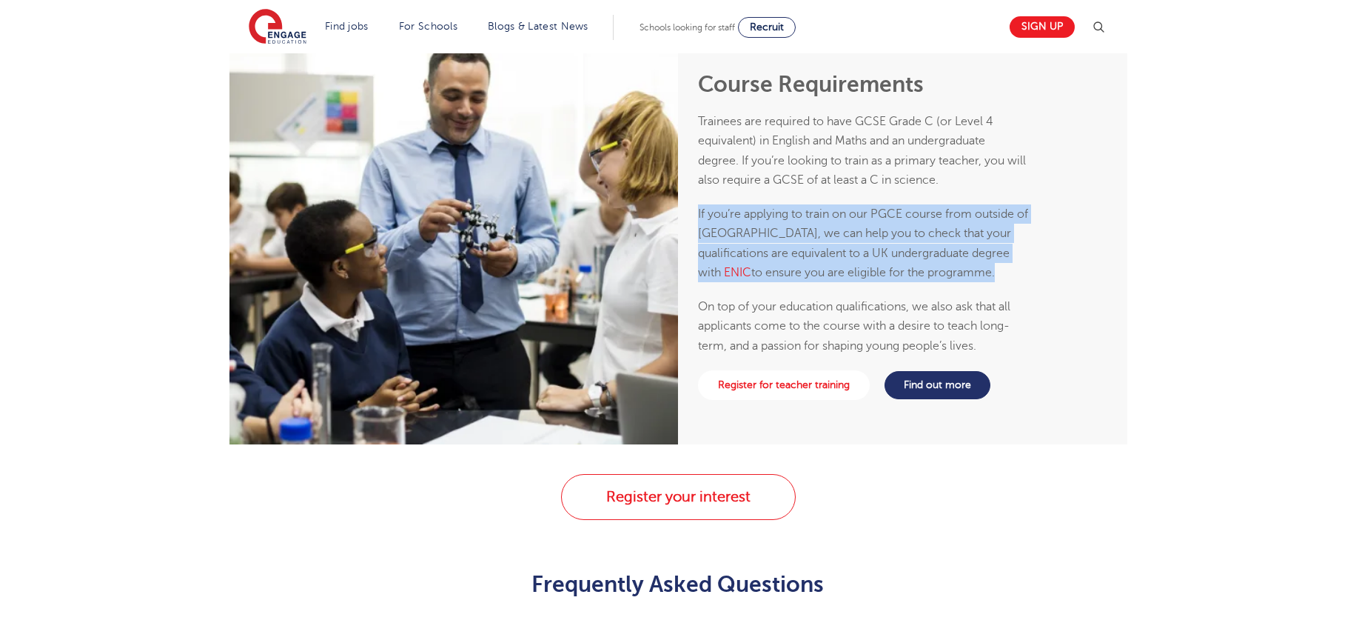
drag, startPoint x: 729, startPoint y: 197, endPoint x: 929, endPoint y: 289, distance: 220.6
click at [929, 289] on div "Course Requirements Trainees are required to have GCSE Grade C (or Level 4 equi…" at bounding box center [863, 214] width 331 height 284
drag, startPoint x: 946, startPoint y: 292, endPoint x: 746, endPoint y: 225, distance: 210.7
click at [746, 225] on div "Course Requirements Trainees are required to have GCSE Grade C (or Level 4 equi…" at bounding box center [863, 214] width 331 height 284
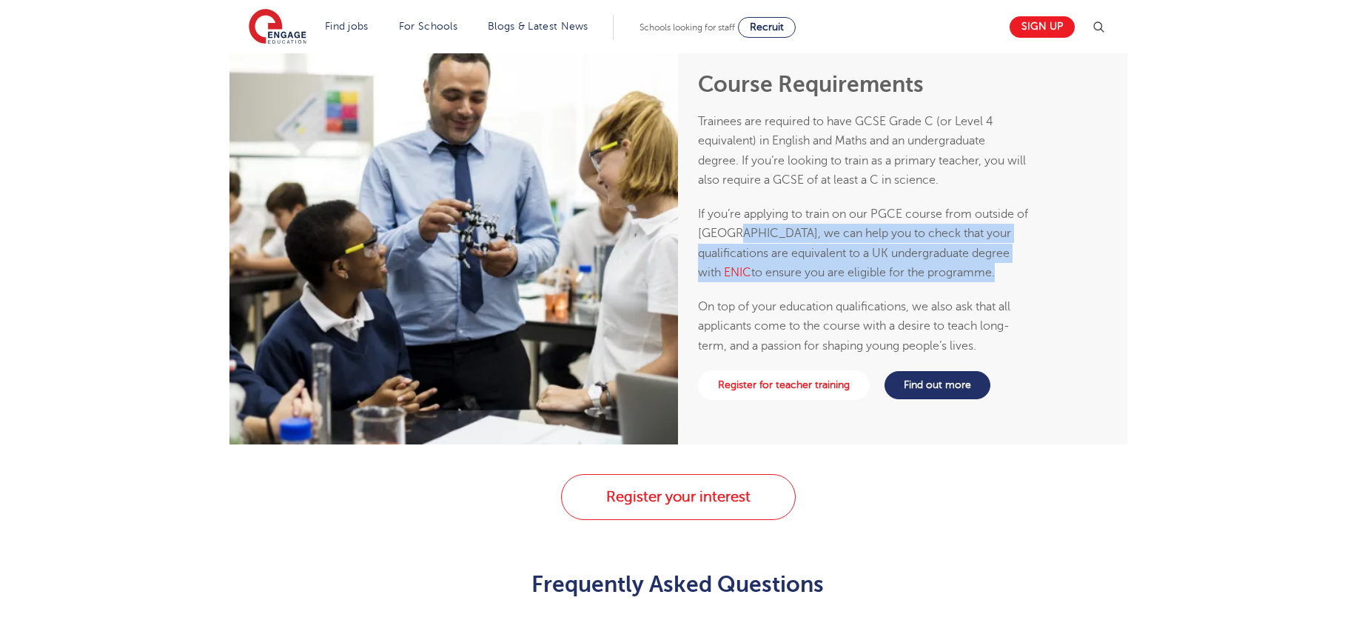
click at [746, 225] on p "If you’re applying to train on our PGCE course from outside of the UK, we can h…" at bounding box center [863, 243] width 331 height 78
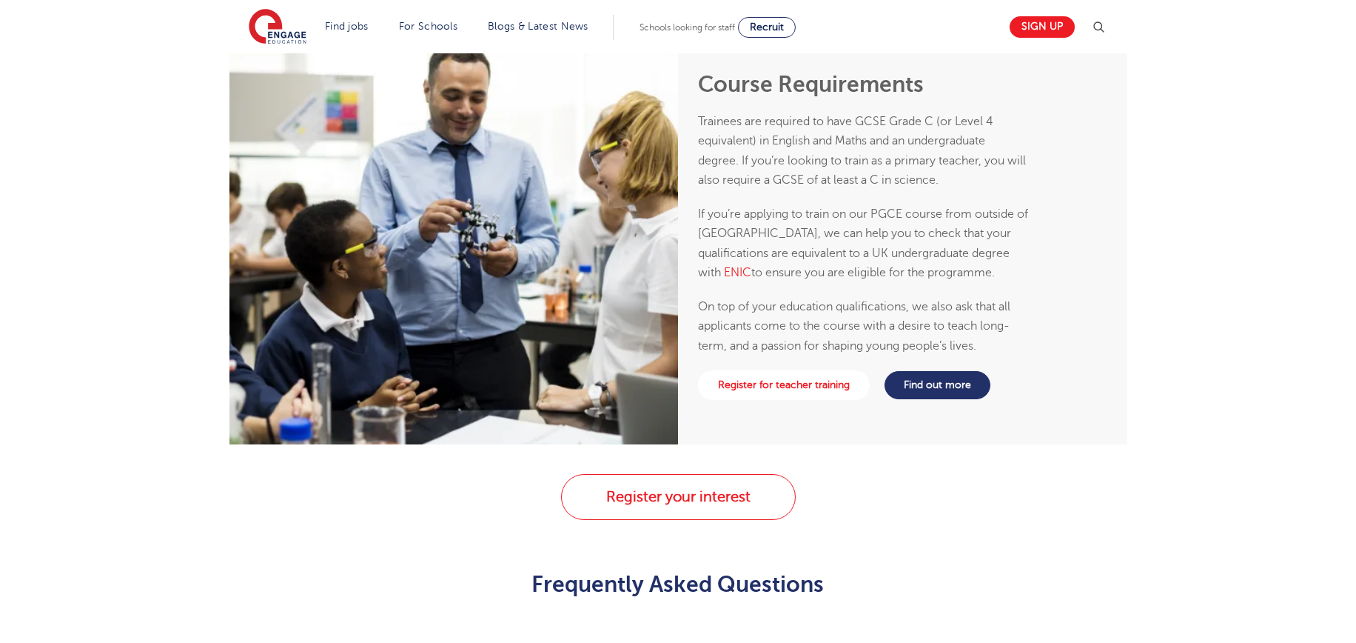
click at [1266, 314] on div "Course Requirements Trainees are required to have GCSE Grade C (or Level 4 equi…" at bounding box center [678, 237] width 1356 height 413
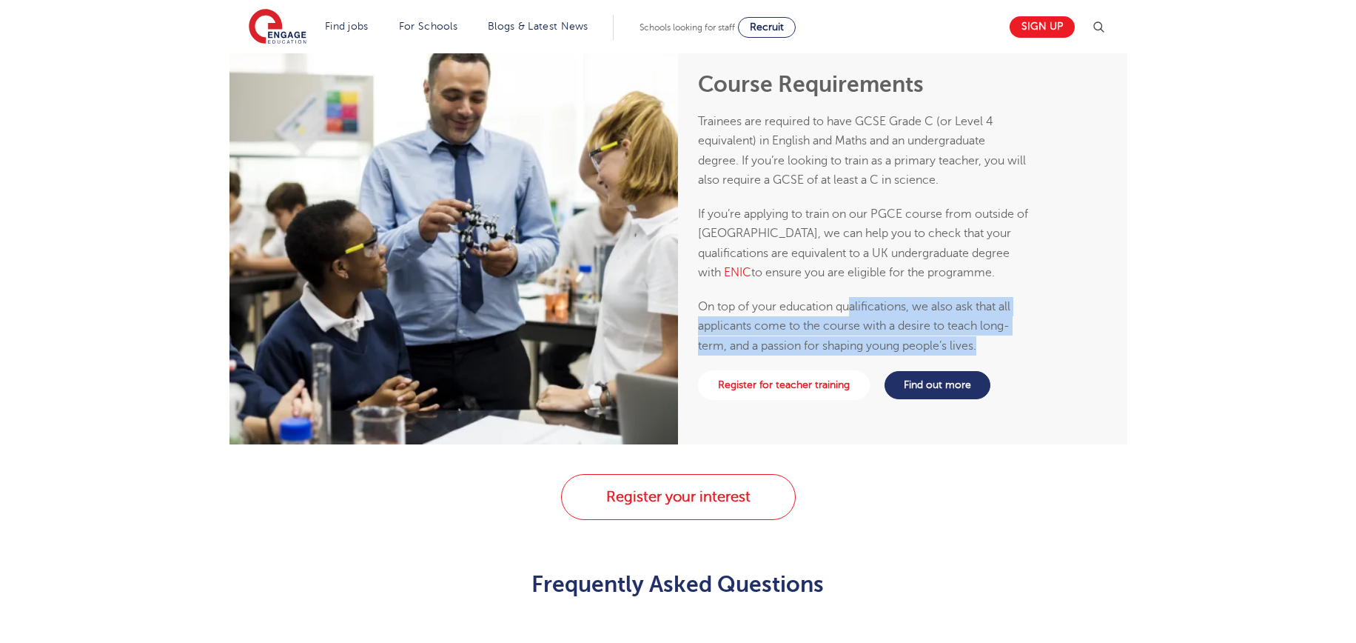
drag, startPoint x: 851, startPoint y: 315, endPoint x: 1001, endPoint y: 348, distance: 153.9
click at [1001, 347] on p "On top of your education qualifications, we also ask that all applicants come t…" at bounding box center [863, 326] width 331 height 58
click at [1001, 348] on p "On top of your education qualifications, we also ask that all applicants come t…" at bounding box center [863, 326] width 331 height 58
drag, startPoint x: 1009, startPoint y: 344, endPoint x: 731, endPoint y: 319, distance: 279.5
click at [733, 321] on p "On top of your education qualifications, we also ask that all applicants come t…" at bounding box center [863, 326] width 331 height 58
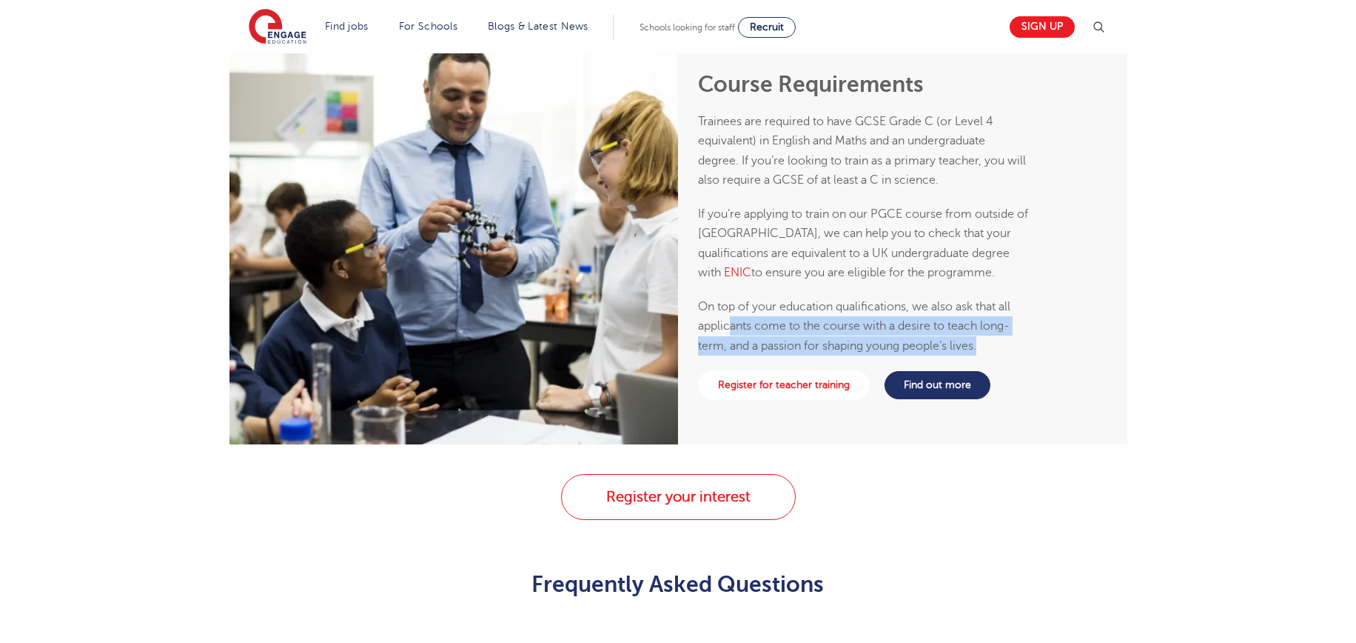
click at [731, 319] on span "On top of your education qualifications, we also ask that all applicants come t…" at bounding box center [854, 326] width 312 height 53
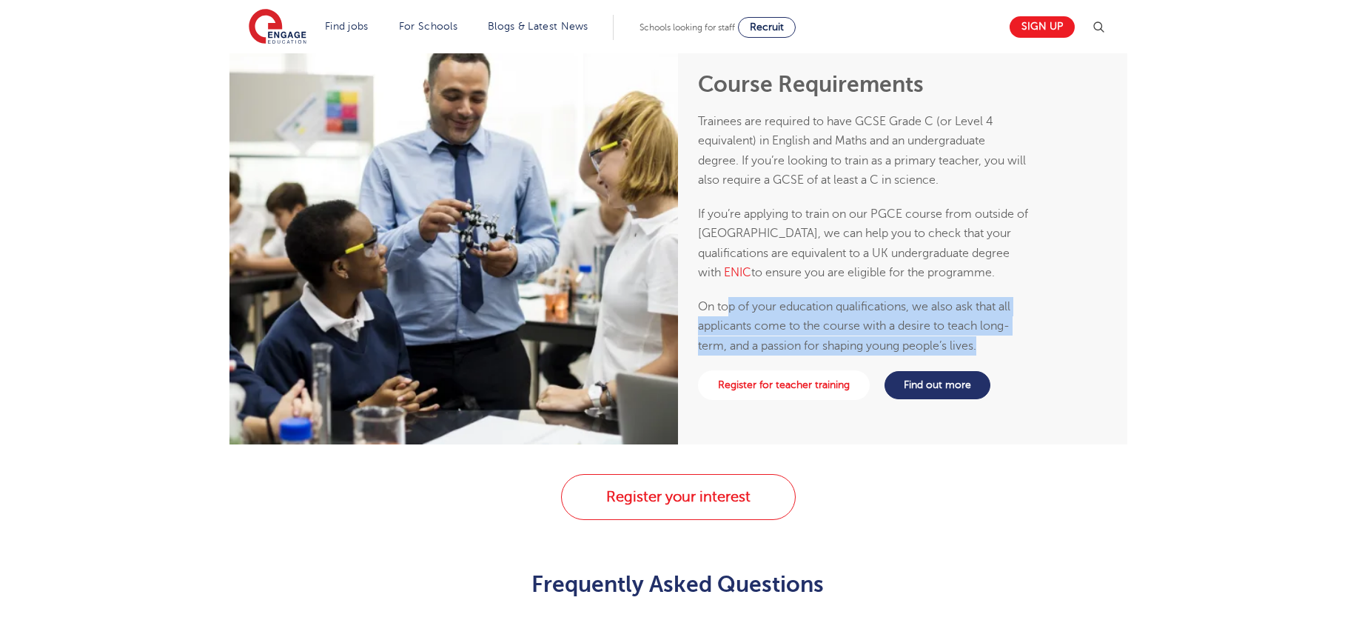
drag, startPoint x: 732, startPoint y: 307, endPoint x: 987, endPoint y: 346, distance: 257.6
click at [984, 345] on p "On top of your education qualifications, we also ask that all applicants come t…" at bounding box center [863, 326] width 331 height 58
click at [987, 346] on p "On top of your education qualifications, we also ask that all applicants come t…" at bounding box center [863, 326] width 331 height 58
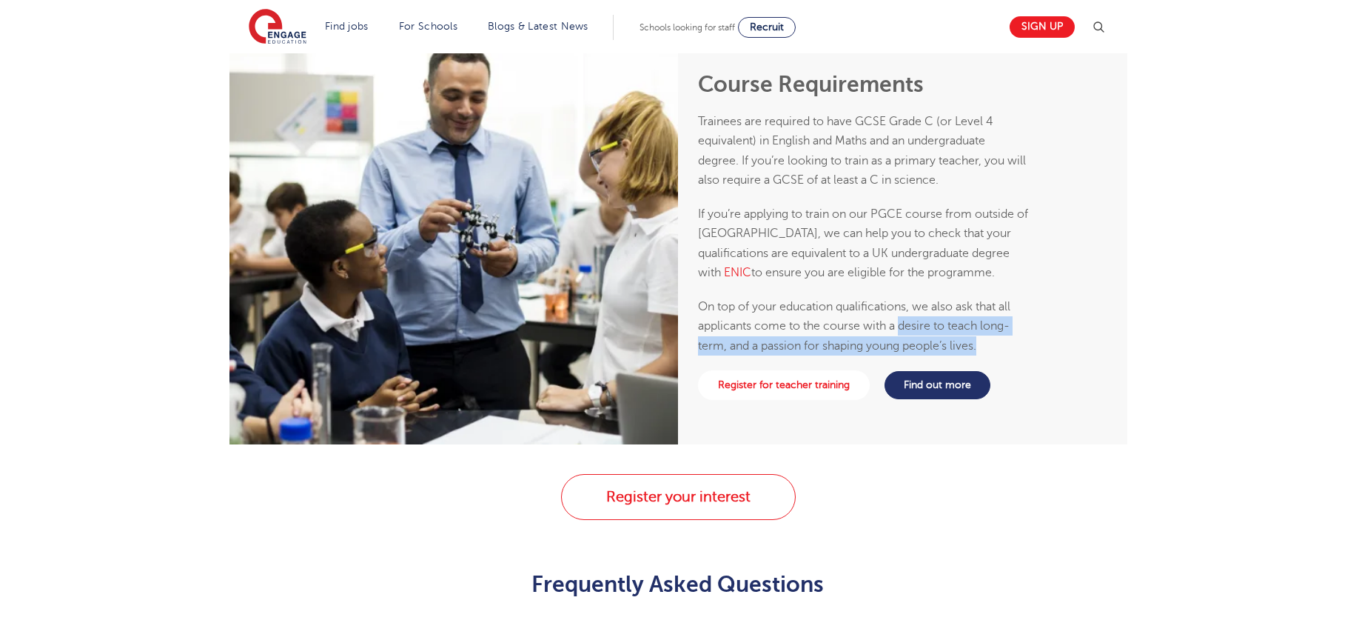
drag, startPoint x: 1004, startPoint y: 347, endPoint x: 877, endPoint y: 317, distance: 130.2
click at [894, 326] on p "On top of your education qualifications, we also ask that all applicants come t…" at bounding box center [863, 326] width 331 height 58
click at [877, 317] on p "On top of your education qualifications, we also ask that all applicants come t…" at bounding box center [863, 326] width 331 height 58
click at [1150, 323] on div "Course Requirements Trainees are required to have GCSE Grade C (or Level 4 equi…" at bounding box center [678, 237] width 1356 height 413
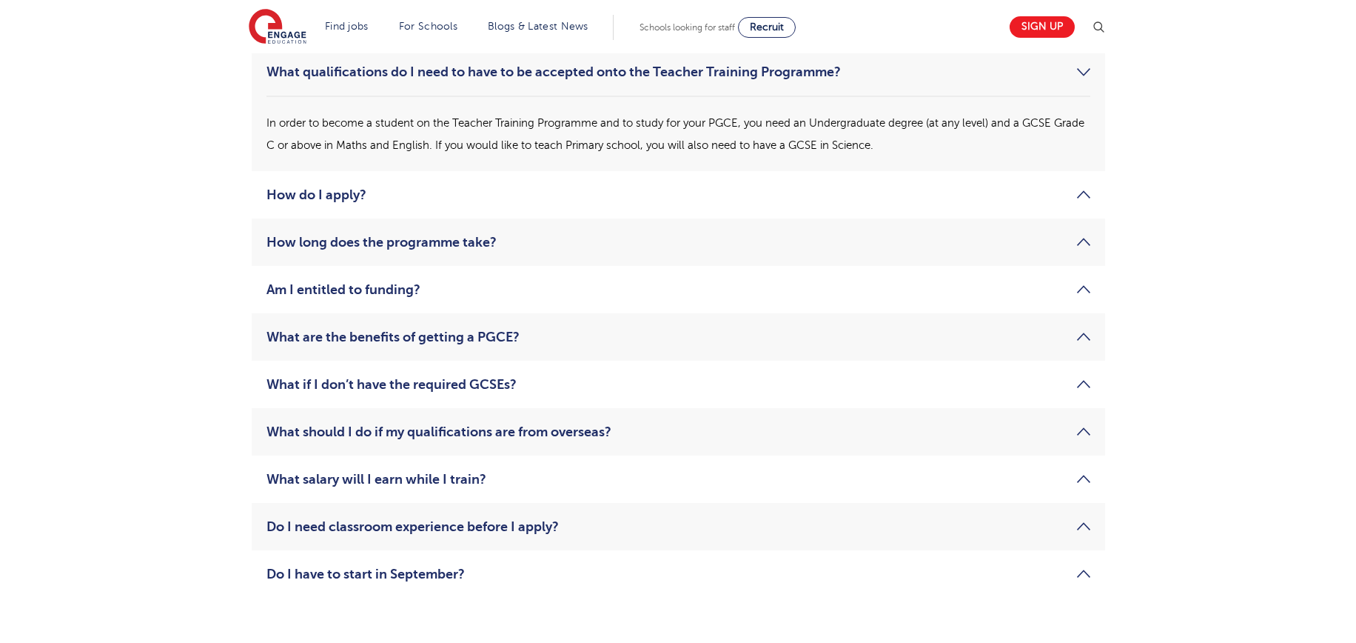
scroll to position [2317, 0]
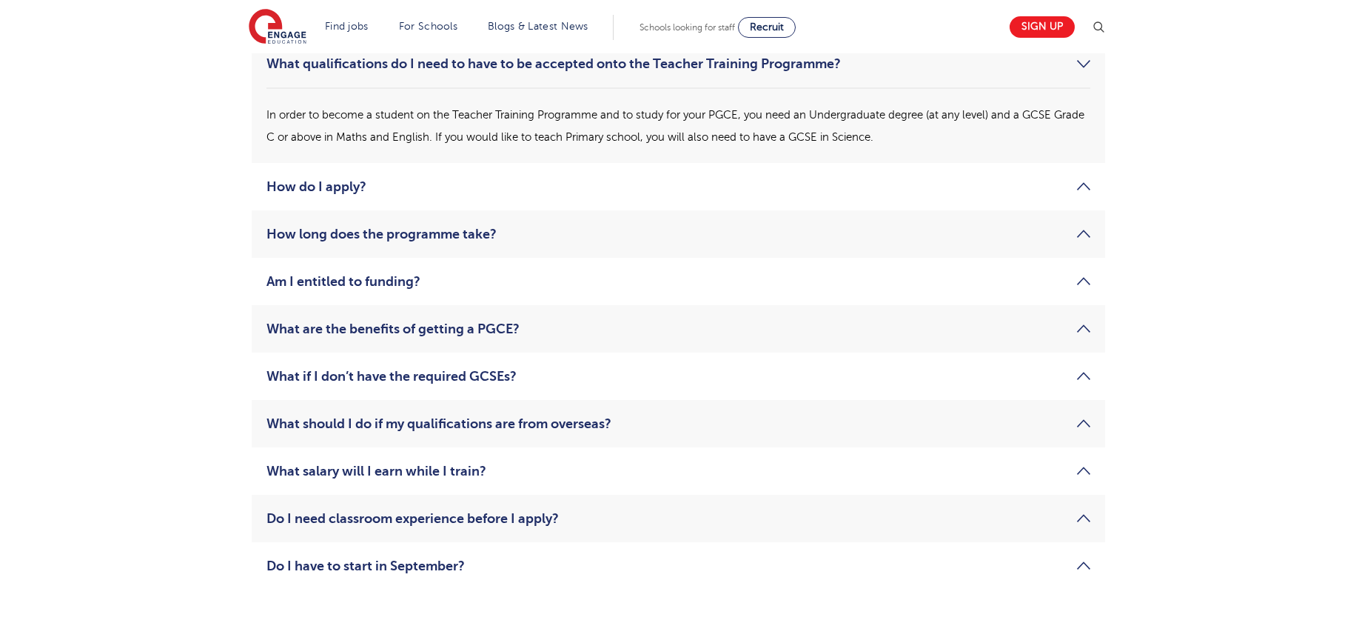
click at [432, 290] on li "Am I entitled to funding? The Teacher Training Programme is entirely funded for…" at bounding box center [679, 281] width 854 height 47
click at [413, 284] on link "Am I entitled to funding?" at bounding box center [679, 281] width 824 height 18
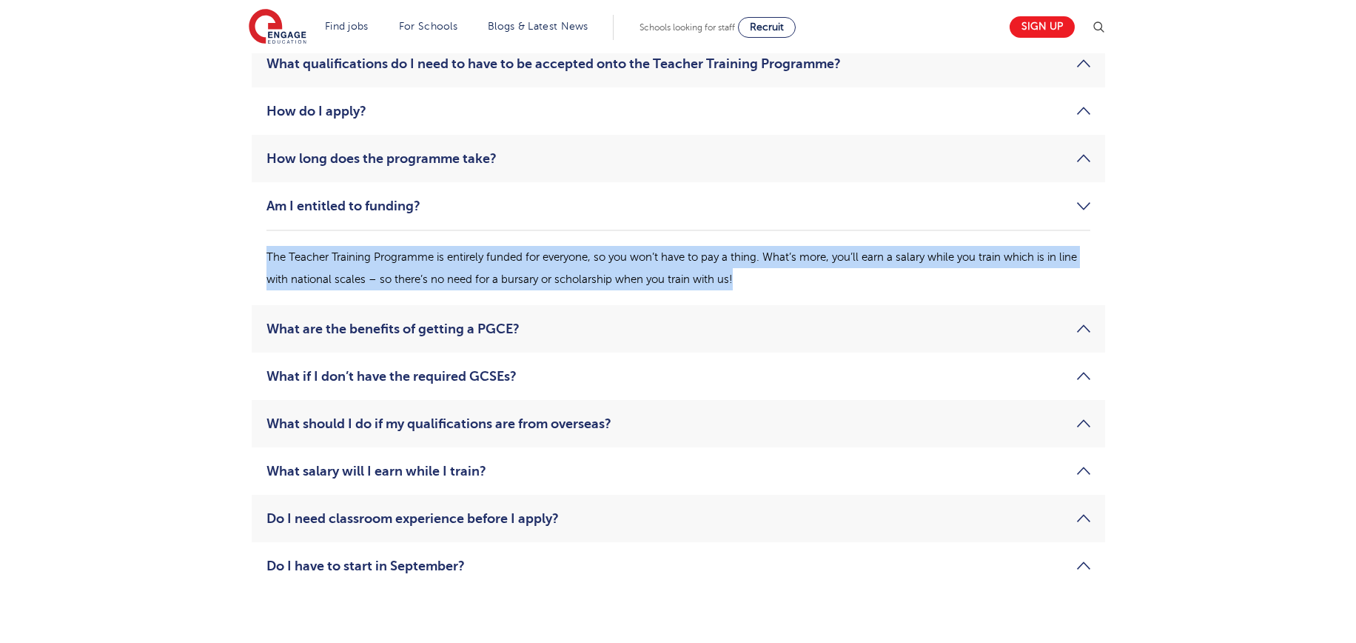
drag, startPoint x: 608, startPoint y: 243, endPoint x: 773, endPoint y: 284, distance: 170.2
click at [772, 284] on div "The Teacher Training Programme is entirely funded for everyone, so you won’t ha…" at bounding box center [679, 260] width 824 height 61
click at [775, 284] on p "The Teacher Training Programme is entirely funded for everyone, so you won’t ha…" at bounding box center [679, 268] width 824 height 44
drag, startPoint x: 843, startPoint y: 280, endPoint x: 695, endPoint y: 244, distance: 151.6
click at [695, 244] on div "The Teacher Training Programme is entirely funded for everyone, so you won’t ha…" at bounding box center [679, 260] width 824 height 61
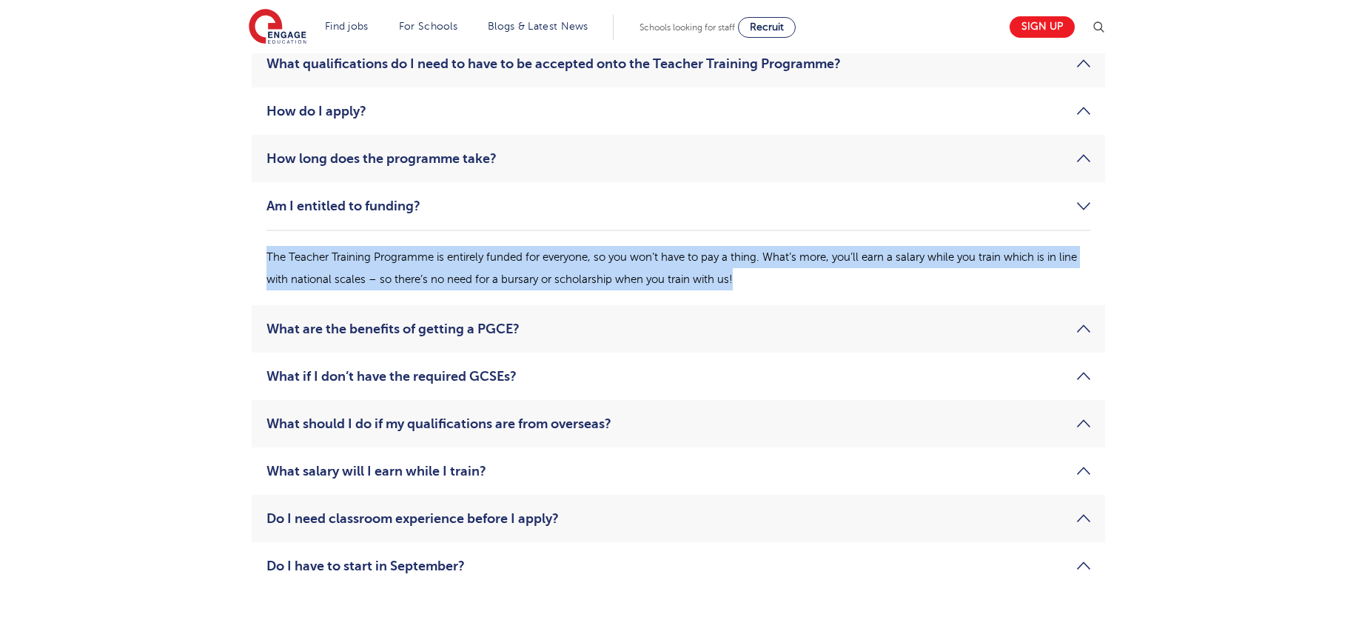
click at [695, 244] on div "The Teacher Training Programme is entirely funded for everyone, so you won’t ha…" at bounding box center [679, 260] width 824 height 61
drag, startPoint x: 707, startPoint y: 252, endPoint x: 848, endPoint y: 283, distance: 144.1
click at [848, 283] on p "The Teacher Training Programme is entirely funded for everyone, so you won’t ha…" at bounding box center [679, 268] width 824 height 44
drag, startPoint x: 852, startPoint y: 287, endPoint x: 702, endPoint y: 264, distance: 152.0
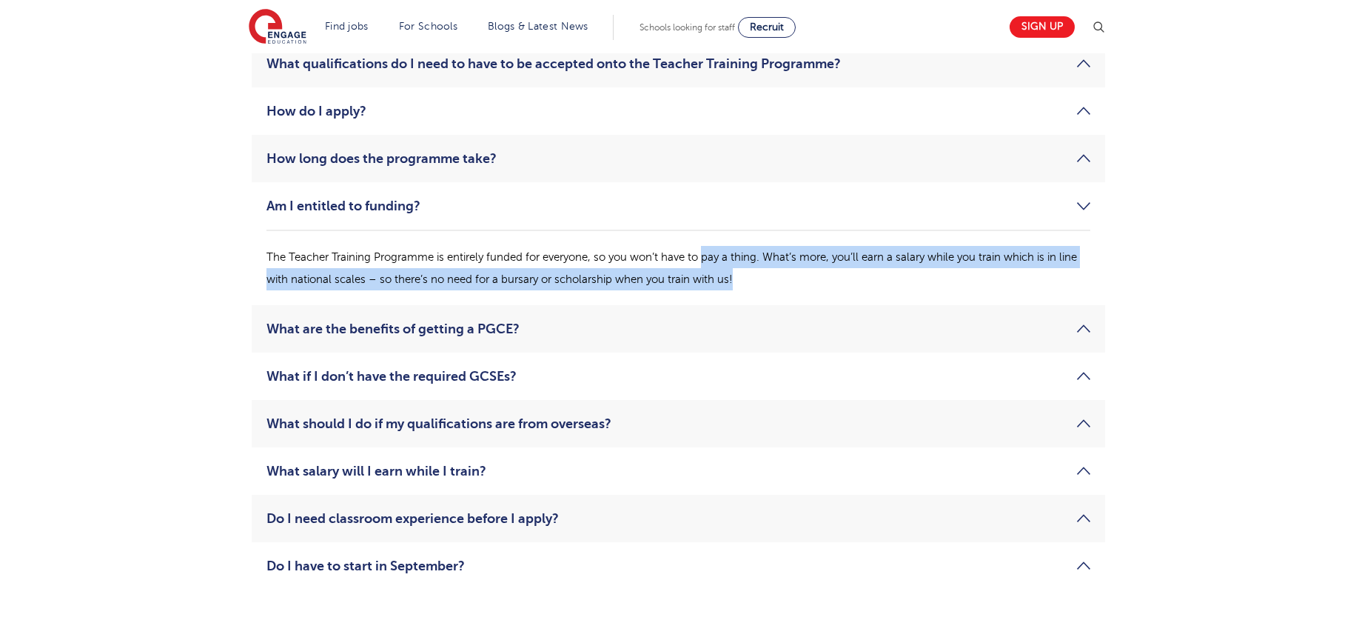
click at [702, 264] on p "The Teacher Training Programme is entirely funded for everyone, so you won’t ha…" at bounding box center [679, 268] width 824 height 44
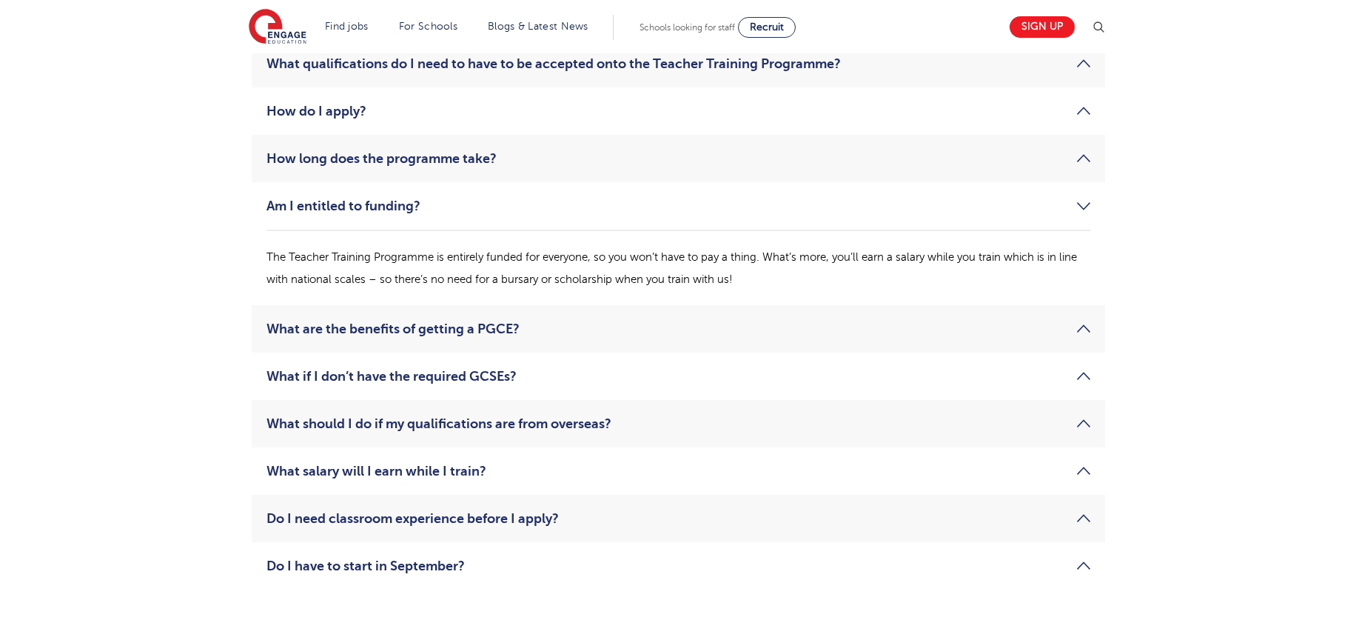
drag, startPoint x: 646, startPoint y: 262, endPoint x: 849, endPoint y: 297, distance: 206.6
click at [849, 297] on li "Am I entitled to funding? The Teacher Training Programme is entirely funded for…" at bounding box center [679, 243] width 854 height 123
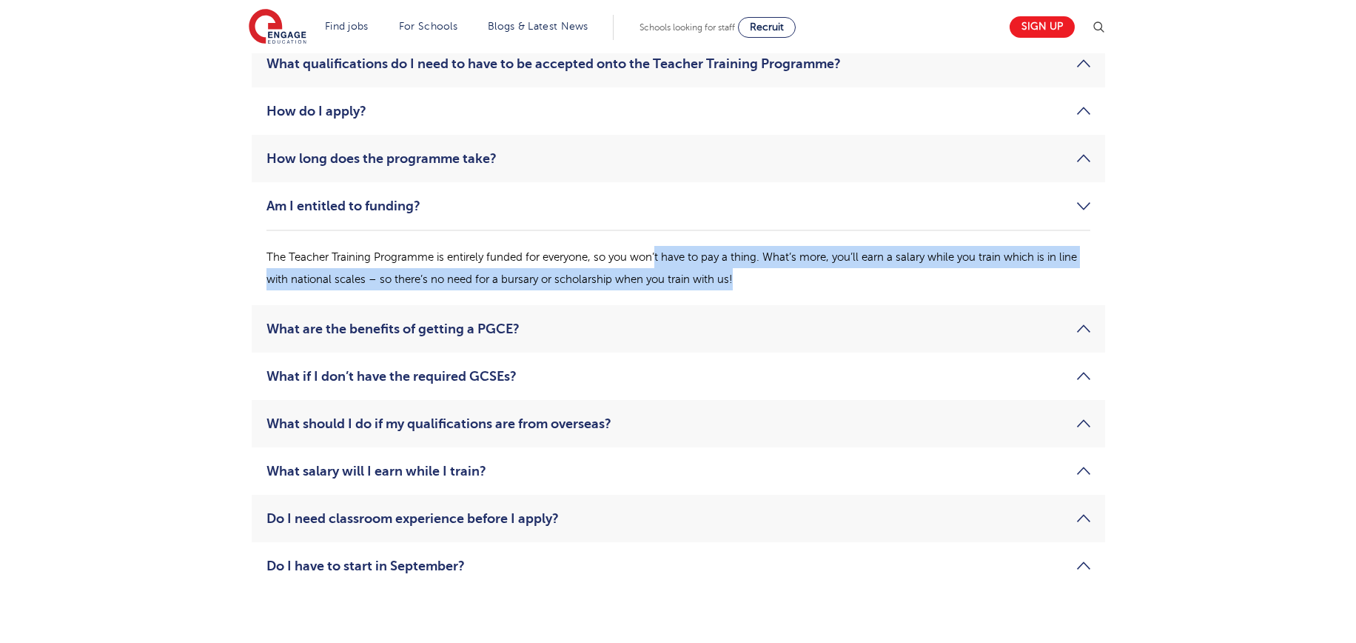
drag, startPoint x: 854, startPoint y: 287, endPoint x: 658, endPoint y: 252, distance: 198.5
click at [658, 252] on p "The Teacher Training Programme is entirely funded for everyone, so you won’t ha…" at bounding box center [679, 268] width 824 height 44
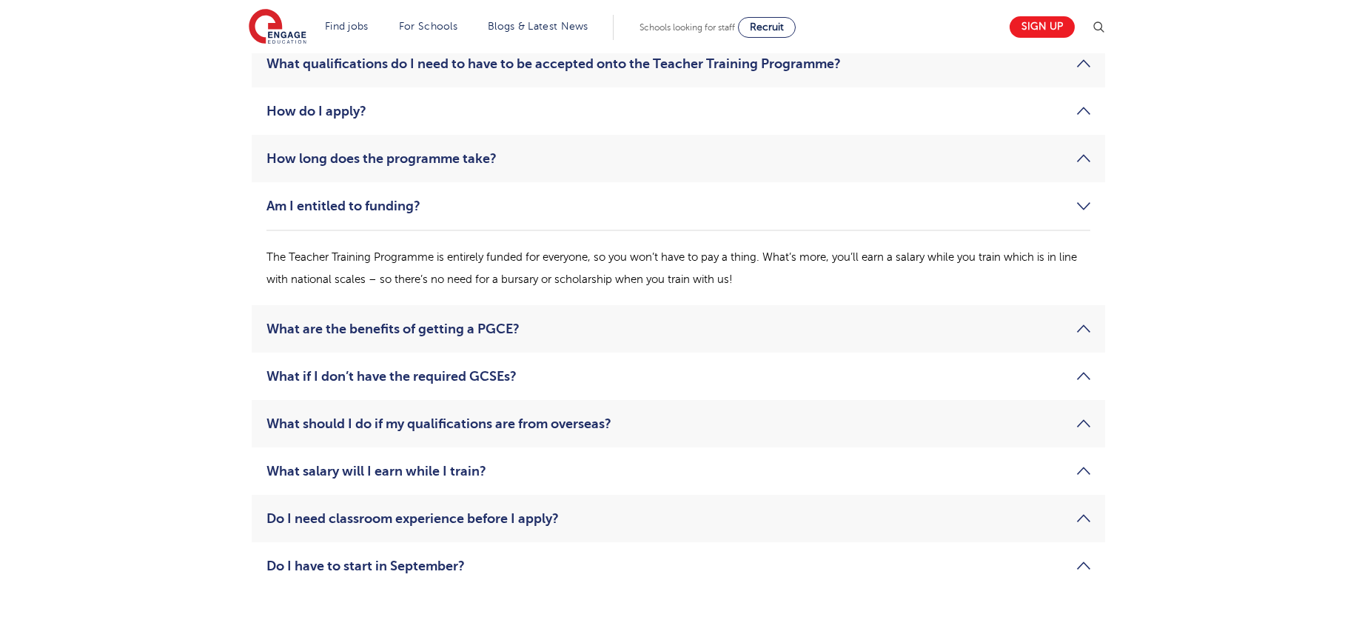
click at [1008, 261] on p "The Teacher Training Programme is entirely funded for everyone, so you won’t ha…" at bounding box center [679, 268] width 824 height 44
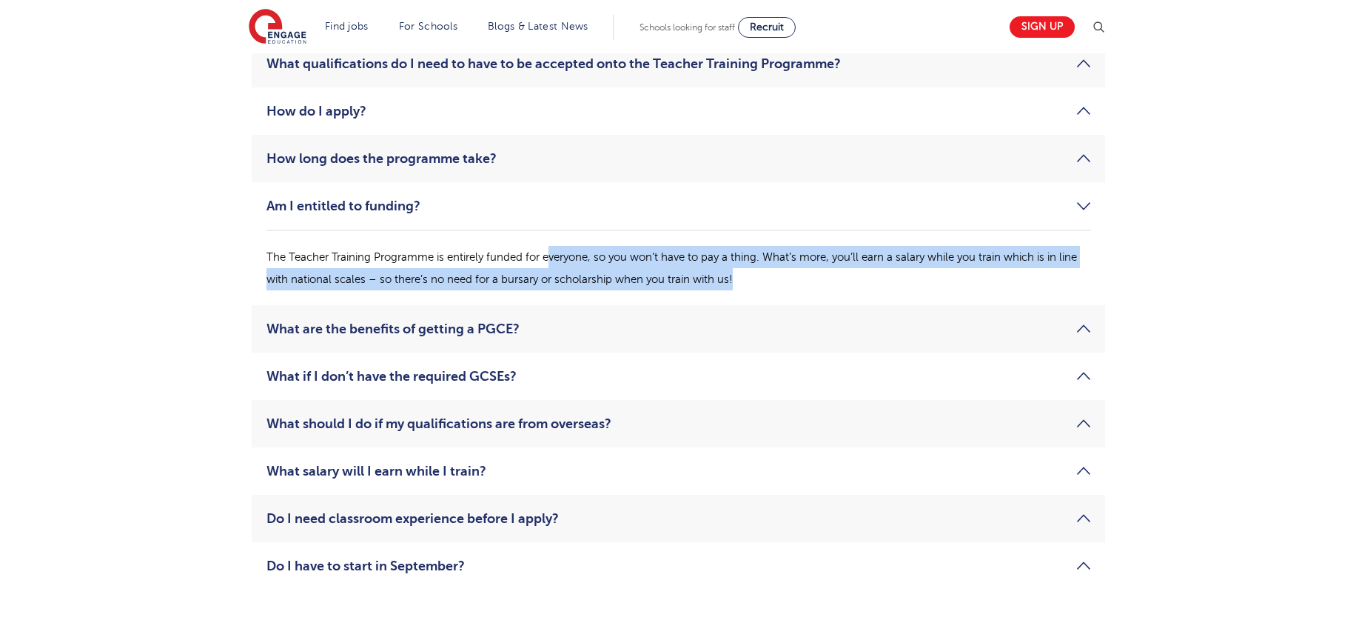
drag, startPoint x: 817, startPoint y: 269, endPoint x: 550, endPoint y: 268, distance: 267.3
click at [550, 268] on p "The Teacher Training Programme is entirely funded for everyone, so you won’t ha…" at bounding box center [679, 268] width 824 height 44
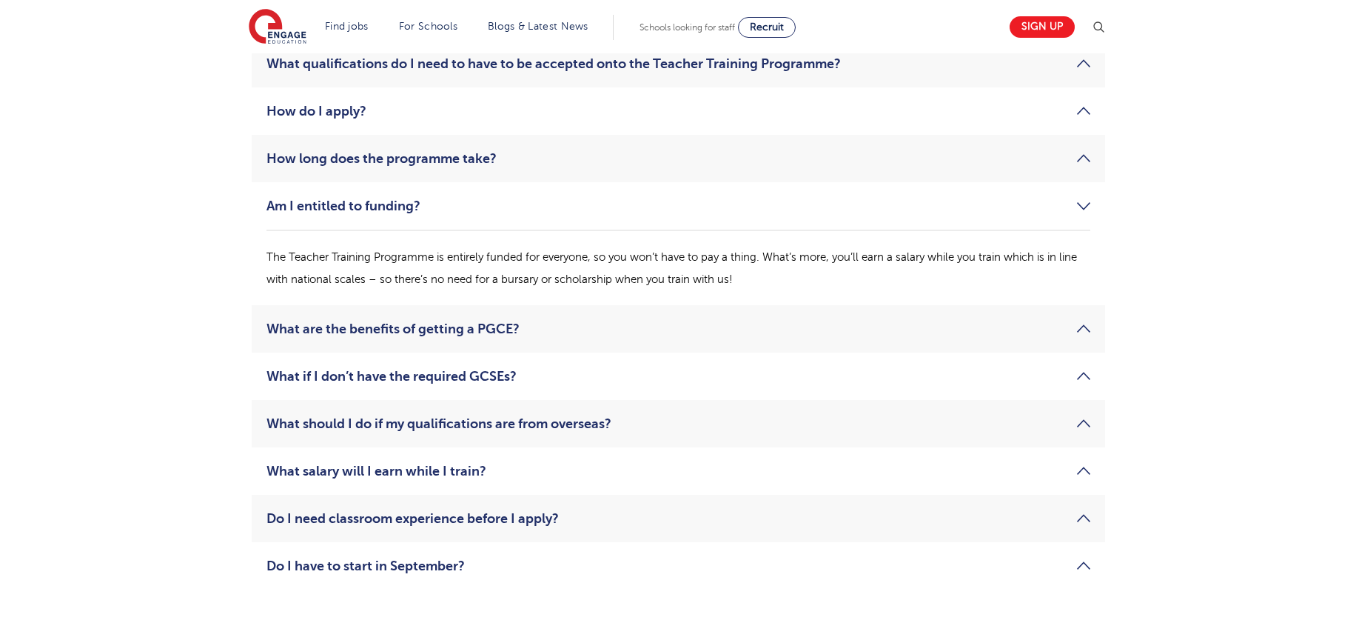
click at [549, 267] on p "The Teacher Training Programme is entirely funded for everyone, so you won’t ha…" at bounding box center [679, 268] width 824 height 44
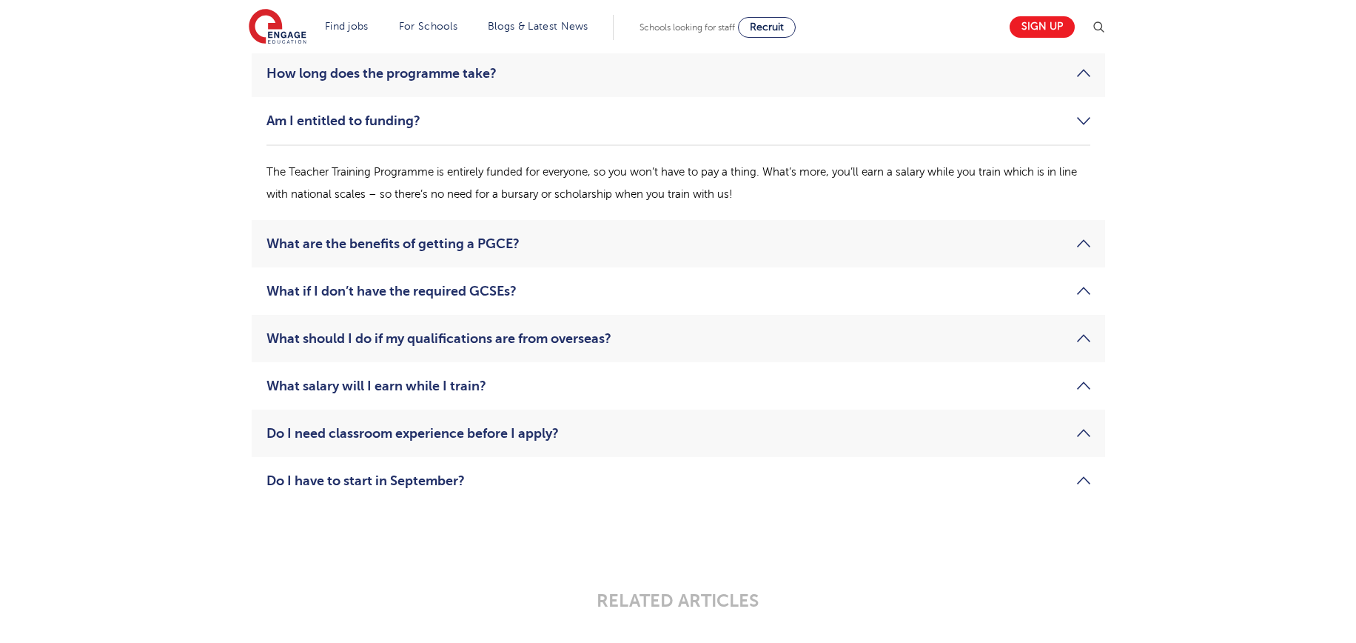
scroll to position [2494, 0]
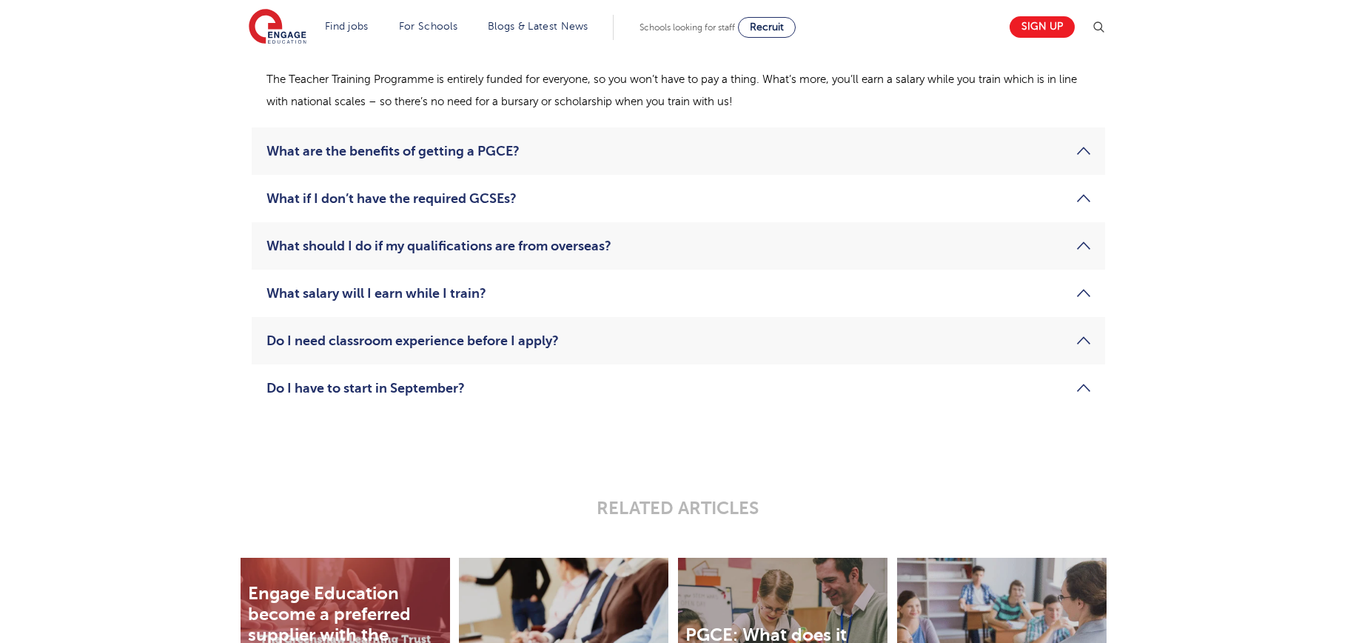
click at [657, 288] on link "What salary will I earn while I train?" at bounding box center [679, 293] width 824 height 18
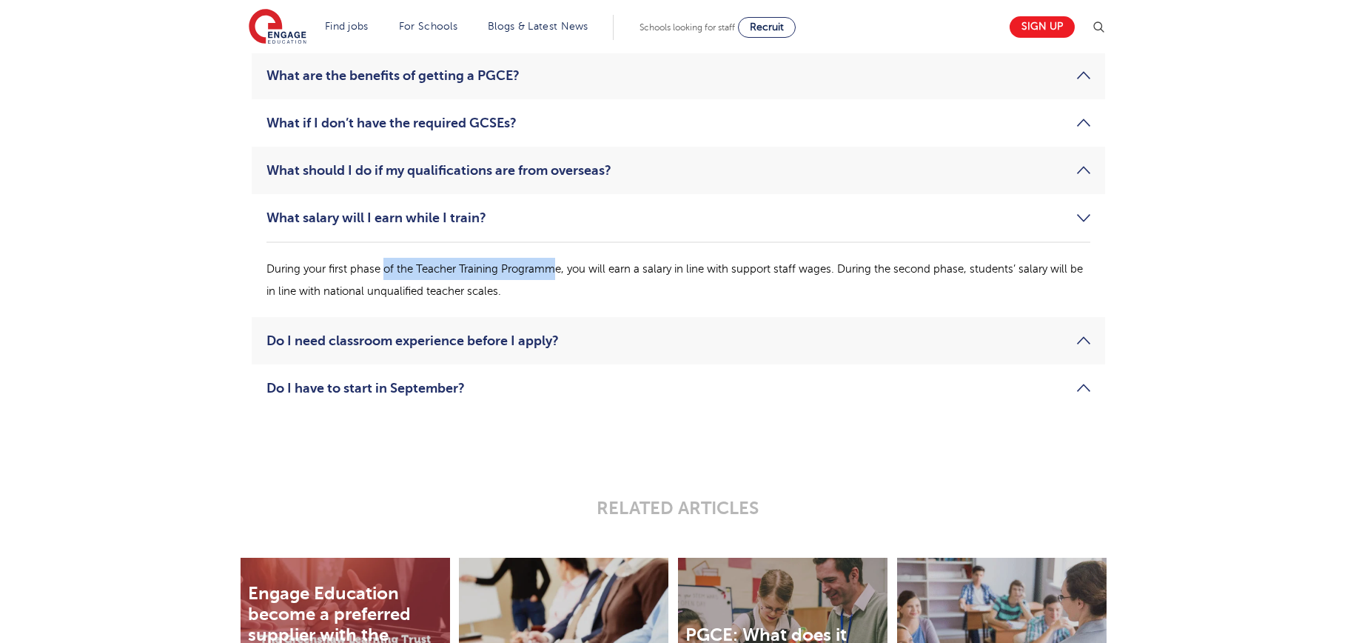
drag, startPoint x: 386, startPoint y: 262, endPoint x: 558, endPoint y: 278, distance: 173.3
click at [558, 278] on p "During your first phase of the Teacher Training Programme, you will earn a sala…" at bounding box center [679, 280] width 824 height 44
click at [560, 278] on p "During your first phase of the Teacher Training Programme, you will earn a sala…" at bounding box center [679, 280] width 824 height 44
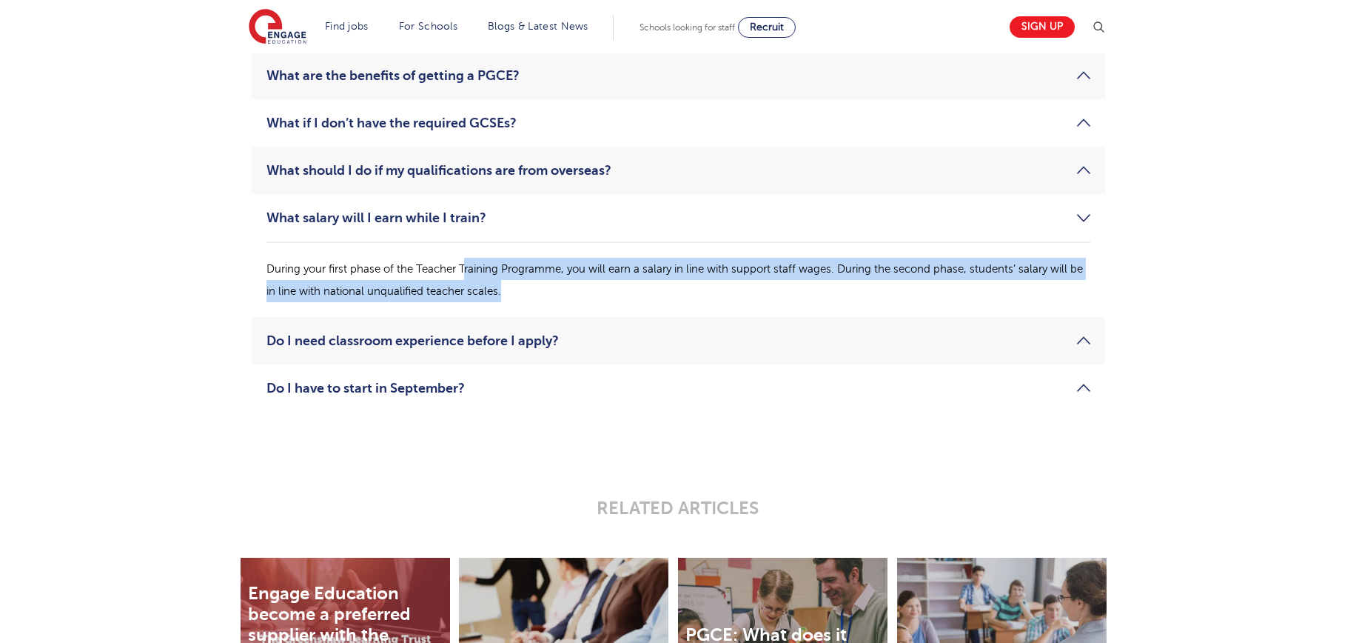
drag, startPoint x: 567, startPoint y: 286, endPoint x: 463, endPoint y: 269, distance: 105.8
click at [463, 269] on p "During your first phase of the Teacher Training Programme, you will earn a sala…" at bounding box center [679, 280] width 824 height 44
drag, startPoint x: 337, startPoint y: 269, endPoint x: 680, endPoint y: 286, distance: 343.2
click at [680, 286] on p "During your first phase of the Teacher Training Programme, you will earn a sala…" at bounding box center [679, 280] width 824 height 44
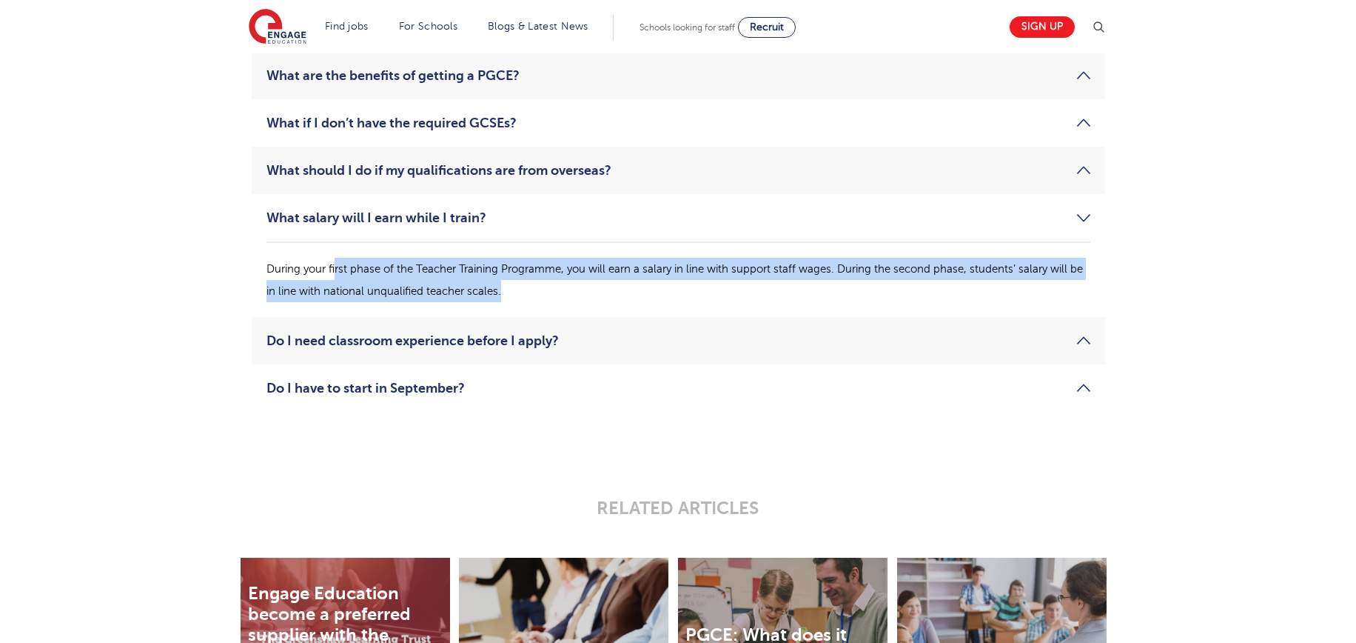
click at [680, 286] on p "During your first phase of the Teacher Training Programme, you will earn a sala…" at bounding box center [679, 280] width 824 height 44
drag, startPoint x: 680, startPoint y: 287, endPoint x: 429, endPoint y: 278, distance: 250.4
click at [429, 278] on p "During your first phase of the Teacher Training Programme, you will earn a sala…" at bounding box center [679, 280] width 824 height 44
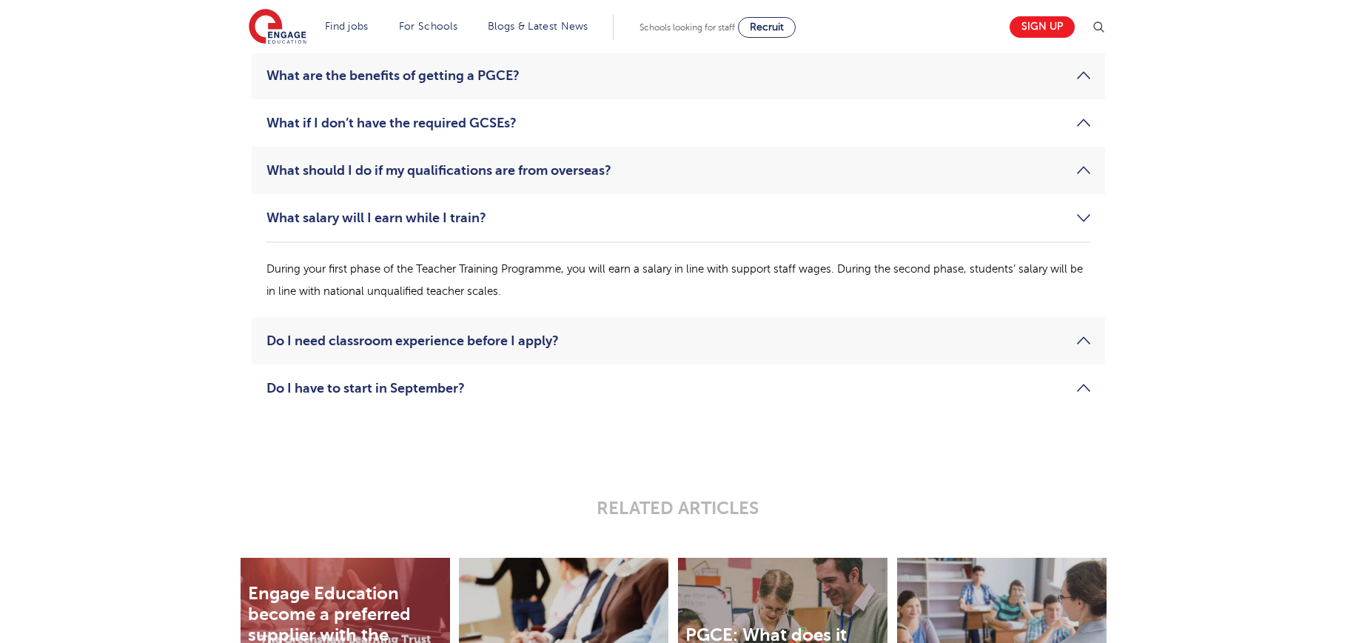
drag, startPoint x: 429, startPoint y: 278, endPoint x: 421, endPoint y: 276, distance: 7.6
click at [426, 277] on p "During your first phase of the Teacher Training Programme, you will earn a sala…" at bounding box center [679, 280] width 824 height 44
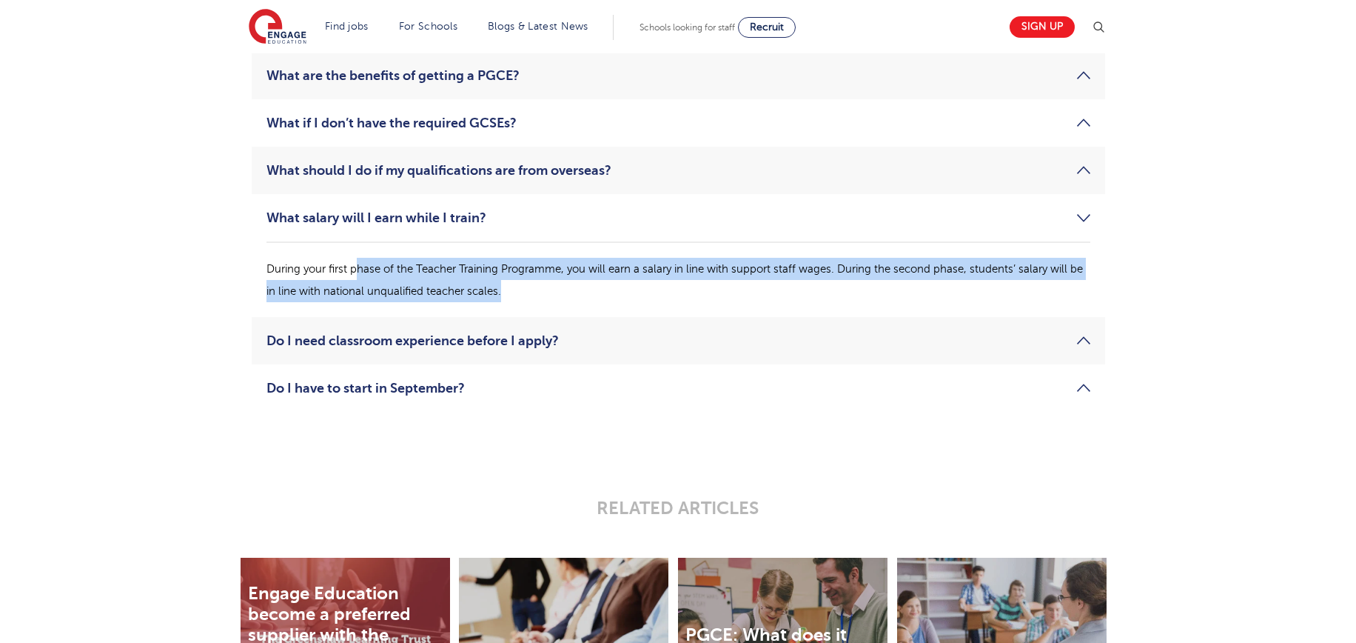
drag, startPoint x: 360, startPoint y: 266, endPoint x: 544, endPoint y: 304, distance: 188.3
click at [534, 304] on li "What salary will I earn while I train? During your first phase of the Teacher T…" at bounding box center [679, 255] width 854 height 123
drag, startPoint x: 546, startPoint y: 304, endPoint x: 573, endPoint y: 310, distance: 28.0
click at [546, 304] on li "What salary will I earn while I train? During your first phase of the Teacher T…" at bounding box center [679, 255] width 854 height 123
drag, startPoint x: 573, startPoint y: 310, endPoint x: 167, endPoint y: 273, distance: 408.2
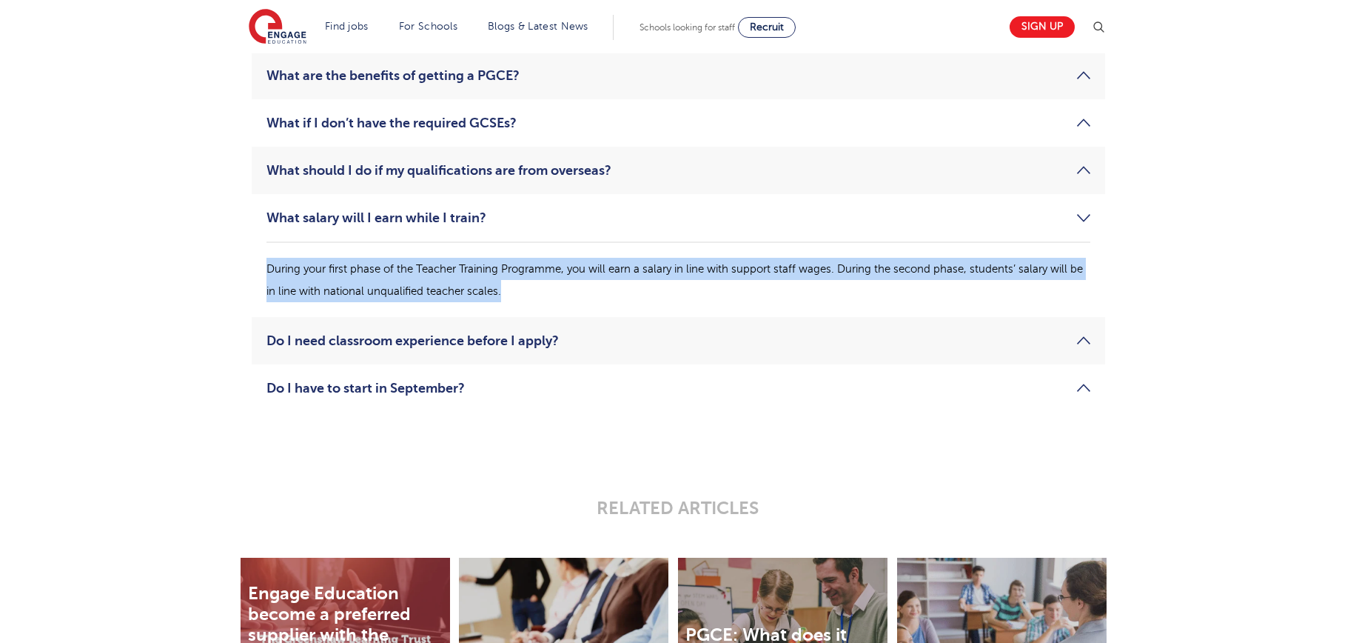
drag, startPoint x: 208, startPoint y: 275, endPoint x: 563, endPoint y: 289, distance: 355.7
click at [563, 289] on p "During your first phase of the Teacher Training Programme, you will earn a sala…" at bounding box center [679, 280] width 824 height 44
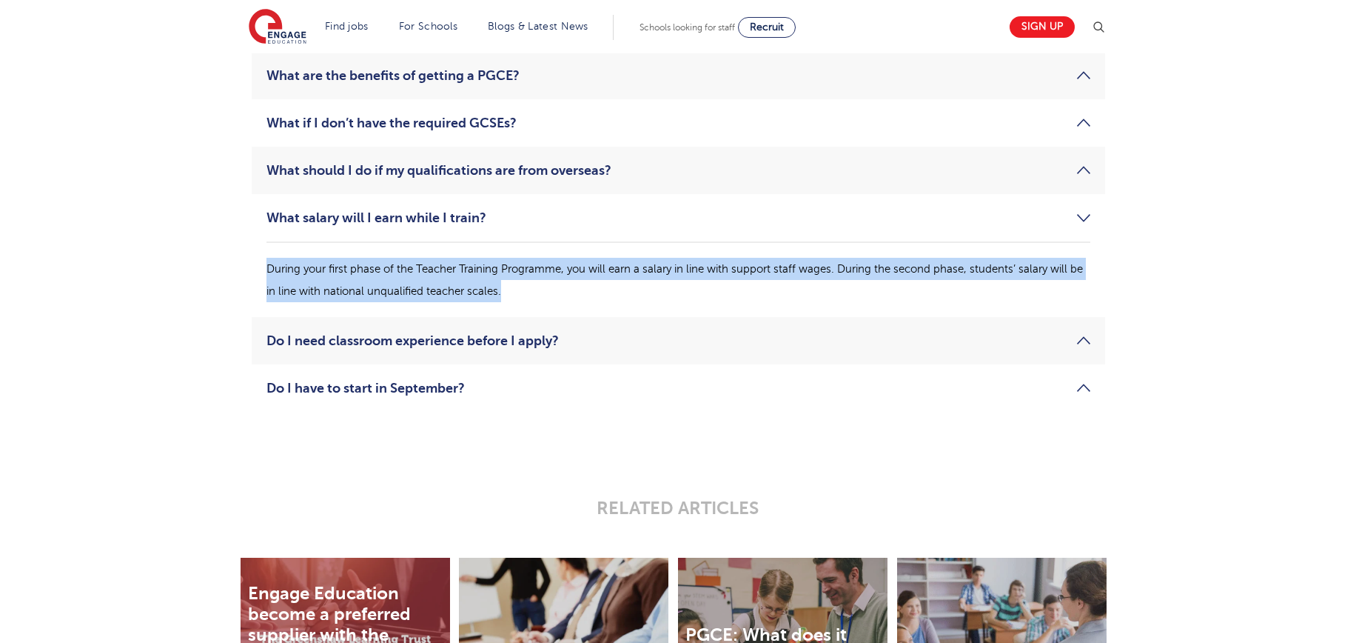
drag, startPoint x: 657, startPoint y: 288, endPoint x: 143, endPoint y: 252, distance: 515.8
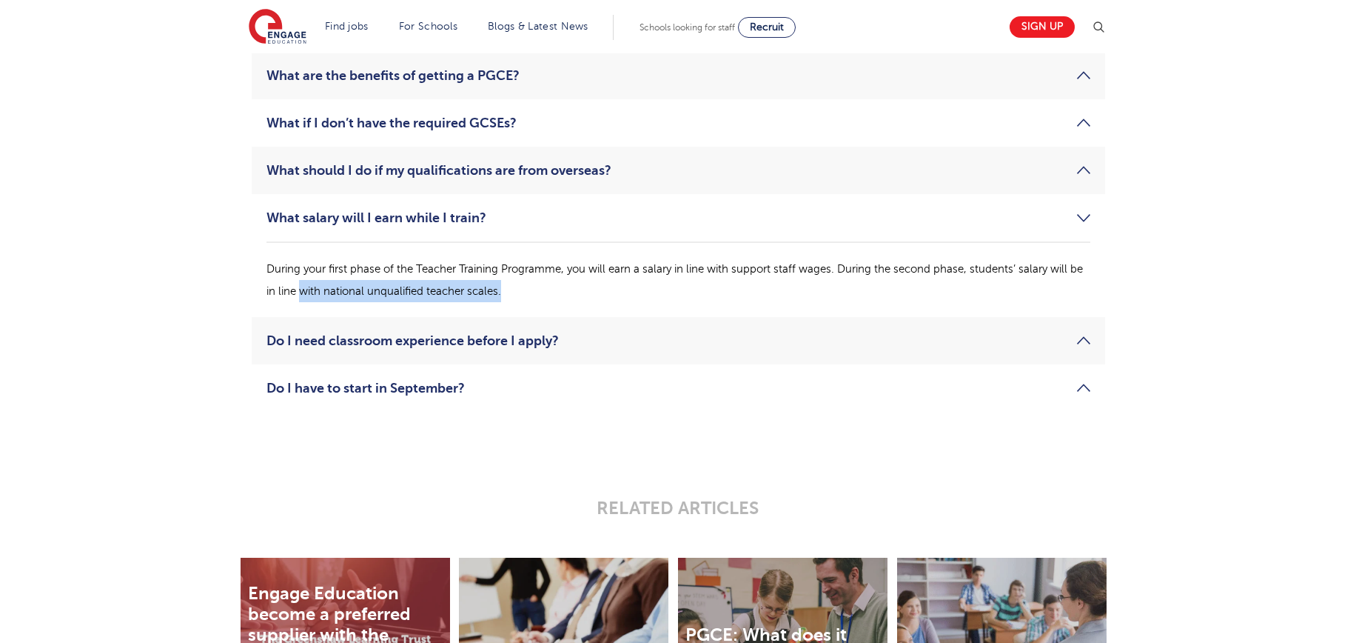
drag, startPoint x: 458, startPoint y: 292, endPoint x: 672, endPoint y: 295, distance: 214.0
click at [672, 295] on p "During your first phase of the Teacher Training Programme, you will earn a sala…" at bounding box center [679, 280] width 824 height 44
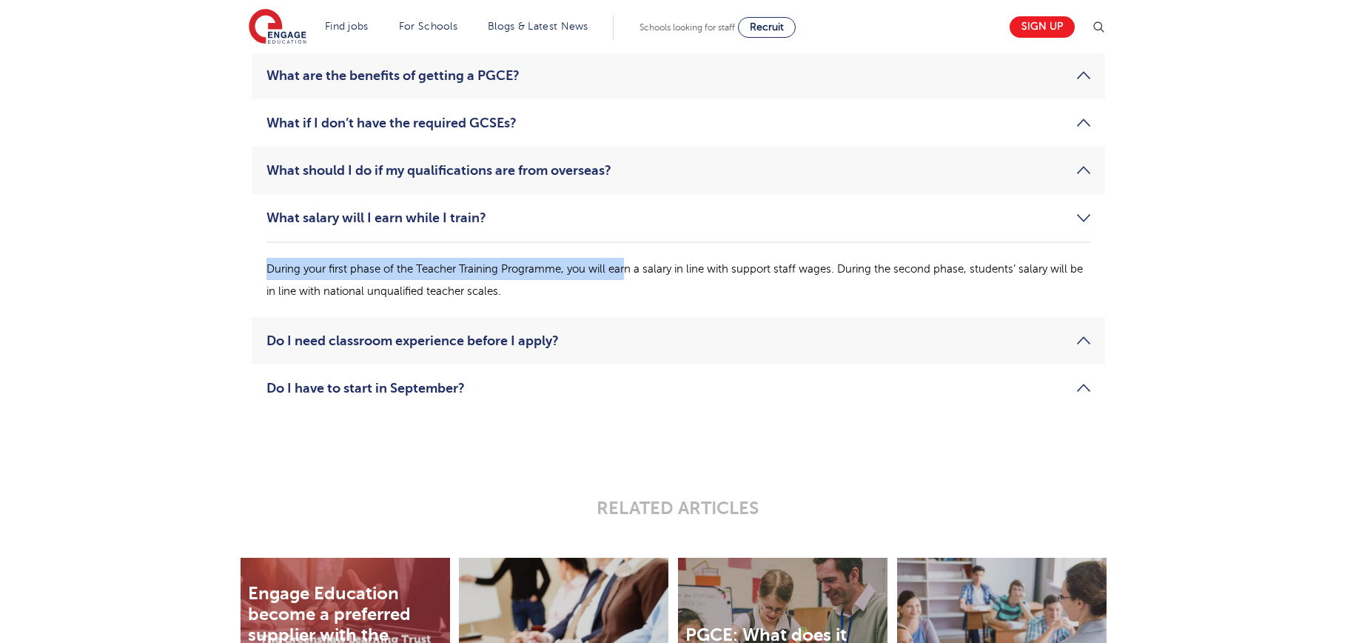
drag, startPoint x: 629, startPoint y: 274, endPoint x: 157, endPoint y: 261, distance: 471.8
drag, startPoint x: 178, startPoint y: 258, endPoint x: 552, endPoint y: 262, distance: 374.7
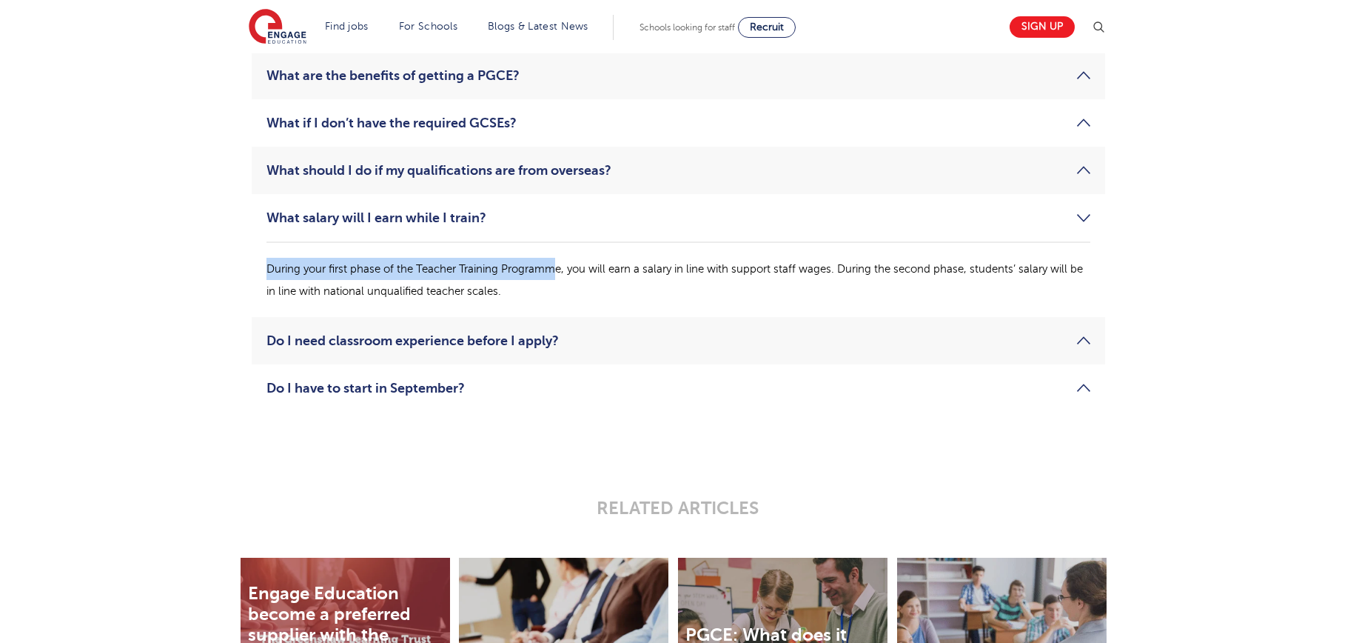
click at [552, 262] on p "During your first phase of the Teacher Training Programme, you will earn a sala…" at bounding box center [679, 280] width 824 height 44
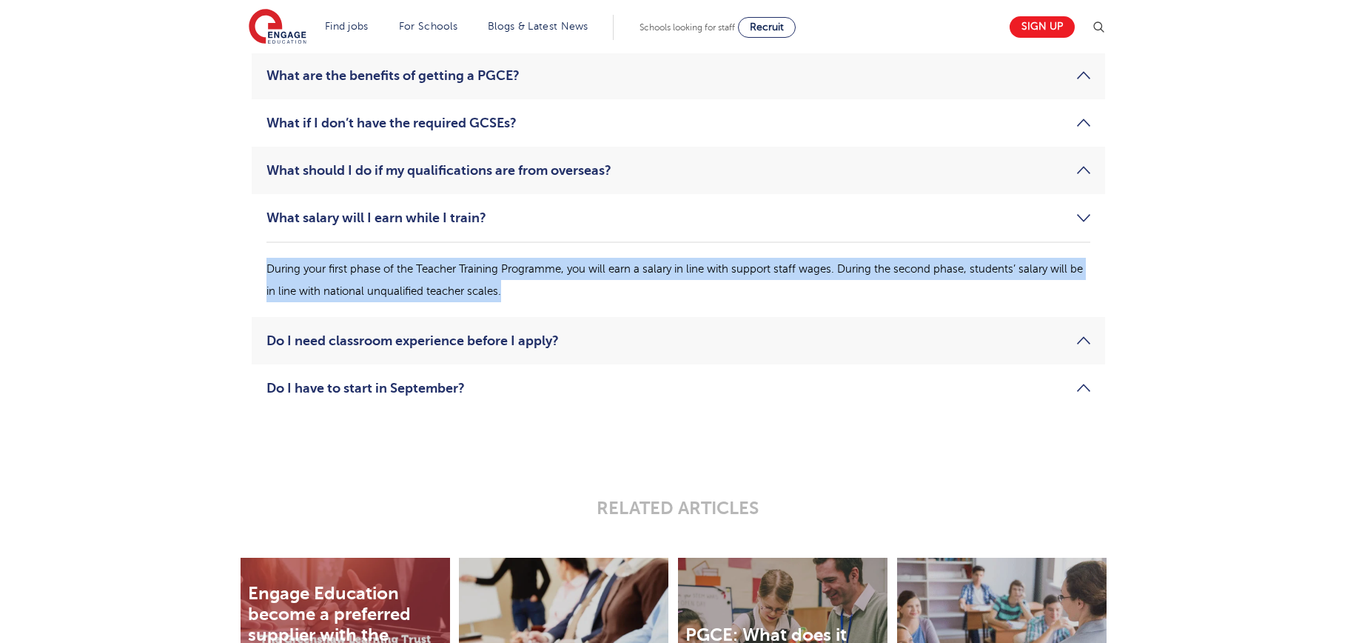
drag, startPoint x: 561, startPoint y: 298, endPoint x: 234, endPoint y: 270, distance: 328.5
click at [235, 270] on div "What qualifications do I need to have to be accepted onto the Teacher Training …" at bounding box center [679, 136] width 898 height 623
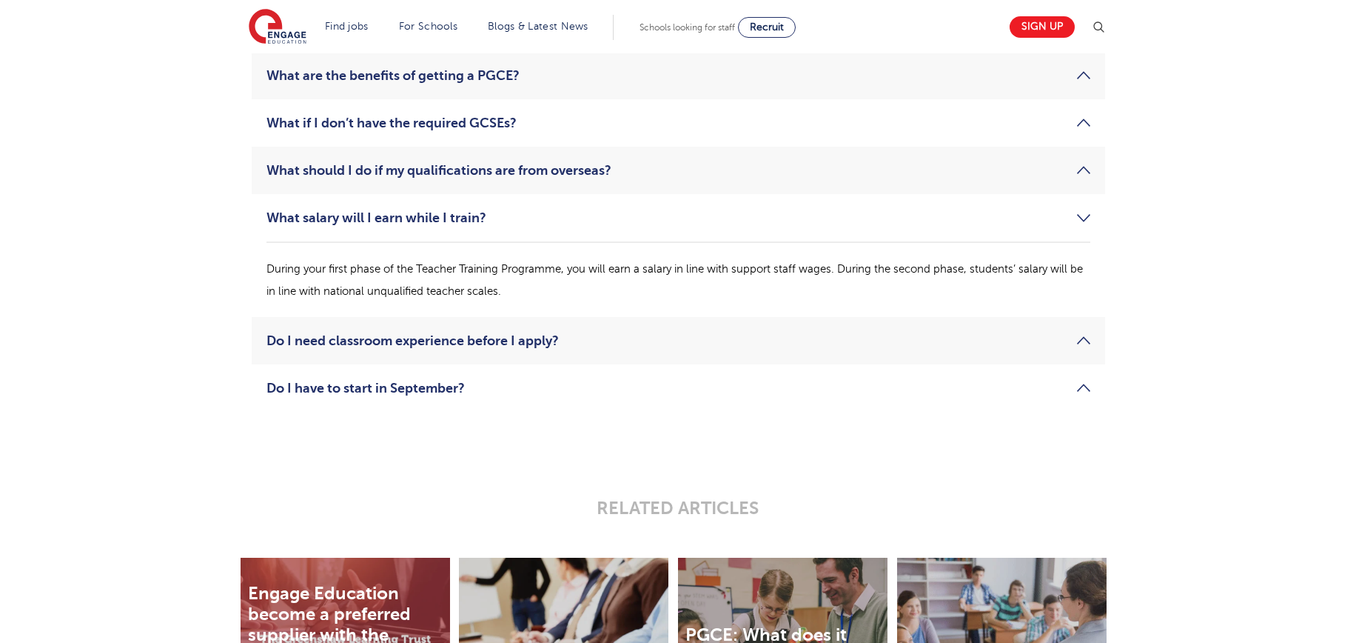
click at [234, 270] on div "What qualifications do I need to have to be accepted onto the Teacher Training …" at bounding box center [679, 136] width 898 height 623
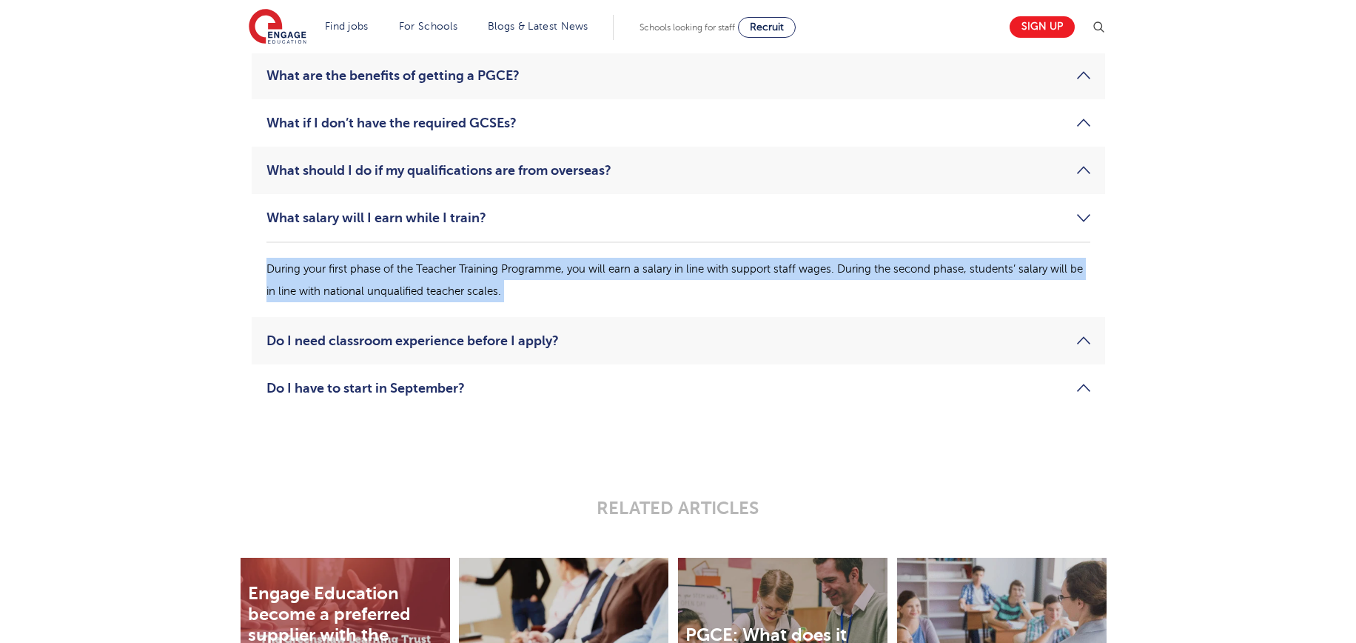
drag, startPoint x: 234, startPoint y: 270, endPoint x: 599, endPoint y: 298, distance: 366.0
click at [599, 298] on div "What qualifications do I need to have to be accepted onto the Teacher Training …" at bounding box center [679, 136] width 898 height 623
click at [599, 298] on p "During your first phase of the Teacher Training Programme, you will earn a sala…" at bounding box center [679, 280] width 824 height 44
drag
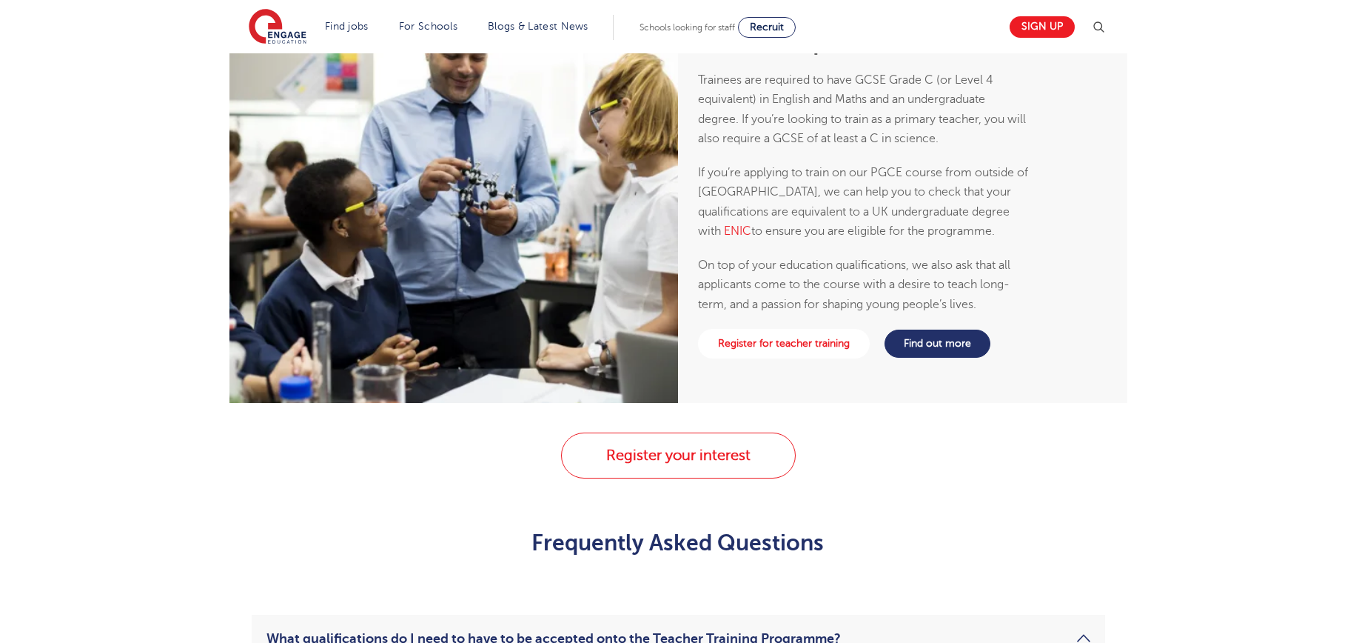
scroll to position [1673, 0]
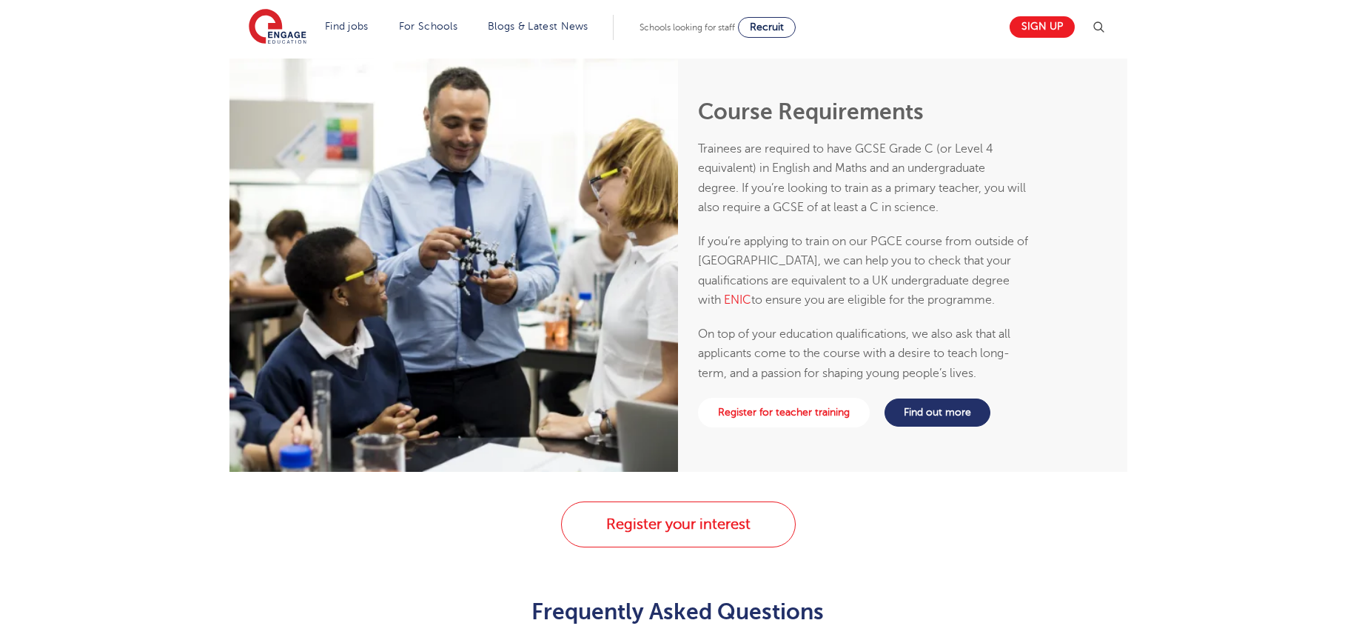
click at [1204, 257] on div "Course Requirements Trainees are required to have GCSE Grade C (or Level 4 equi…" at bounding box center [678, 264] width 1356 height 413
